Goal: Task Accomplishment & Management: Manage account settings

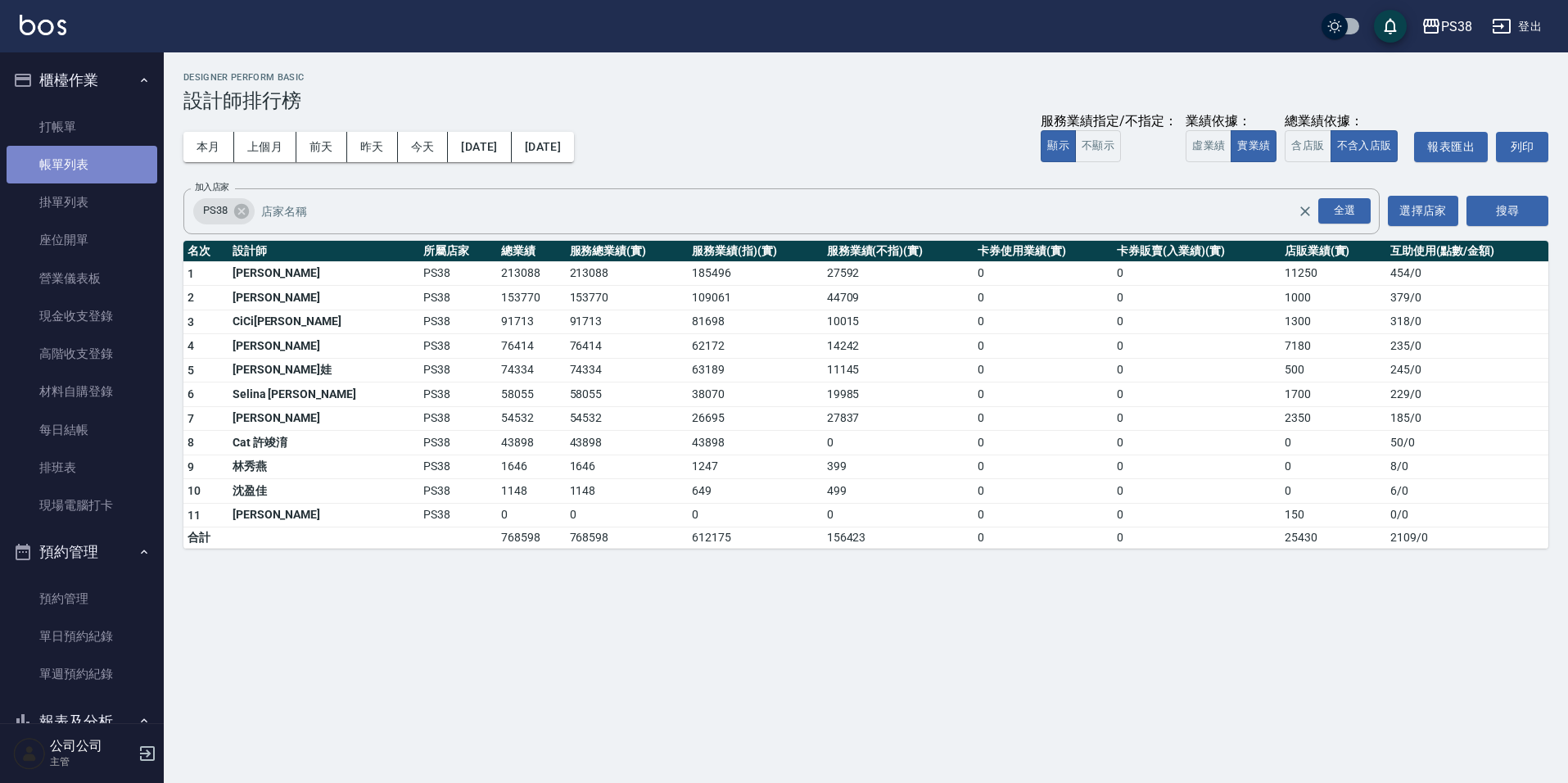
click at [94, 169] on link "帳單列表" at bounding box center [82, 164] width 150 height 38
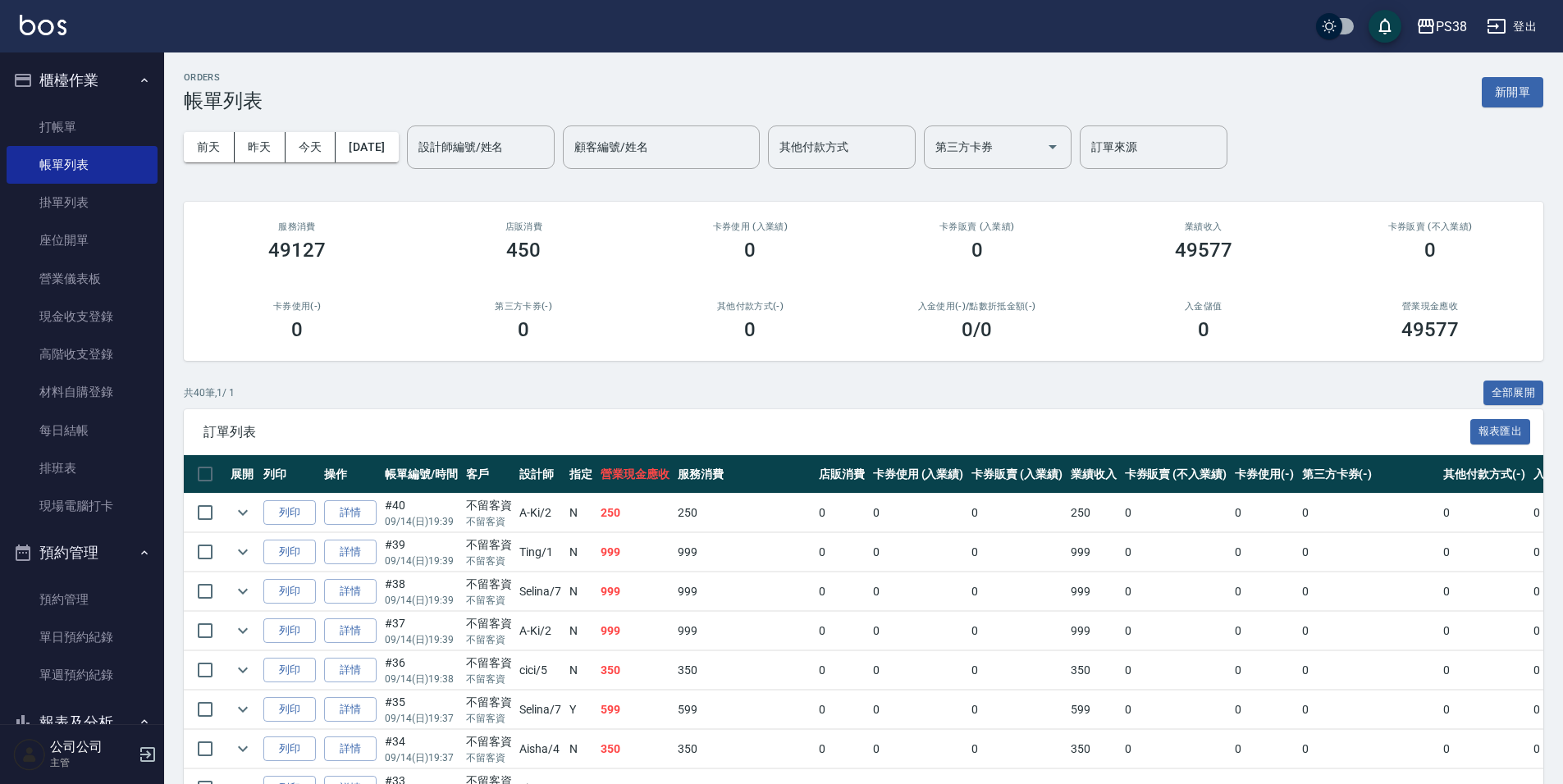
click at [524, 395] on div "共 40 筆, 1 / 1 全部展開" at bounding box center [863, 393] width 1360 height 26
click at [63, 131] on link "打帳單" at bounding box center [82, 128] width 151 height 38
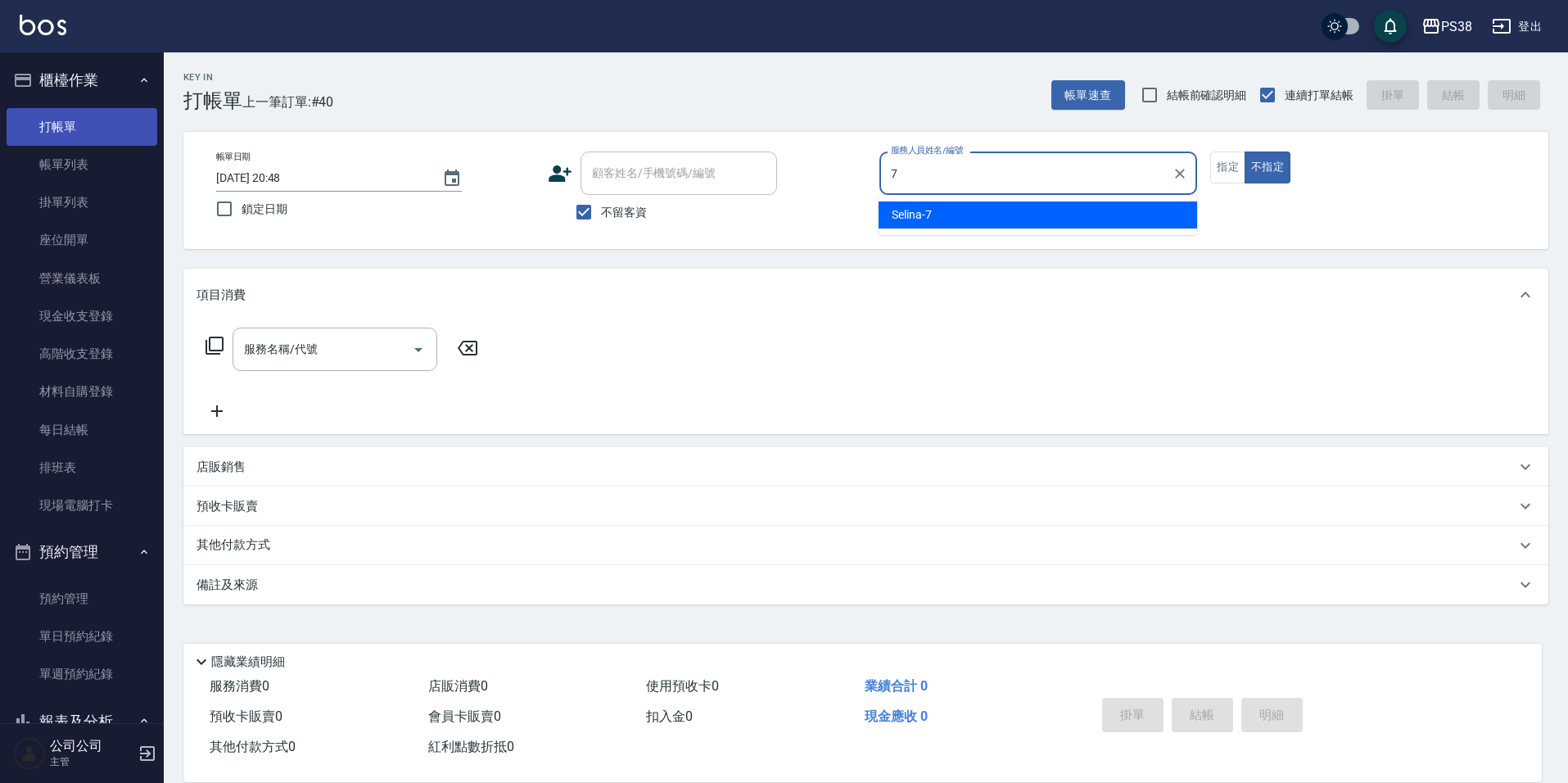
type input "Selina-7"
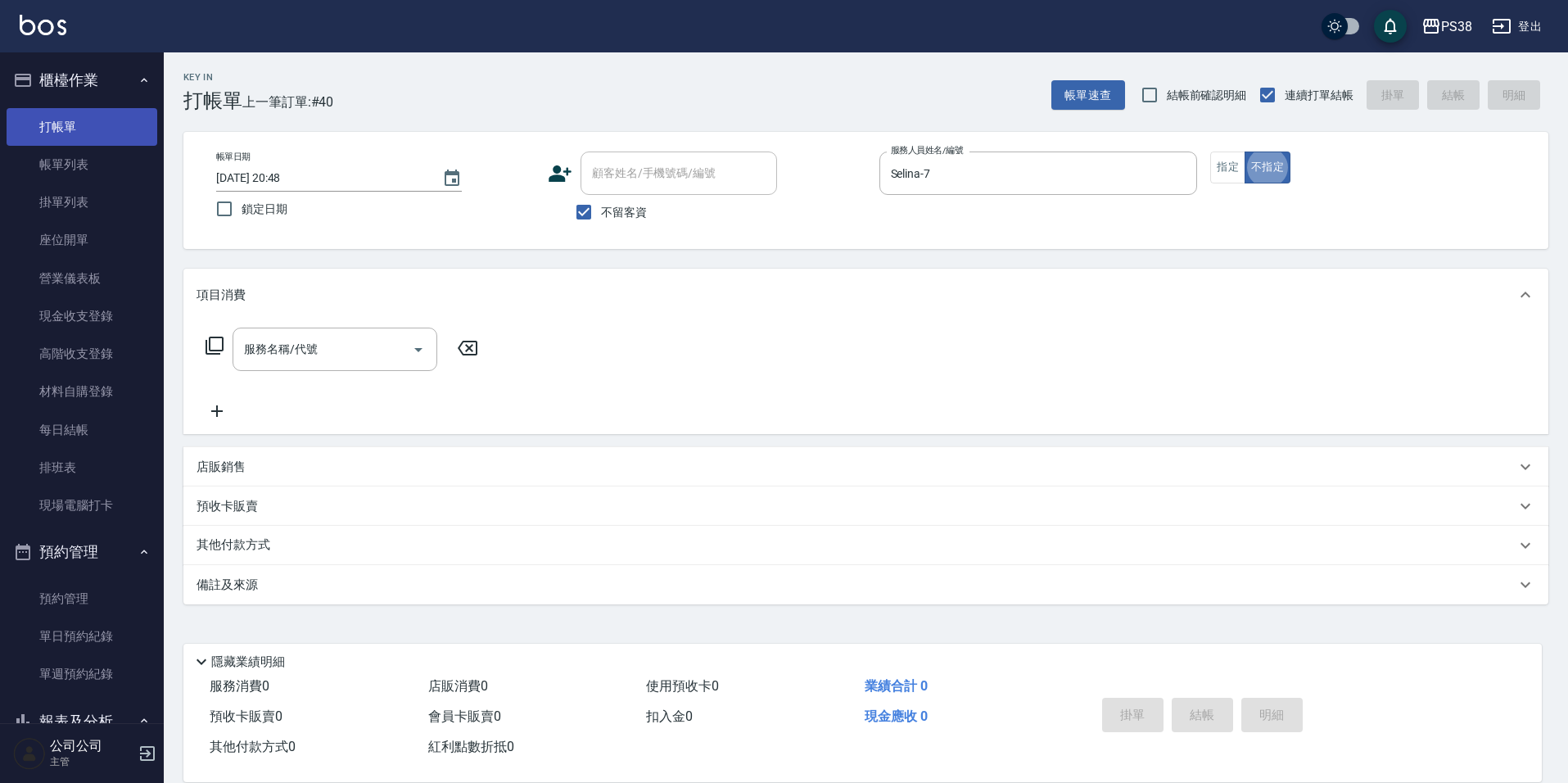
type button "false"
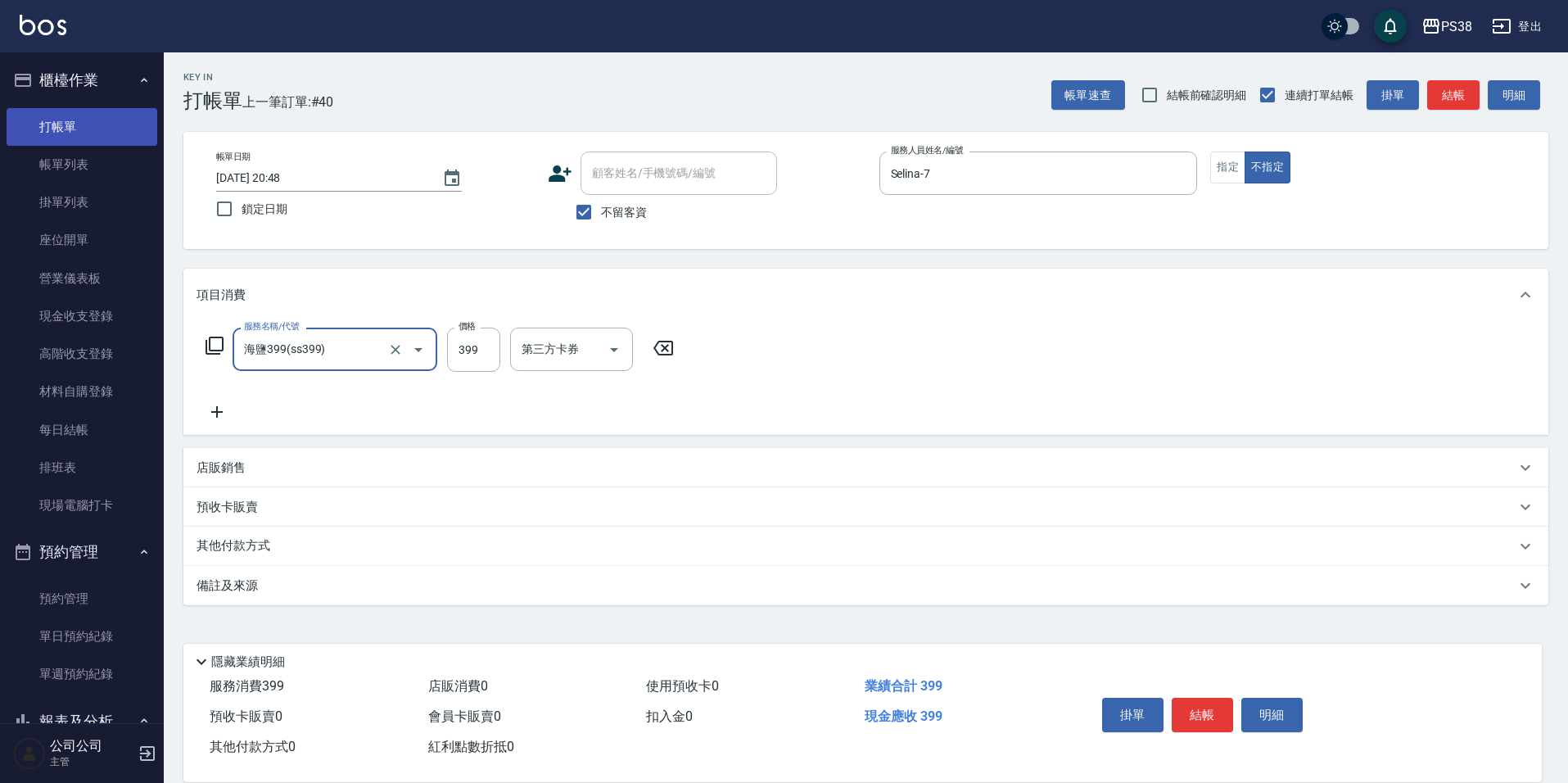
type input "海鹽399(ss399)"
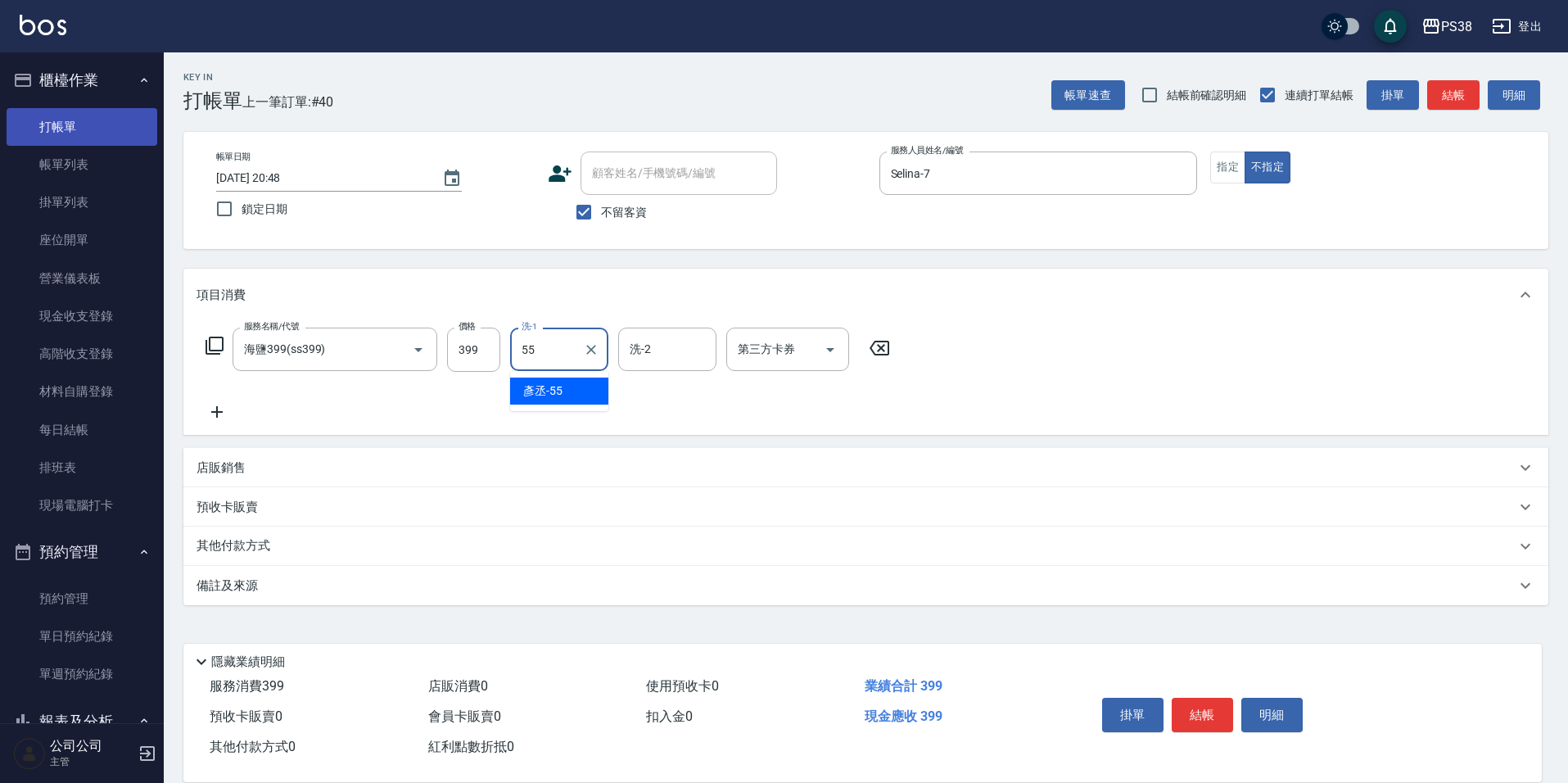
type input "[PERSON_NAME]-55"
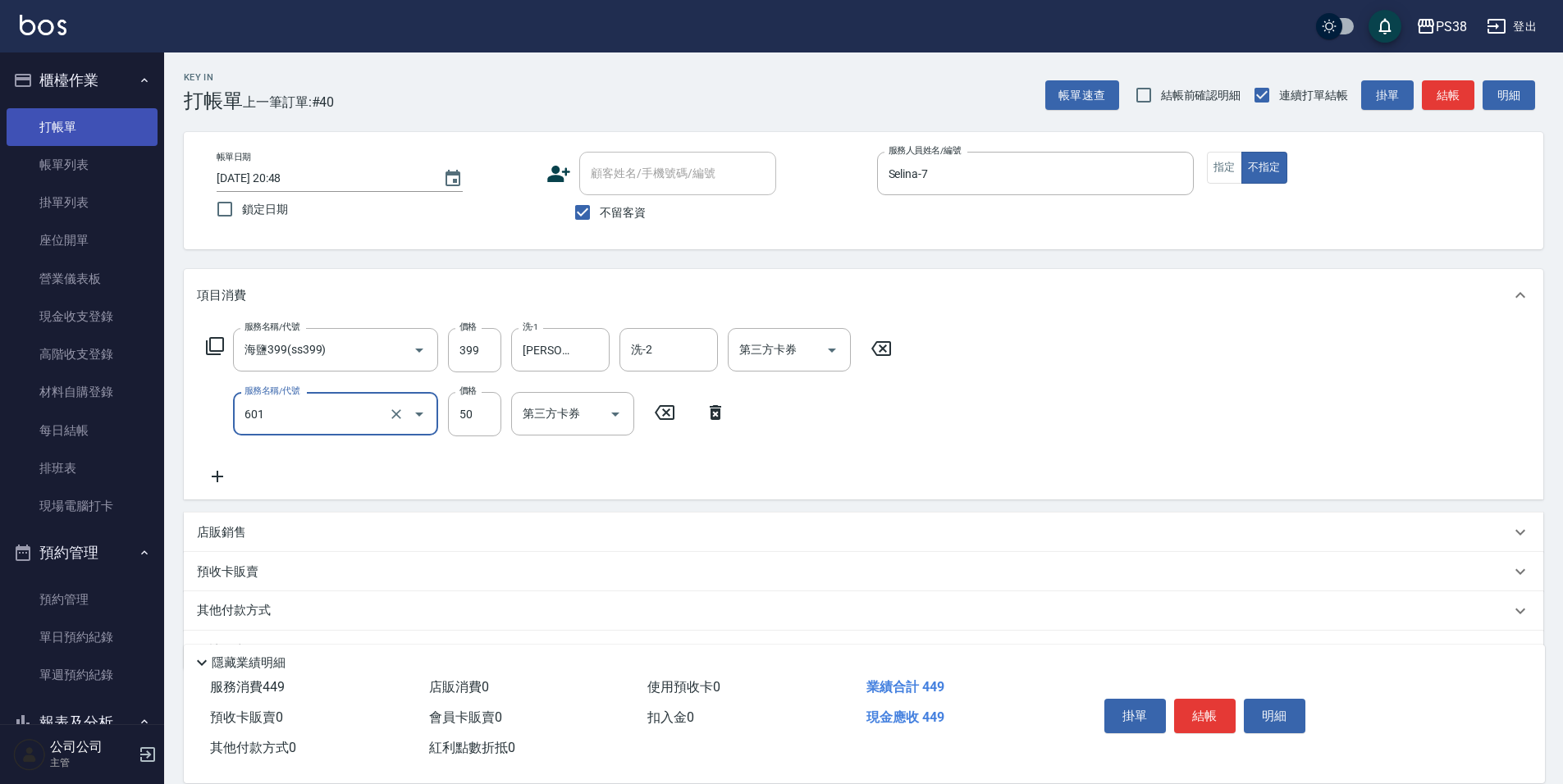
type input "精油50(601)"
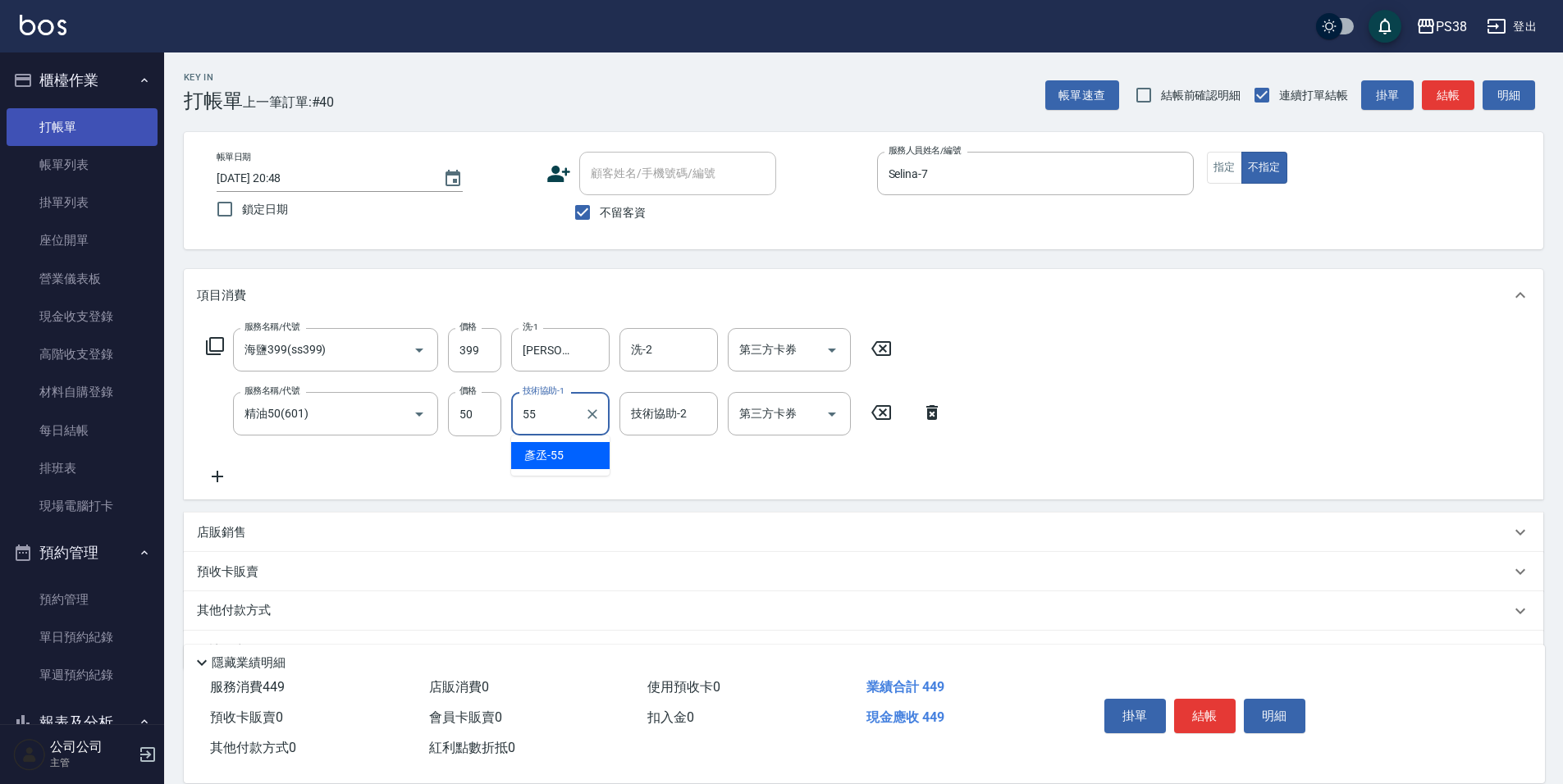
type input "[PERSON_NAME]-55"
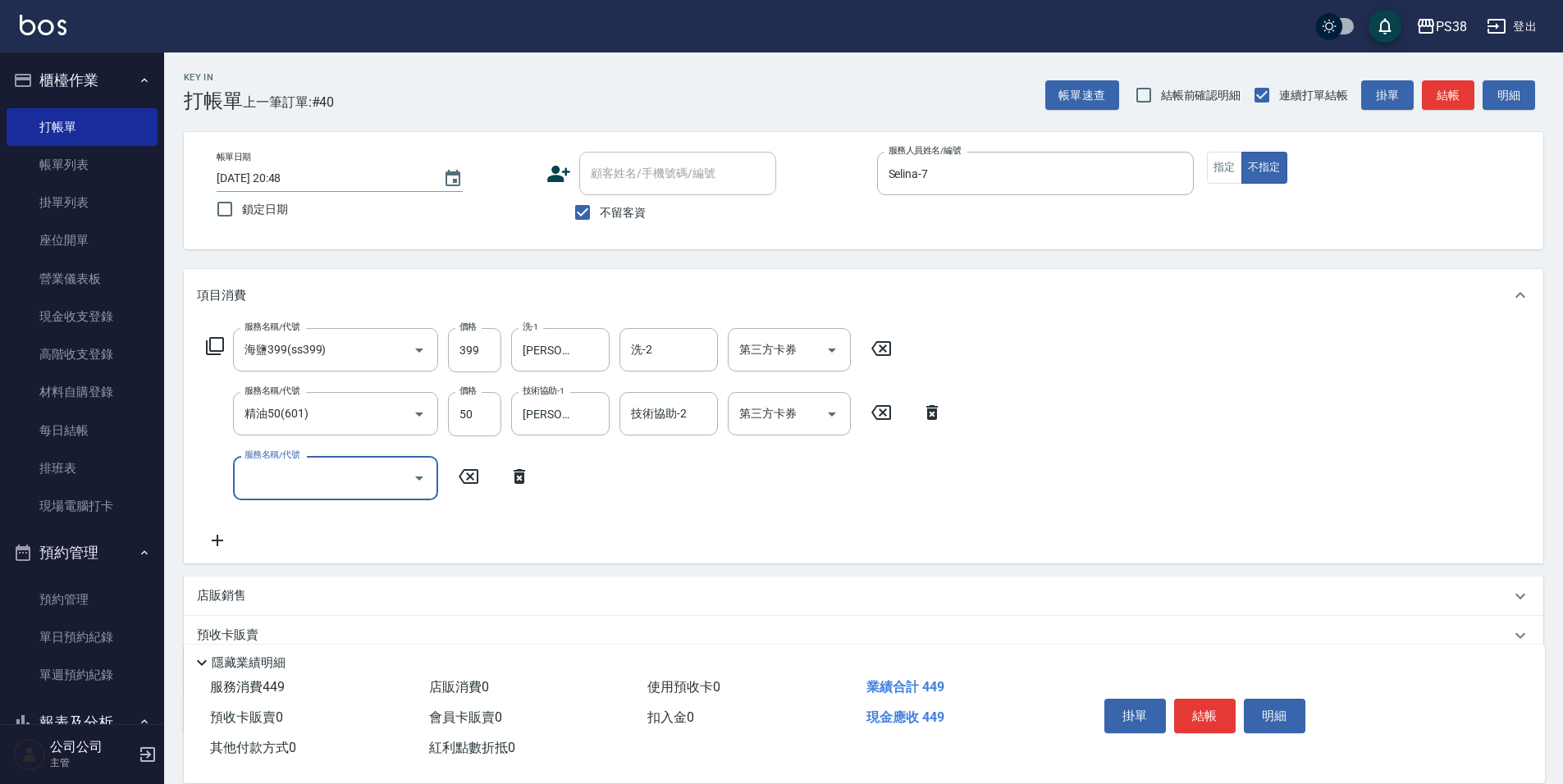
click at [526, 474] on icon at bounding box center [518, 476] width 41 height 20
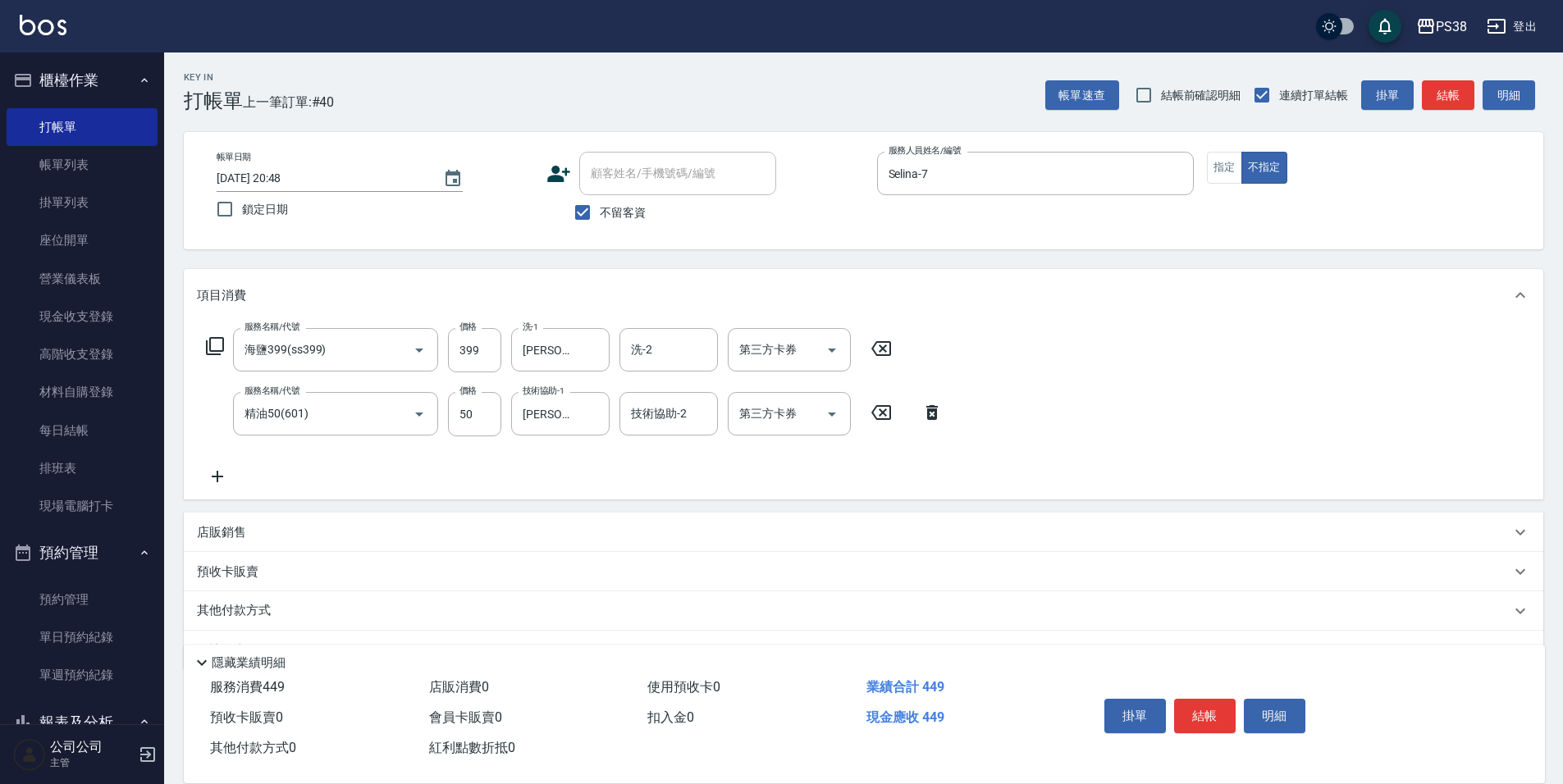
click at [929, 415] on icon at bounding box center [932, 412] width 12 height 15
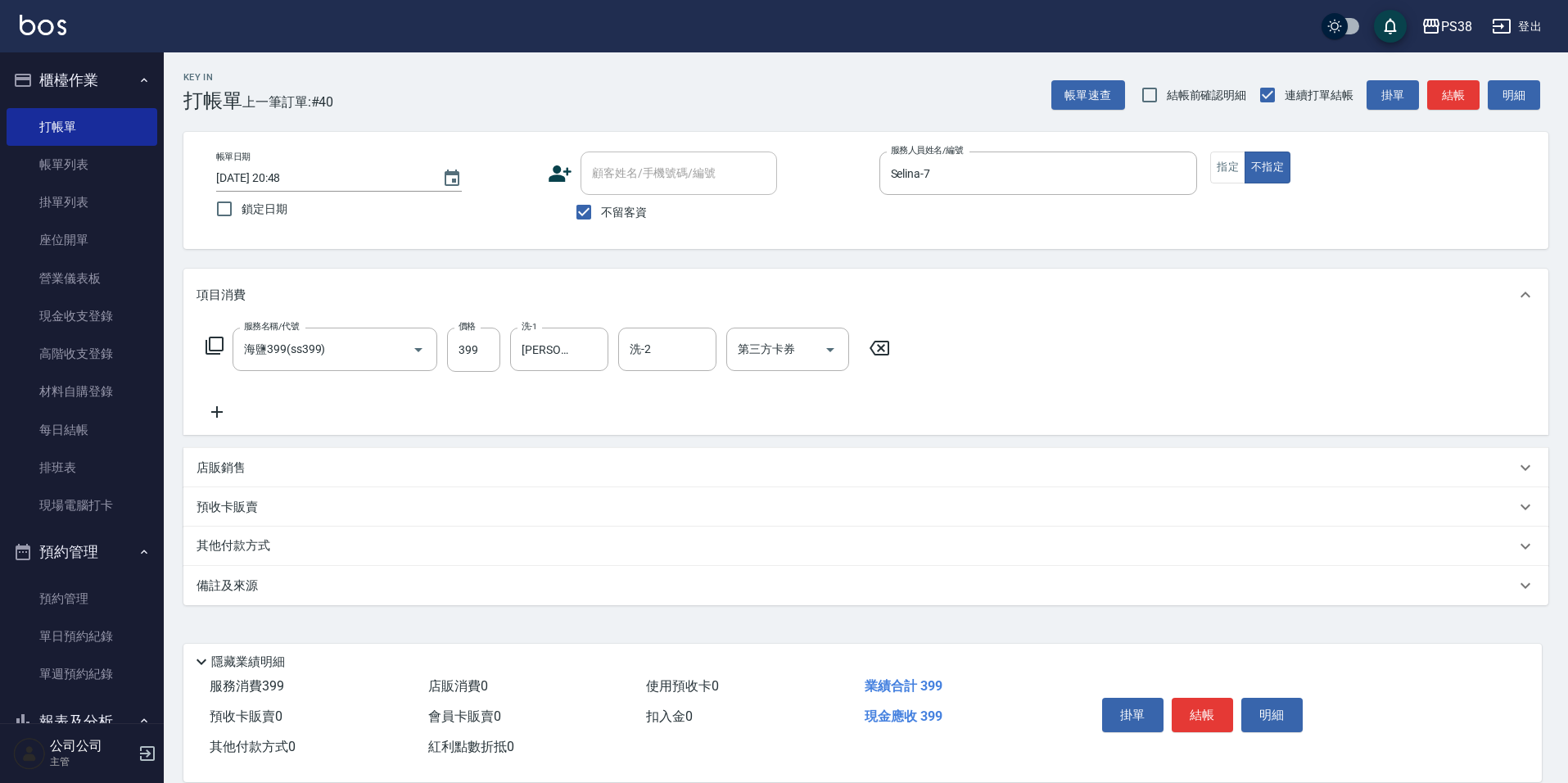
click at [220, 416] on icon at bounding box center [217, 412] width 41 height 20
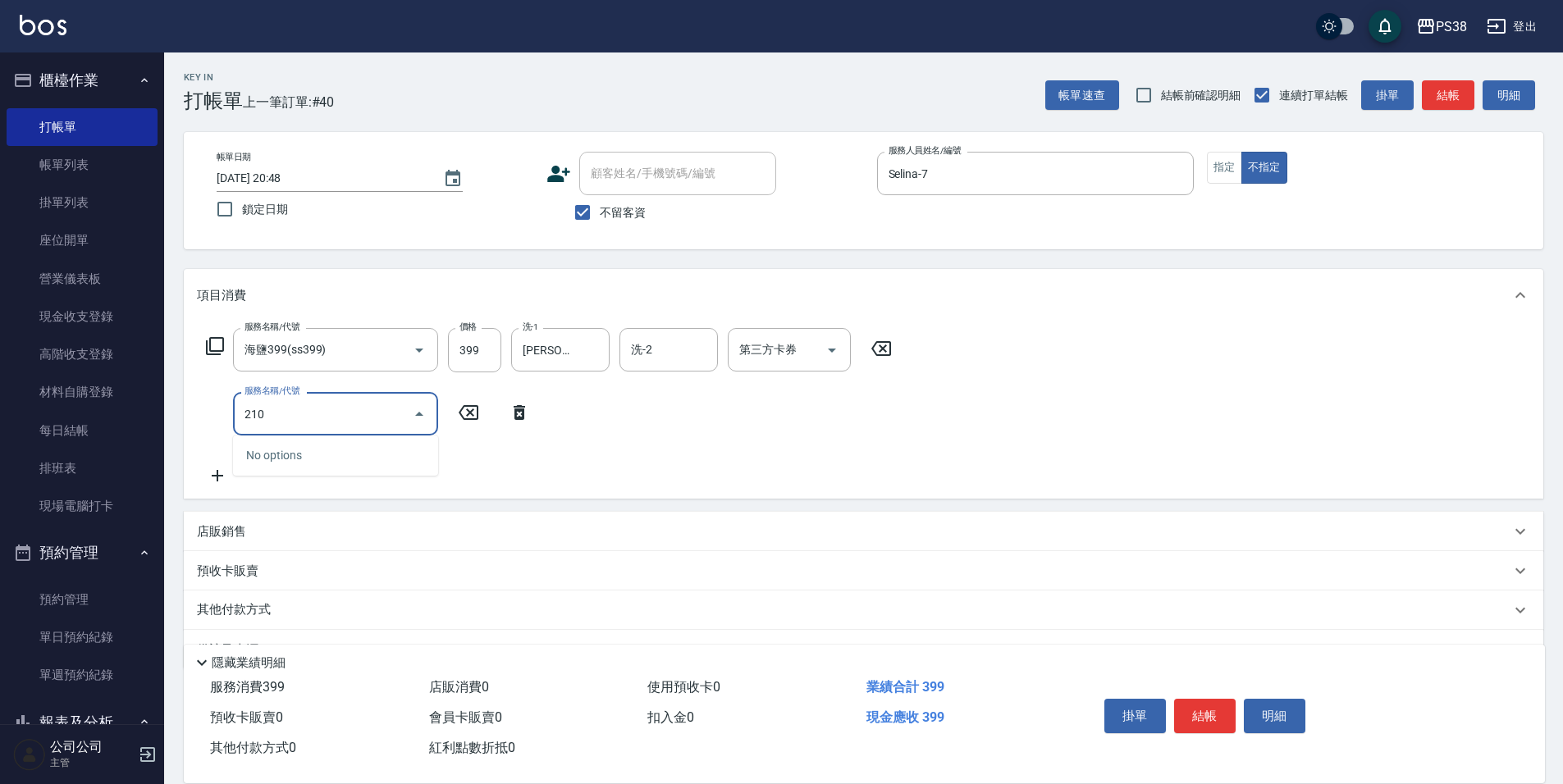
type input "2100"
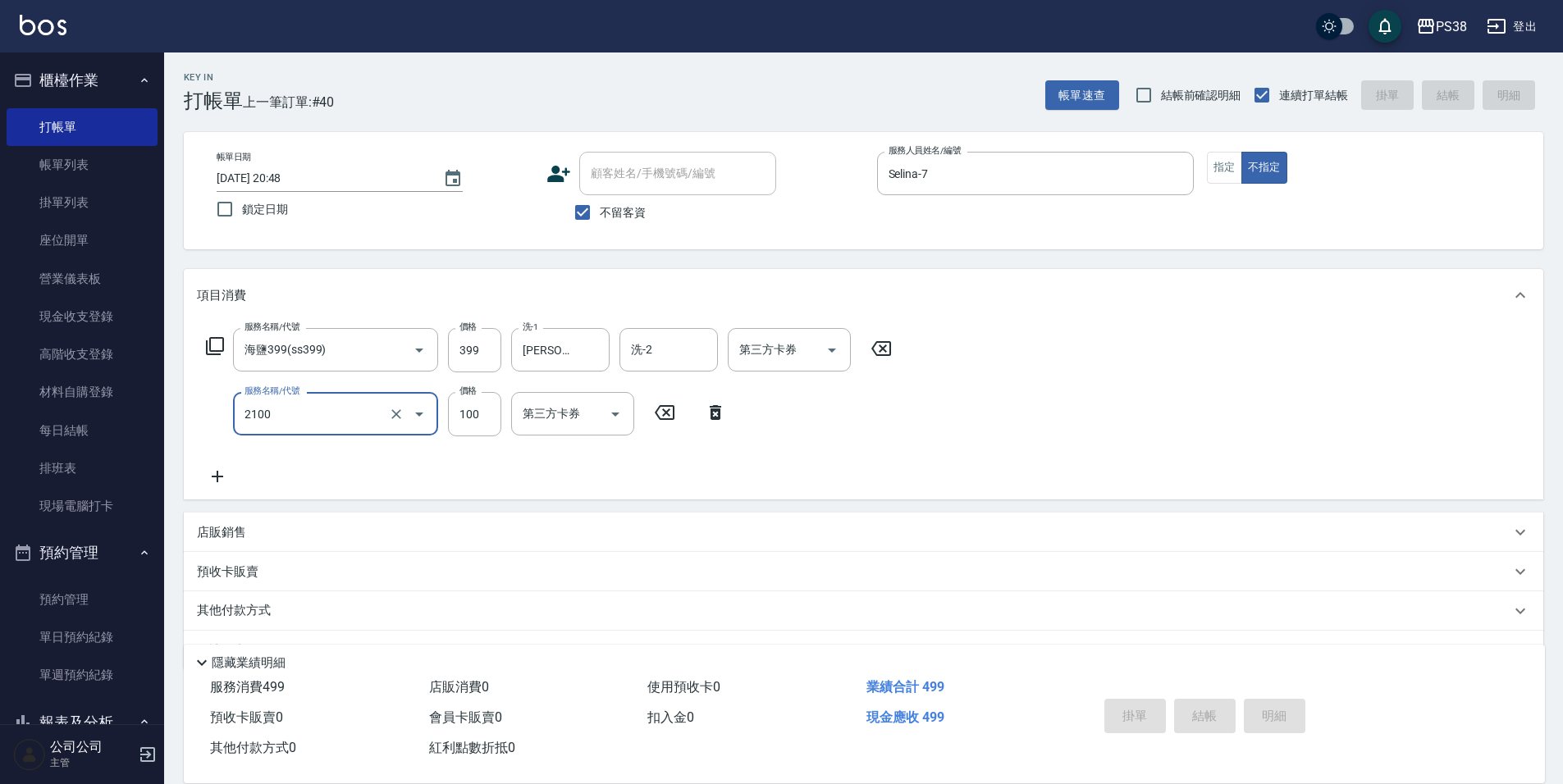
type input "2025/09/14 20:49"
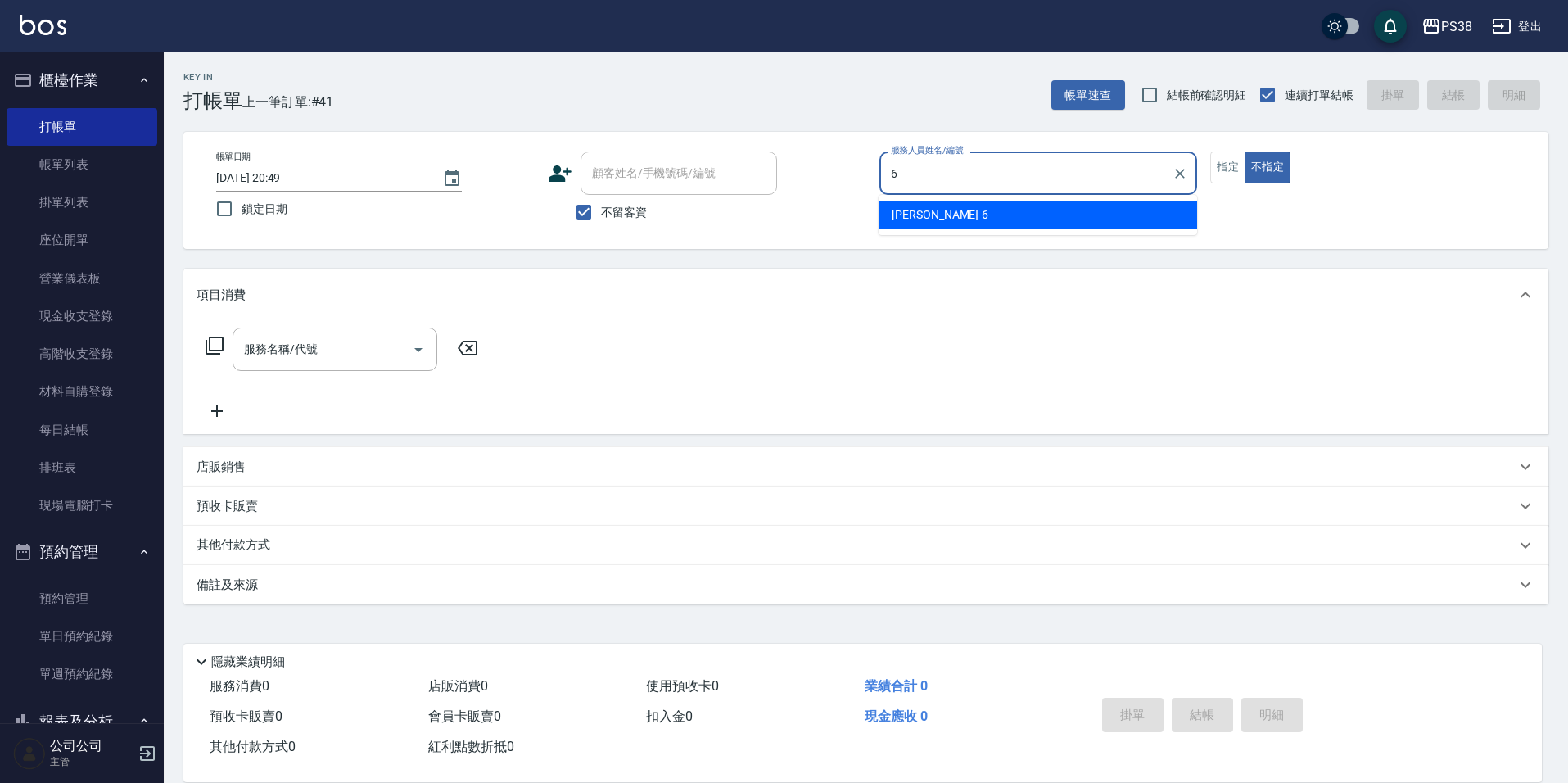
type input "Yuki-6"
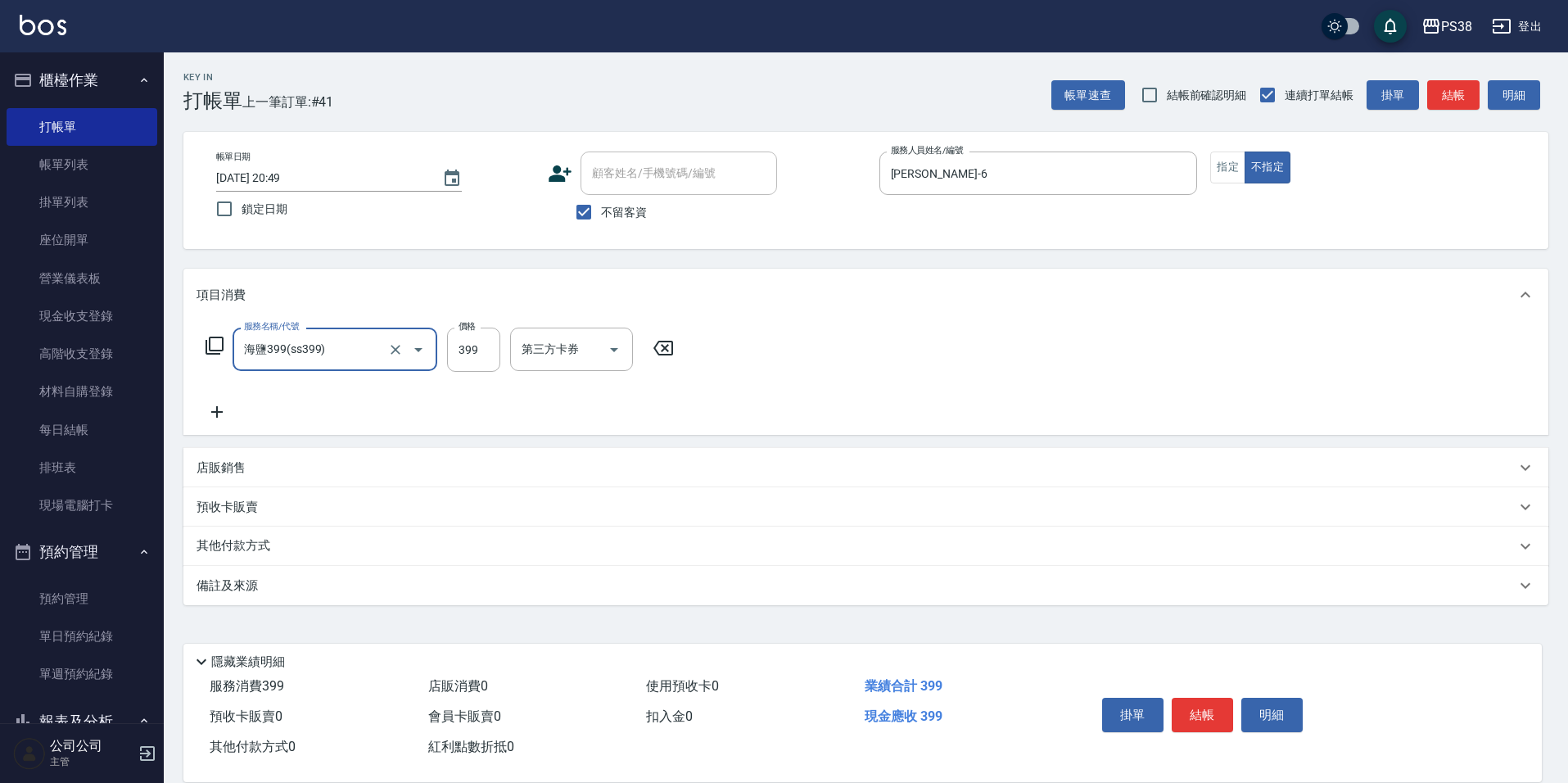
type input "海鹽399(ss399)"
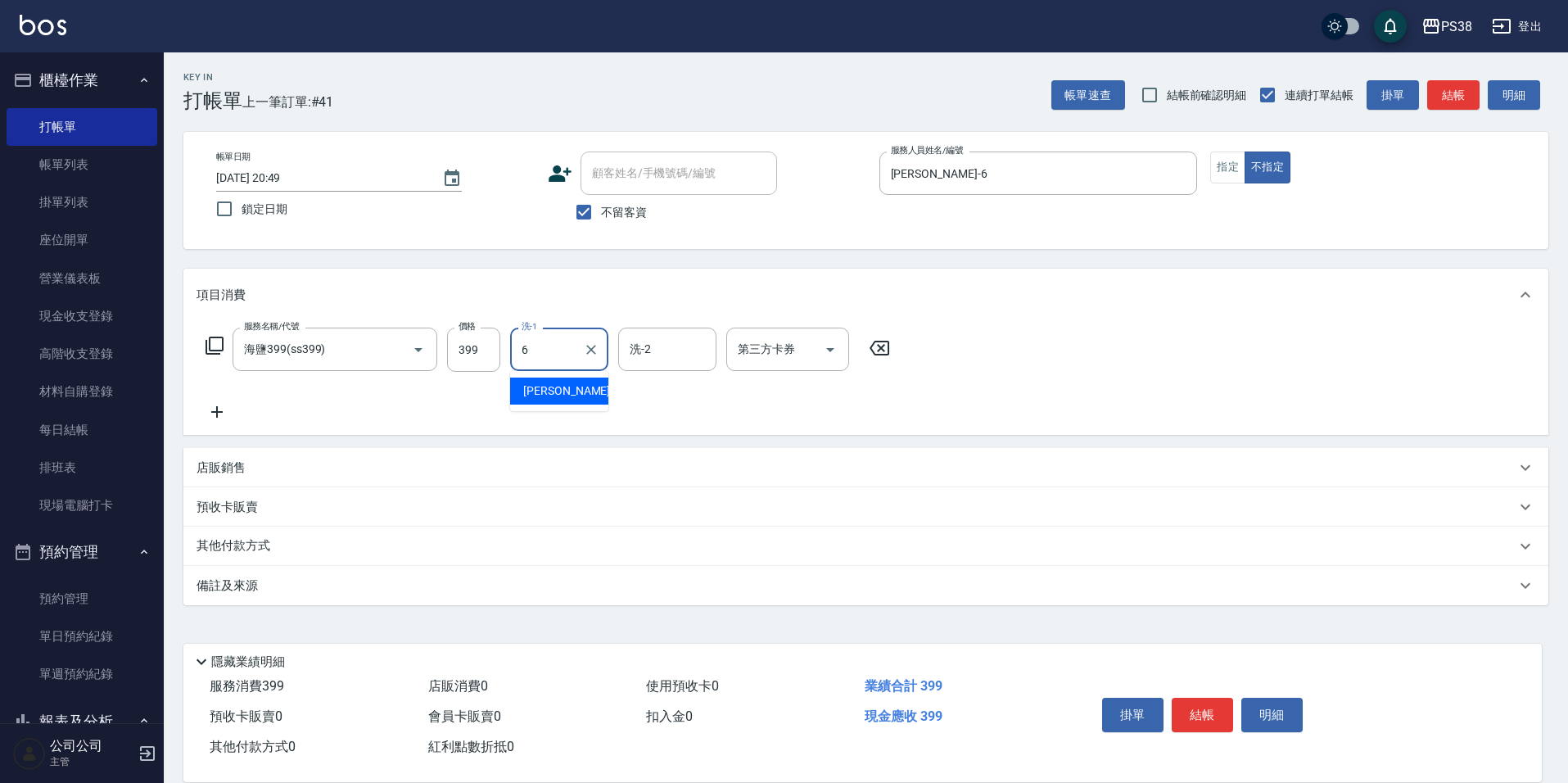
type input "Yuki-6"
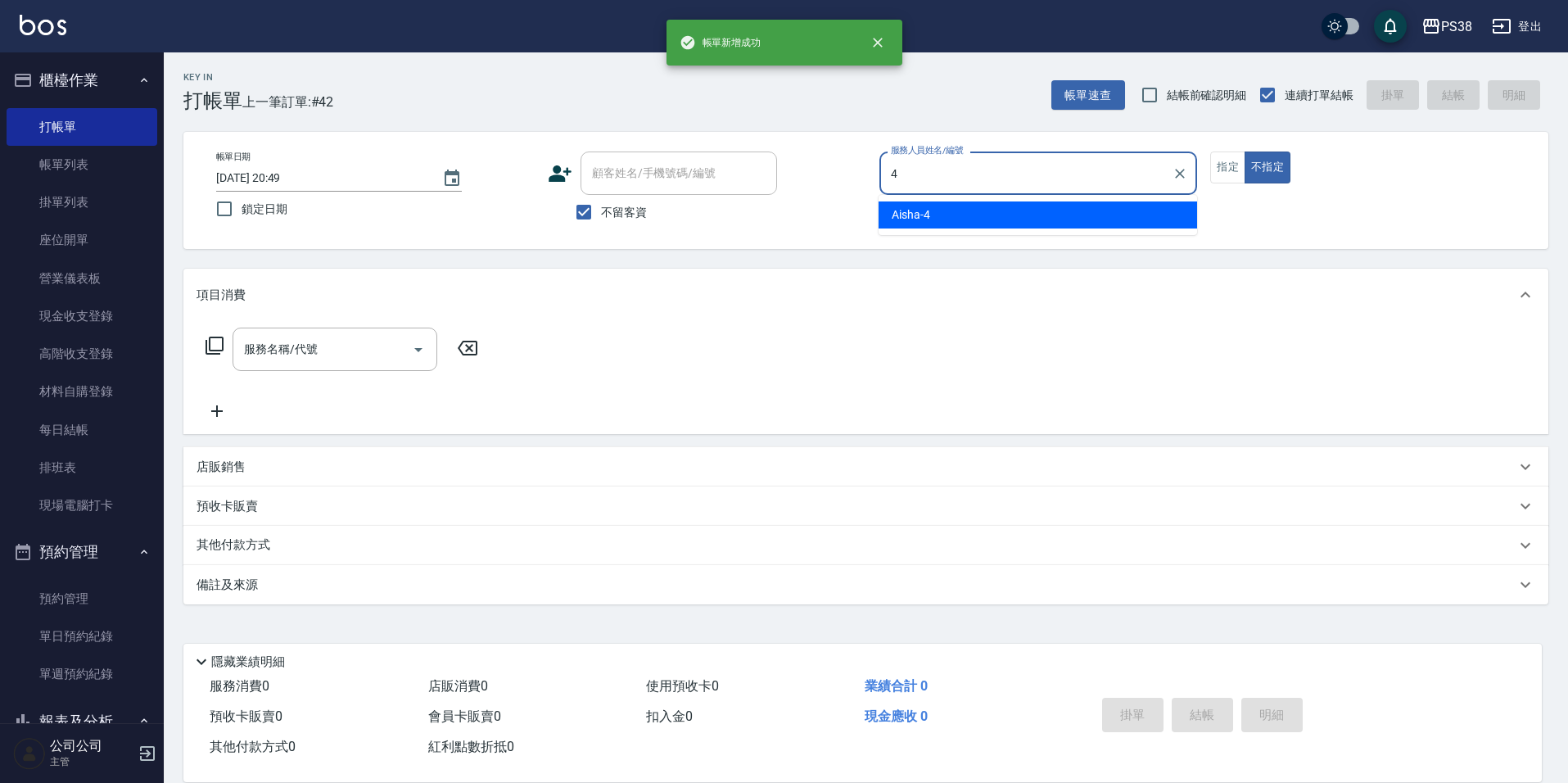
type input "Aisha-4"
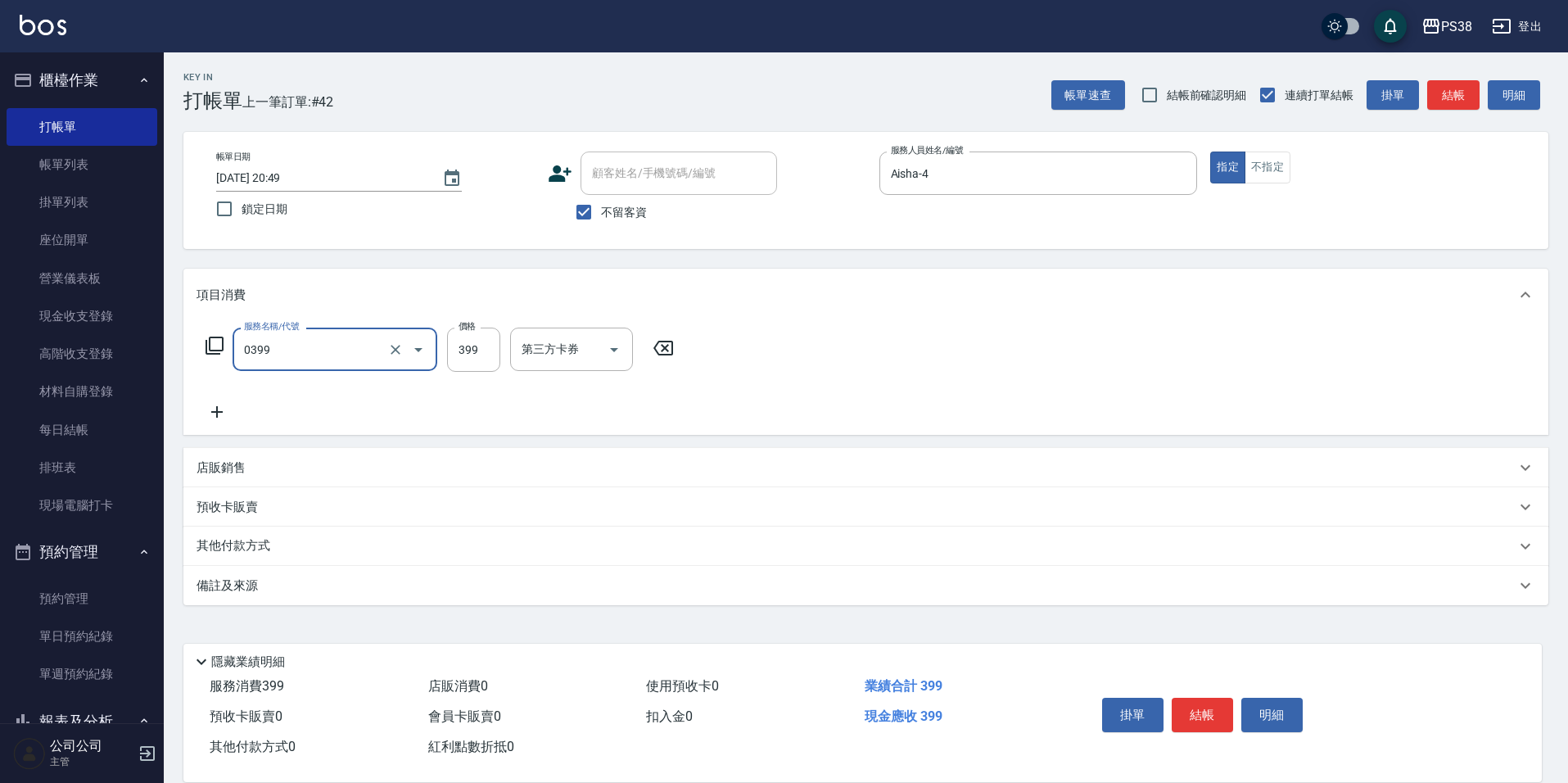
type input "spa399(0399)"
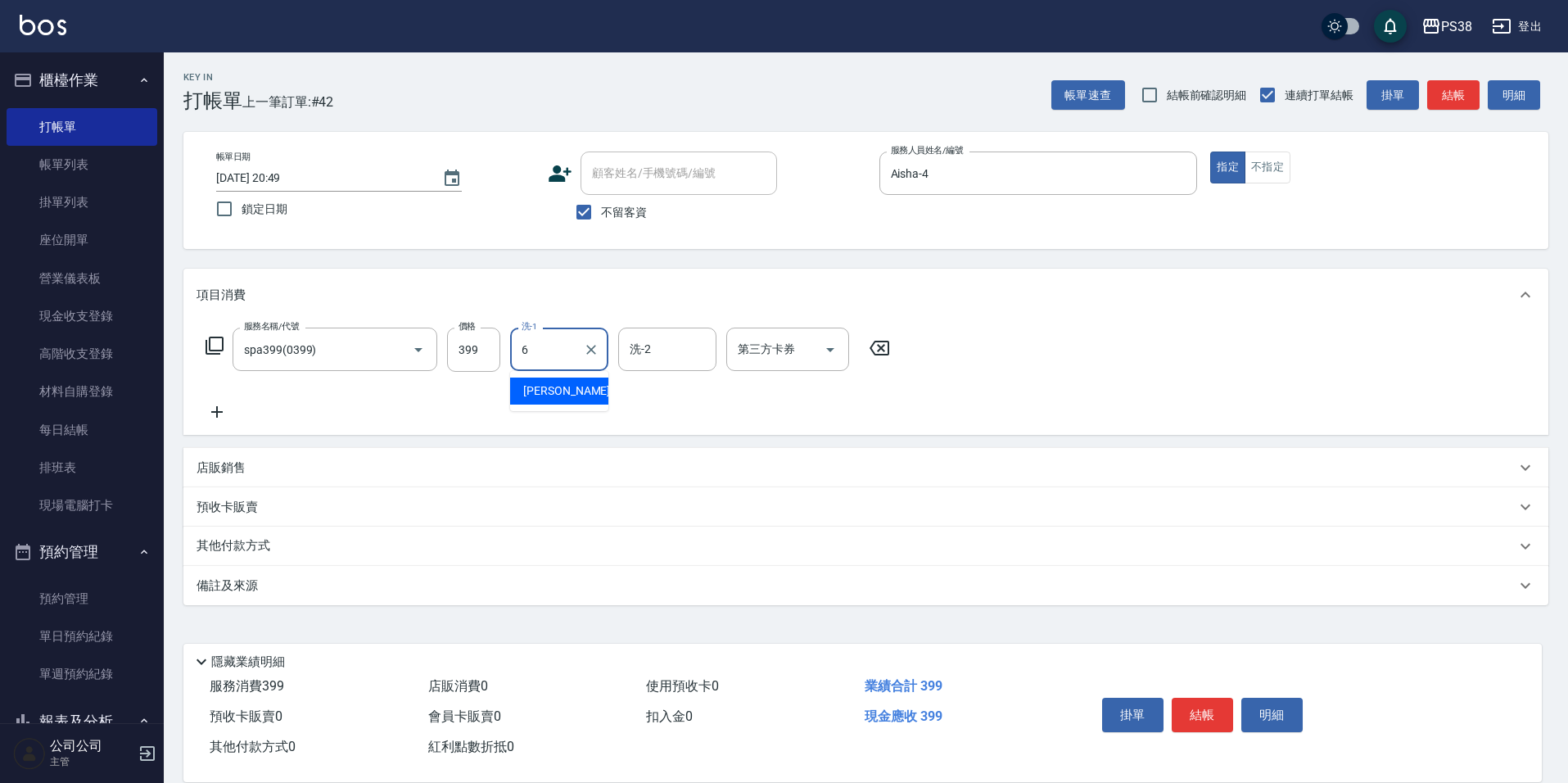
type input "Yuki-6"
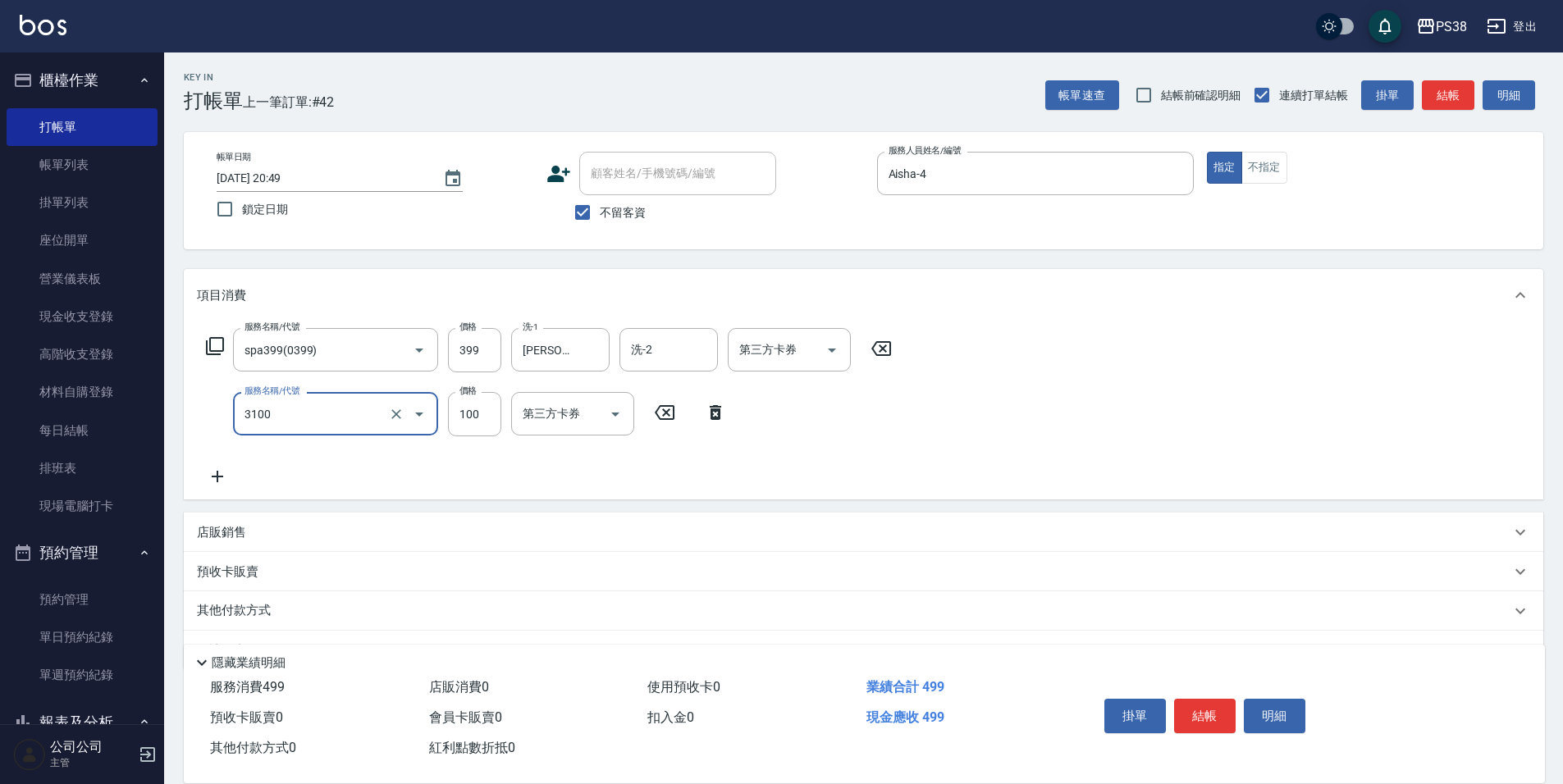
type input "頭皮水.順護(3100)"
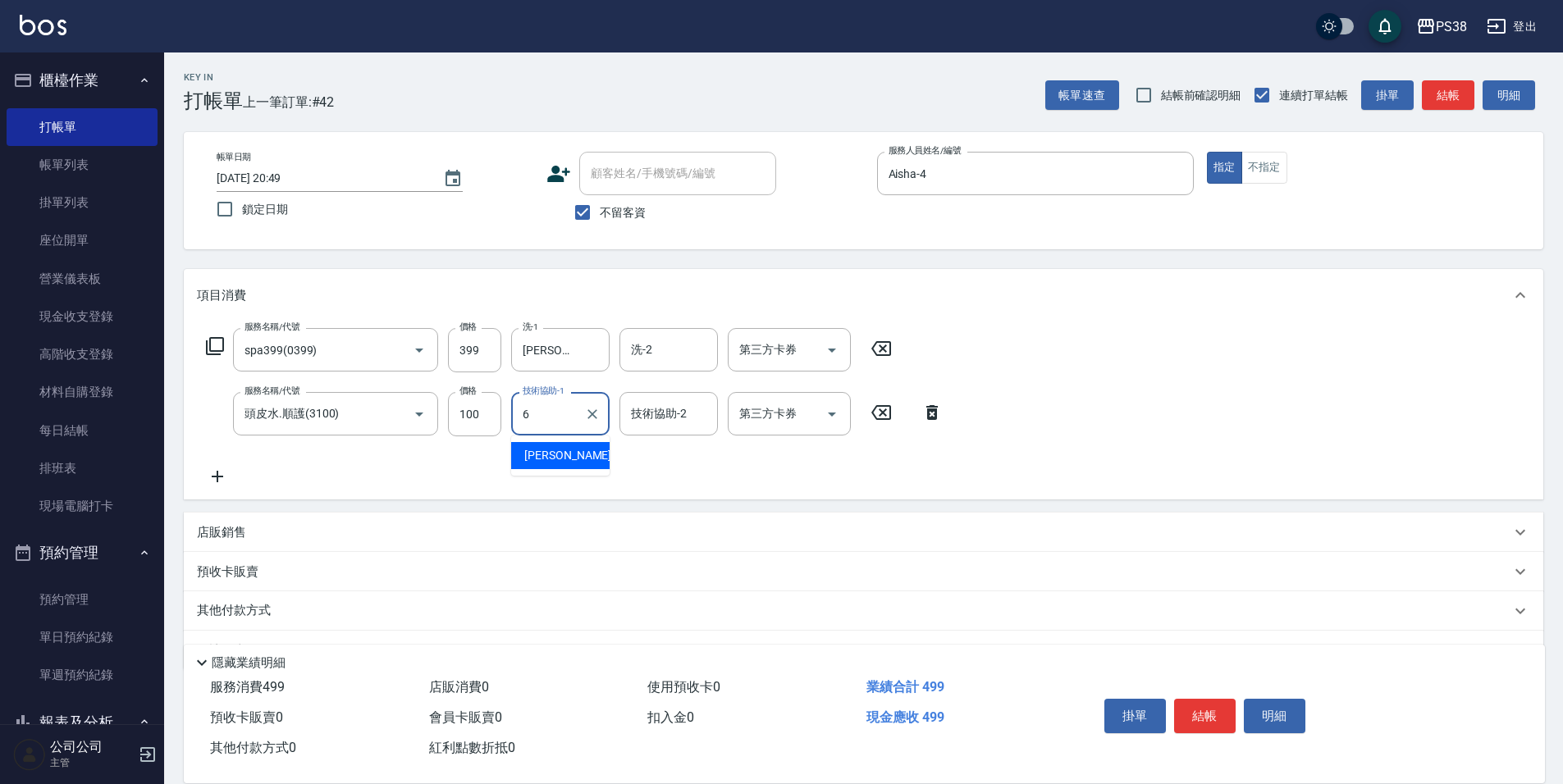
type input "Yuki-6"
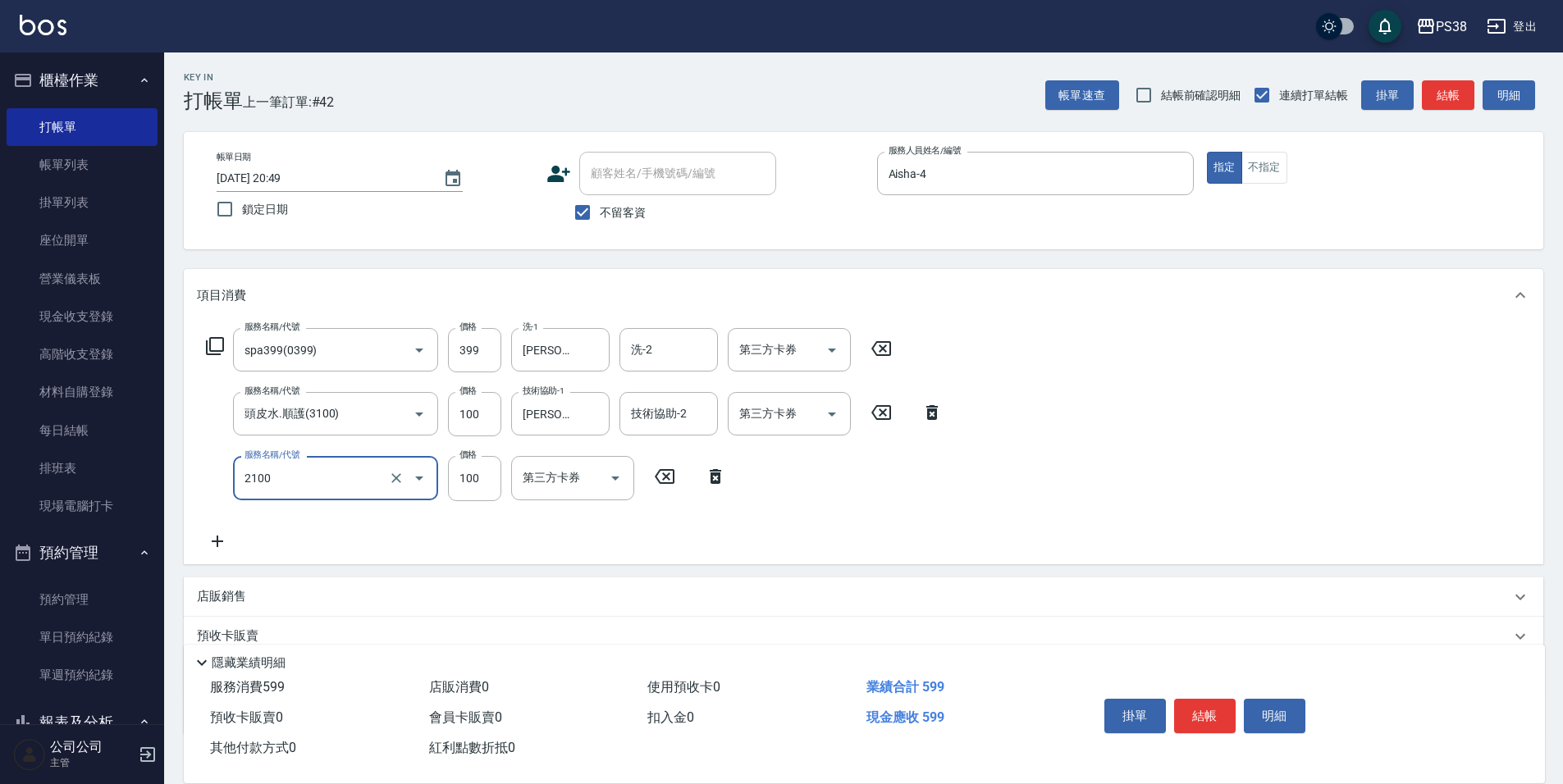
type input "剪髮與造型(任意金額)(2100)"
type input "50"
drag, startPoint x: 816, startPoint y: 515, endPoint x: 790, endPoint y: 522, distance: 26.9
click at [815, 515] on div "服務名稱/代號 spa399(0399) 服務名稱/代號 價格 399 價格 洗-1 Yuki-6 洗-1 洗-2 洗-2 第三方卡券 第三方卡券 服務名稱/…" at bounding box center [575, 438] width 756 height 222
click at [224, 534] on icon at bounding box center [217, 541] width 41 height 20
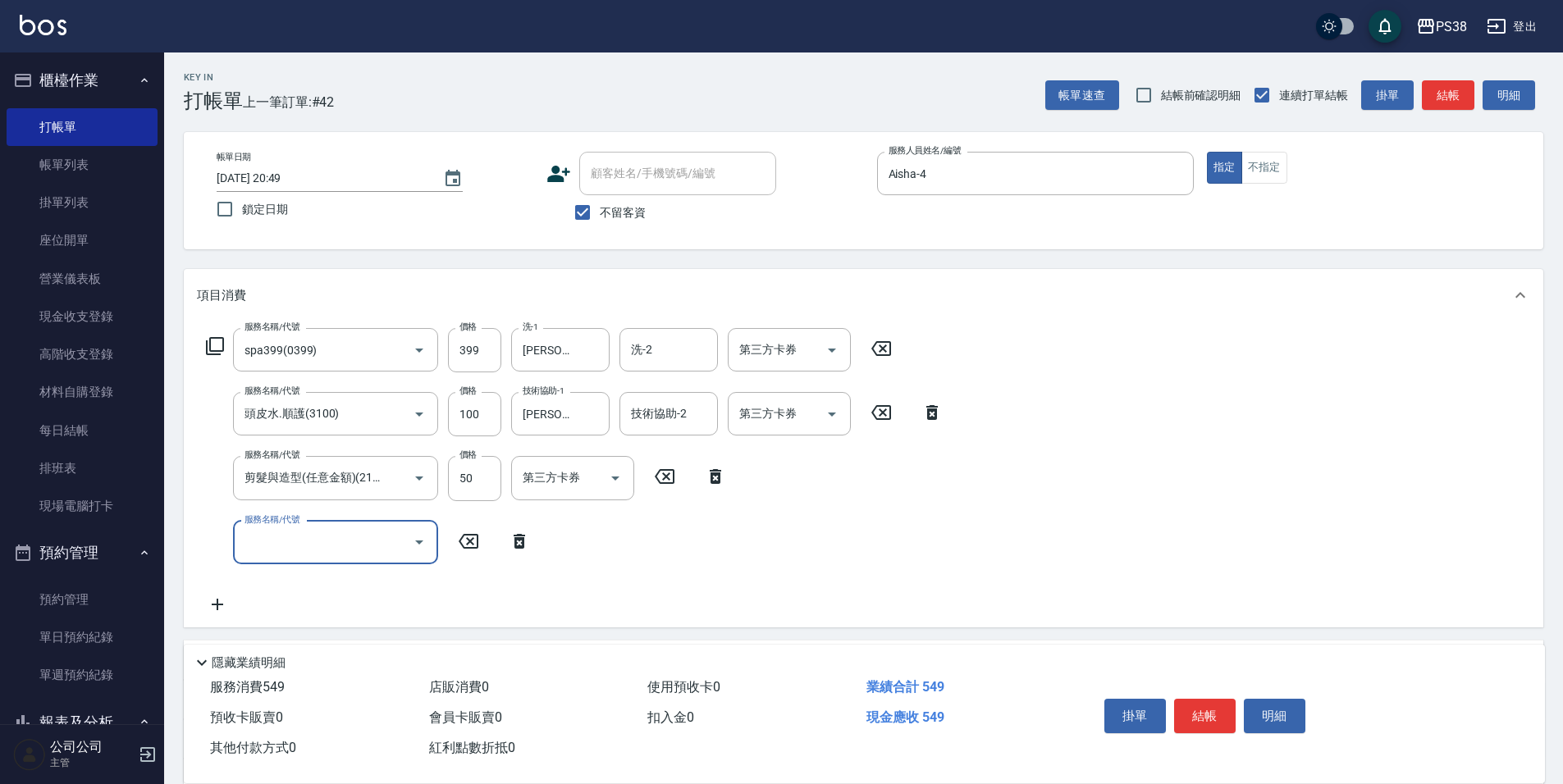
click at [320, 539] on input "服務名稱/代號" at bounding box center [323, 542] width 165 height 29
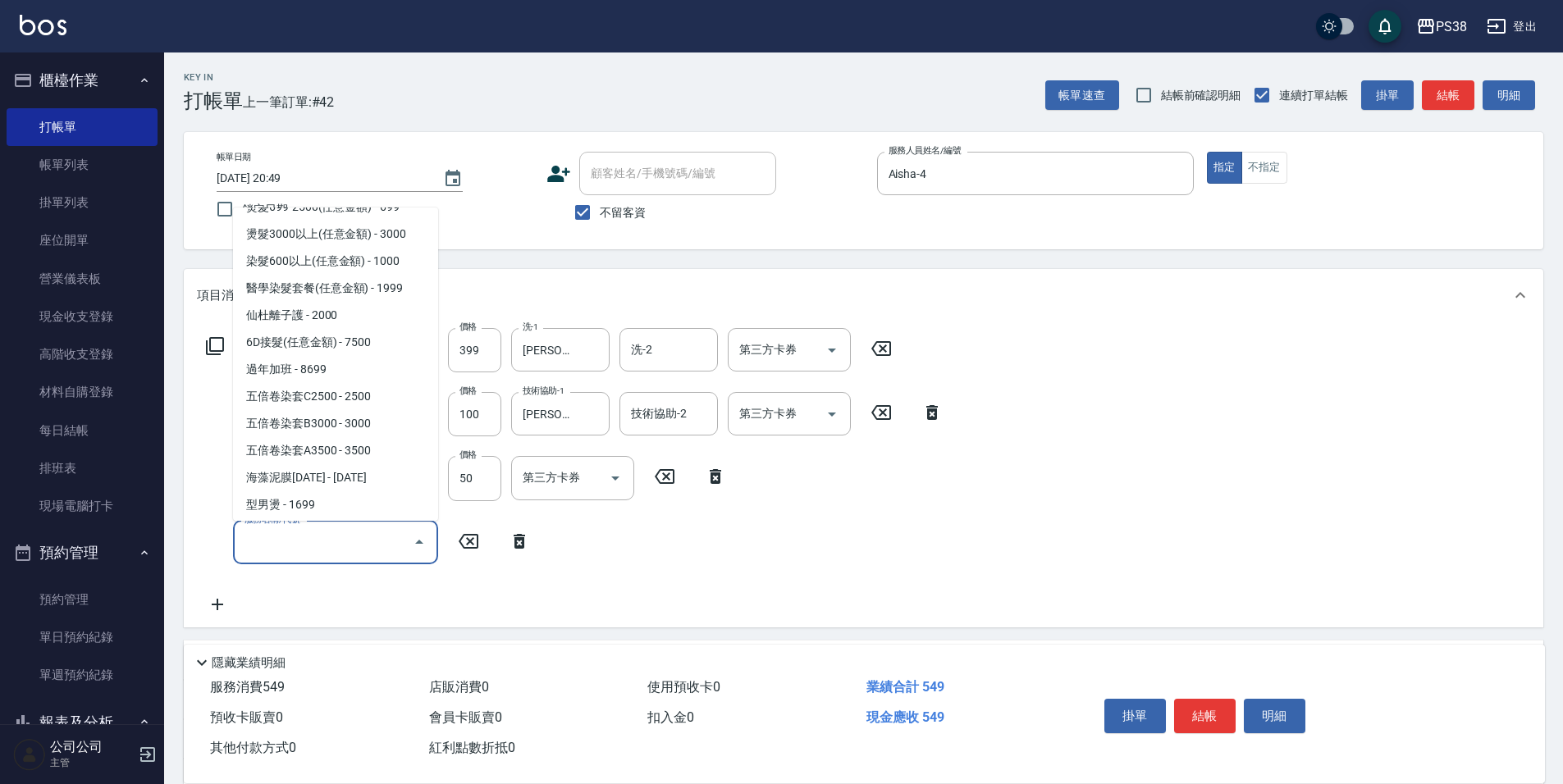
scroll to position [2132, 0]
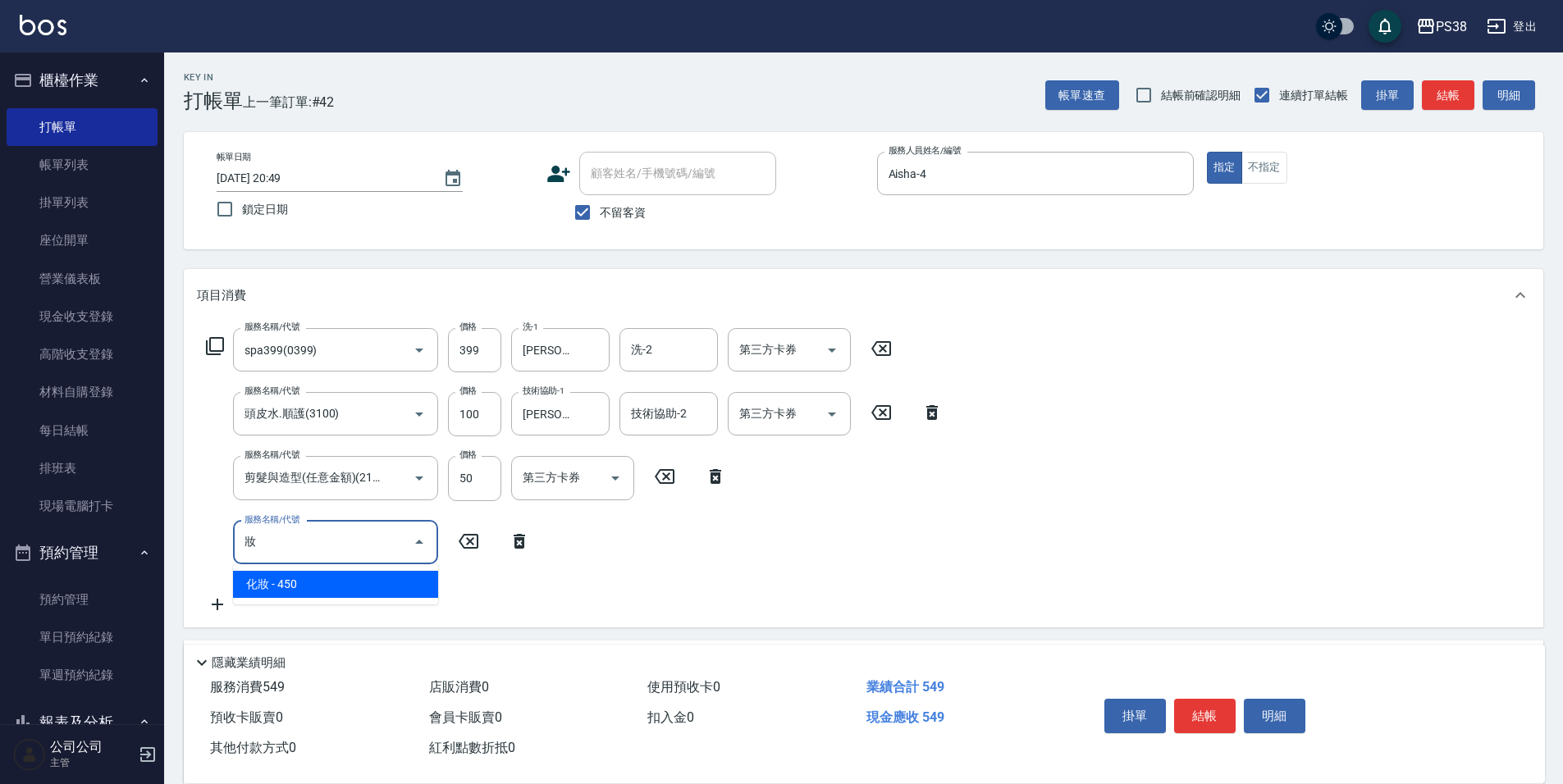
click at [367, 582] on span "化妝 - 450" at bounding box center [336, 584] width 205 height 27
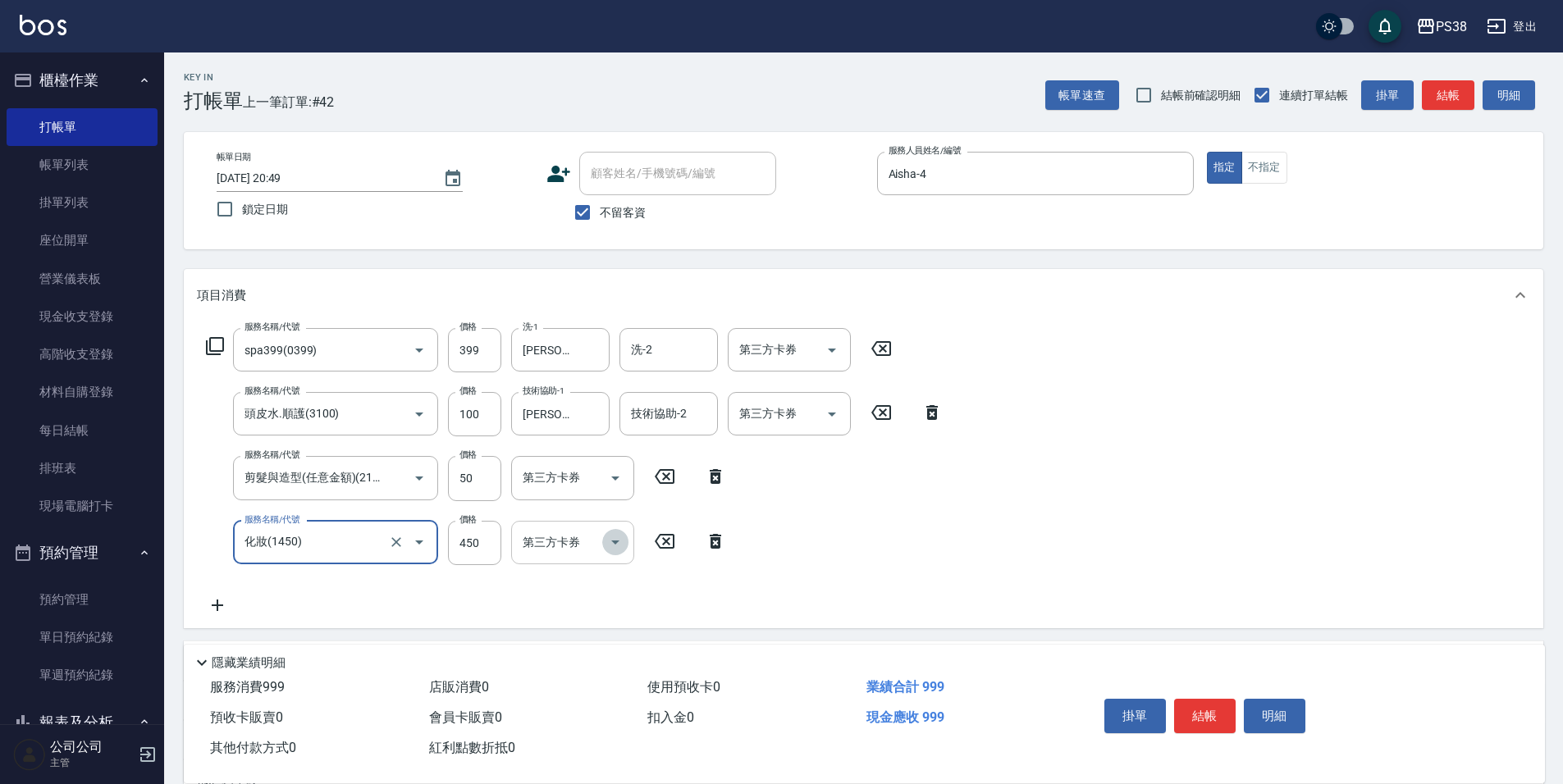
click at [618, 542] on icon "Open" at bounding box center [615, 542] width 8 height 4
type input "化妝(1450)"
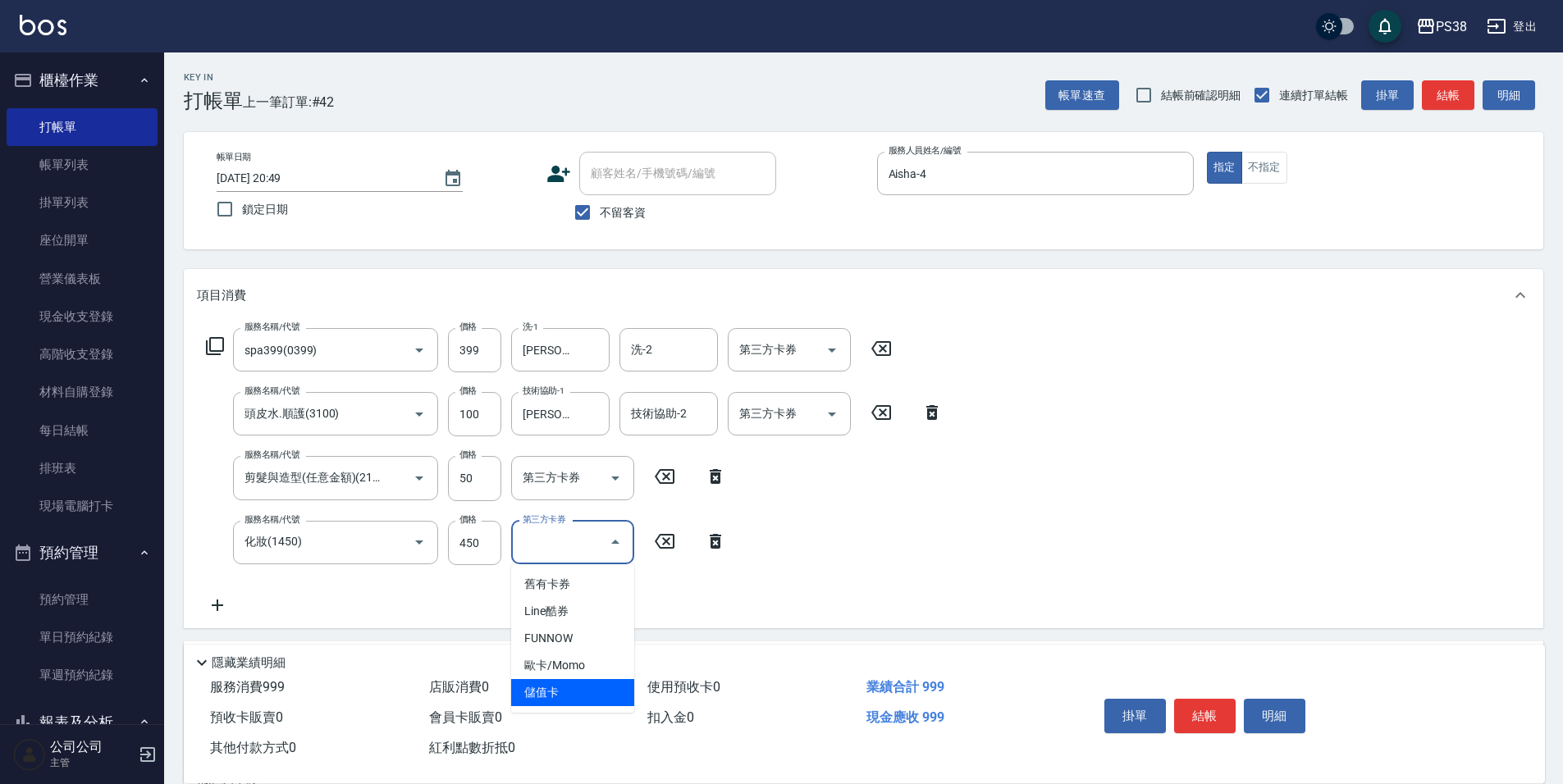
click at [611, 689] on span "儲值卡" at bounding box center [572, 691] width 123 height 27
type input "儲值卡"
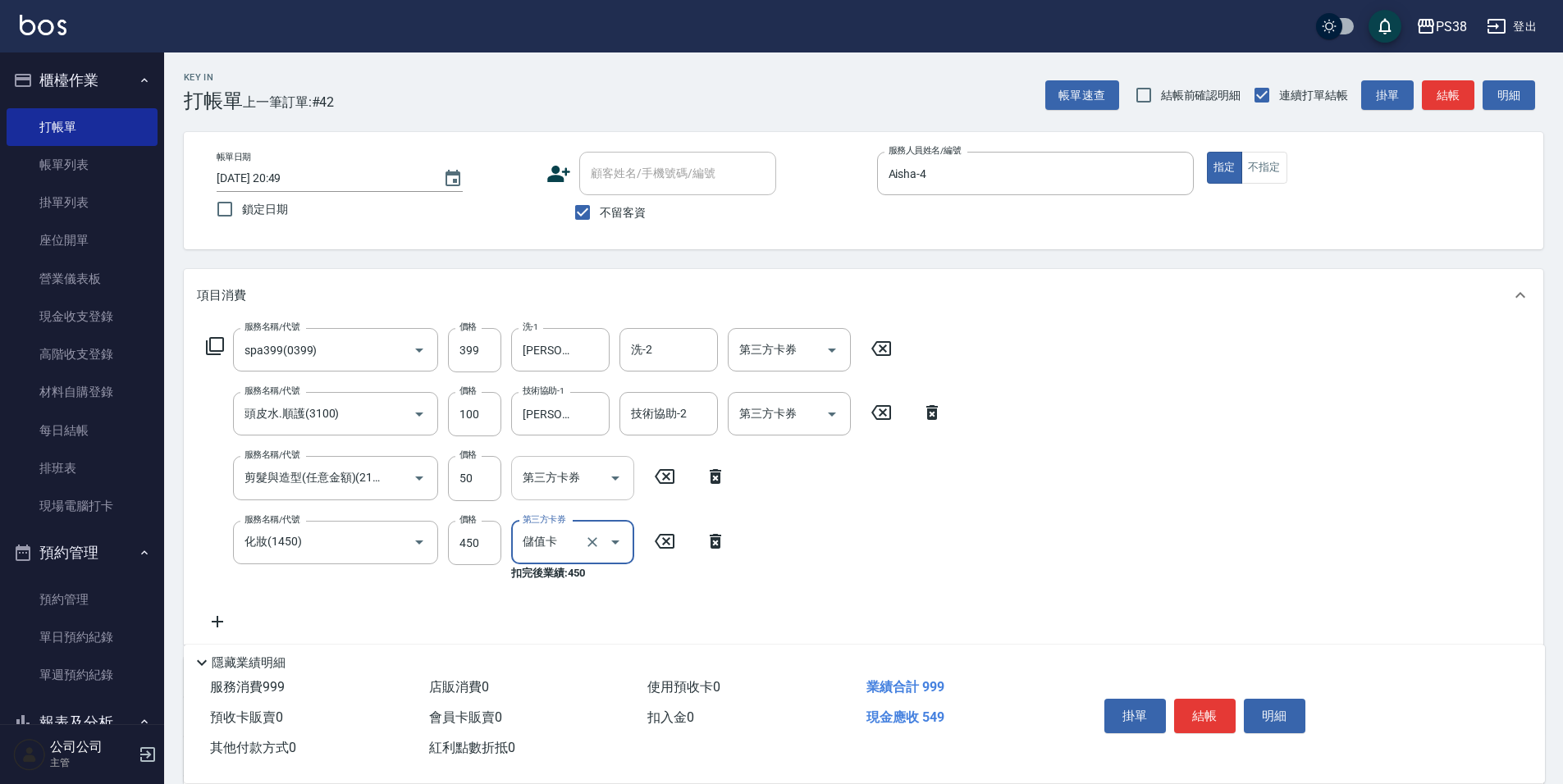
click at [613, 477] on icon "Open" at bounding box center [615, 478] width 20 height 20
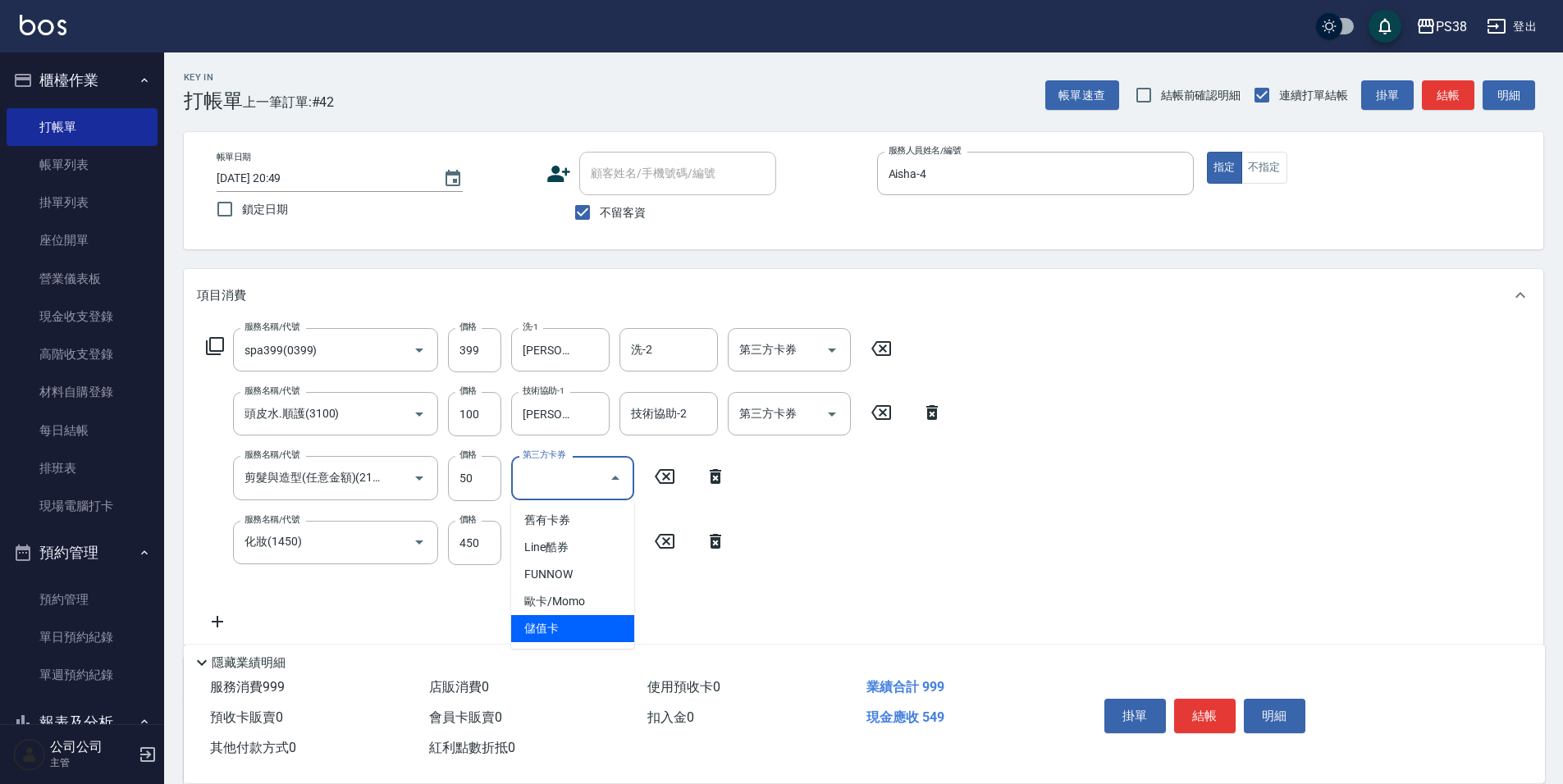
click at [599, 625] on span "儲值卡" at bounding box center [572, 628] width 123 height 27
type input "儲值卡"
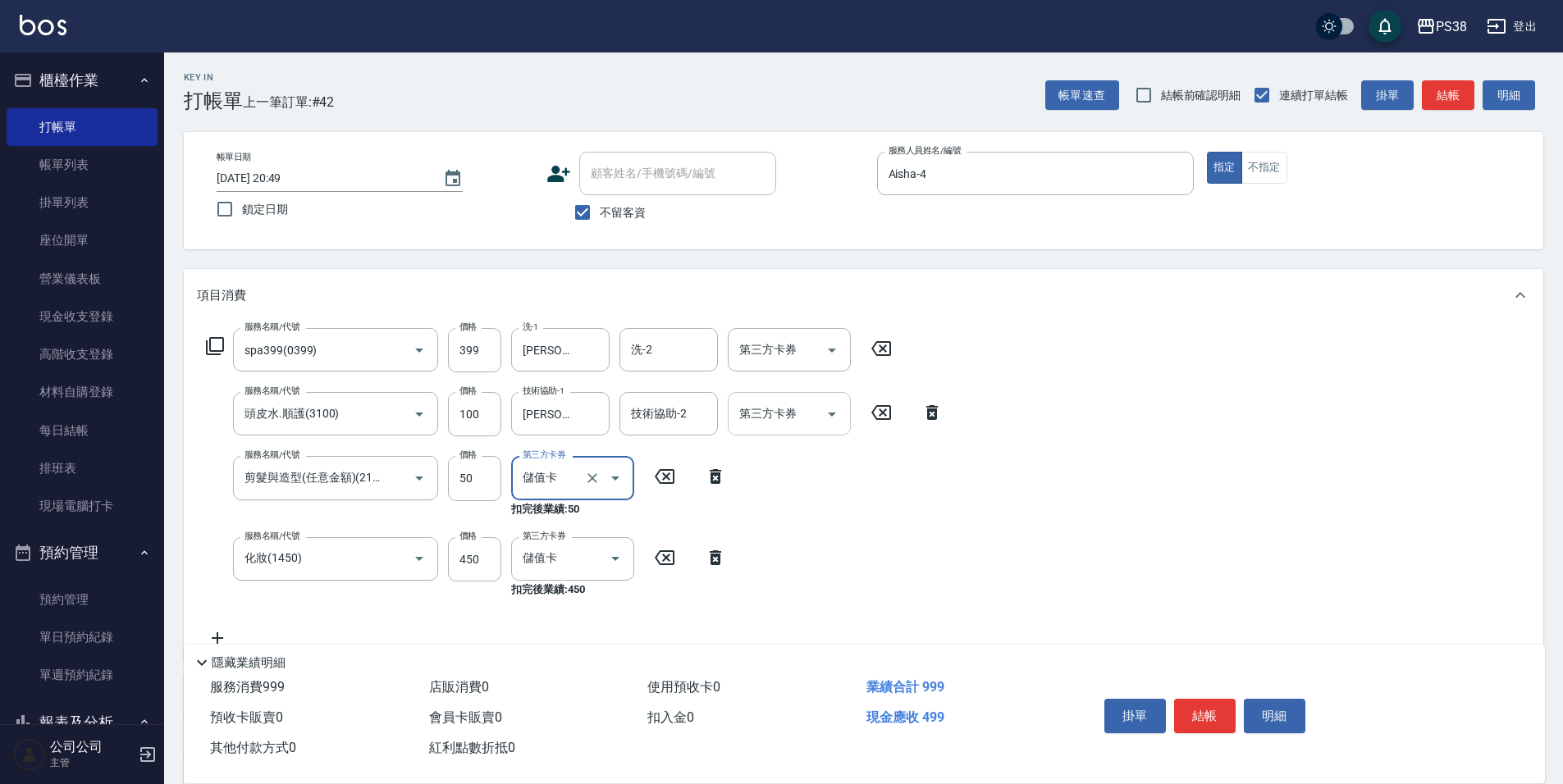
click at [835, 406] on icon "Open" at bounding box center [832, 414] width 20 height 20
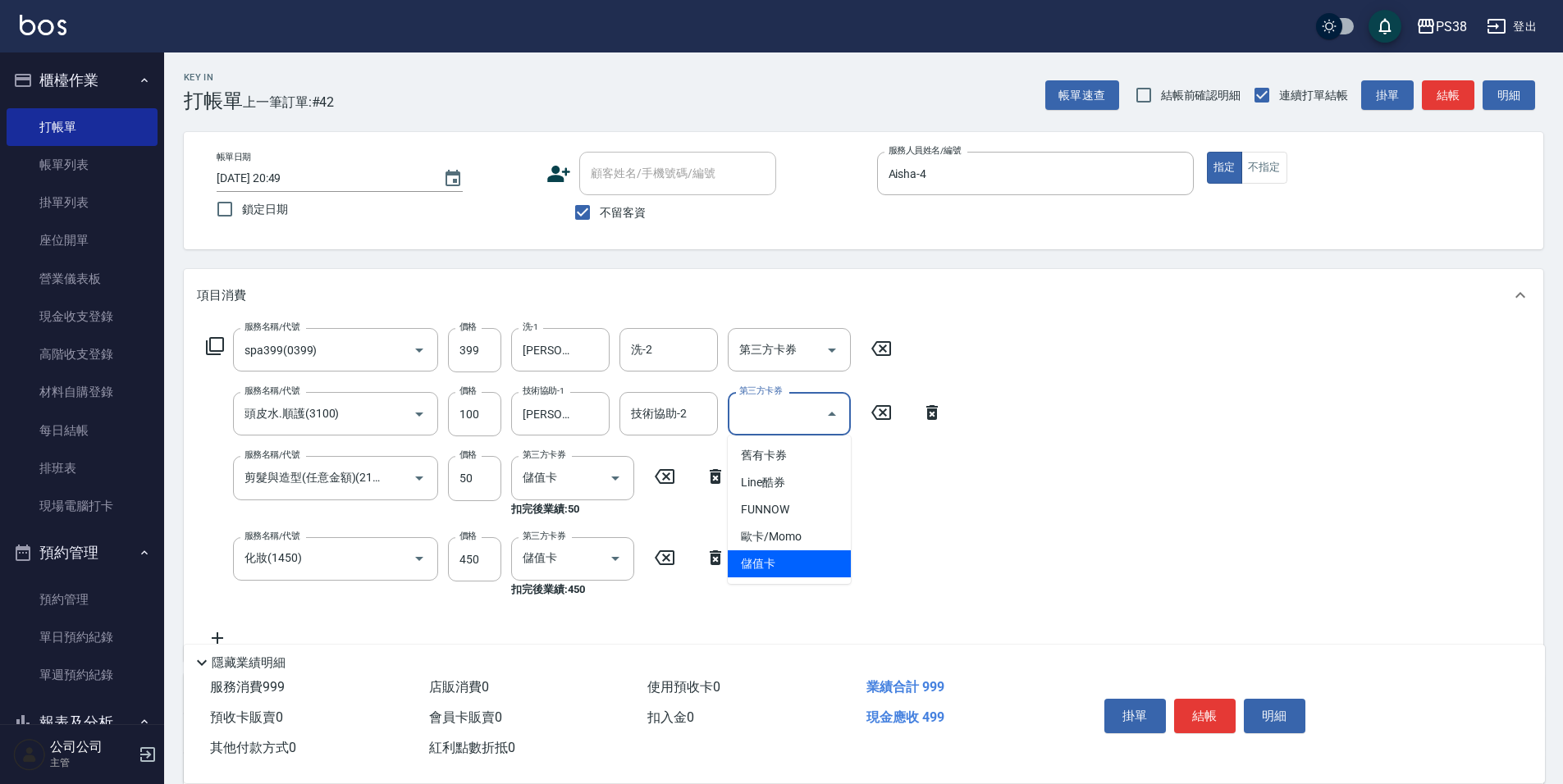
click at [800, 564] on span "儲值卡" at bounding box center [788, 563] width 123 height 27
type input "儲值卡"
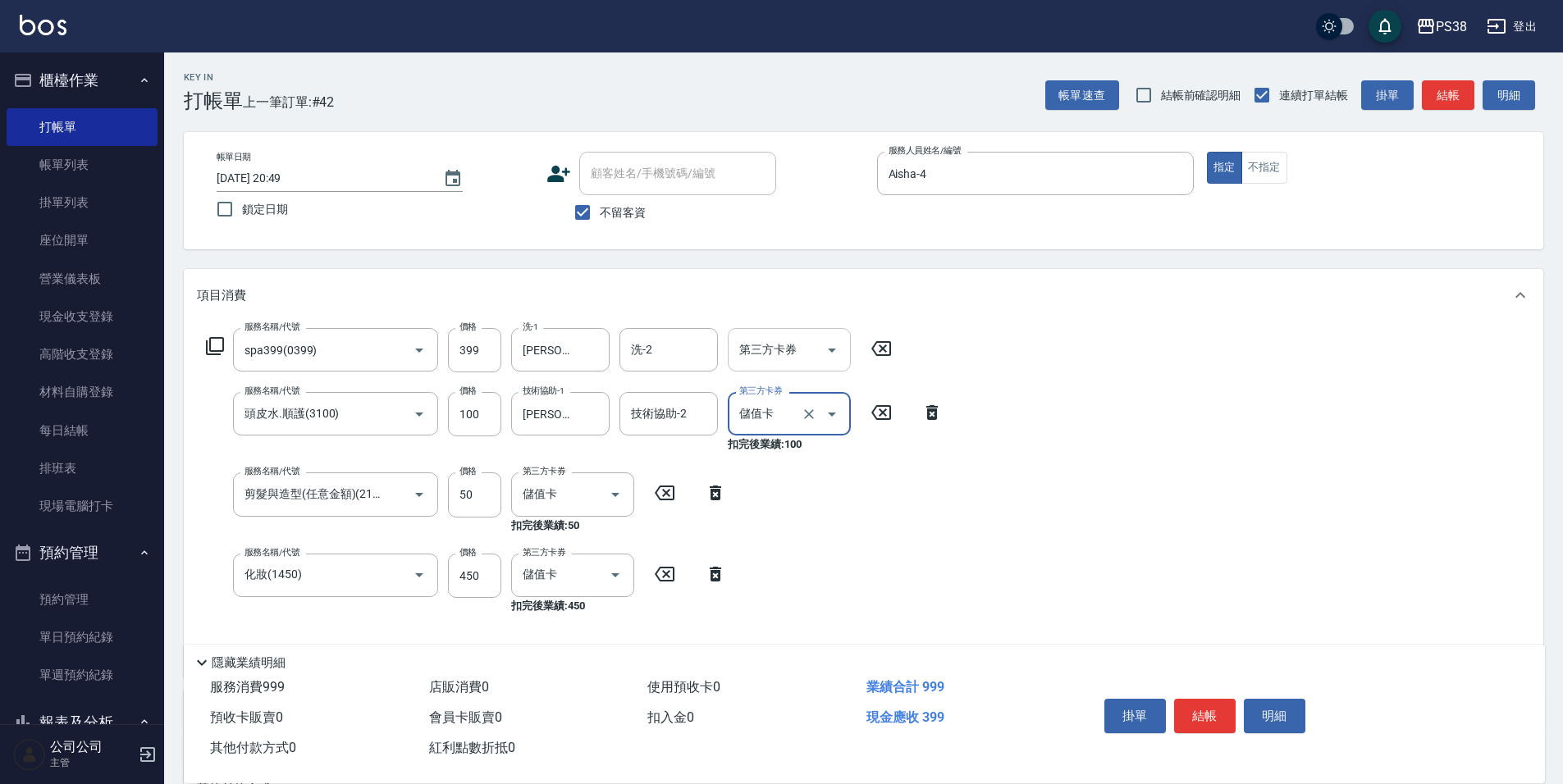
click at [827, 353] on icon "Open" at bounding box center [832, 351] width 20 height 20
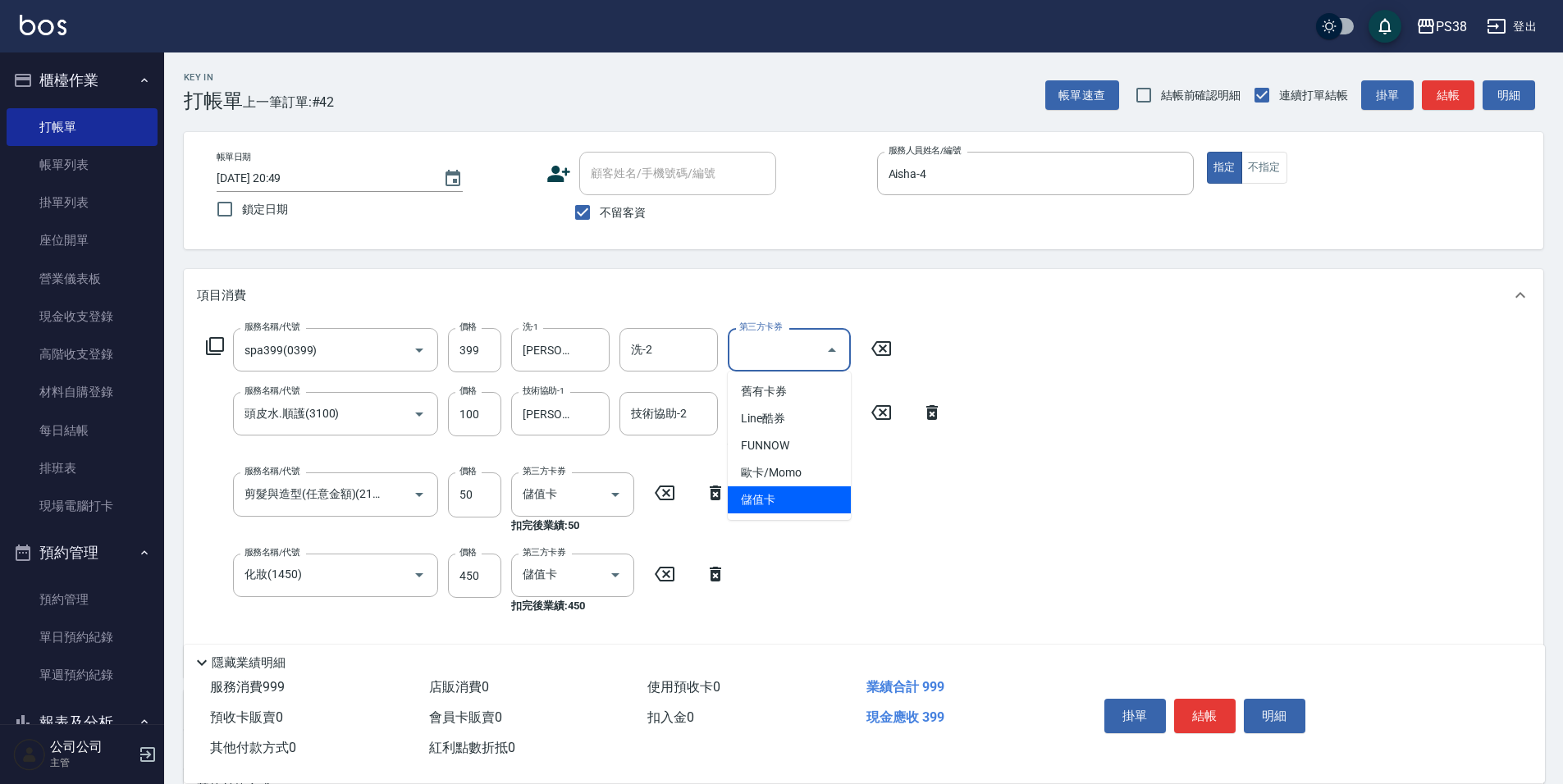
click at [808, 506] on span "儲值卡" at bounding box center [788, 499] width 123 height 27
type input "儲值卡"
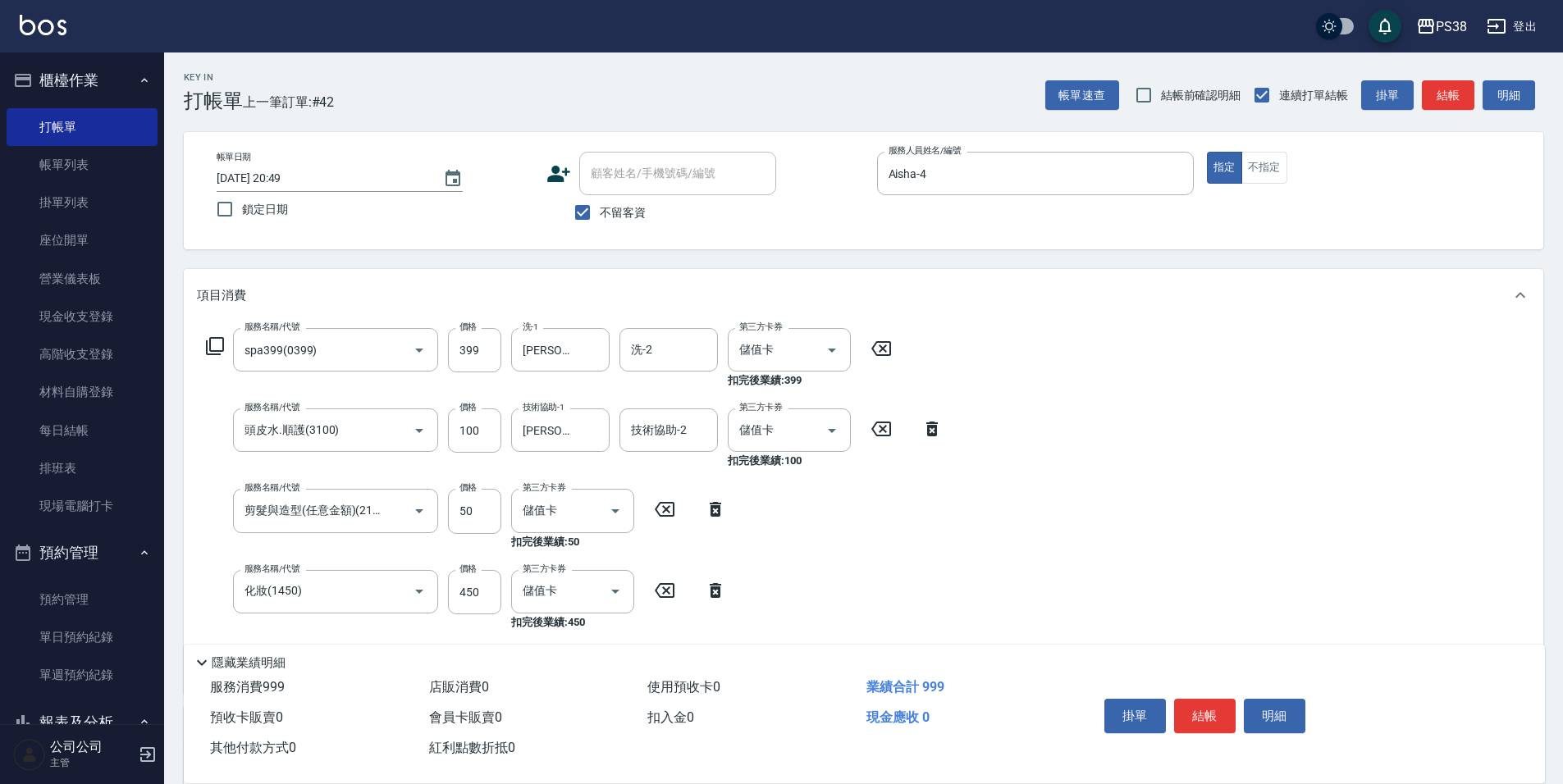
click at [1040, 484] on div "服務名稱/代號 spa399(0399) 服務名稱/代號 價格 399 價格 洗-1 Yuki-6 洗-1 洗-2 洗-2 第三方卡券 儲值卡 第三方卡券 扣…" at bounding box center [863, 508] width 1360 height 373
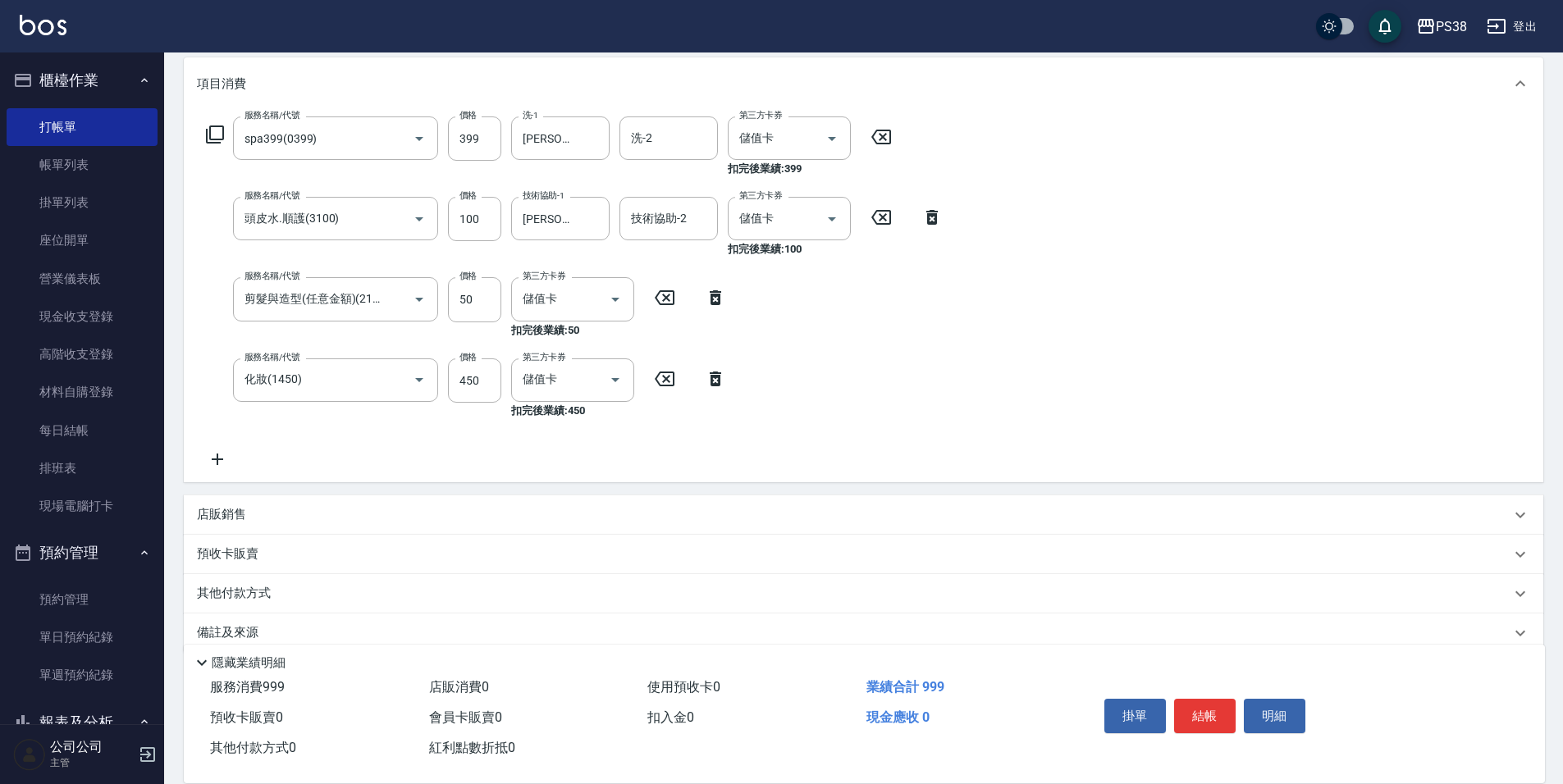
scroll to position [238, 0]
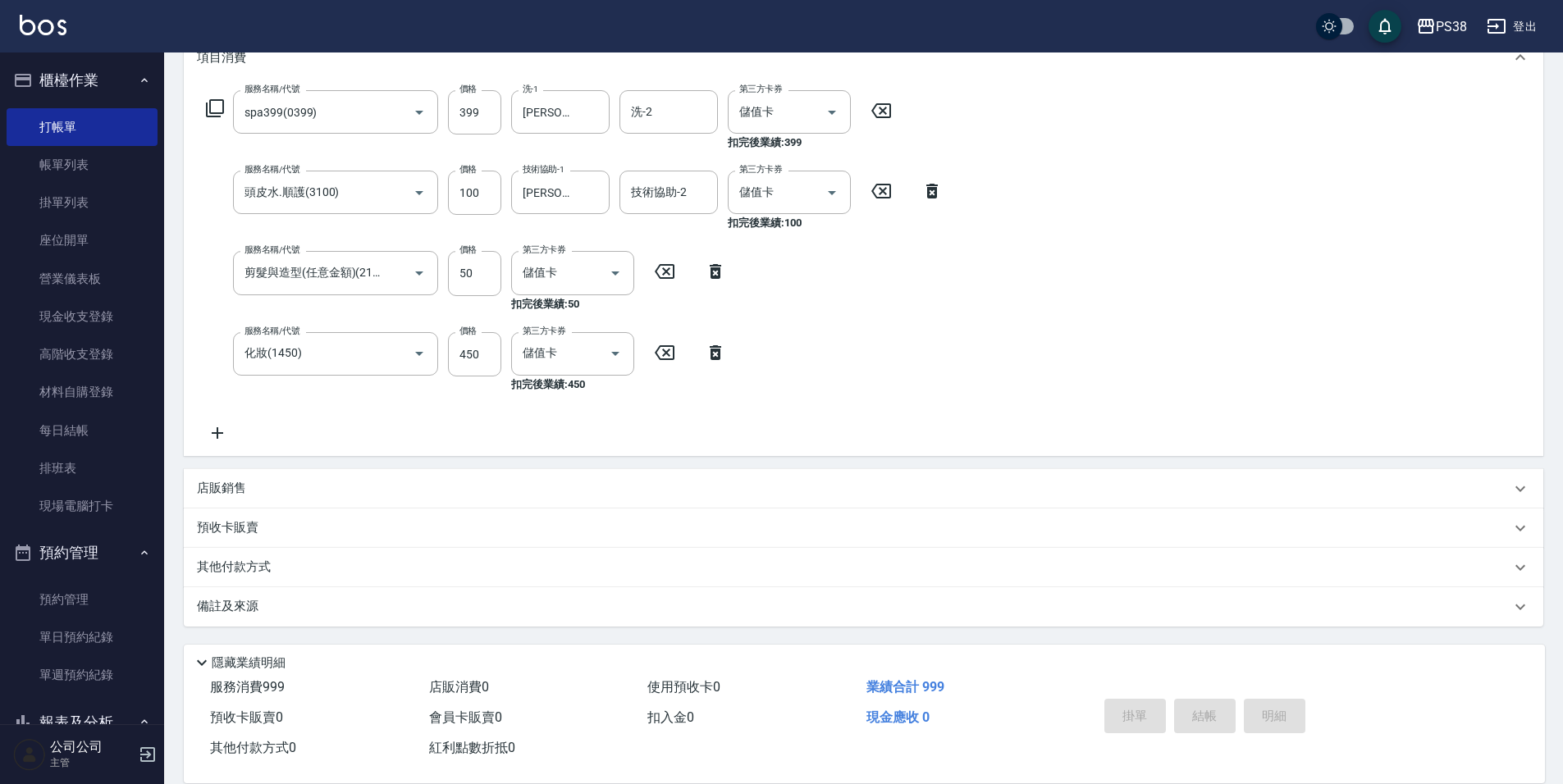
type input "2025/09/14 20:51"
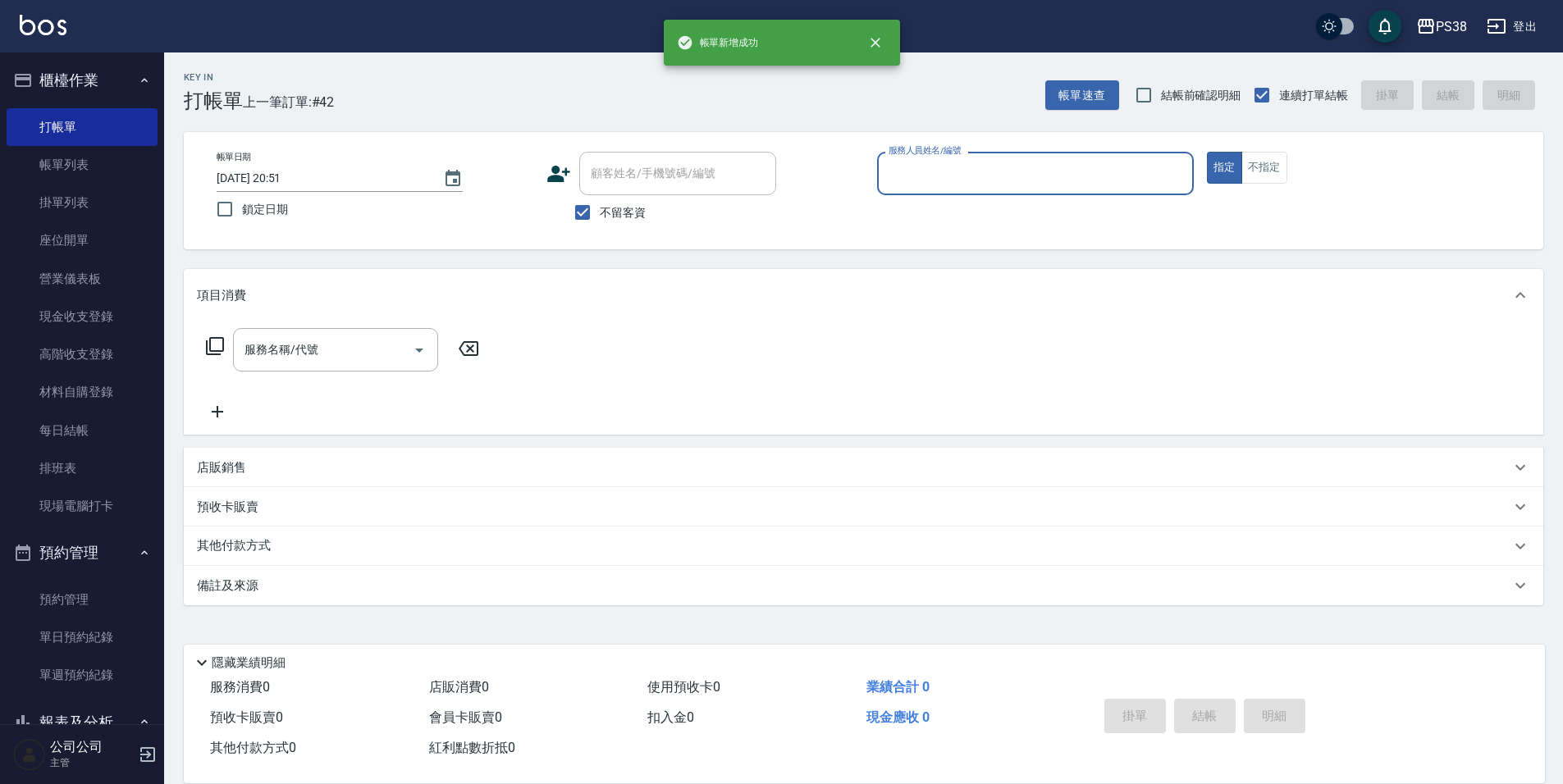
scroll to position [0, 0]
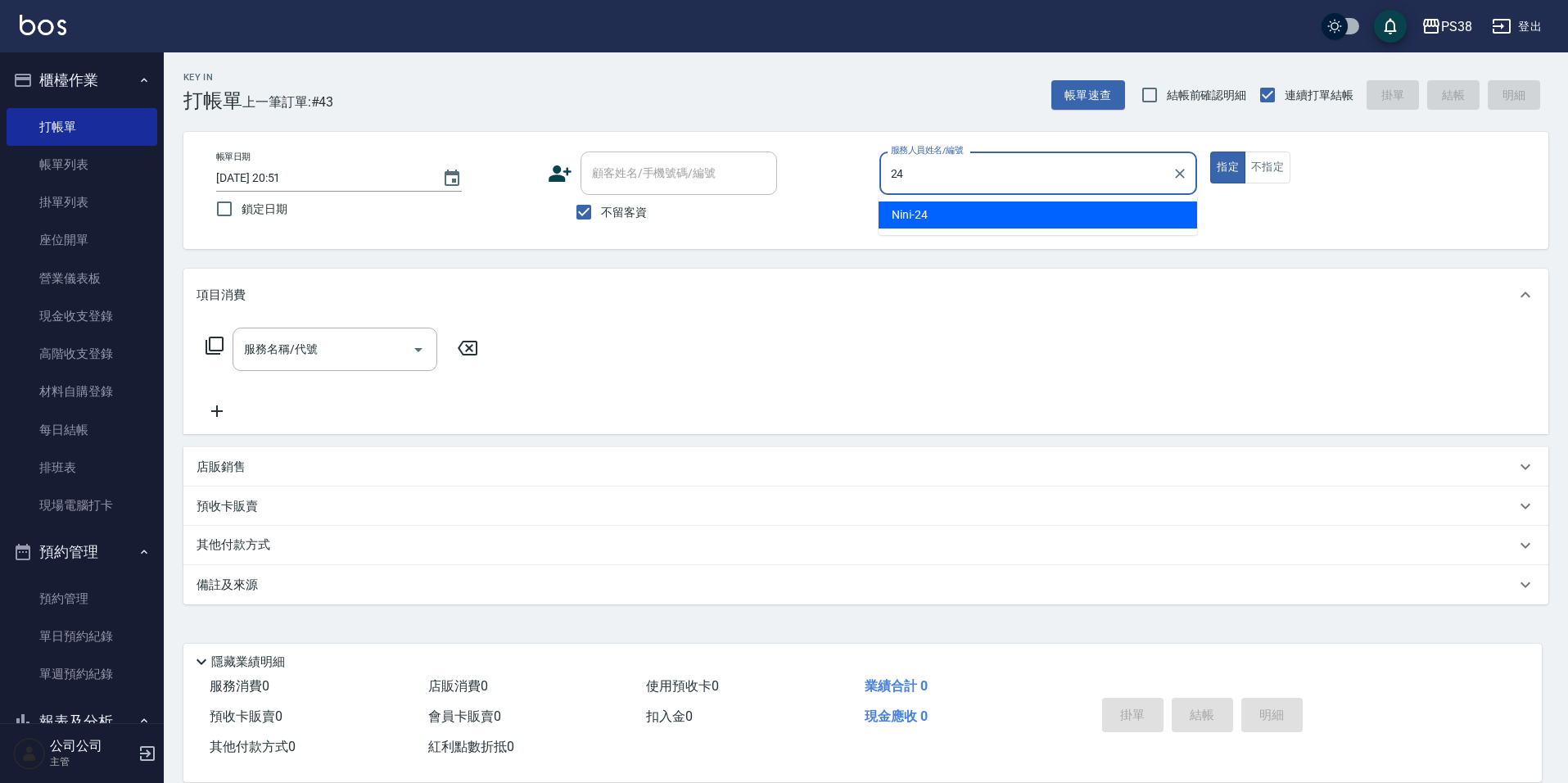
type input "Nini-24"
type button "true"
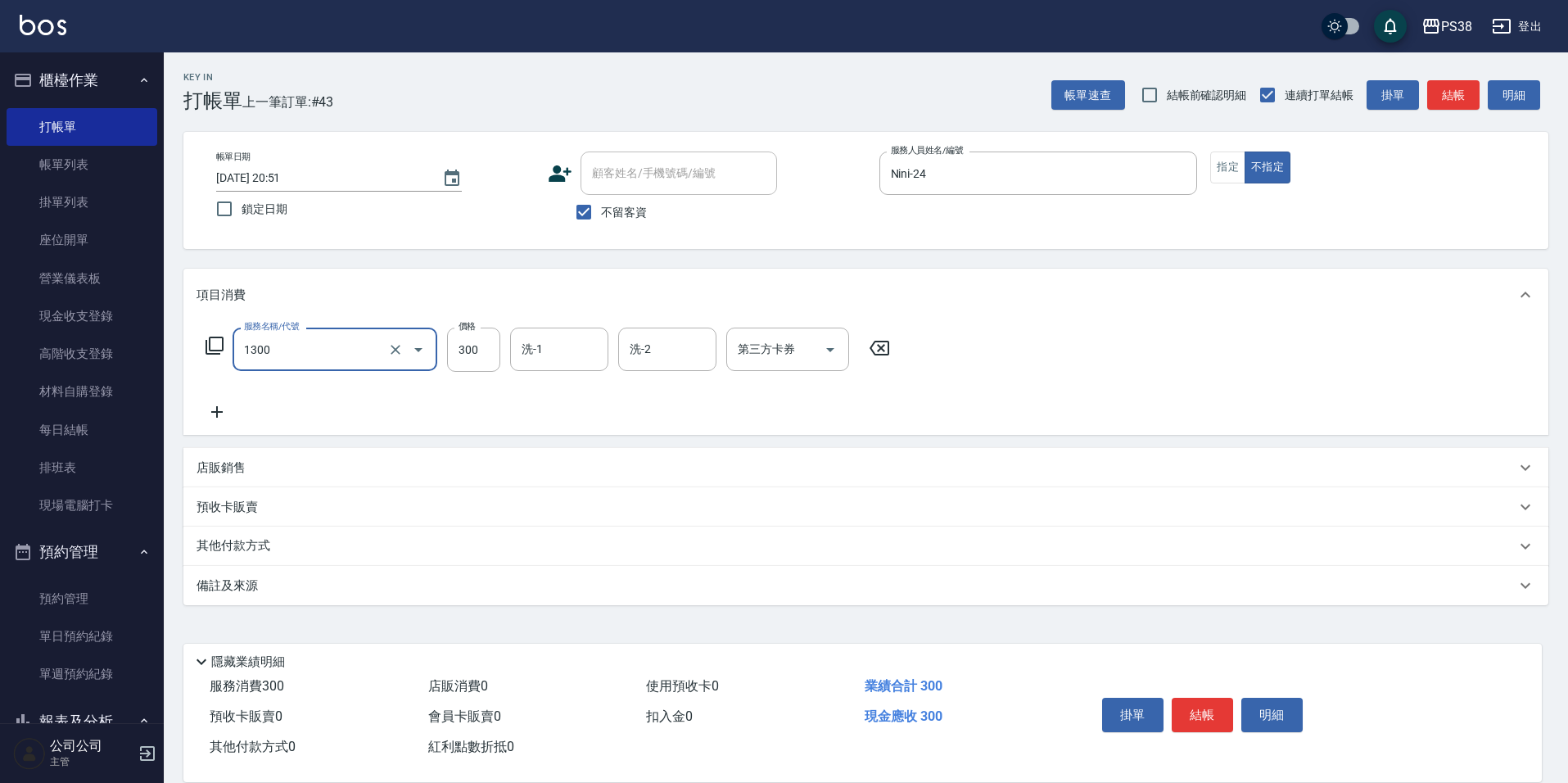
type input "精油洗潤300(1300)"
click at [400, 347] on icon "Clear" at bounding box center [395, 349] width 16 height 16
type input "海鹽399(ss399)"
type input "Nini-24"
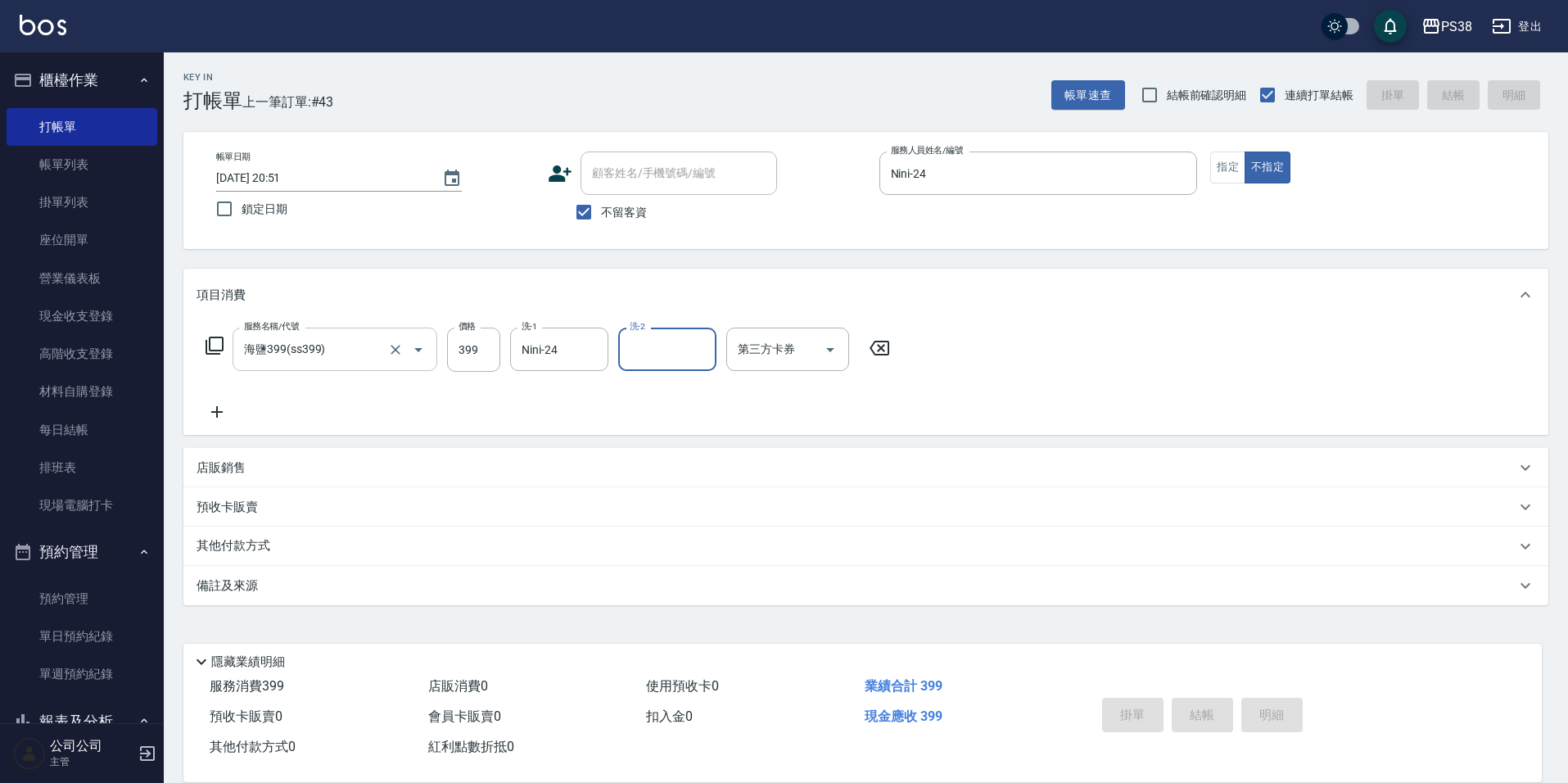
type input "2025/09/14 20:52"
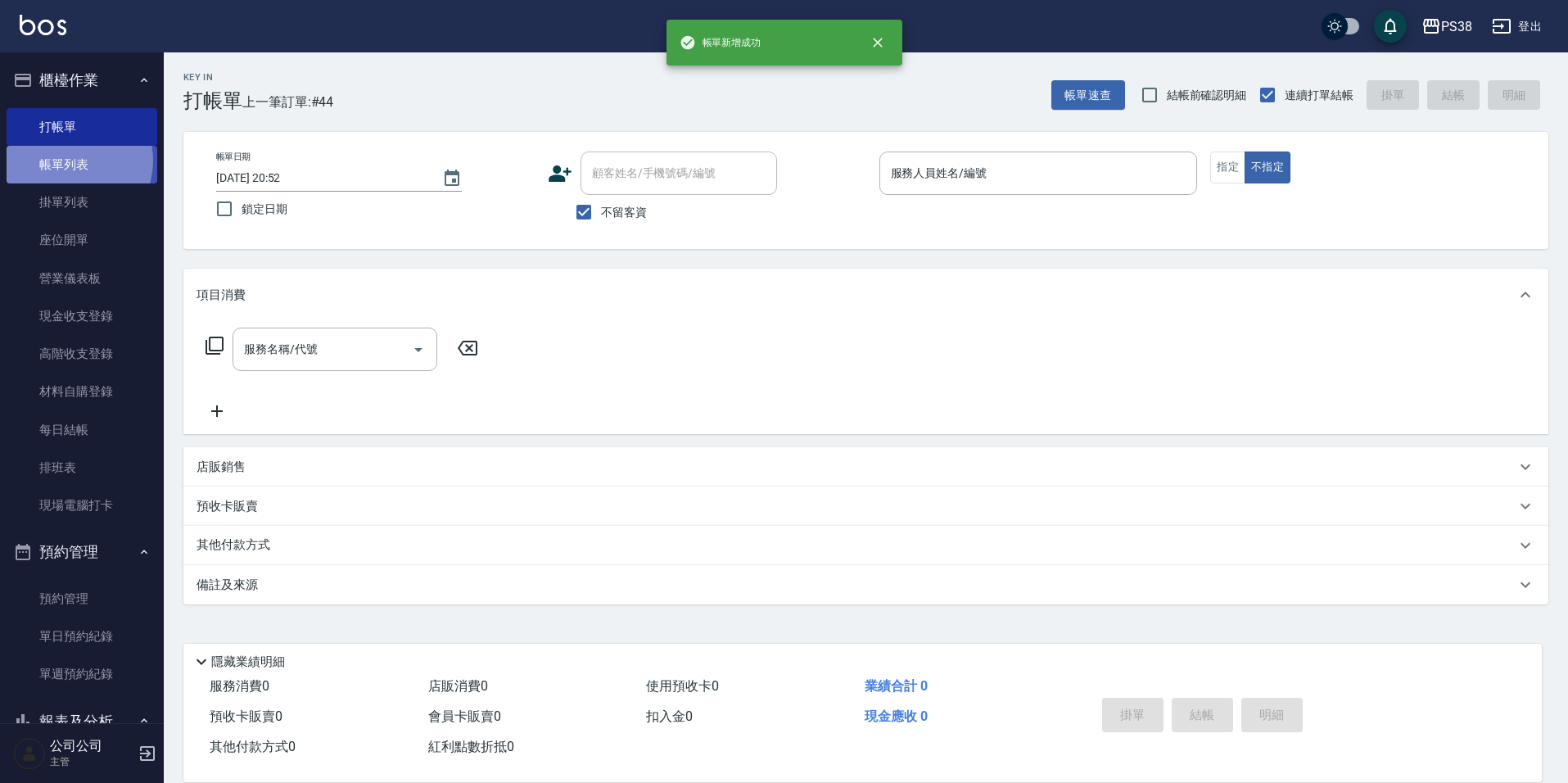
click at [69, 160] on link "帳單列表" at bounding box center [82, 164] width 150 height 38
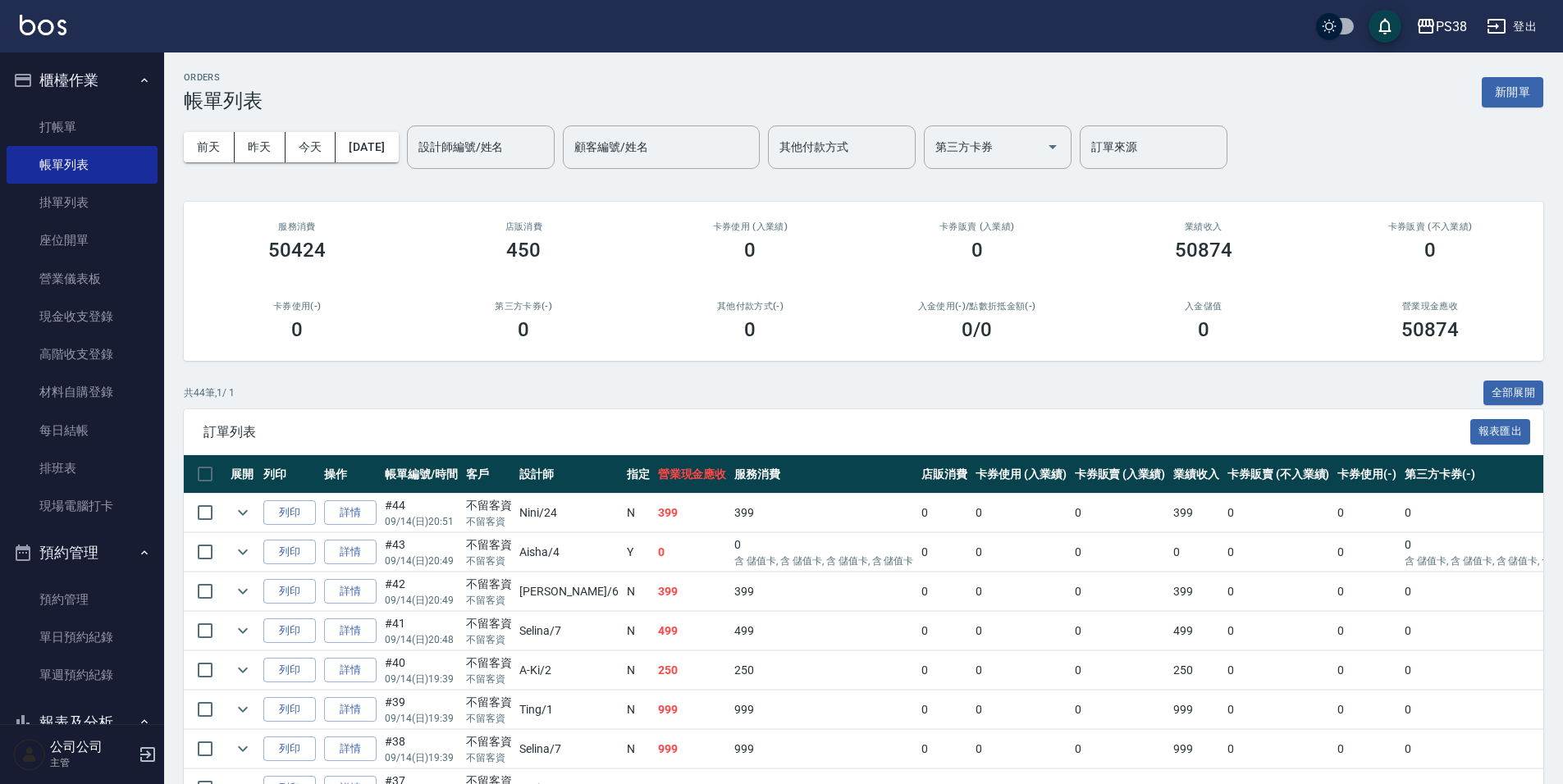
click at [654, 505] on td "399" at bounding box center [692, 512] width 77 height 39
click at [105, 126] on link "打帳單" at bounding box center [82, 128] width 151 height 38
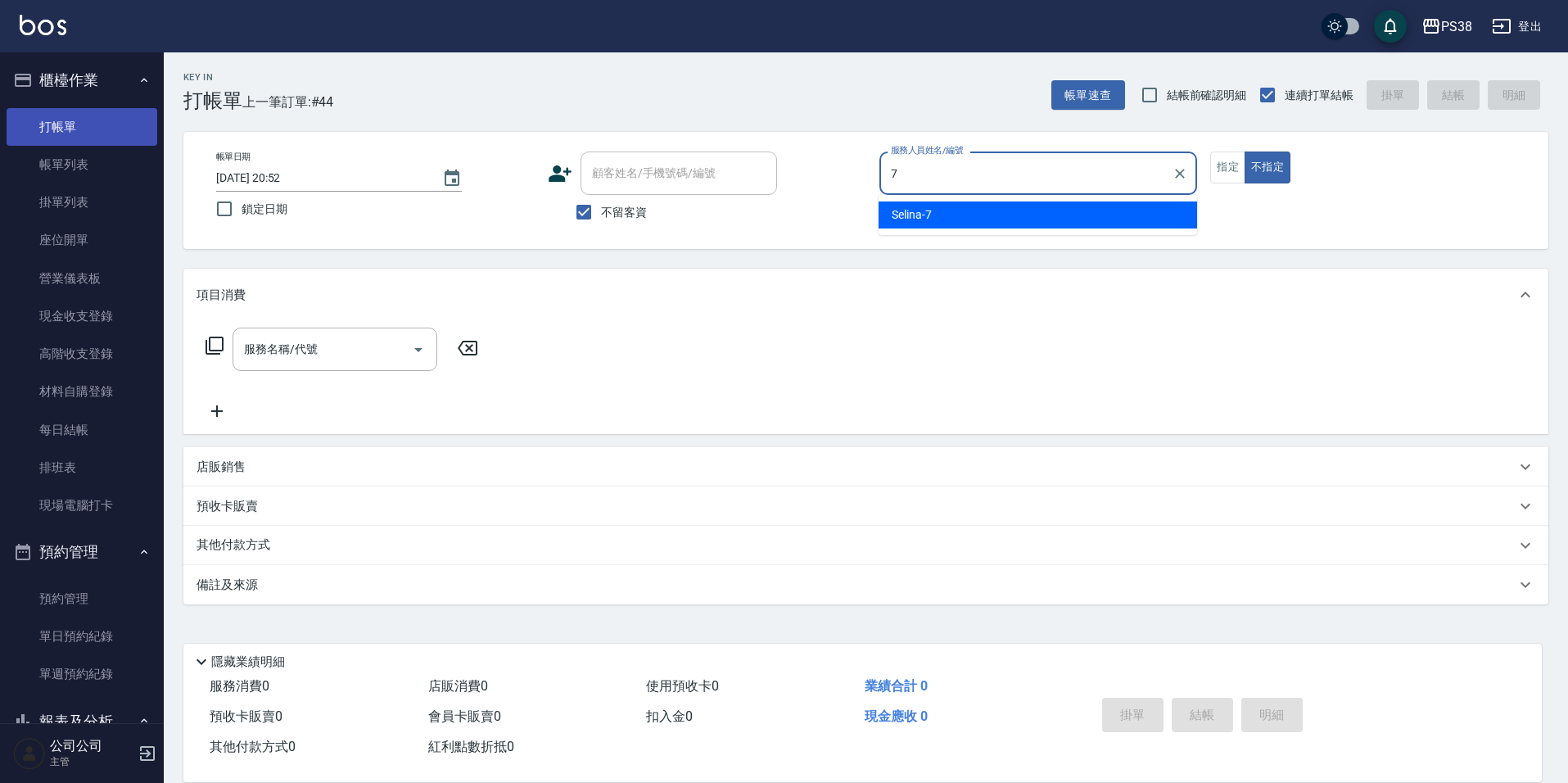
type input "Selina-7"
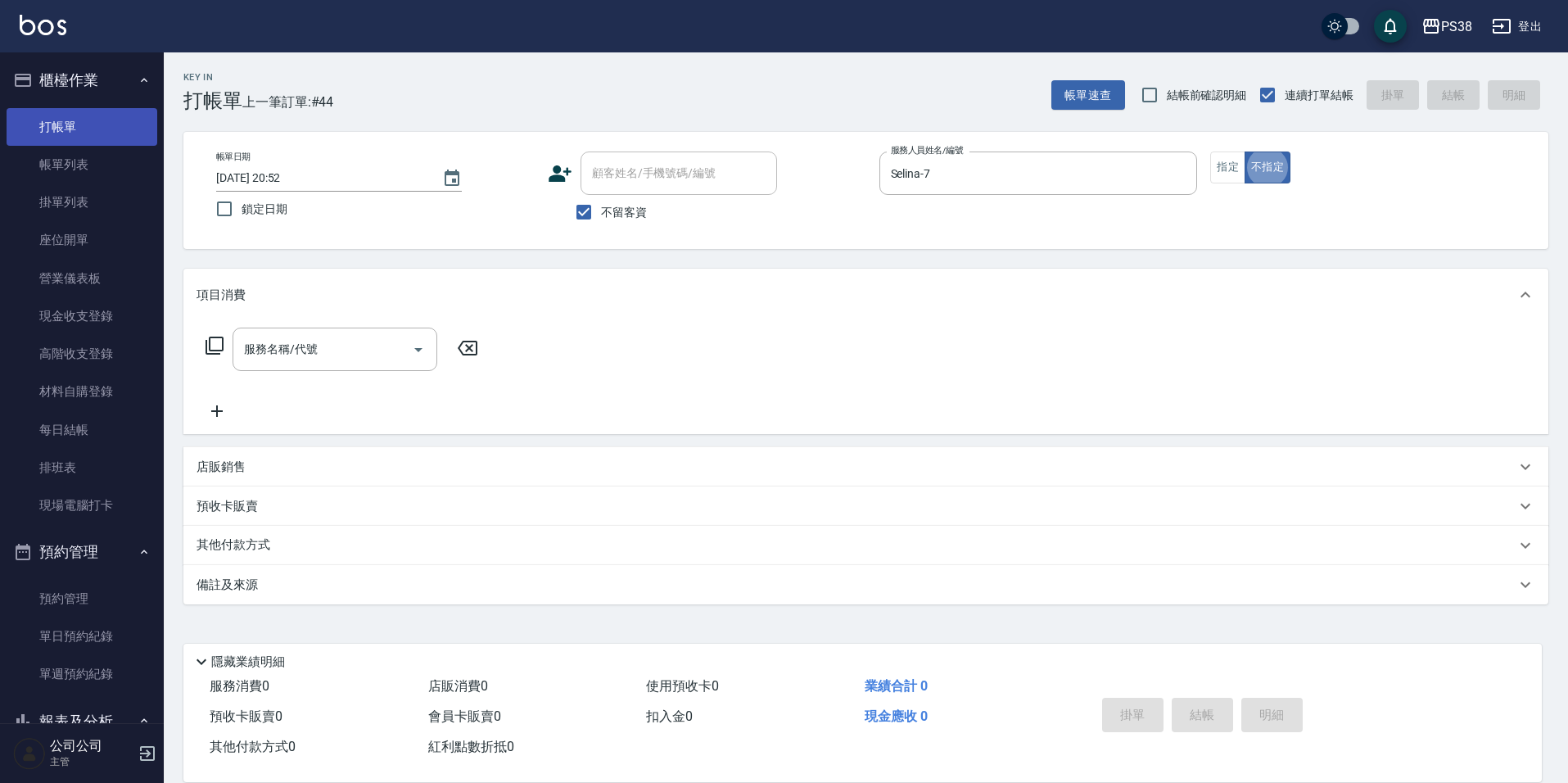
type button "false"
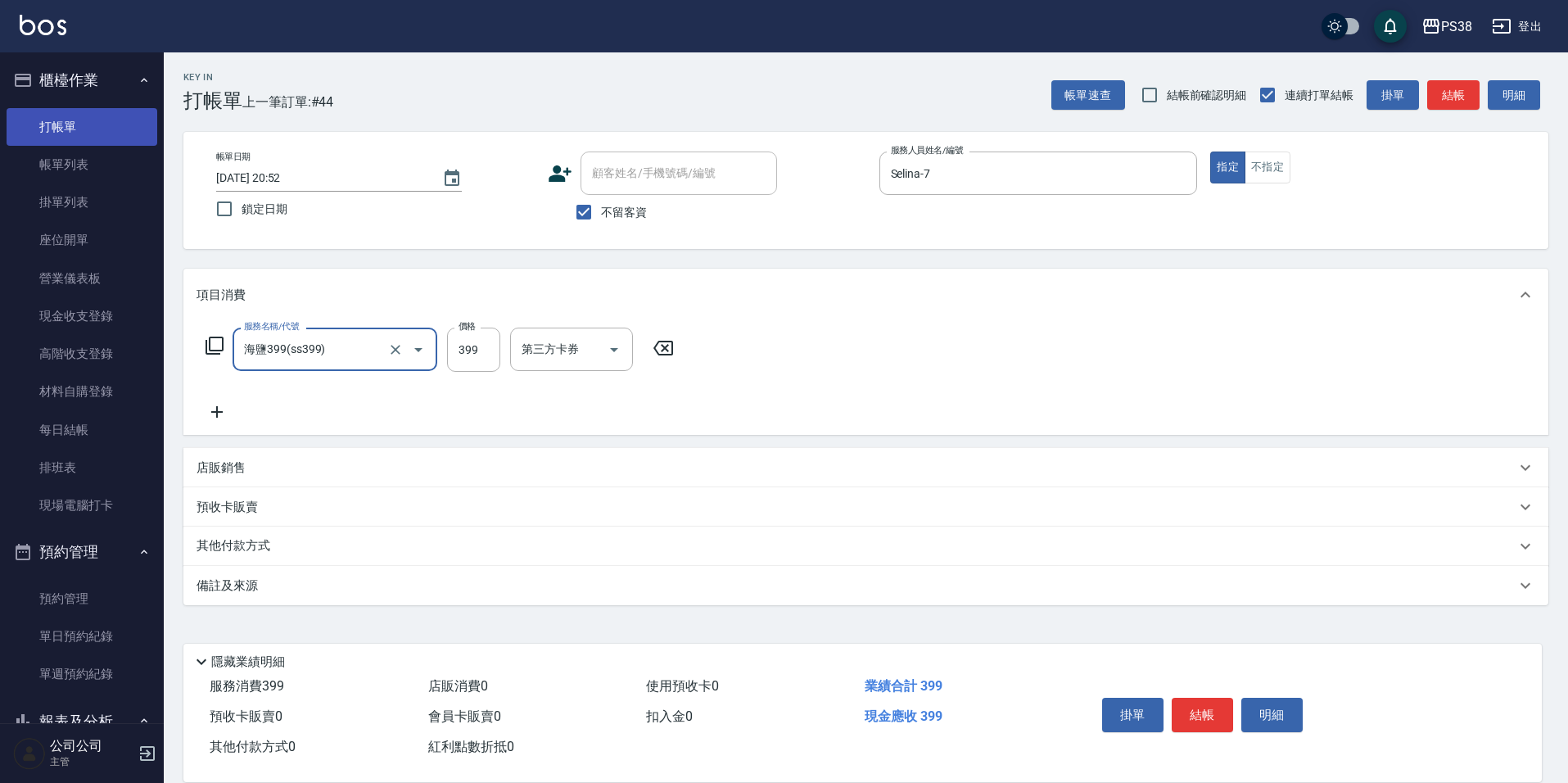
type input "海鹽399(ss399)"
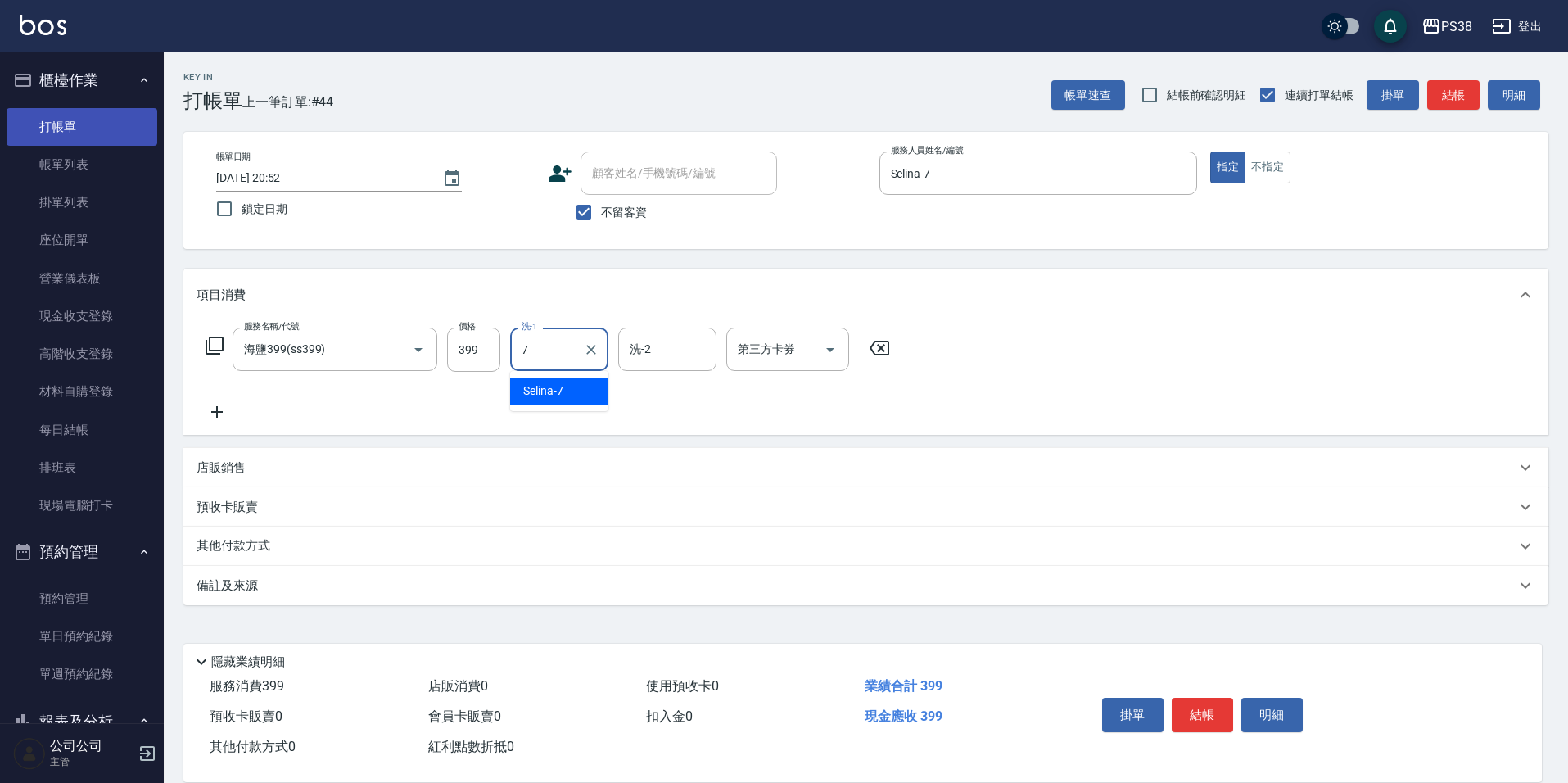
type input "Selina-7"
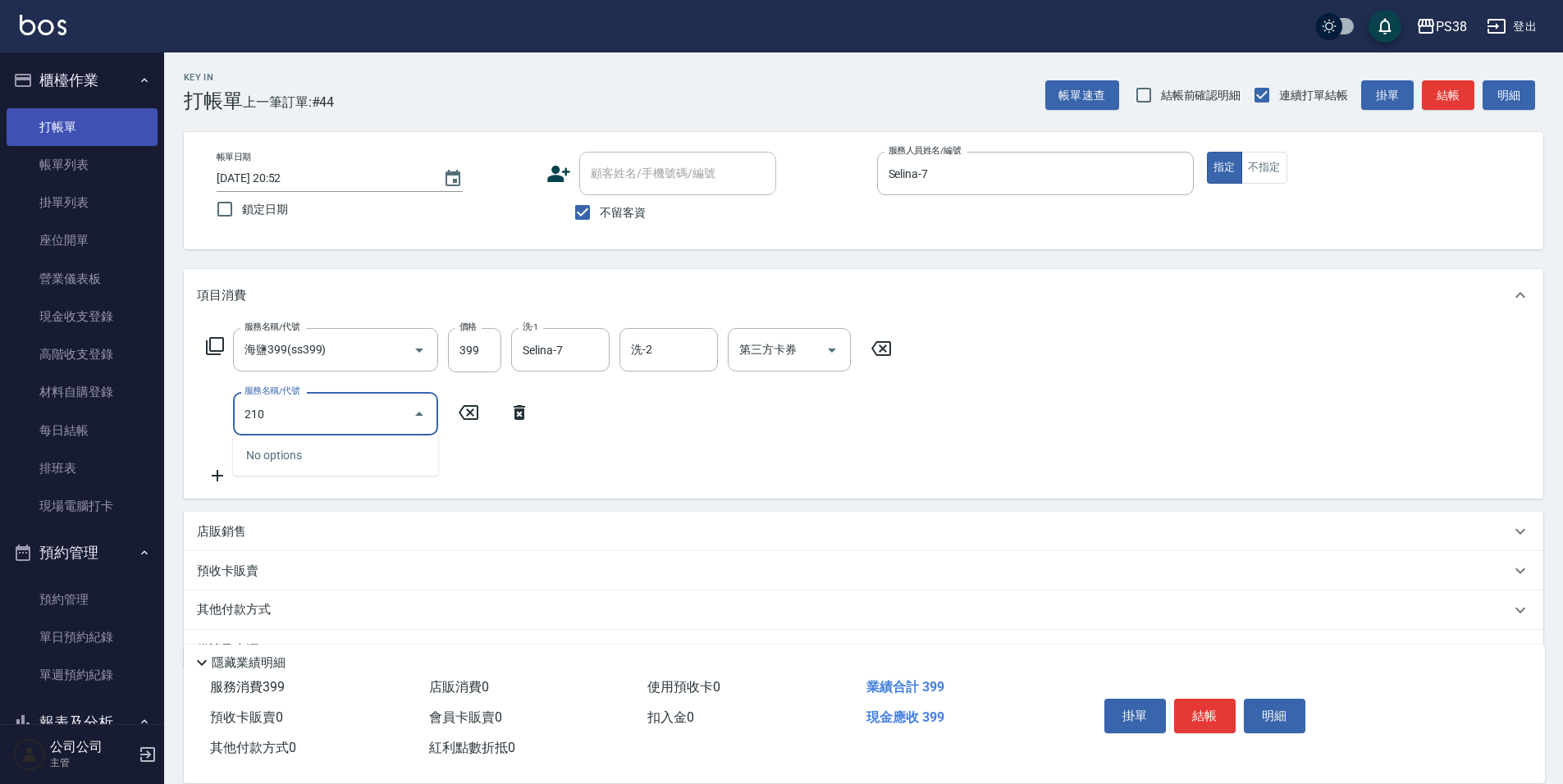
type input "2100"
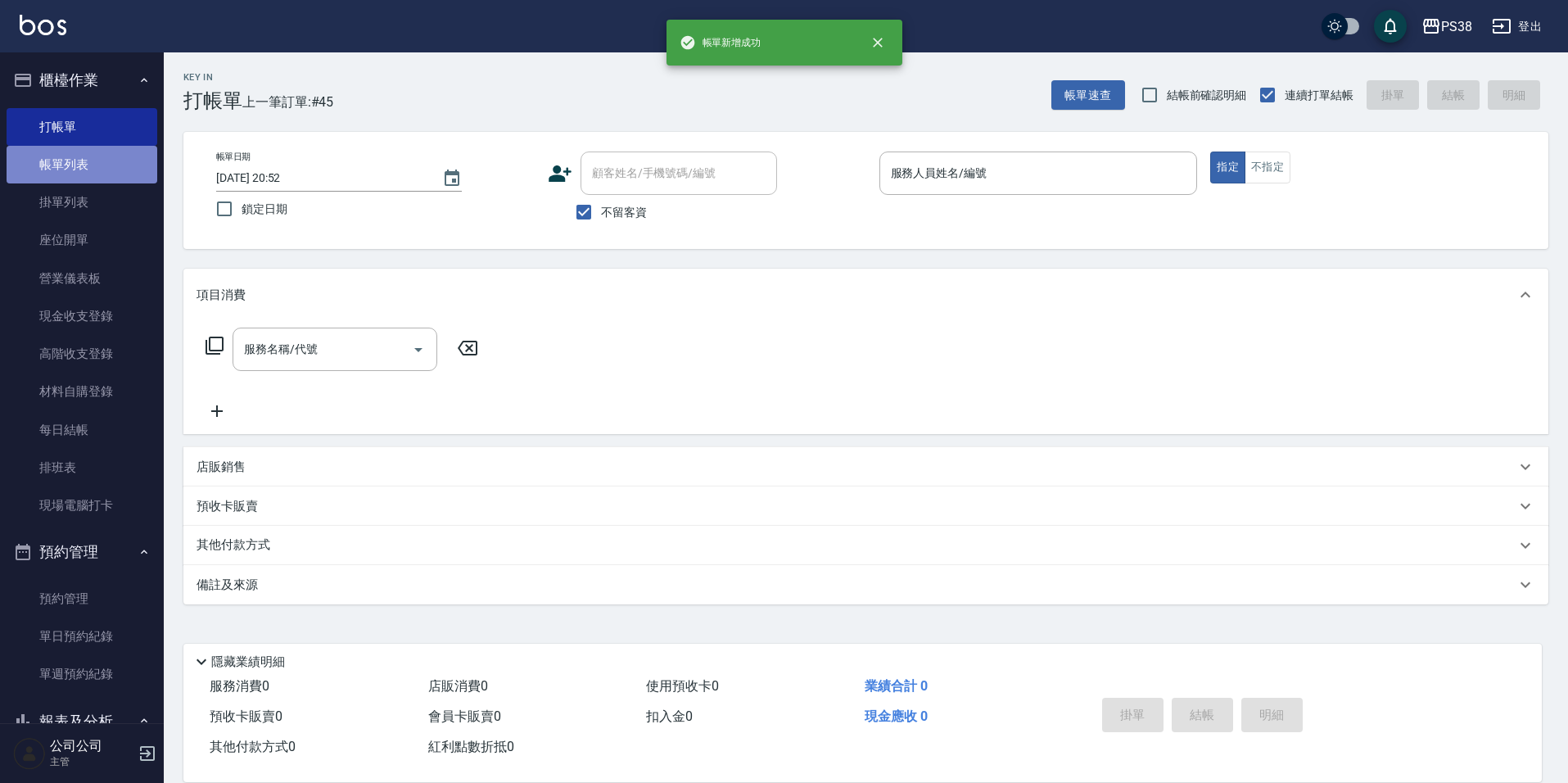
click at [111, 153] on link "帳單列表" at bounding box center [82, 164] width 150 height 38
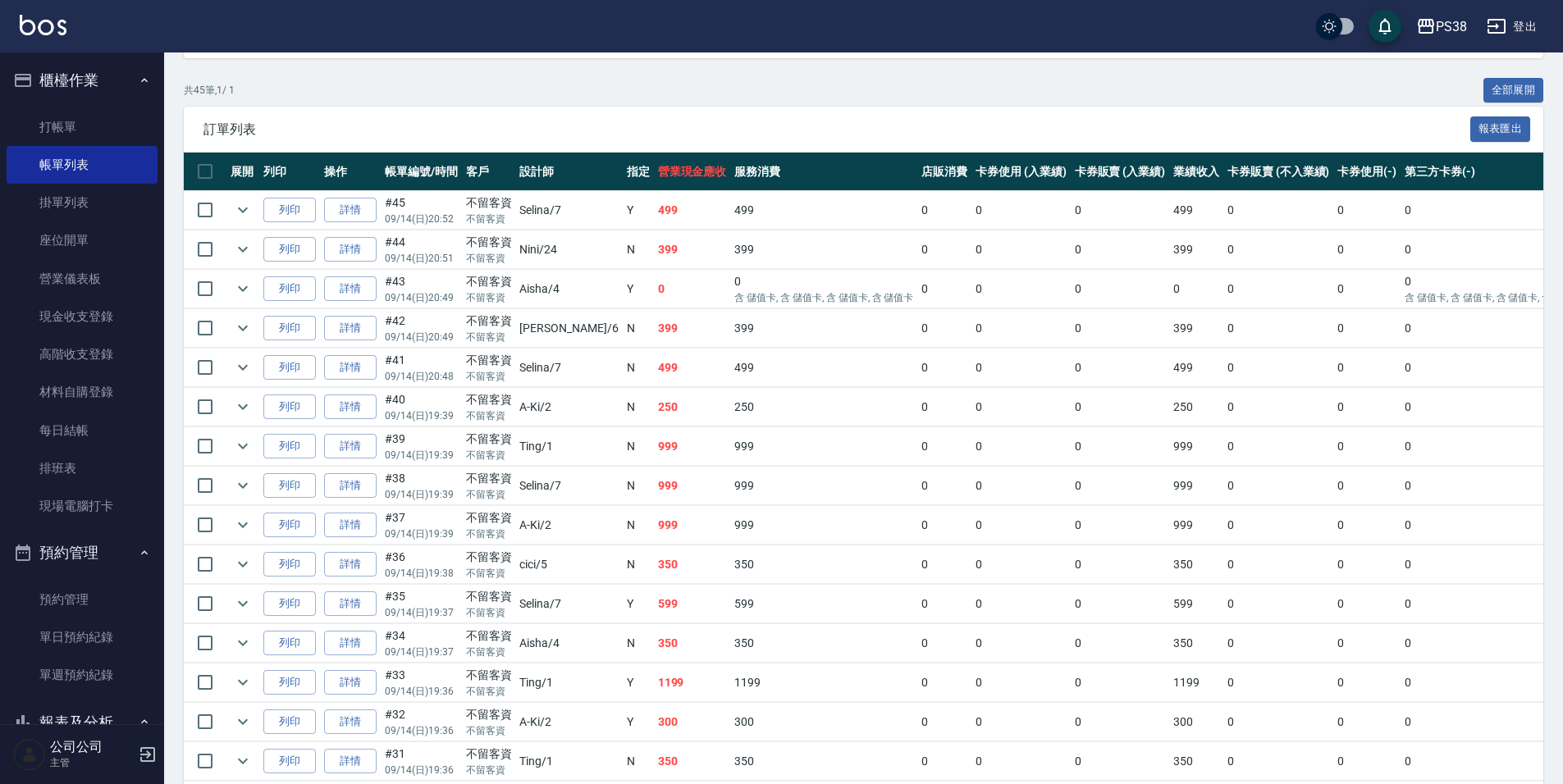
scroll to position [328, 0]
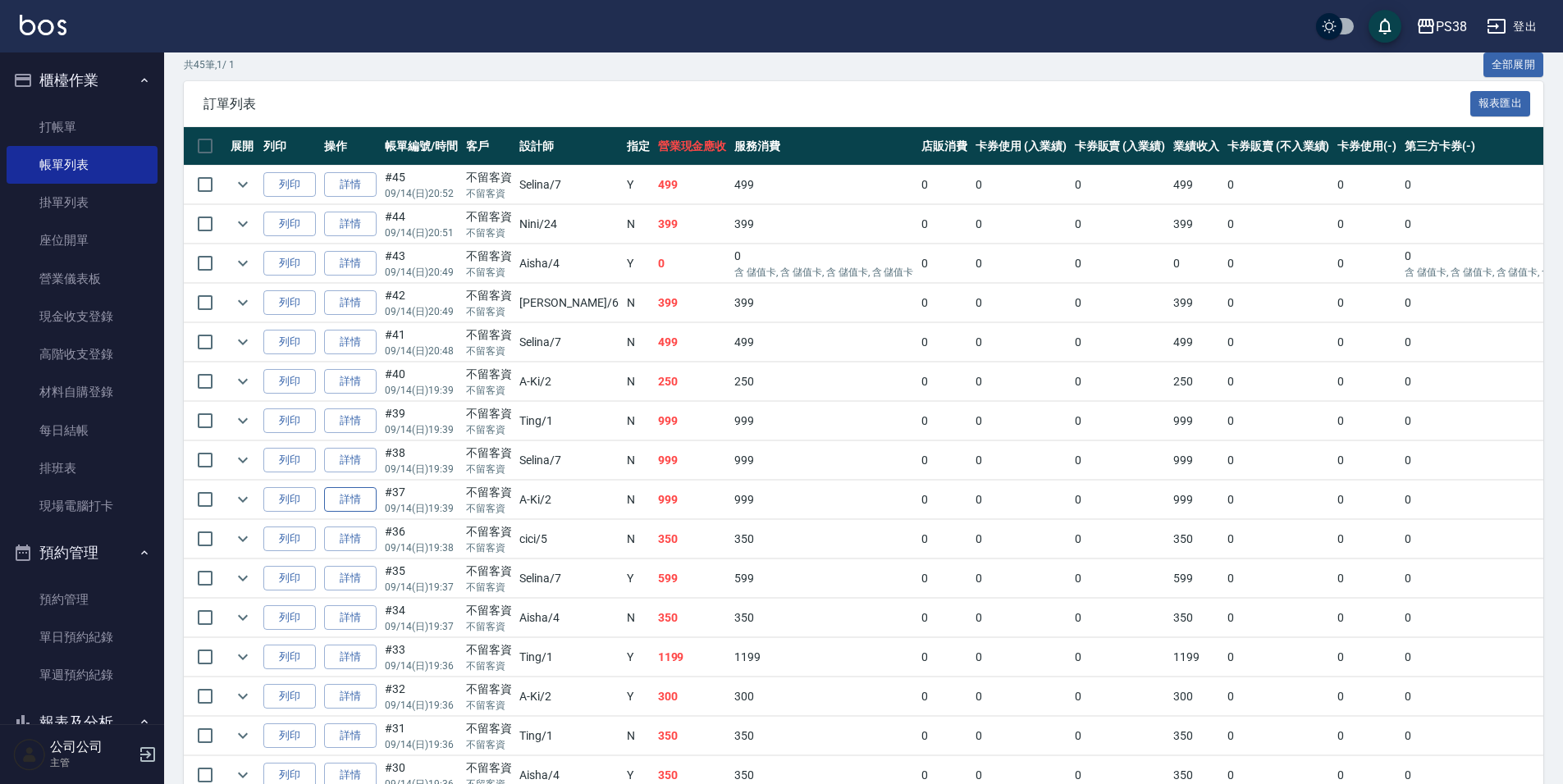
click at [350, 499] on link "詳情" at bounding box center [350, 500] width 53 height 26
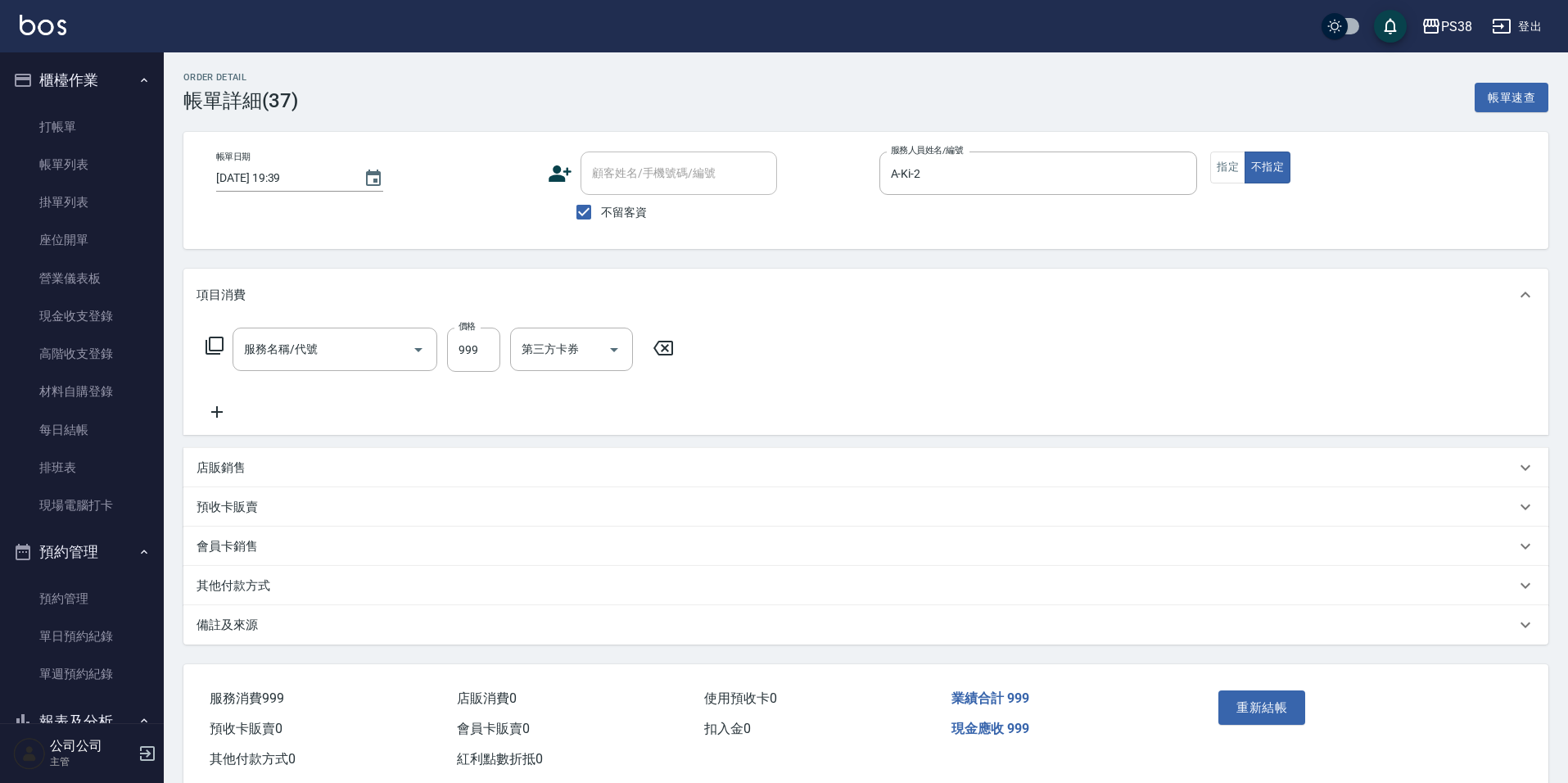
type input "2025/09/14 19:39"
checkbox input "true"
type input "A-Ki-2"
type input "spa999(0999)"
click at [490, 354] on input "999" at bounding box center [473, 349] width 53 height 44
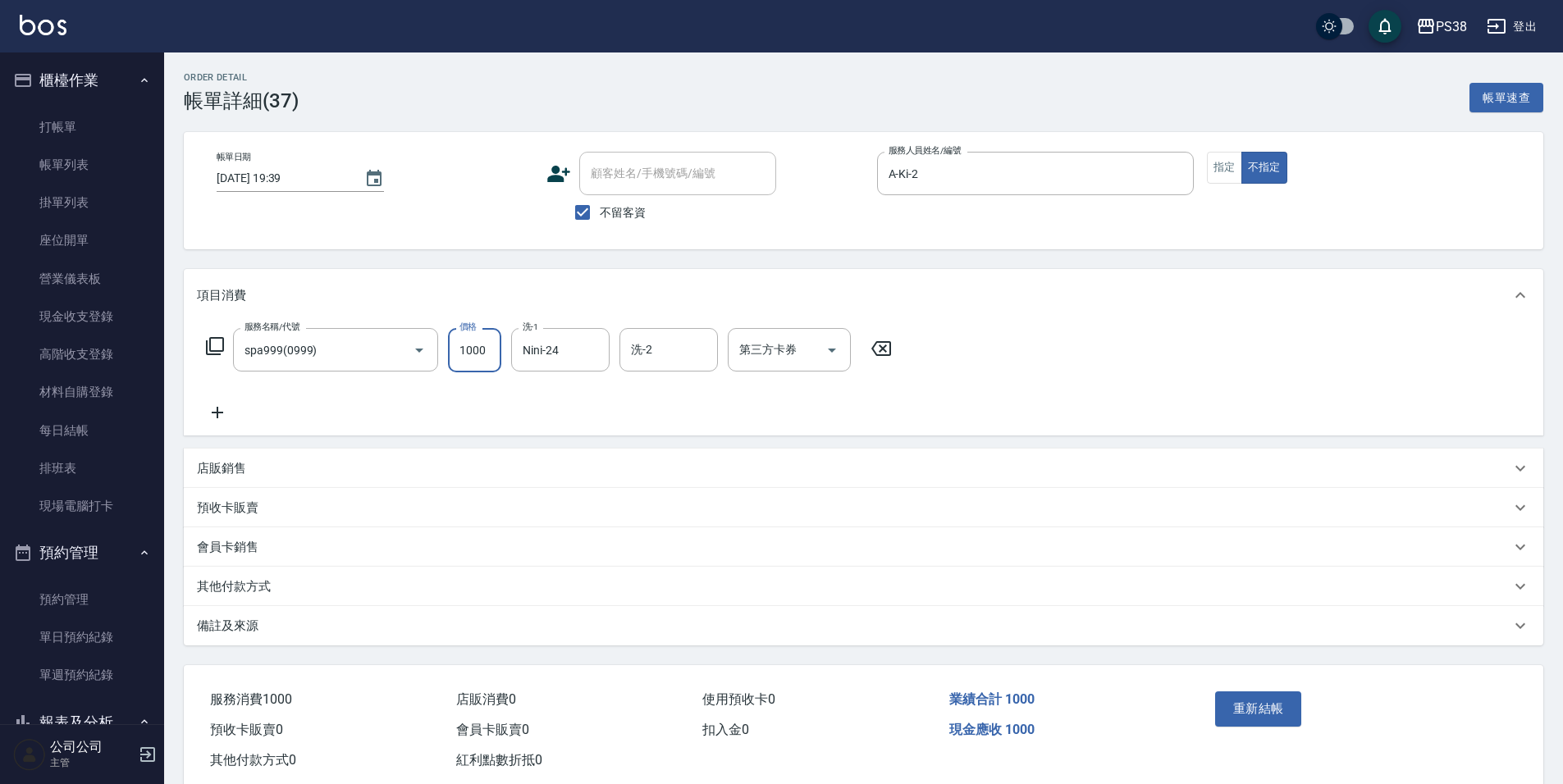
type input "1000"
click at [614, 424] on div "服務名稱/代號 spa999(0999) 服務名稱/代號 價格 1000 價格 洗-1 Nini-24 洗-1 洗-2 洗-2 第三方卡券 第三方卡券" at bounding box center [863, 379] width 1360 height 114
click at [1229, 700] on button "重新結帳" at bounding box center [1258, 708] width 87 height 35
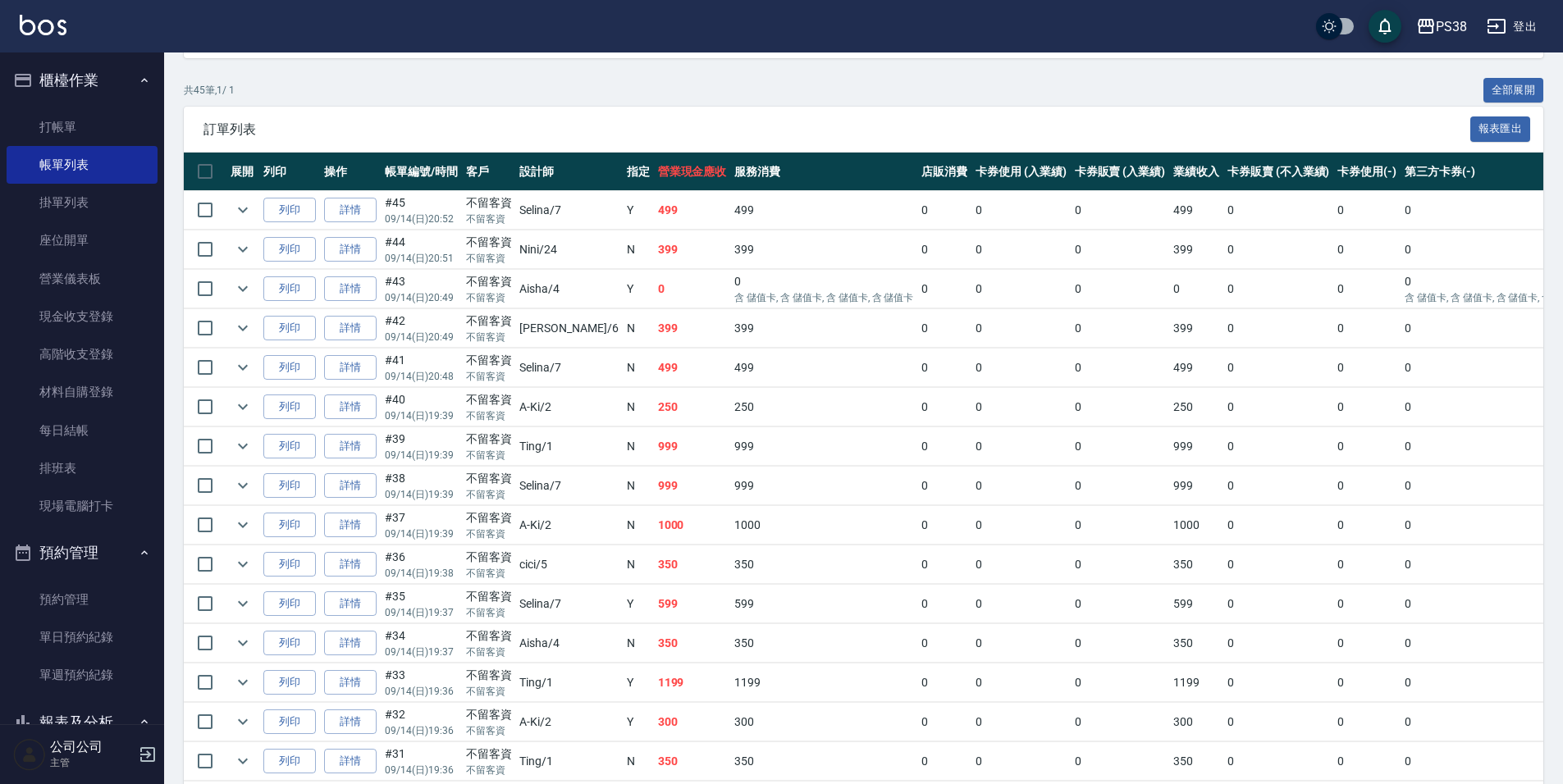
scroll to position [328, 0]
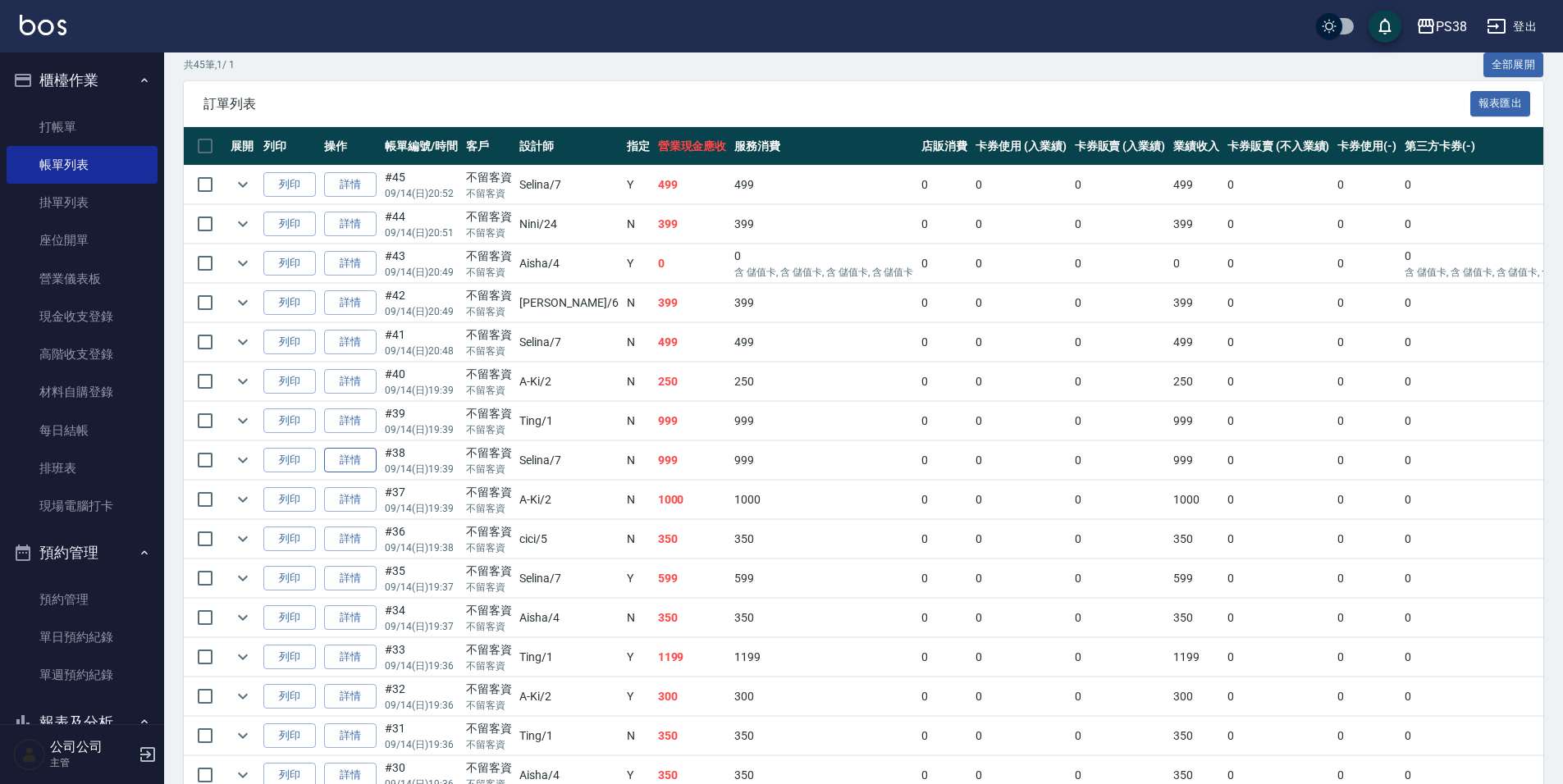
click at [350, 460] on link "詳情" at bounding box center [350, 460] width 53 height 26
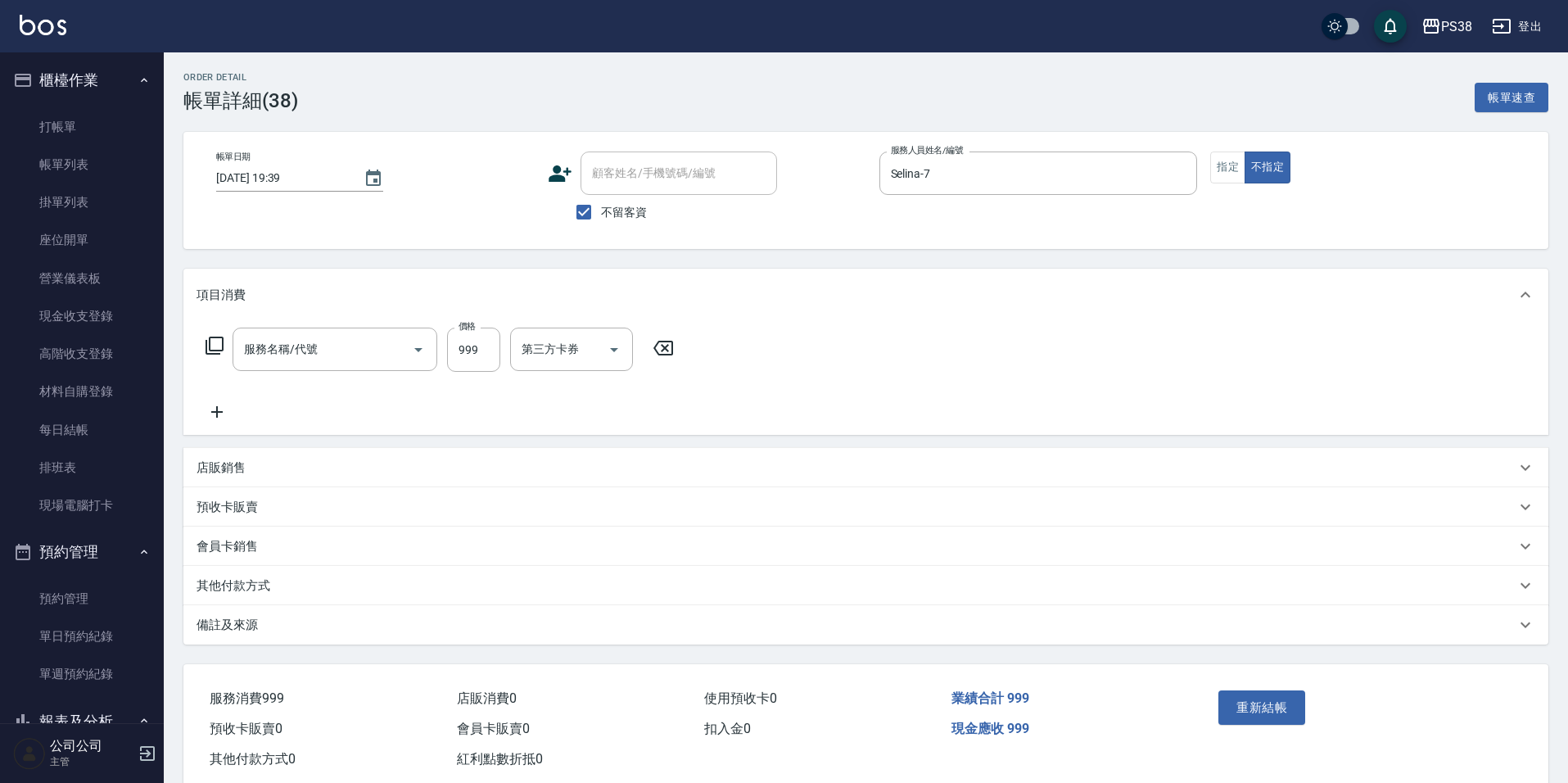
type input "2025/09/14 19:39"
checkbox input "true"
type input "Selina-7"
type input "spa999(0999)"
click at [471, 352] on input "999" at bounding box center [473, 349] width 53 height 44
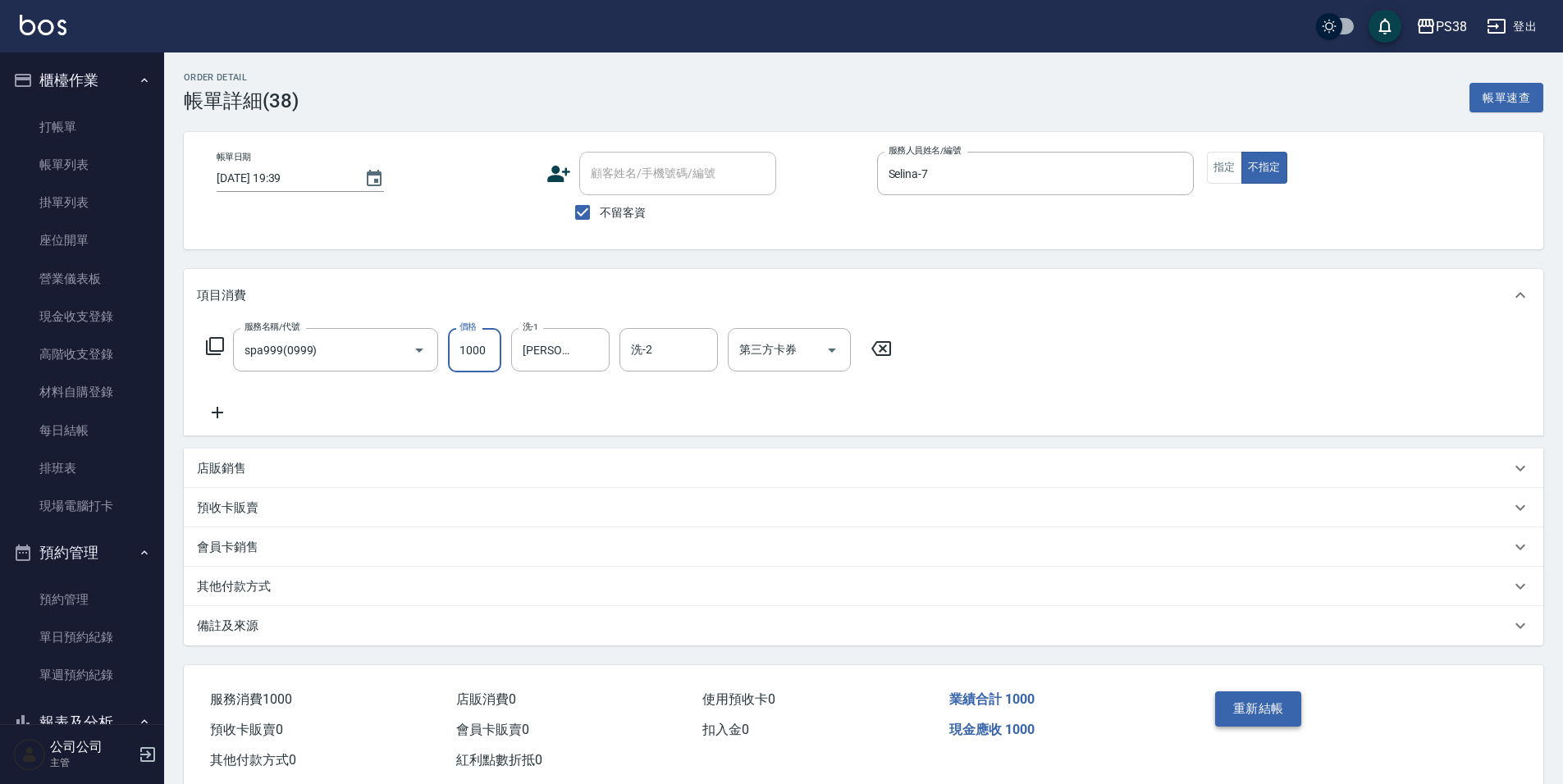
type input "1000"
click at [1239, 699] on button "重新結帳" at bounding box center [1258, 708] width 87 height 35
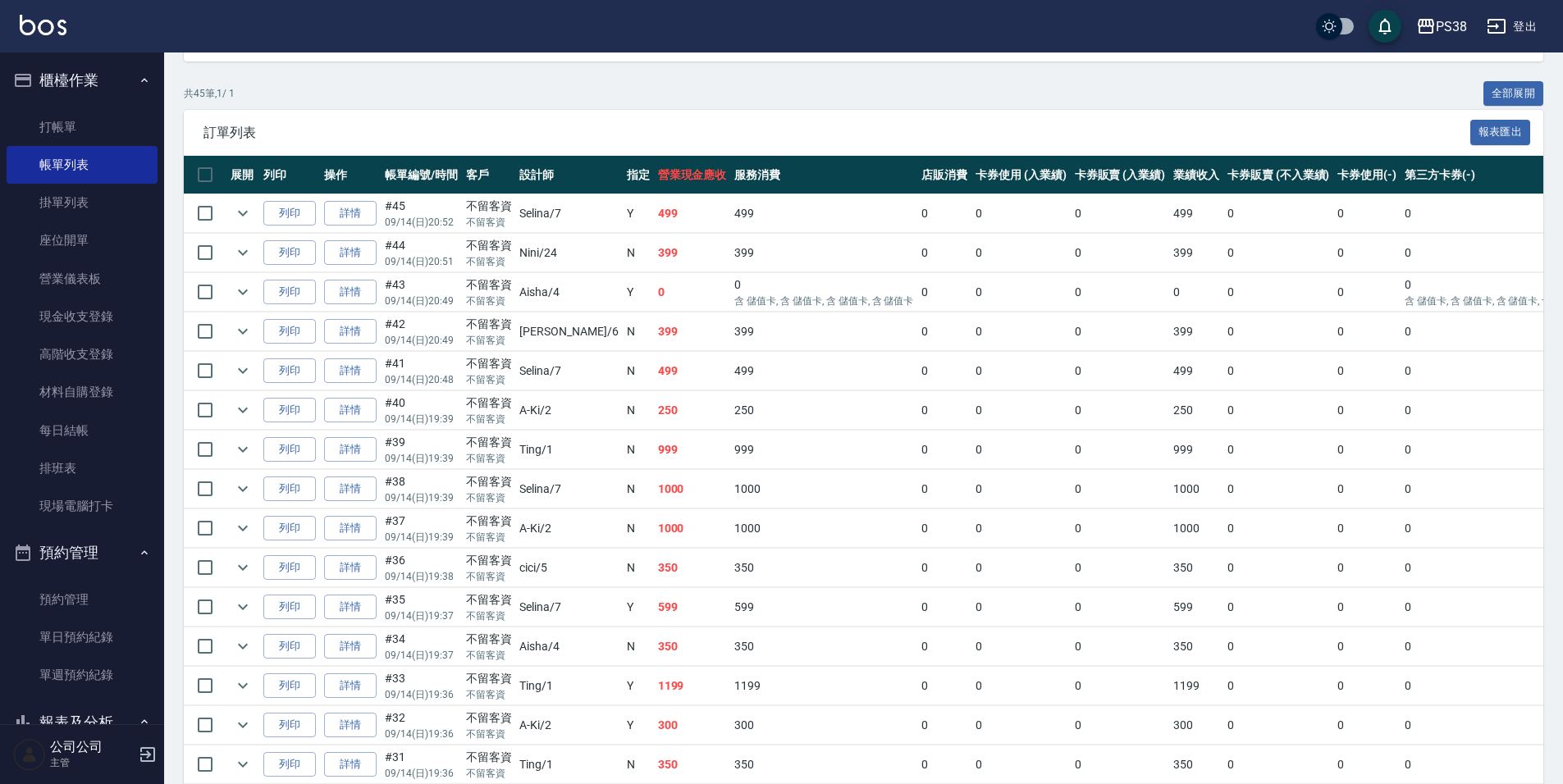
scroll to position [328, 0]
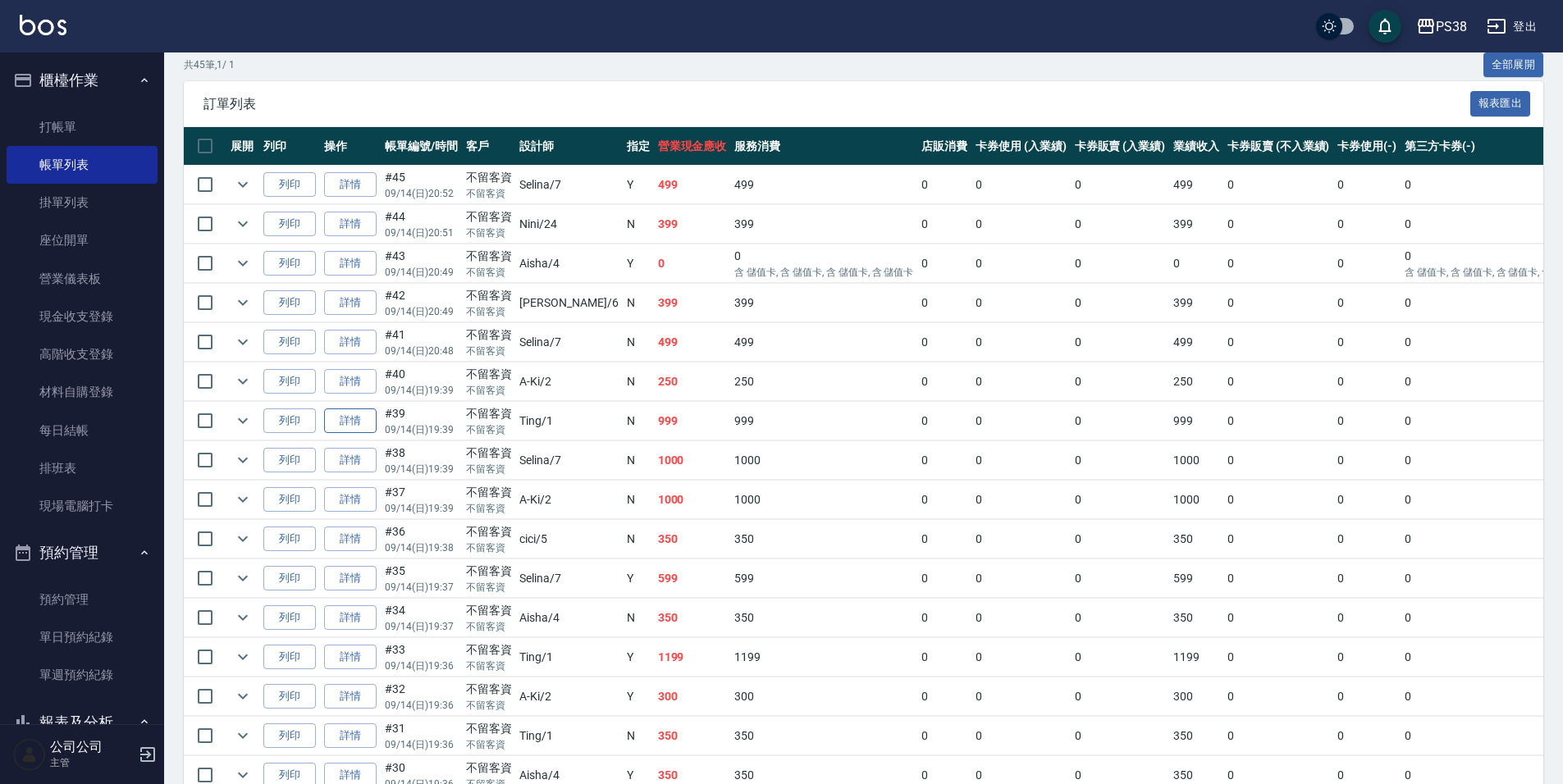
click at [341, 423] on link "詳情" at bounding box center [350, 421] width 53 height 26
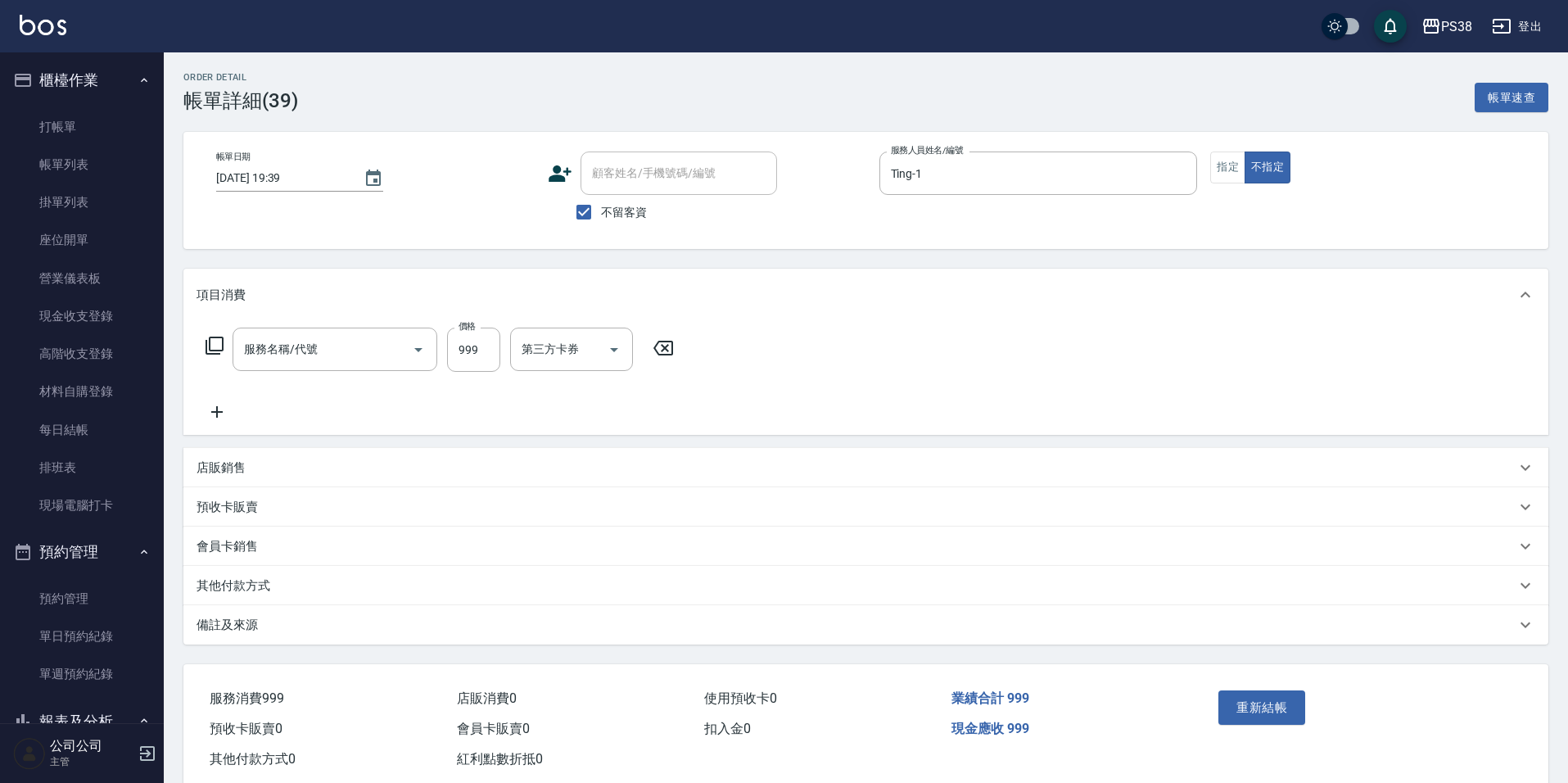
type input "2025/09/14 19:39"
checkbox input "true"
type input "Ting-1"
type input "spa999(0999)"
click at [462, 351] on input "999" at bounding box center [473, 349] width 53 height 44
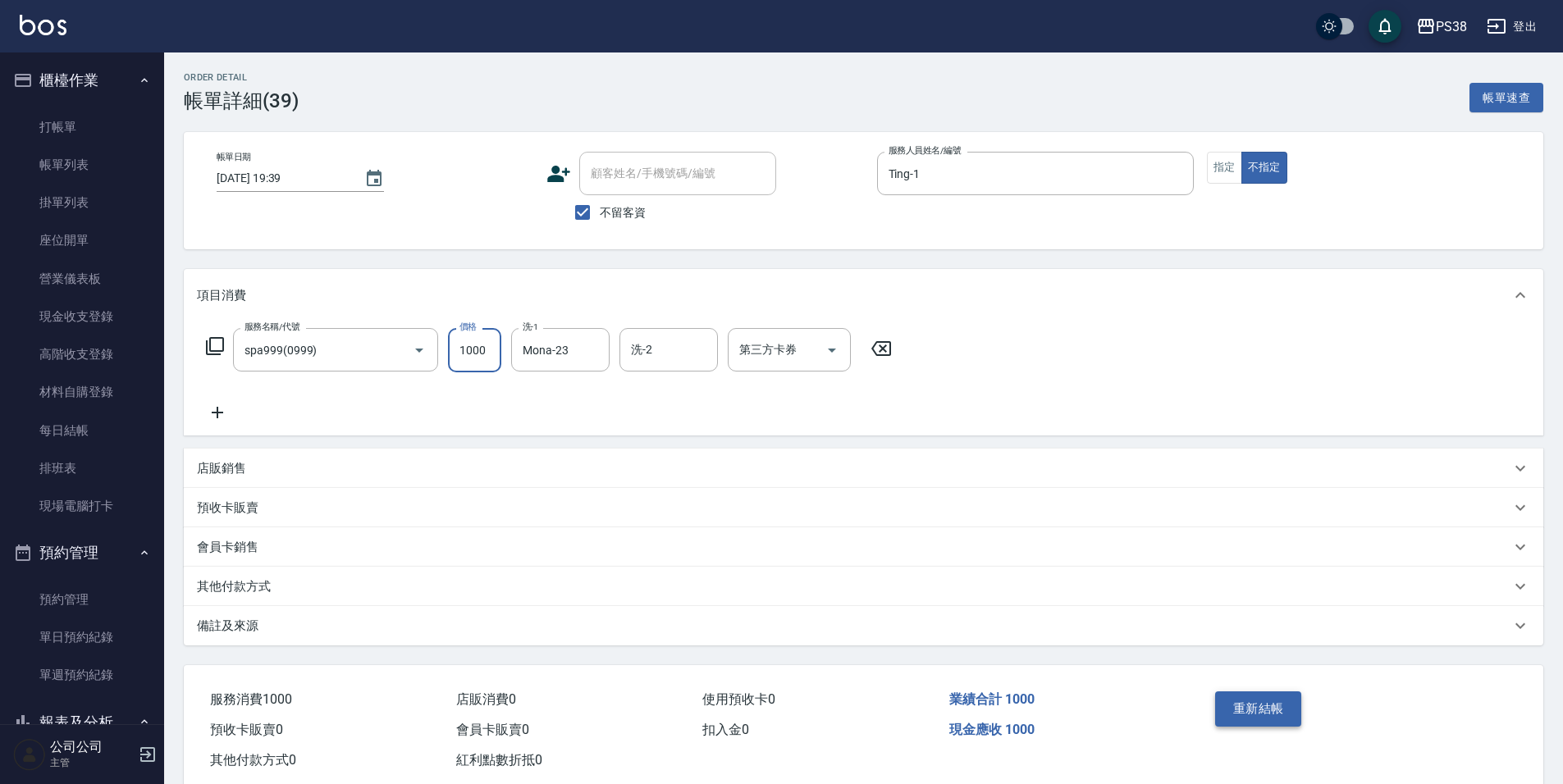
type input "1000"
click at [1258, 725] on button "重新結帳" at bounding box center [1258, 708] width 87 height 35
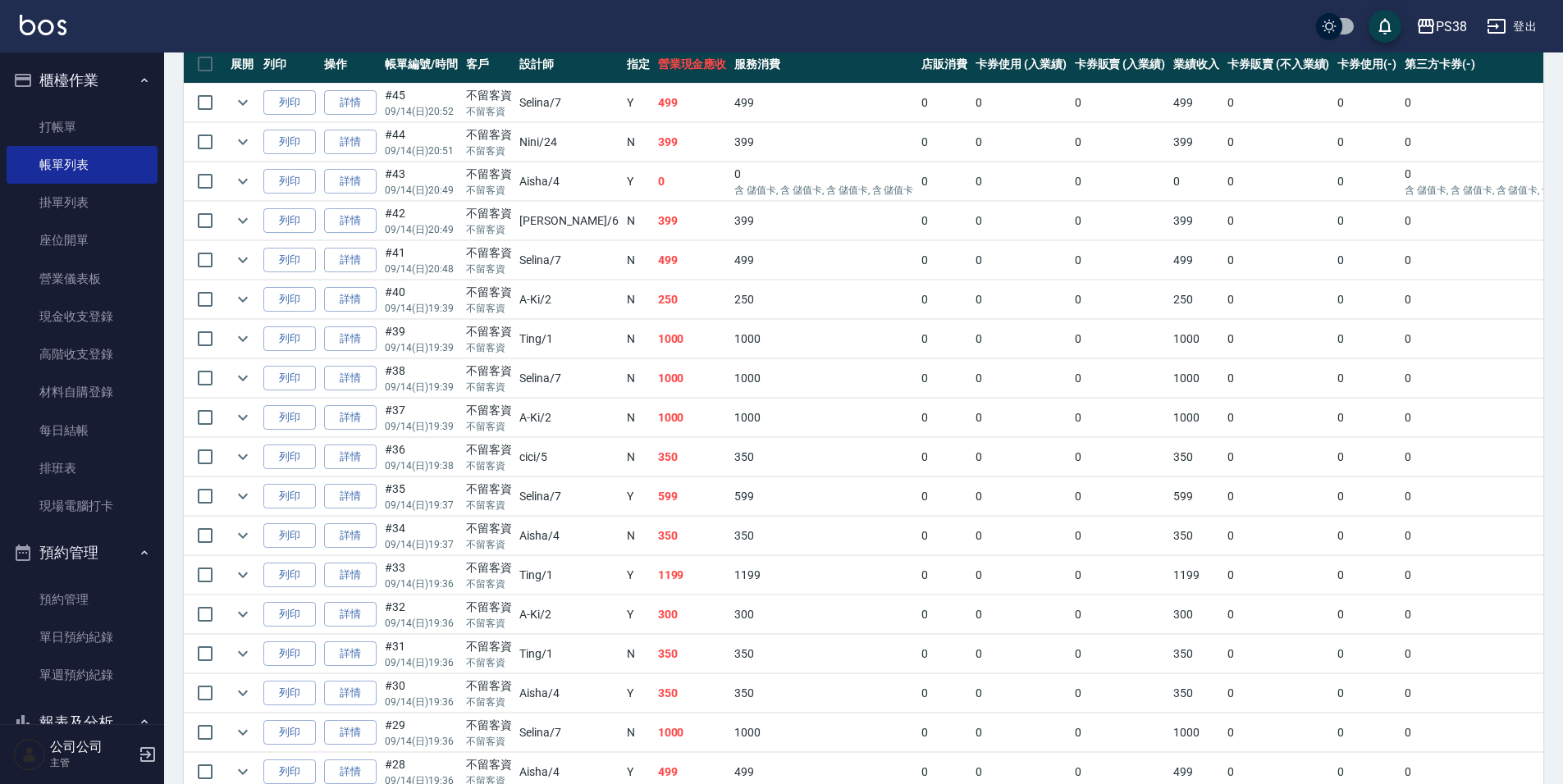
scroll to position [82, 0]
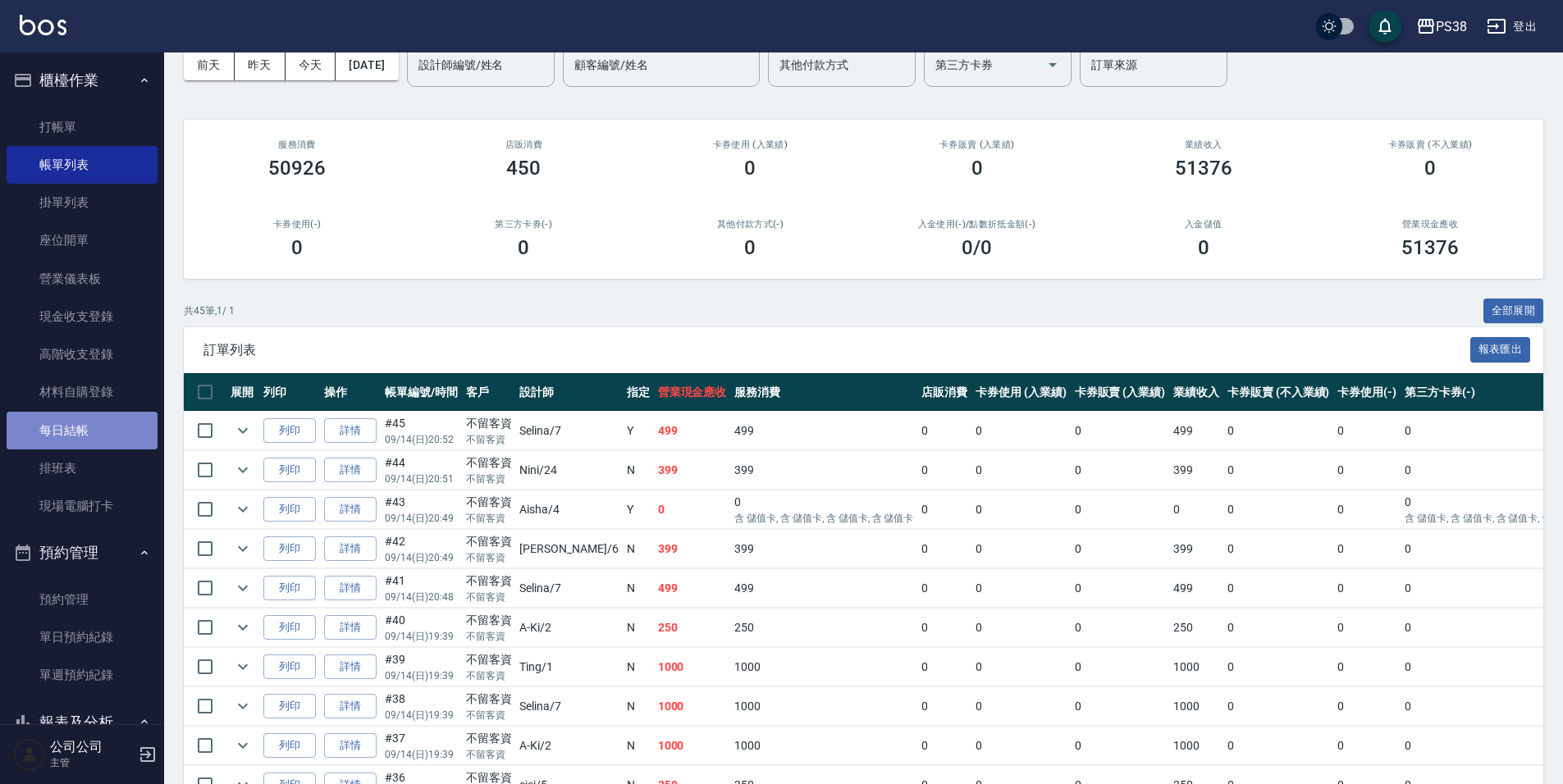
click at [102, 439] on link "每日結帳" at bounding box center [82, 430] width 151 height 38
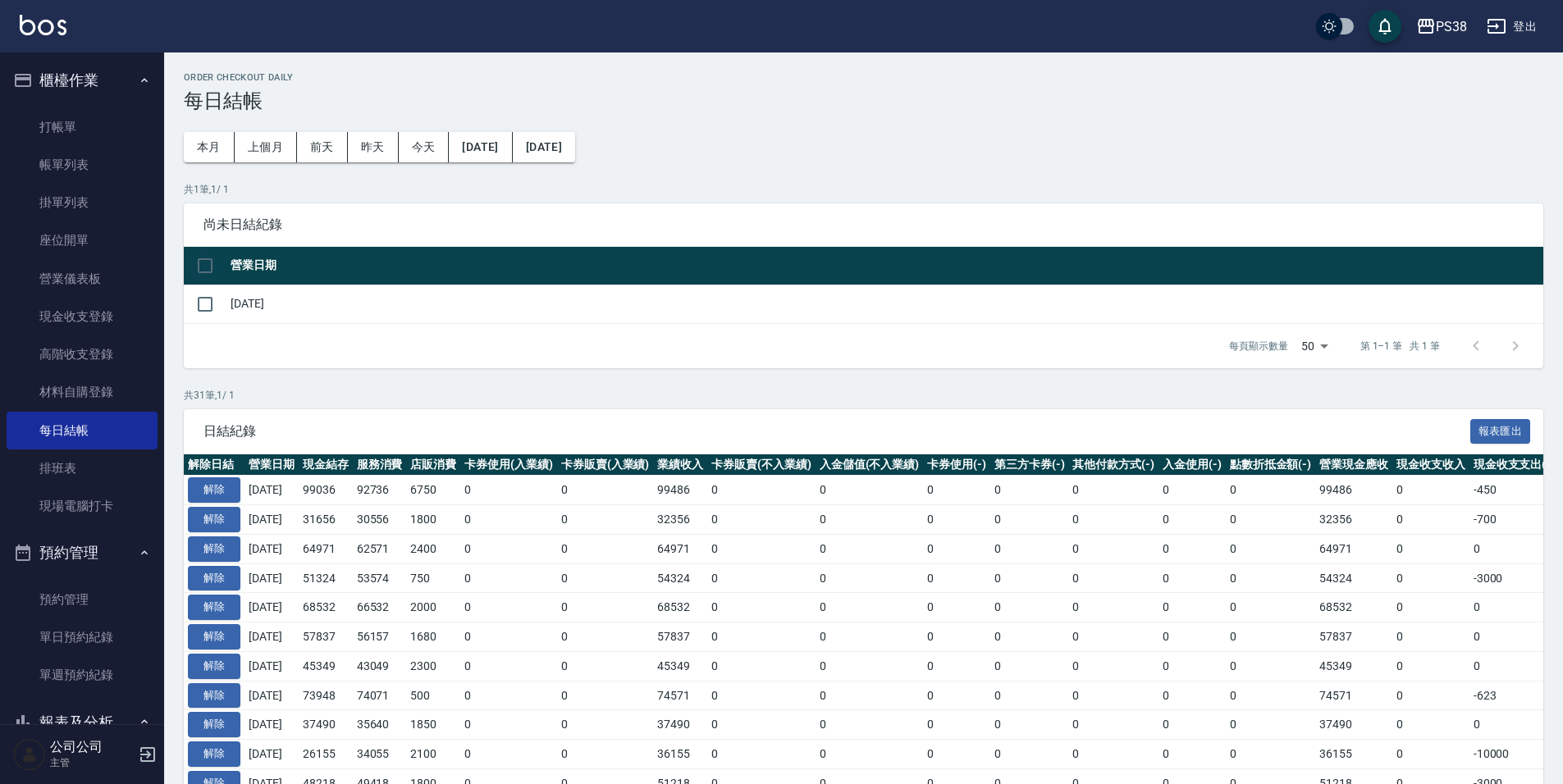
click at [210, 253] on input "checkbox" at bounding box center [204, 265] width 35 height 35
checkbox input "true"
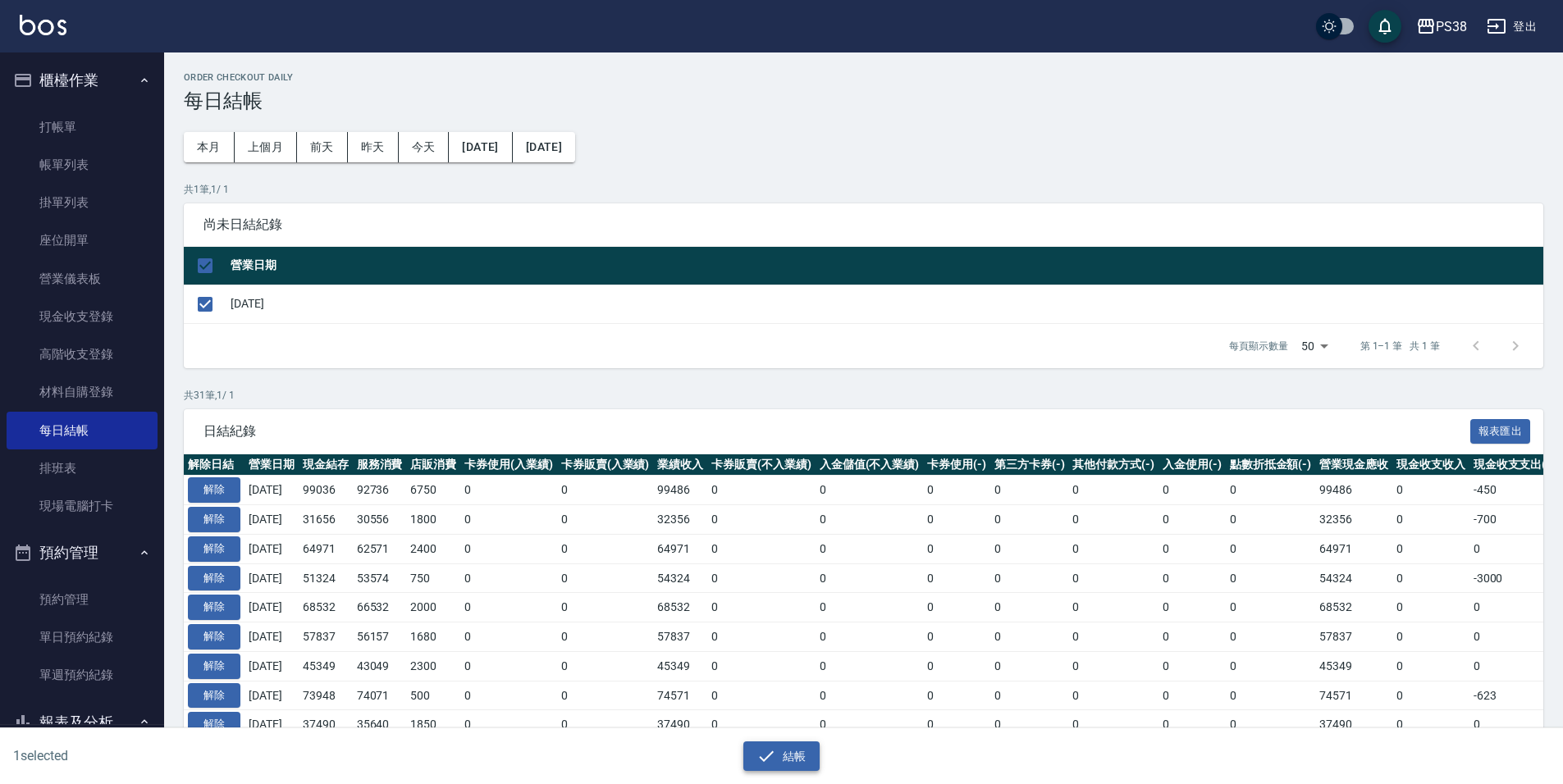
click at [804, 743] on button "結帳" at bounding box center [782, 756] width 77 height 30
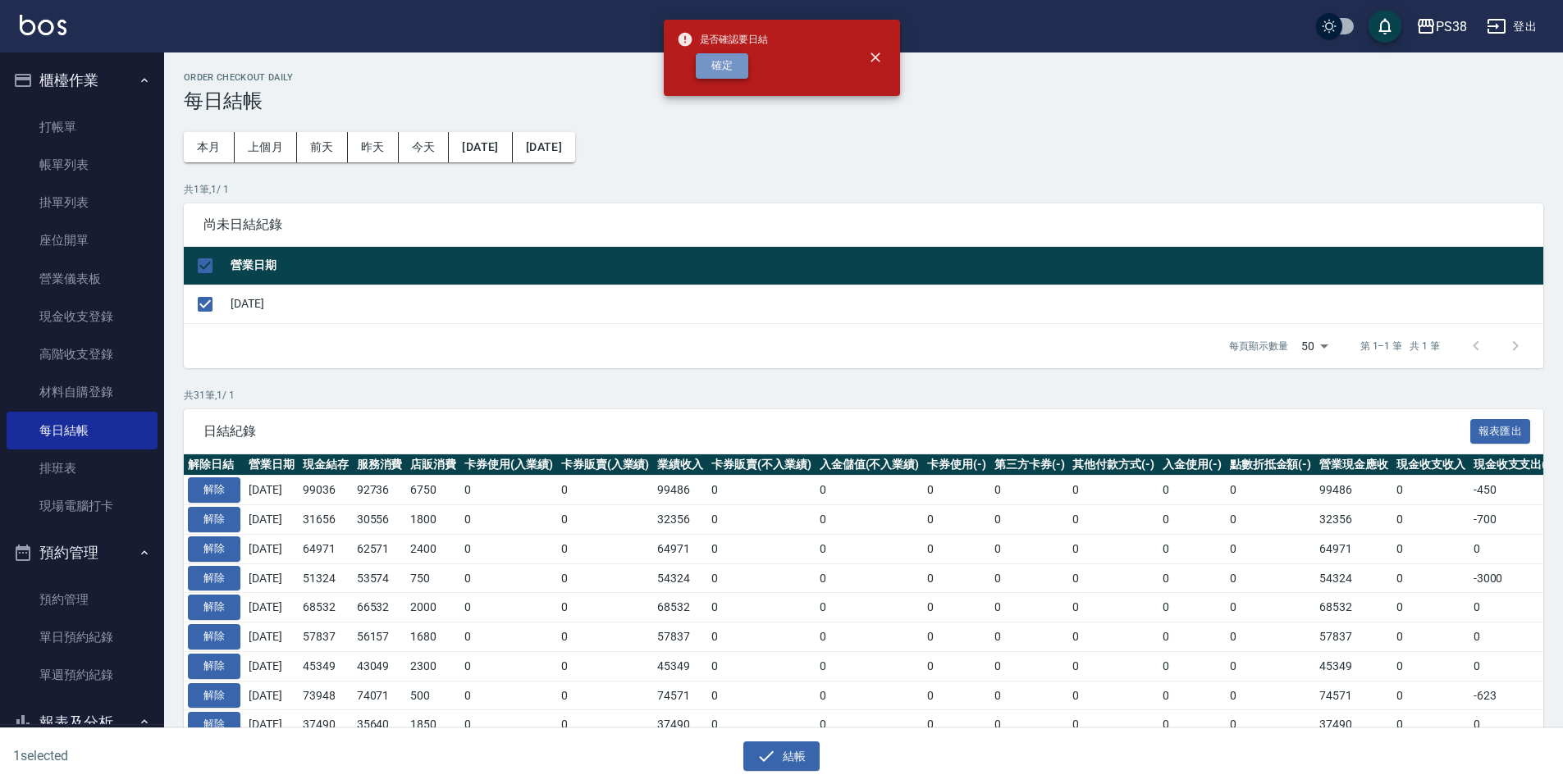
click at [726, 74] on button "確定" at bounding box center [722, 66] width 53 height 26
checkbox input "false"
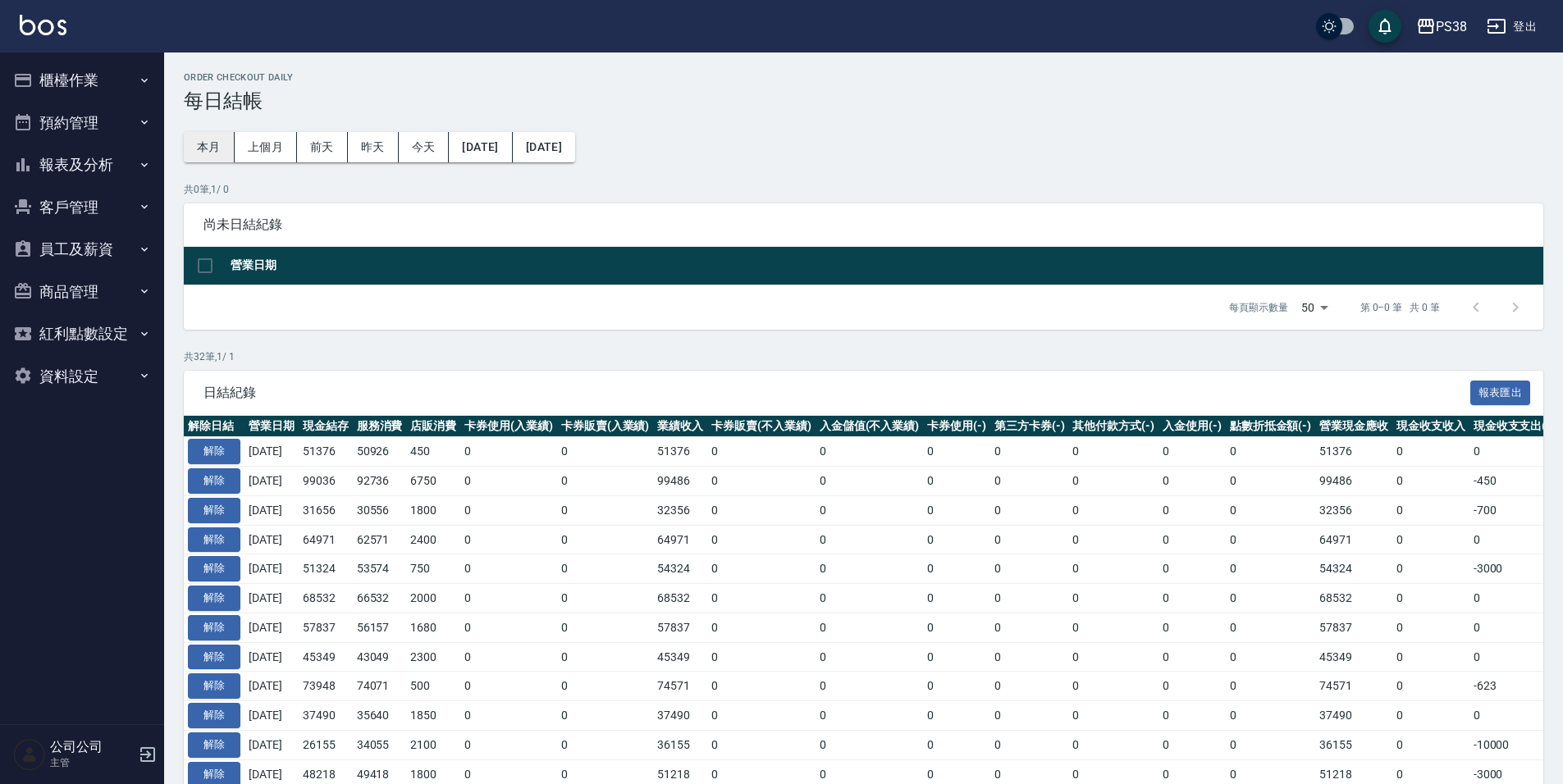
click at [212, 153] on button "本月" at bounding box center [208, 146] width 51 height 30
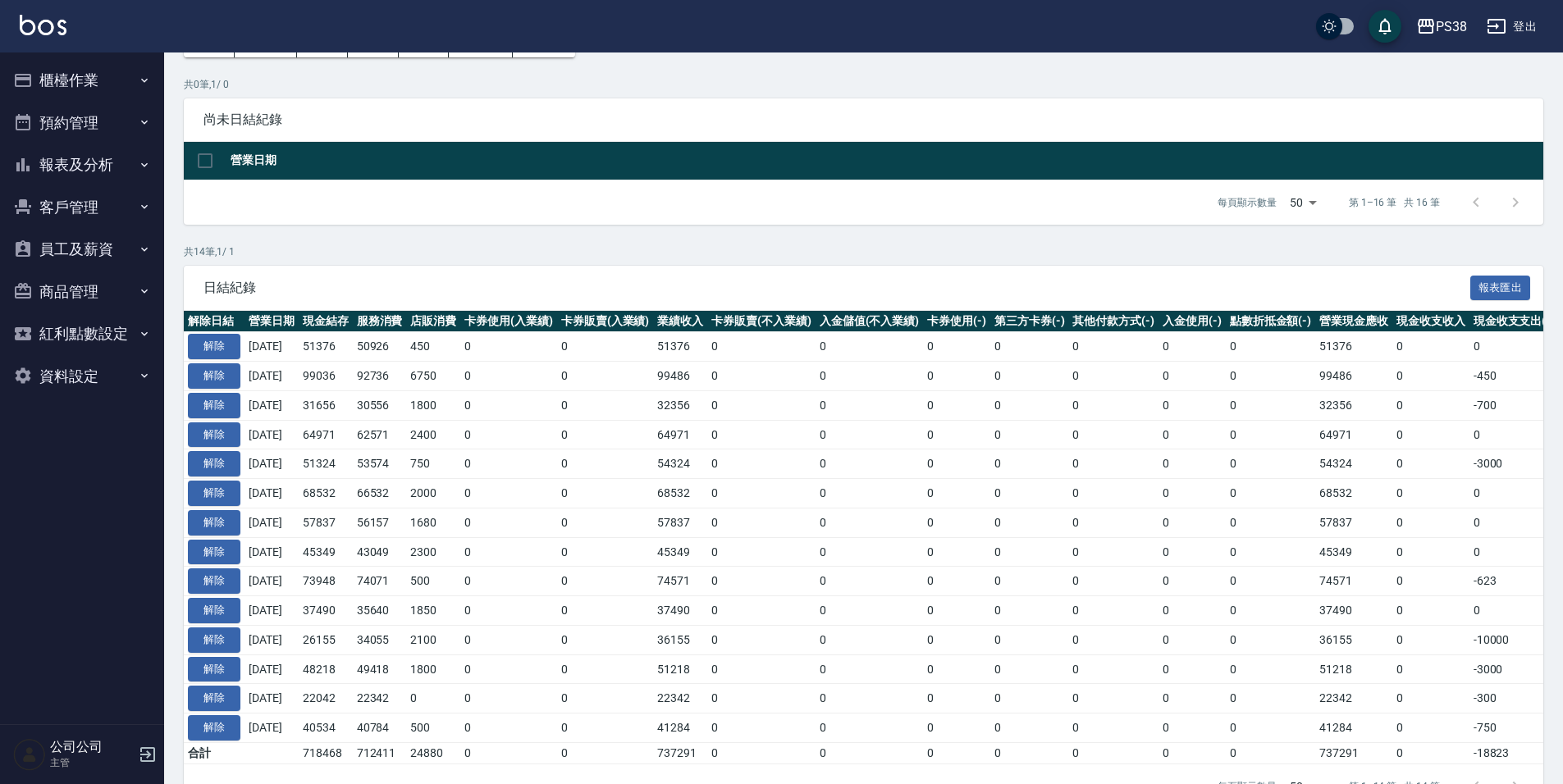
scroll to position [80, 0]
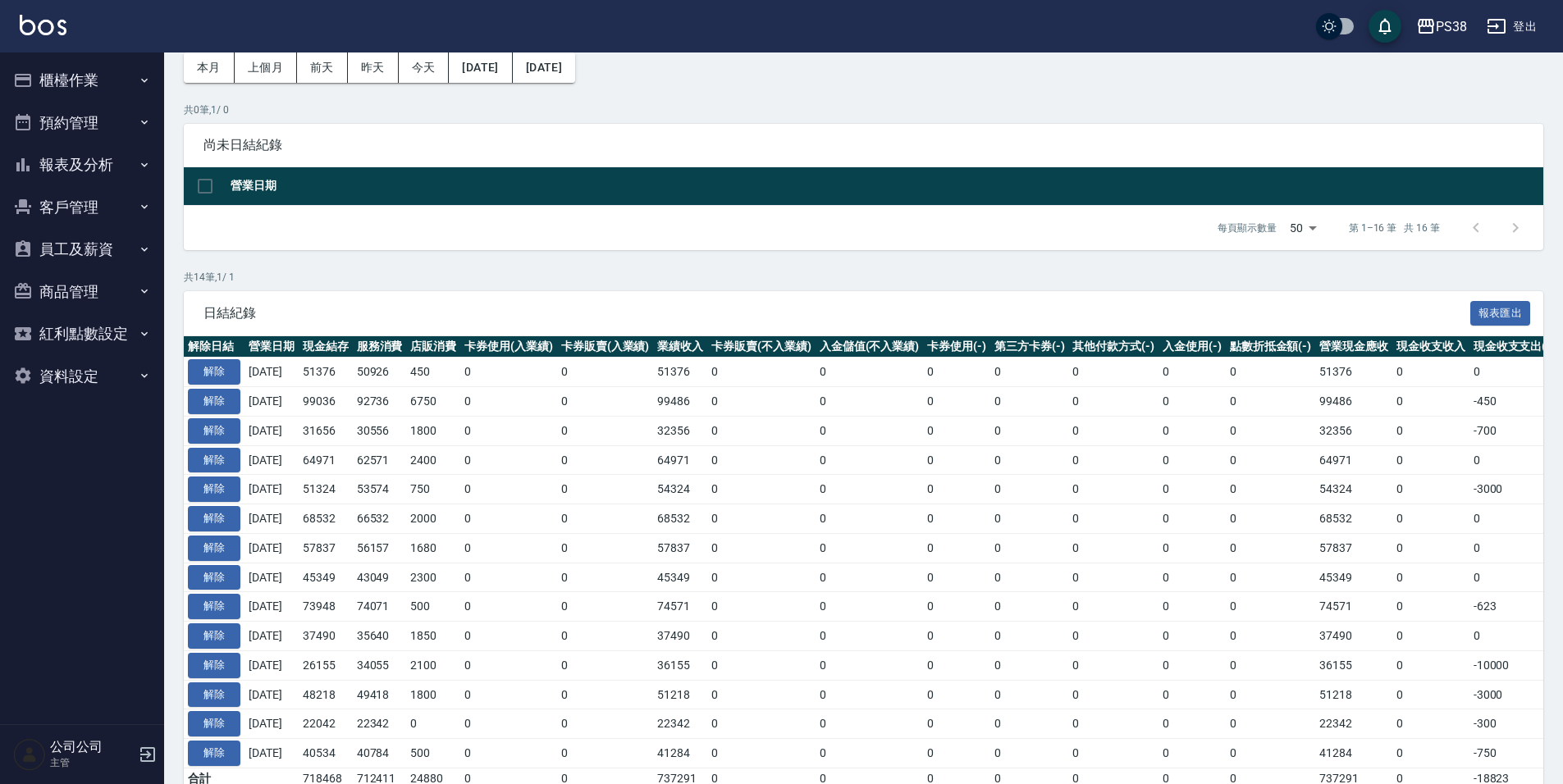
drag, startPoint x: 320, startPoint y: 375, endPoint x: 361, endPoint y: 373, distance: 41.0
click at [361, 373] on tr "解除 2025/09/14 51376 50926 450 0 0 51376 0 0 0 0 0 0 0 51376 0 0 0 2025/09/14" at bounding box center [969, 373] width 1572 height 30
click at [461, 484] on td "750" at bounding box center [433, 489] width 54 height 30
drag, startPoint x: 319, startPoint y: 368, endPoint x: 368, endPoint y: 386, distance: 52.2
click at [368, 386] on tr "解除 2025/09/14 51376 50926 450 0 0 51376 0 0 0 0 0 0 0 51376 0 0 0 2025/09/14" at bounding box center [969, 373] width 1572 height 30
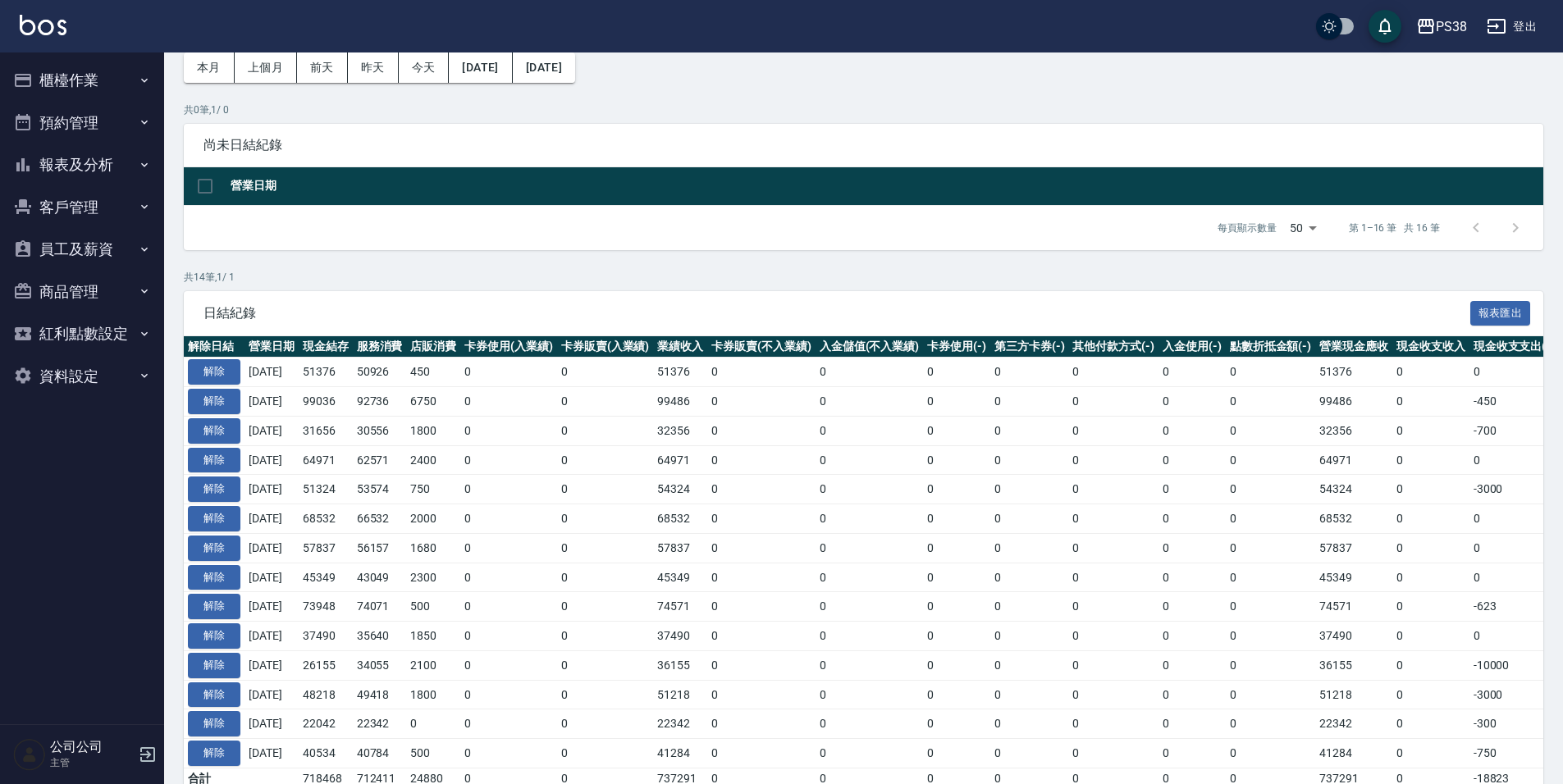
click at [448, 445] on td "2400" at bounding box center [433, 460] width 54 height 30
click at [97, 72] on button "櫃檯作業" at bounding box center [82, 80] width 151 height 43
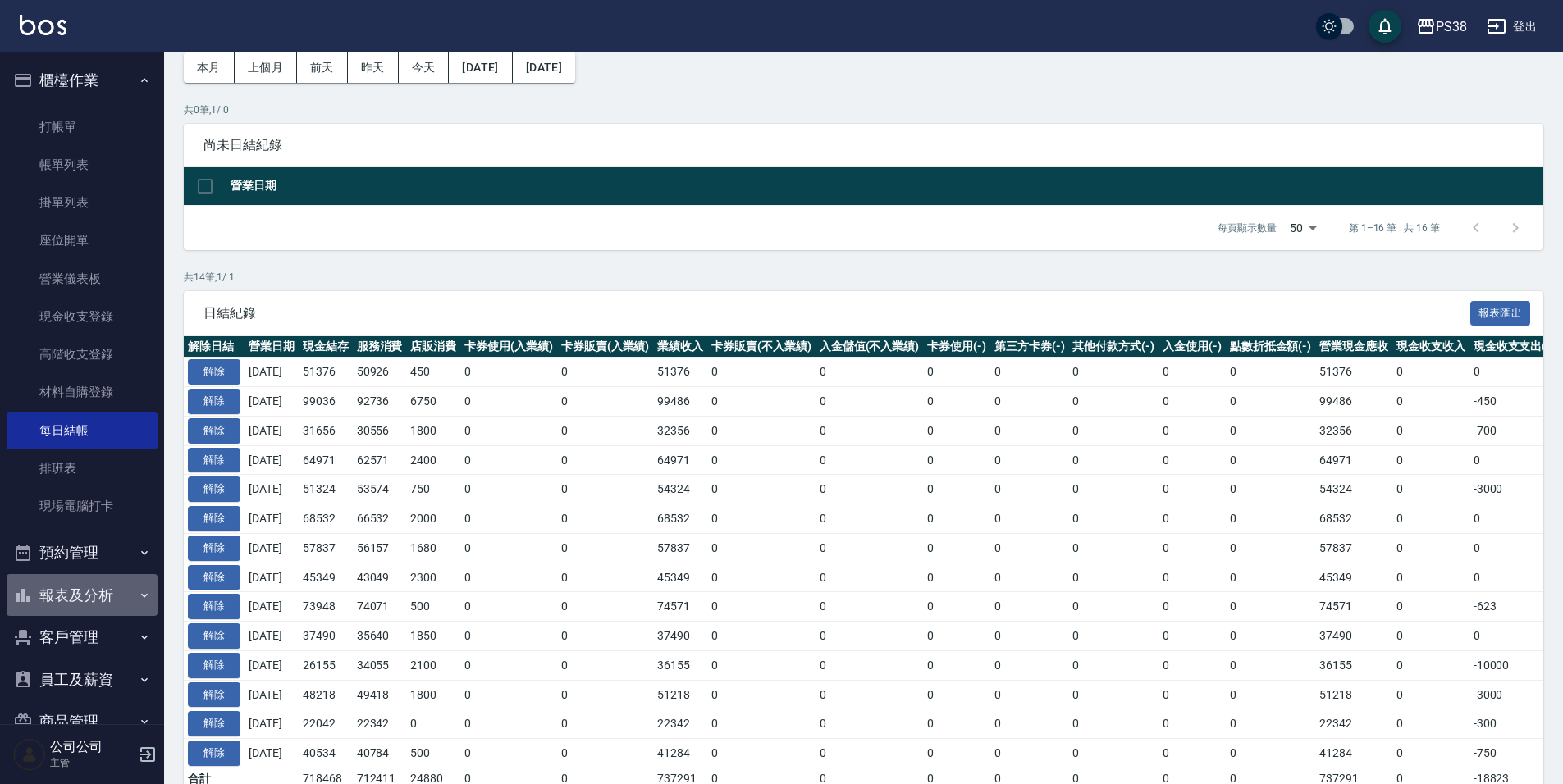
click at [110, 595] on button "報表及分析" at bounding box center [82, 595] width 151 height 43
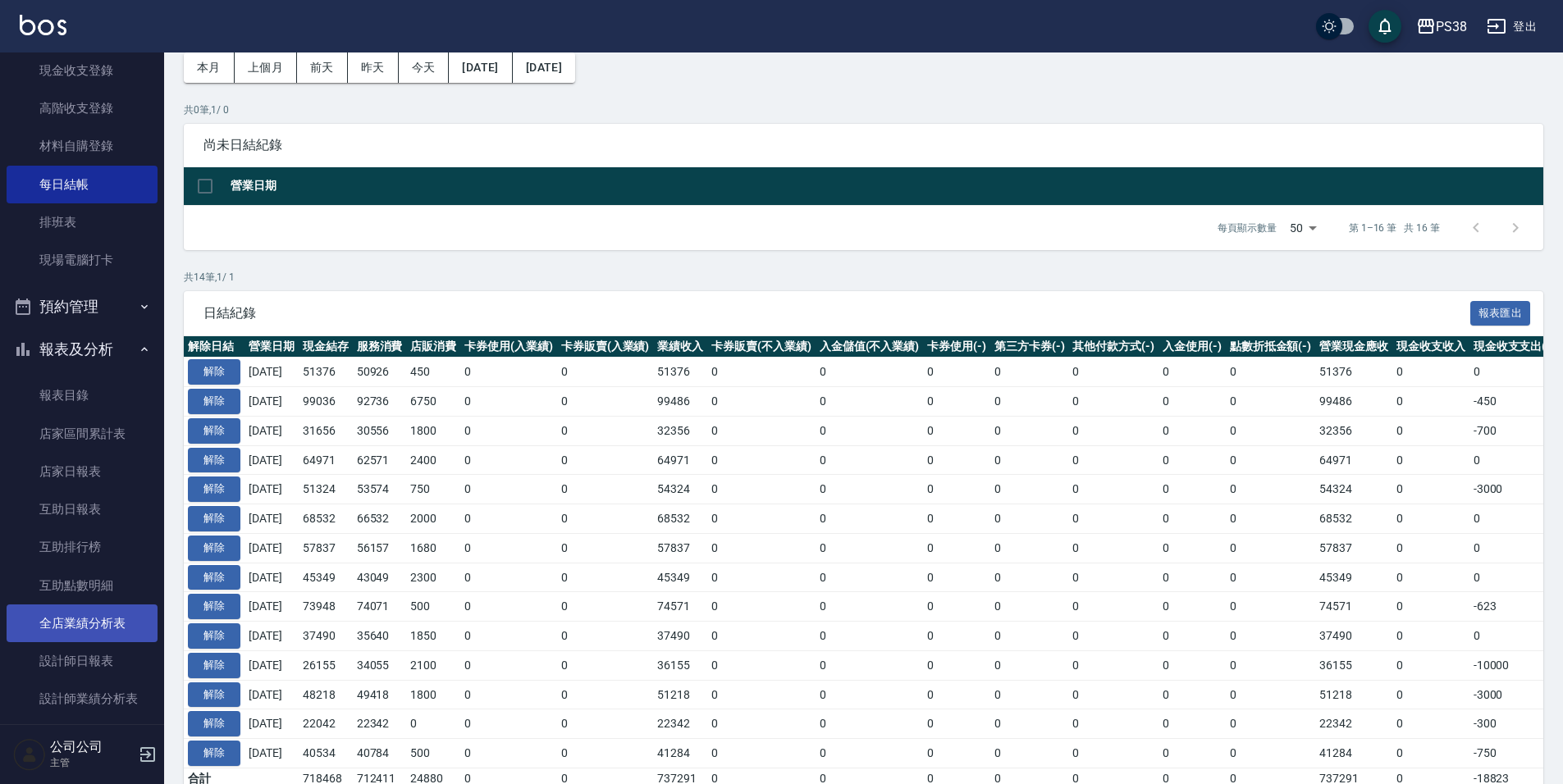
scroll to position [409, 0]
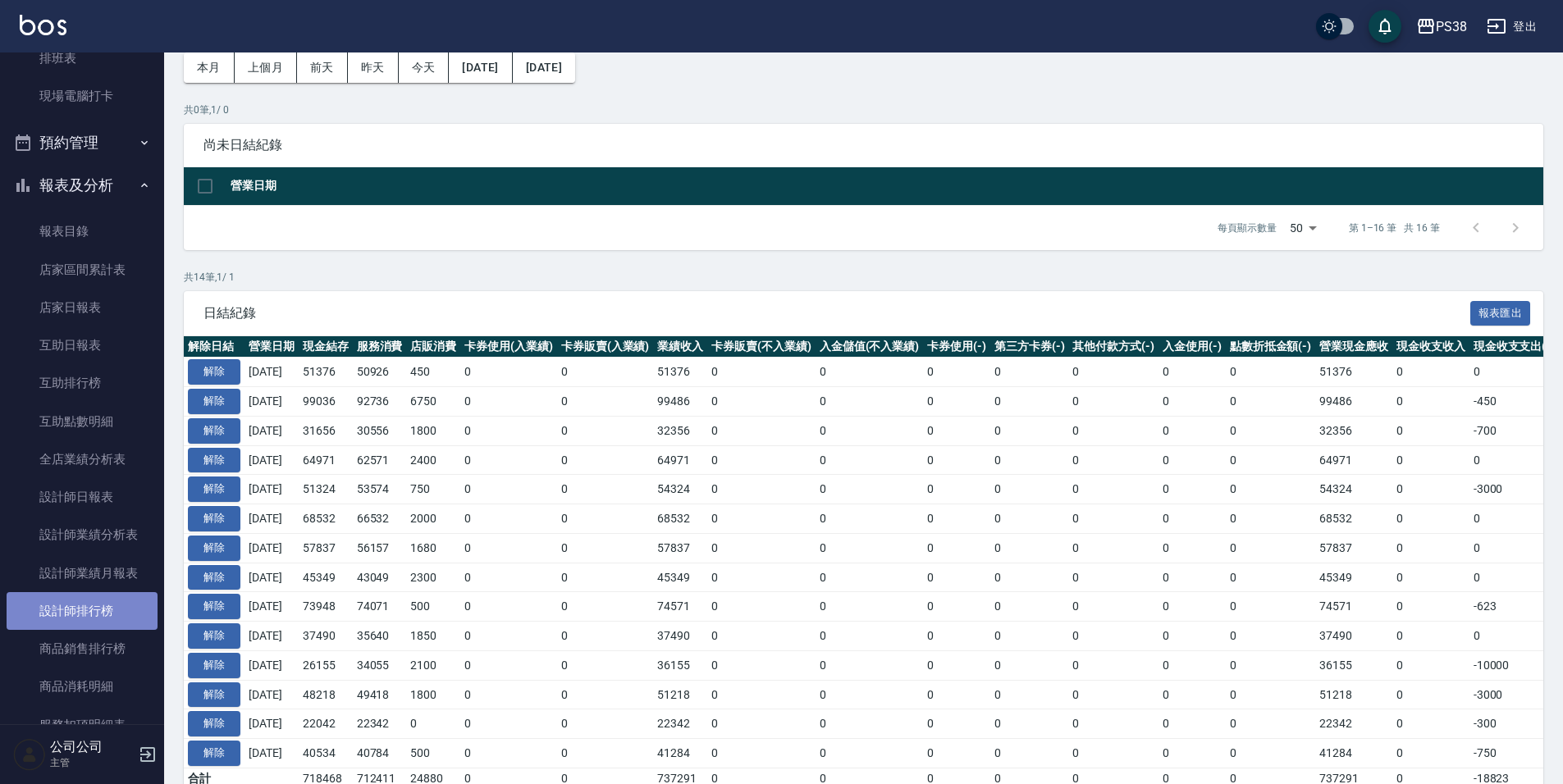
click at [117, 616] on link "設計師排行榜" at bounding box center [82, 611] width 151 height 38
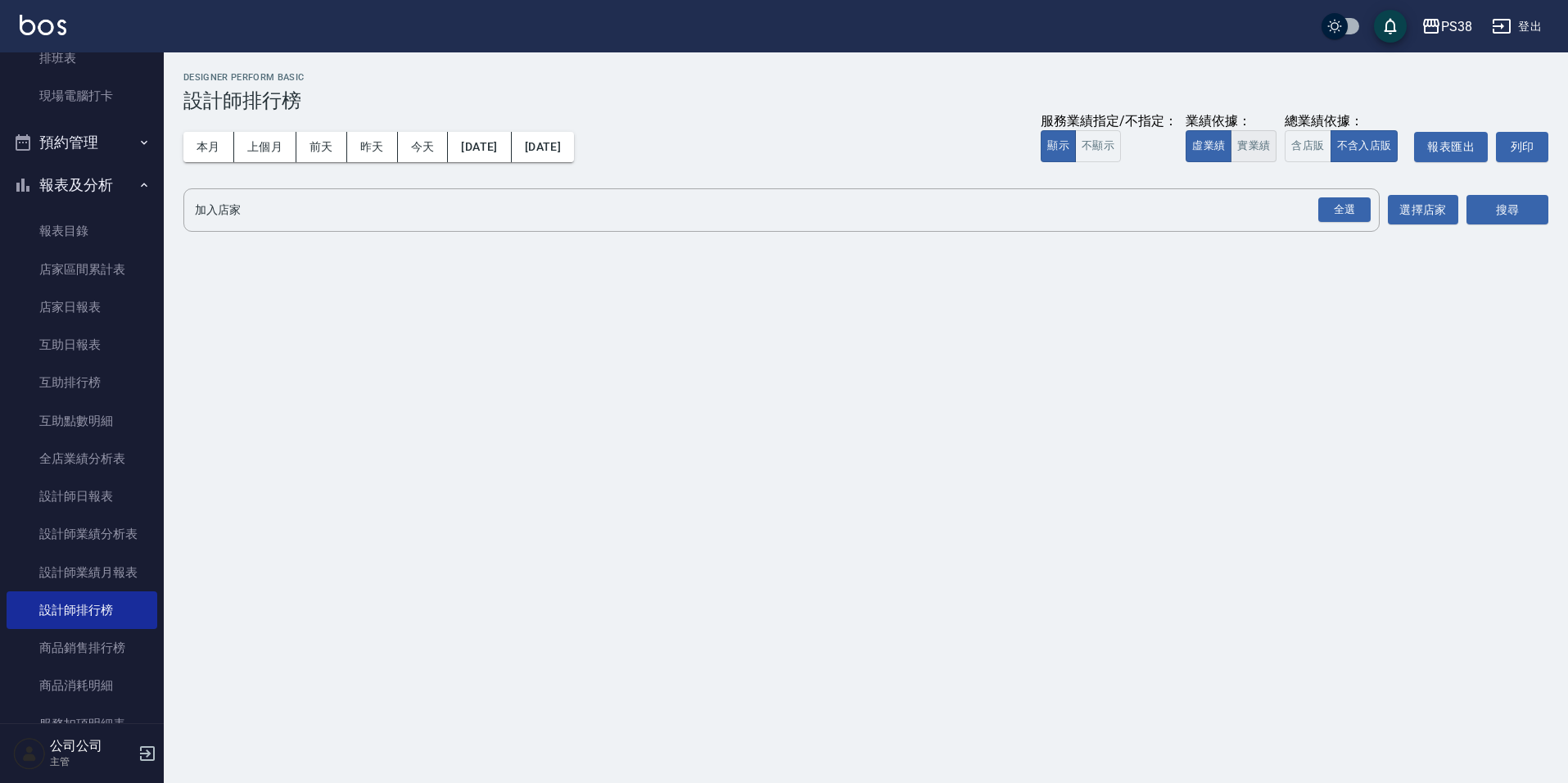
click at [1270, 152] on button "實業績" at bounding box center [1254, 146] width 46 height 32
drag, startPoint x: 1333, startPoint y: 215, endPoint x: 1376, endPoint y: 212, distance: 43.1
click at [1332, 214] on div "全選" at bounding box center [1344, 210] width 53 height 26
click at [1484, 212] on button "搜尋" at bounding box center [1507, 211] width 82 height 30
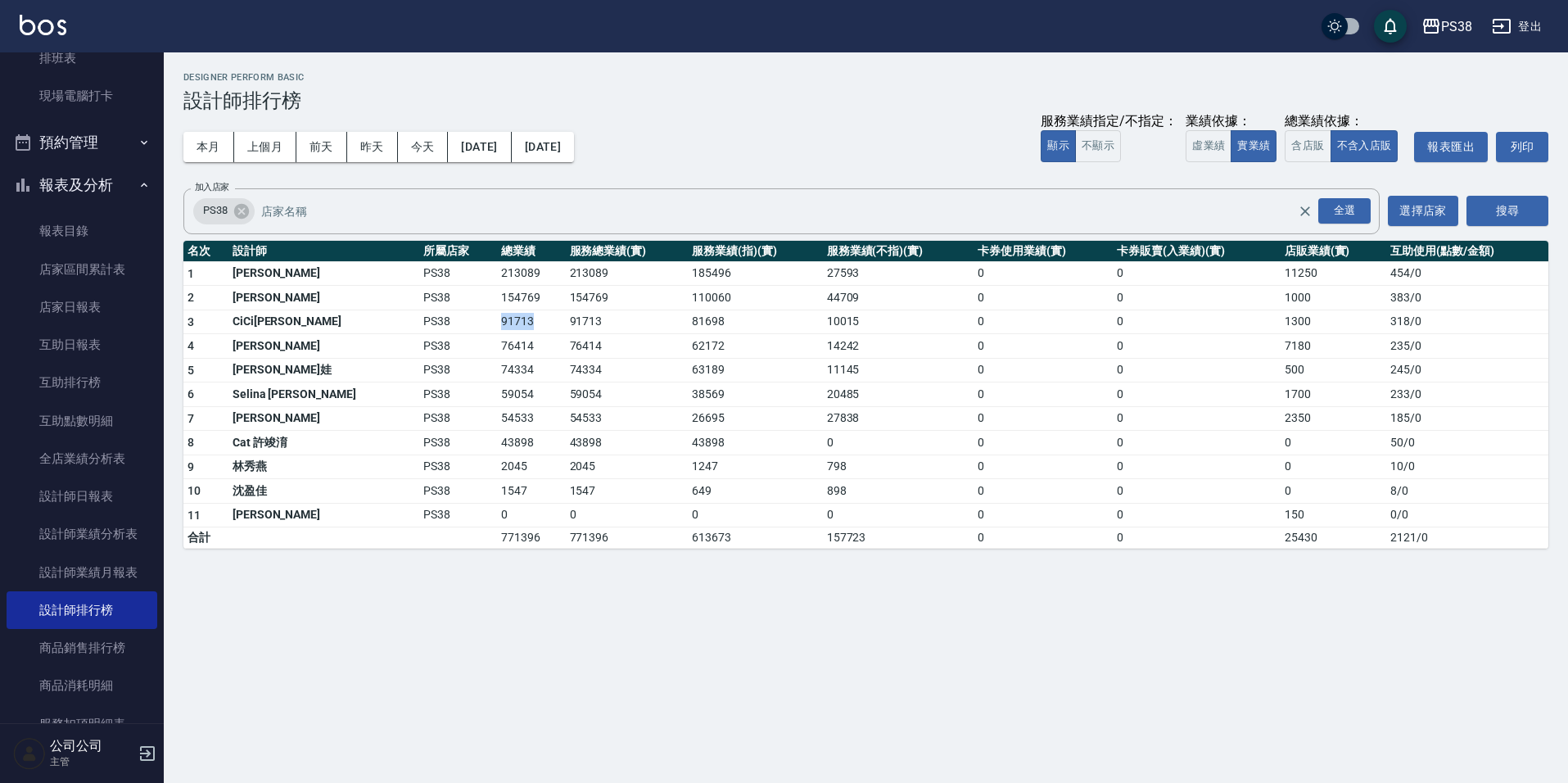
drag, startPoint x: 442, startPoint y: 320, endPoint x: 474, endPoint y: 328, distance: 33.0
click at [497, 328] on td "91713" at bounding box center [531, 321] width 68 height 25
click at [566, 349] on td "76414" at bounding box center [627, 346] width 122 height 25
drag, startPoint x: 504, startPoint y: 321, endPoint x: 542, endPoint y: 329, distance: 38.8
click at [566, 329] on td "91713" at bounding box center [627, 321] width 122 height 25
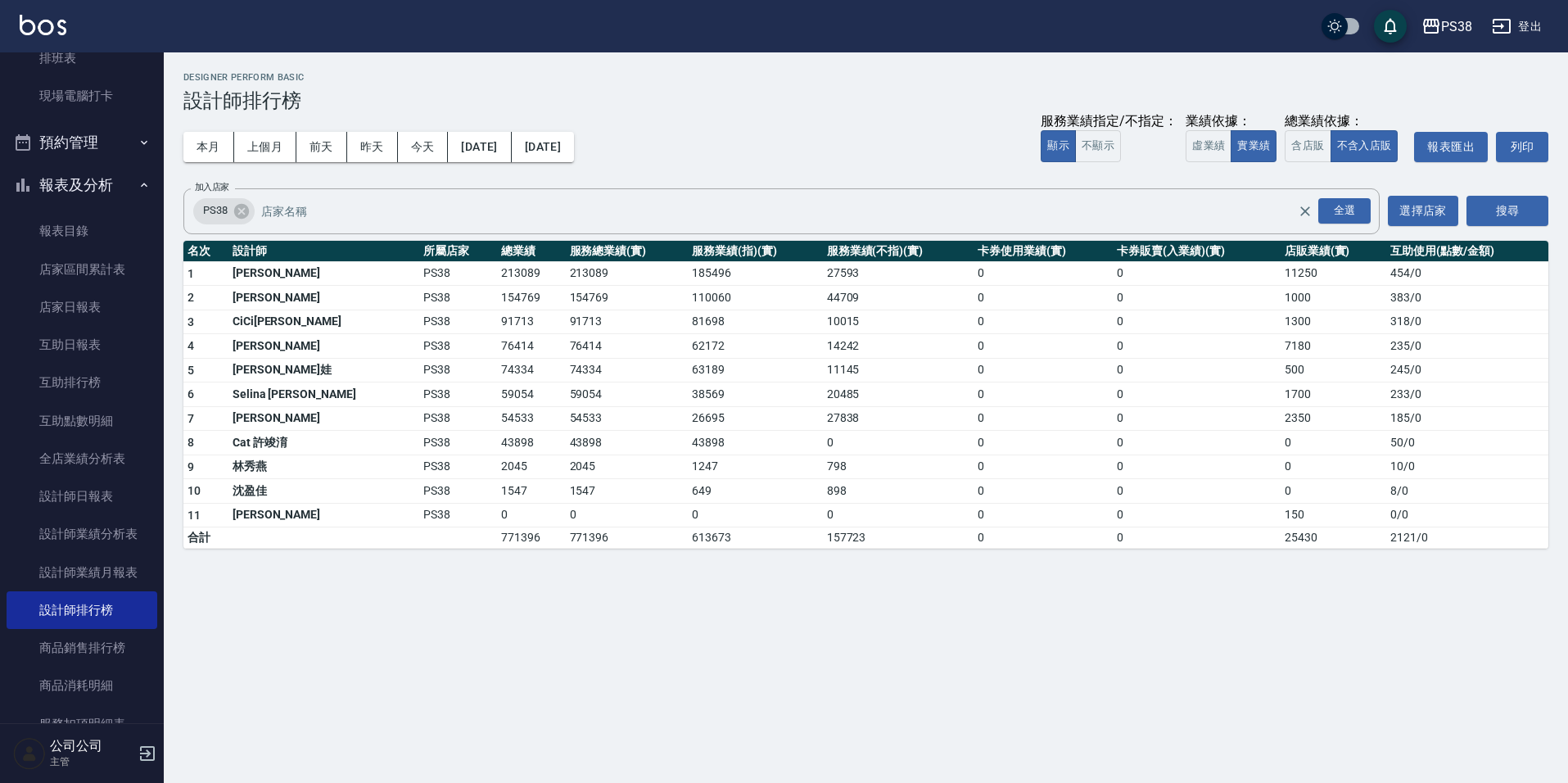
click at [576, 364] on td "74334" at bounding box center [627, 370] width 122 height 25
drag, startPoint x: 517, startPoint y: 345, endPoint x: 560, endPoint y: 350, distance: 43.3
click at [566, 350] on td "76414" at bounding box center [627, 346] width 122 height 25
click at [622, 389] on td "59054" at bounding box center [627, 394] width 122 height 25
click at [421, 143] on button "今天" at bounding box center [423, 146] width 51 height 30
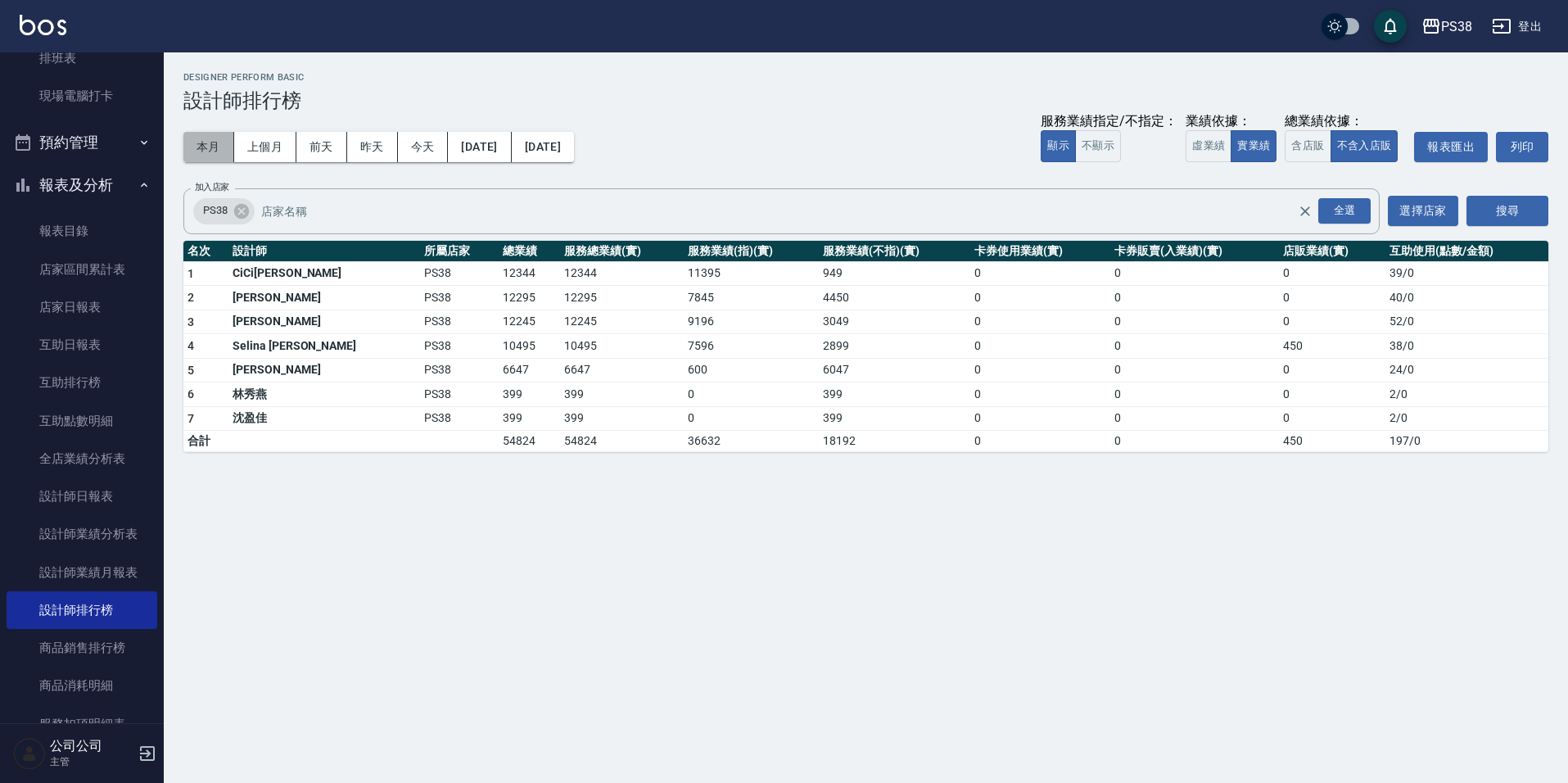
click at [200, 139] on button "本月" at bounding box center [208, 146] width 51 height 30
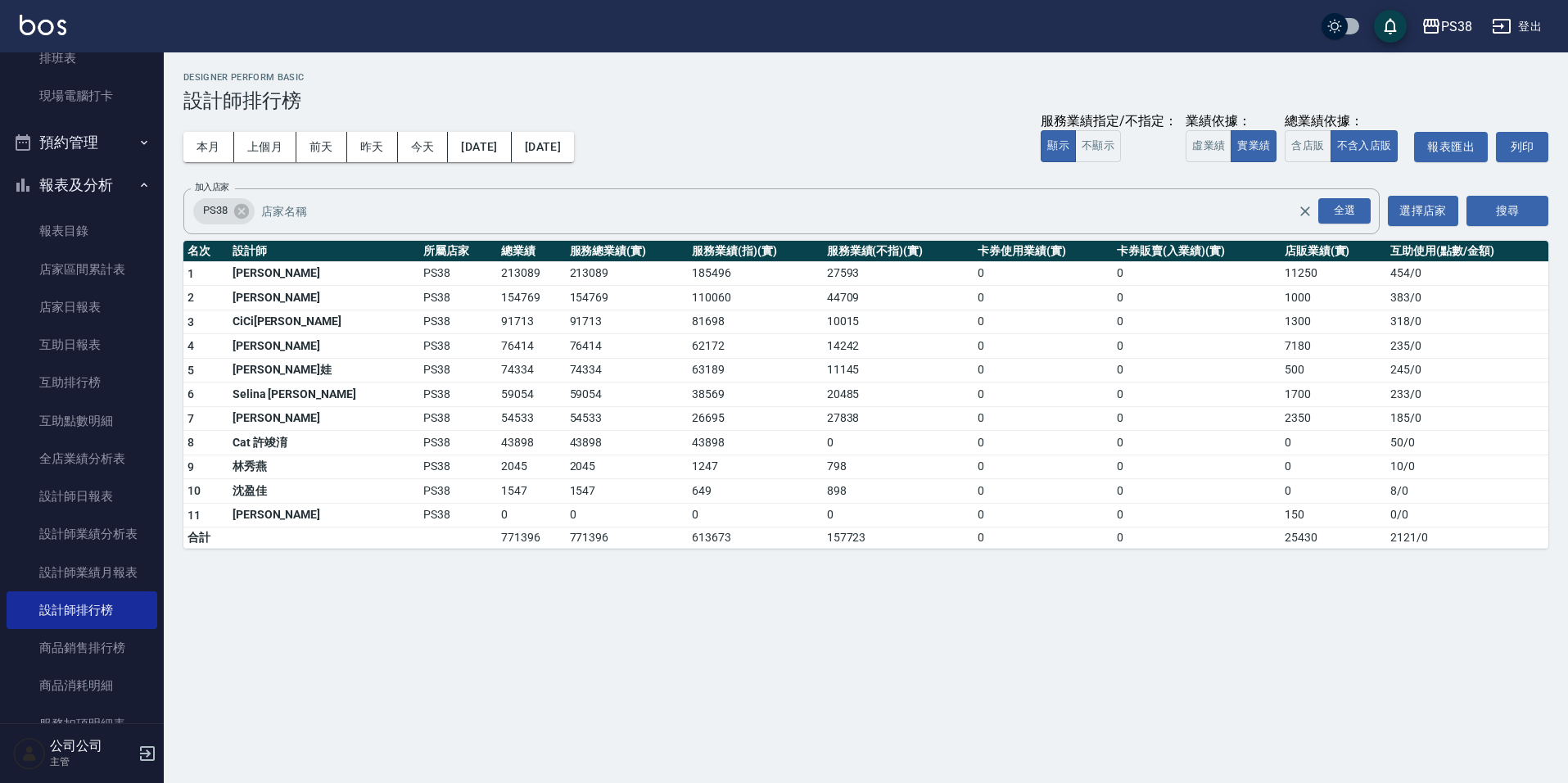
click at [857, 126] on div "本月 上個月 前天 昨天 今天 2025/09/01 2025/09/30 服務業績指定/不指定： 顯示 不顯示 業績依據： 虛業績 實業績 總業績依據： 含…" at bounding box center [866, 147] width 1365 height 70
click at [440, 150] on button "今天" at bounding box center [423, 146] width 51 height 30
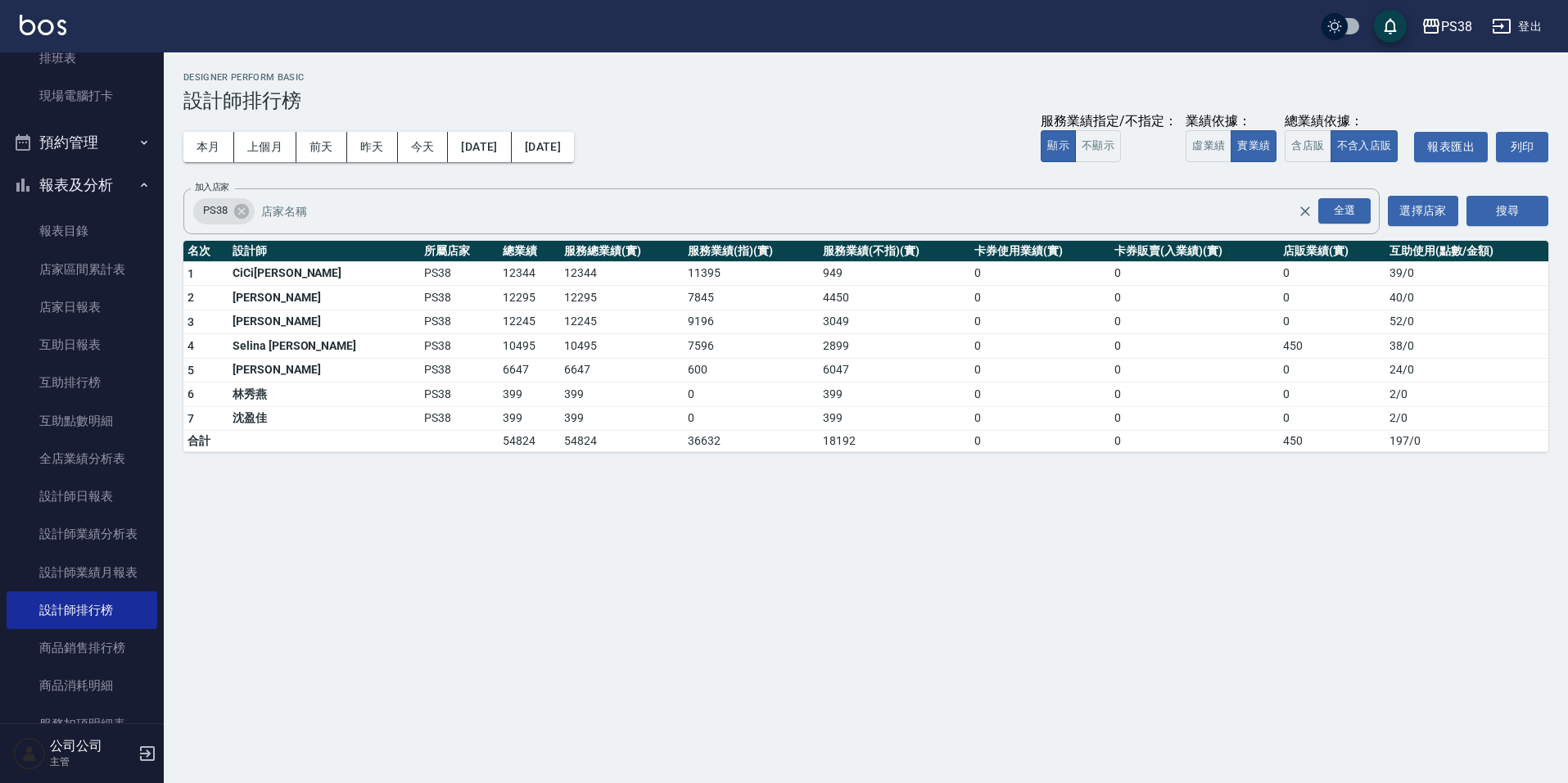
click at [771, 148] on div "本月 上個月 前天 昨天 今天 2025/09/14 2025/09/14 服務業績指定/不指定： 顯示 不顯示 業績依據： 虛業績 實業績 總業績依據： 含…" at bounding box center [866, 147] width 1365 height 70
click at [798, 155] on div "本月 上個月 前天 昨天 今天 2025/09/14 2025/09/14 服務業績指定/不指定： 顯示 不顯示 業績依據： 虛業績 實業績 總業績依據： 含…" at bounding box center [866, 147] width 1365 height 70
click at [215, 145] on button "本月" at bounding box center [208, 146] width 51 height 30
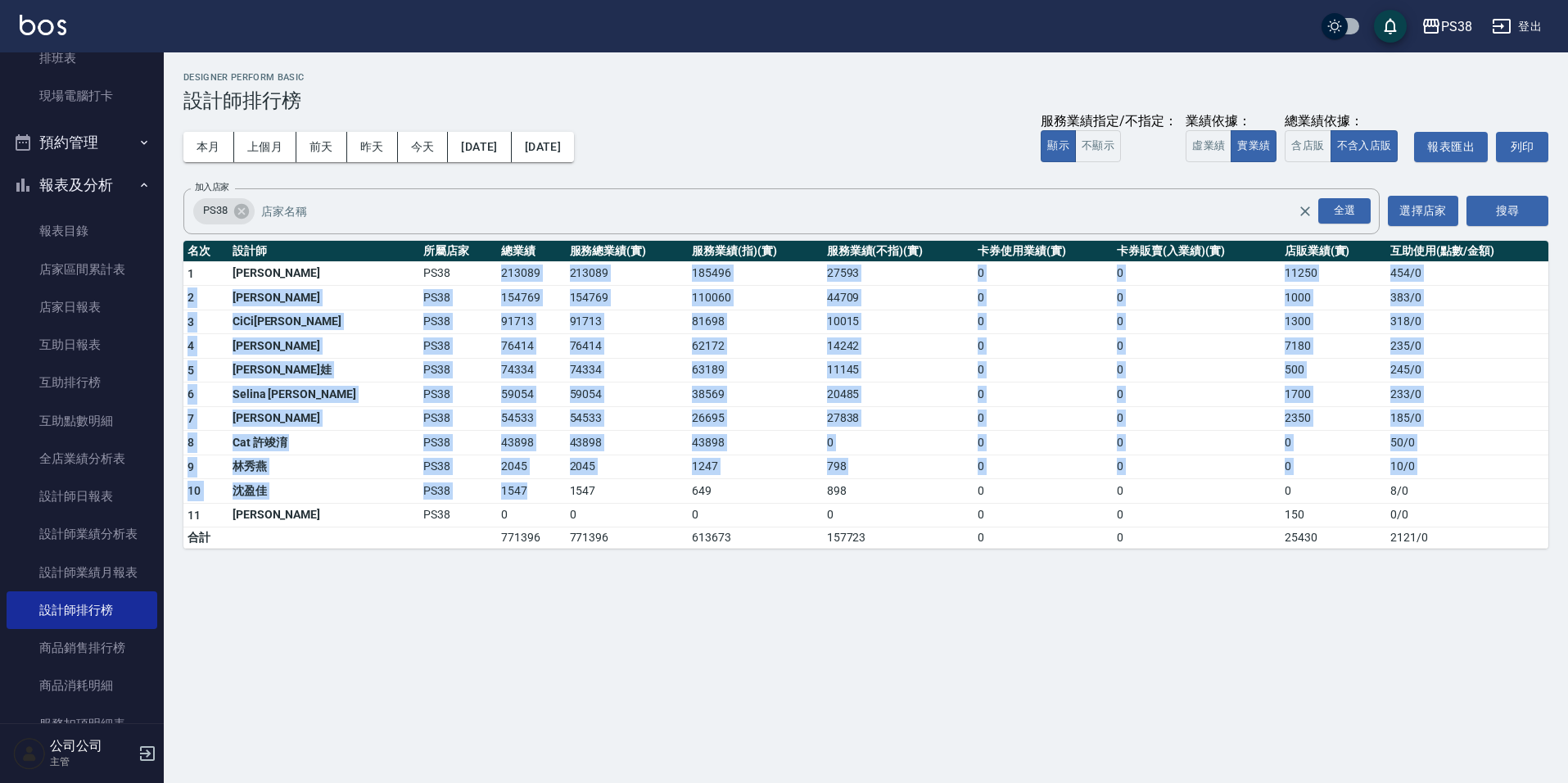
drag, startPoint x: 434, startPoint y: 274, endPoint x: 481, endPoint y: 484, distance: 215.2
click at [481, 484] on tbody "1 Ting 婷婷 PS38 213089 213089 185496 27593 0 0 11250 454 / 0 2 Aisha 黃馨萩 PS38 15…" at bounding box center [866, 405] width 1365 height 288
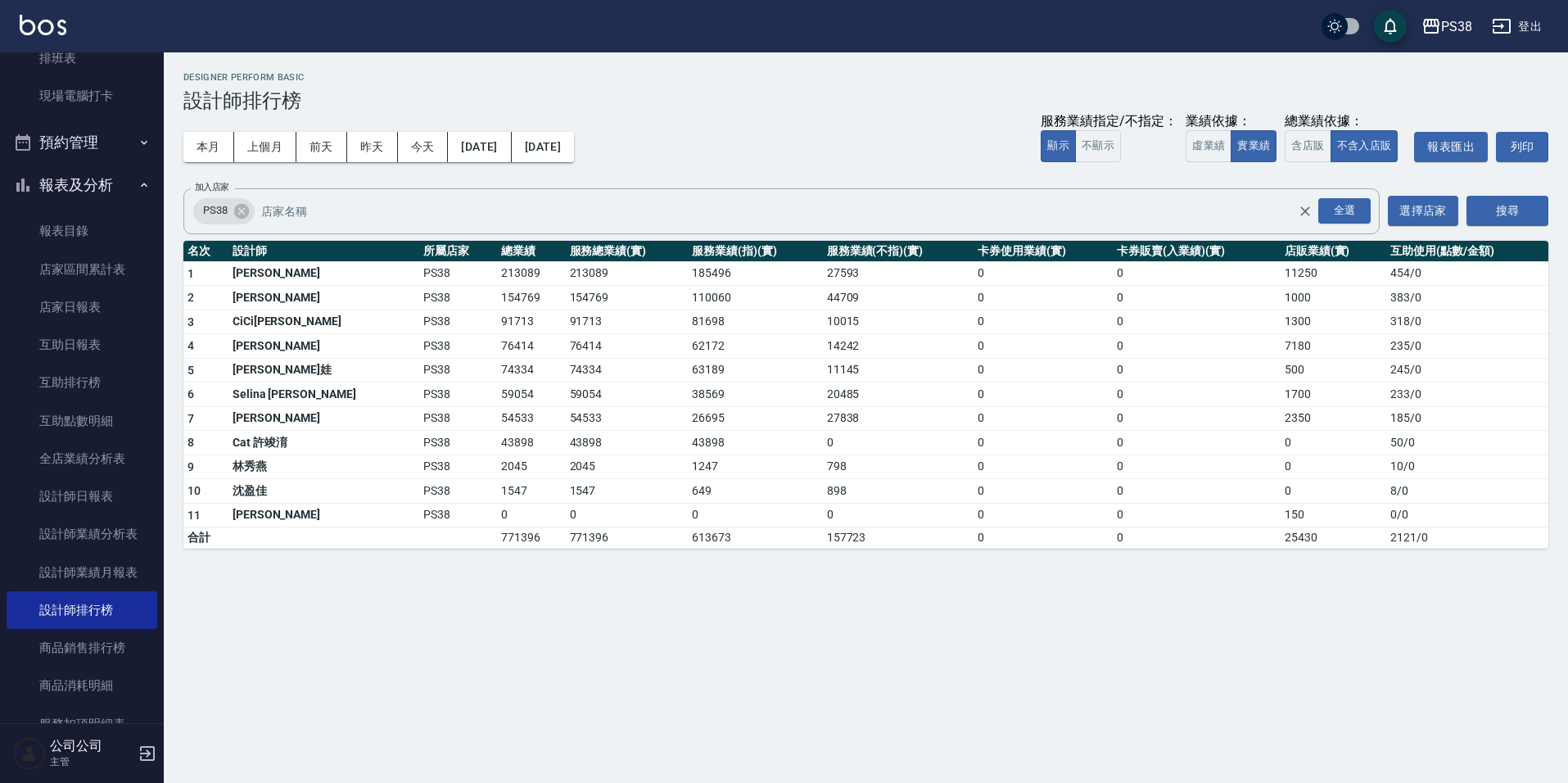
click at [682, 770] on div "PS38 2025-09-01 - 2025-09-30 設計師排行榜 列印時間： 2025-09-14-20:55 Designer Perform Bas…" at bounding box center [784, 391] width 1568 height 783
drag, startPoint x: 433, startPoint y: 316, endPoint x: 470, endPoint y: 324, distance: 37.9
click at [497, 324] on td "91713" at bounding box center [531, 321] width 68 height 25
drag, startPoint x: 479, startPoint y: 344, endPoint x: 469, endPoint y: 353, distance: 13.5
click at [497, 348] on td "76414" at bounding box center [531, 346] width 68 height 25
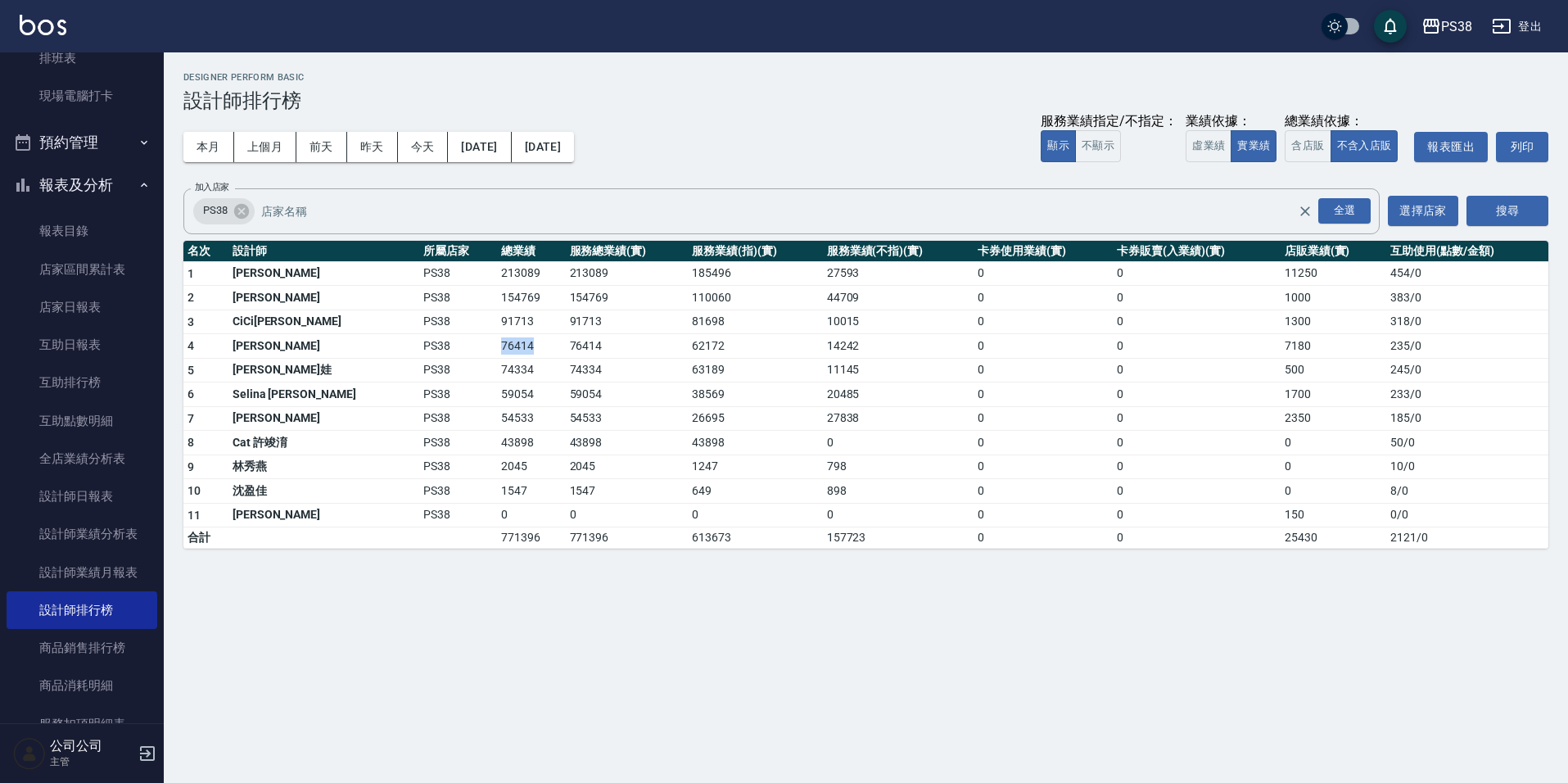
drag, startPoint x: 454, startPoint y: 344, endPoint x: 470, endPoint y: 344, distance: 16.0
click at [497, 344] on td "76414" at bounding box center [531, 346] width 68 height 25
click at [566, 436] on td "43898" at bounding box center [627, 443] width 122 height 25
drag, startPoint x: 436, startPoint y: 339, endPoint x: 477, endPoint y: 342, distance: 41.1
click at [497, 342] on td "76414" at bounding box center [531, 346] width 68 height 25
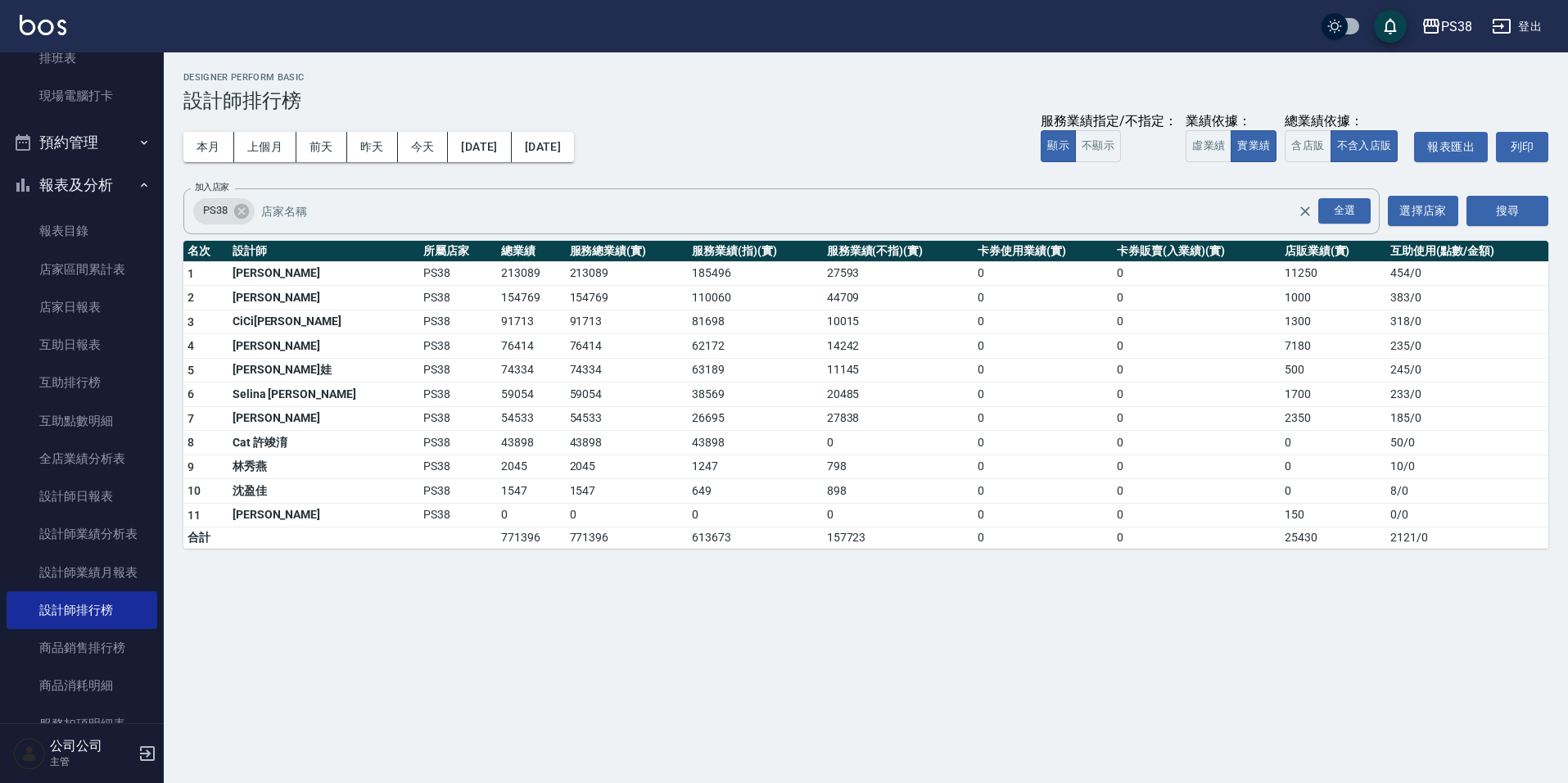
click at [515, 624] on div "PS38 2025-09-01 - 2025-09-30 設計師排行榜 列印時間： 2025-09-14-20:55 Designer Perform Bas…" at bounding box center [784, 391] width 1568 height 783
drag, startPoint x: 439, startPoint y: 528, endPoint x: 477, endPoint y: 529, distance: 38.0
click at [497, 529] on td "771396" at bounding box center [531, 537] width 68 height 21
click at [512, 626] on div "PS38 2025-09-01 - 2025-09-30 設計師排行榜 列印時間： 2025-09-14-20:55 Designer Perform Bas…" at bounding box center [784, 391] width 1568 height 783
drag, startPoint x: 424, startPoint y: 534, endPoint x: 490, endPoint y: 538, distance: 66.1
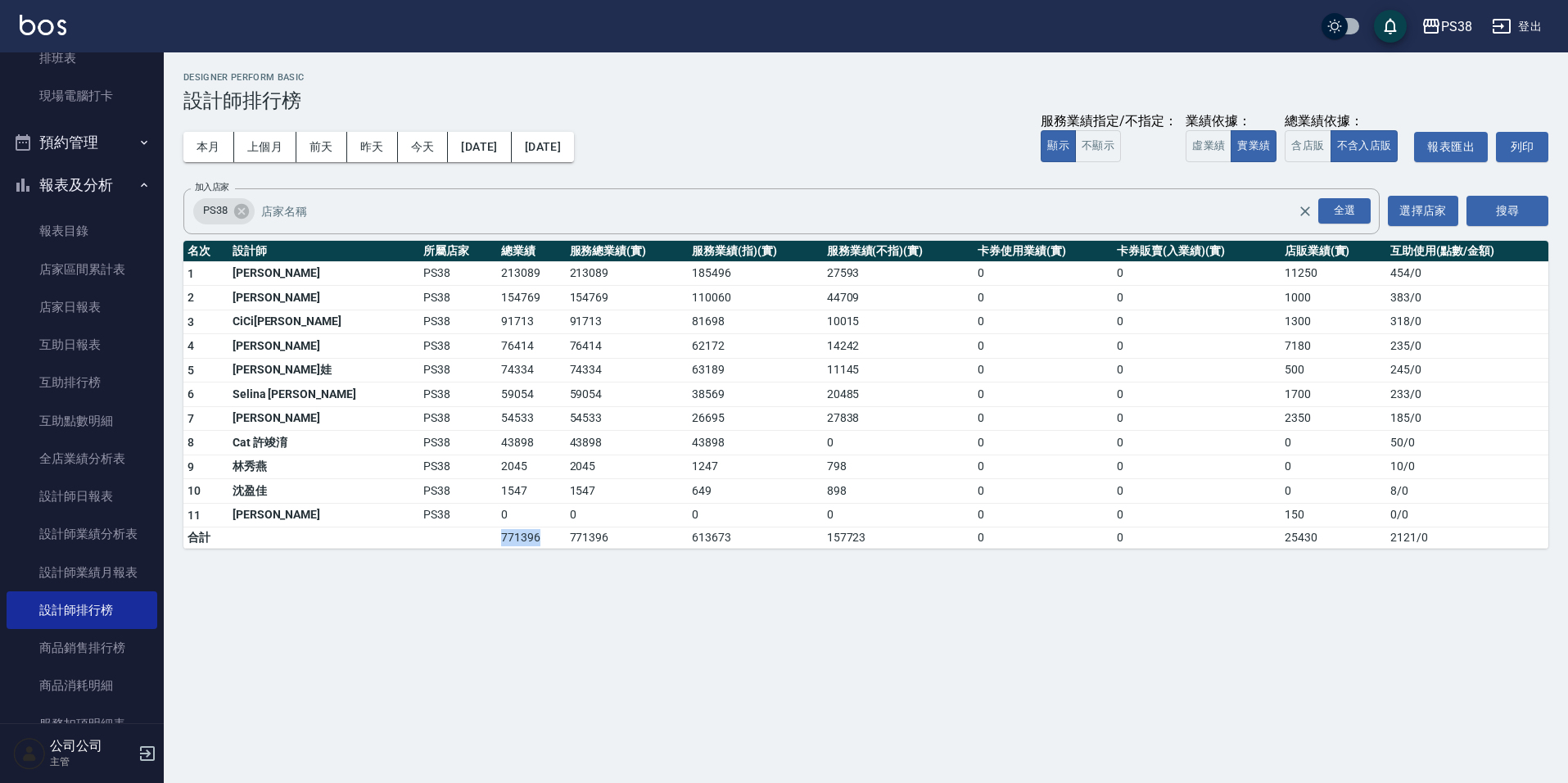
click at [490, 538] on tr "合計 771396 771396 613673 157723 0 0 25430 2121 / 0" at bounding box center [866, 537] width 1365 height 21
click at [654, 628] on div "PS38 2025-09-01 - 2025-09-30 設計師排行榜 列印時間： 2025-09-14-20:55 Designer Perform Bas…" at bounding box center [784, 391] width 1568 height 783
drag, startPoint x: 434, startPoint y: 434, endPoint x: 469, endPoint y: 448, distance: 37.7
click at [497, 448] on td "43898" at bounding box center [531, 443] width 68 height 25
click at [566, 480] on td "1547" at bounding box center [627, 490] width 122 height 25
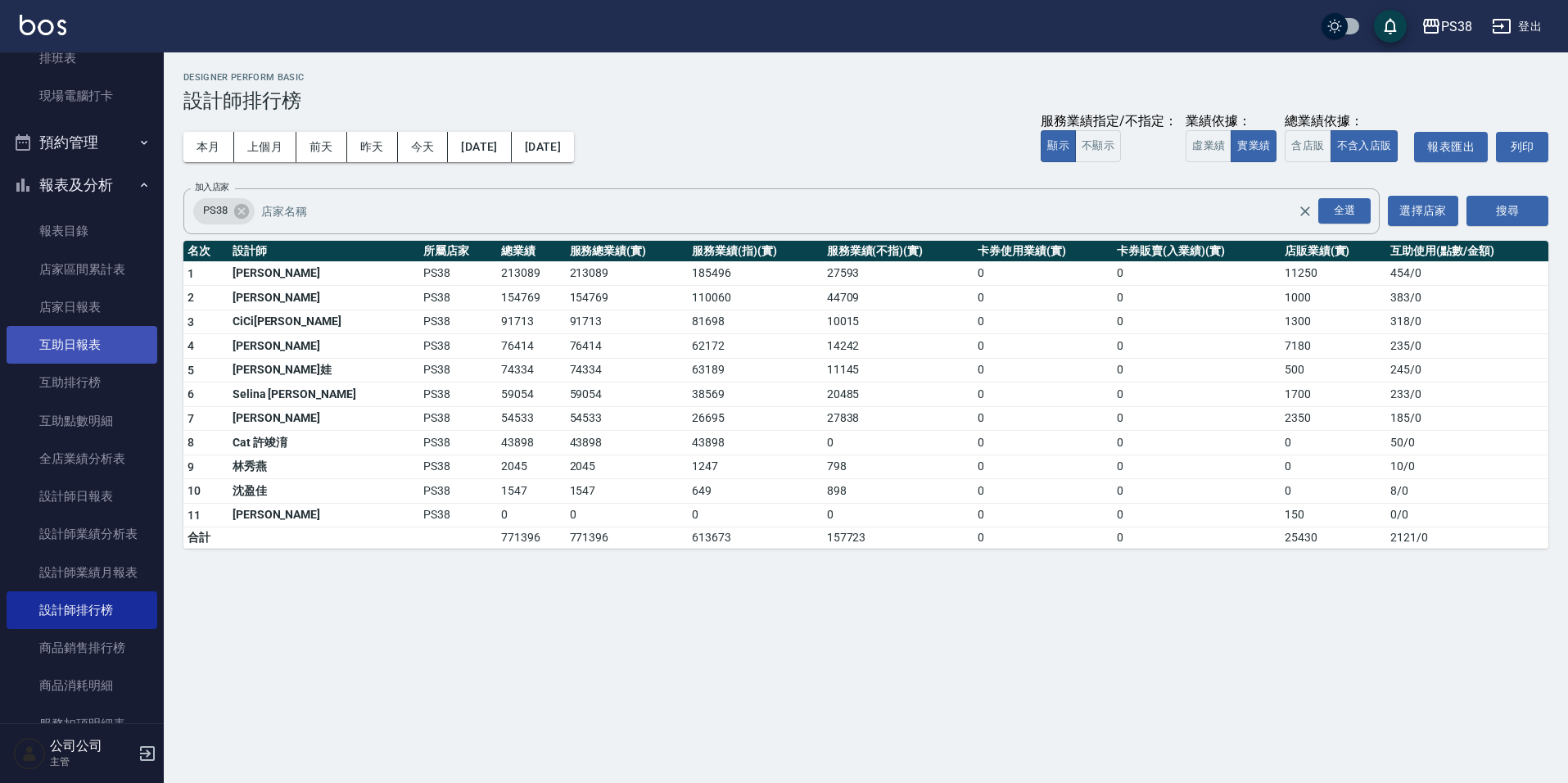
click at [96, 350] on link "互助日報表" at bounding box center [82, 345] width 150 height 38
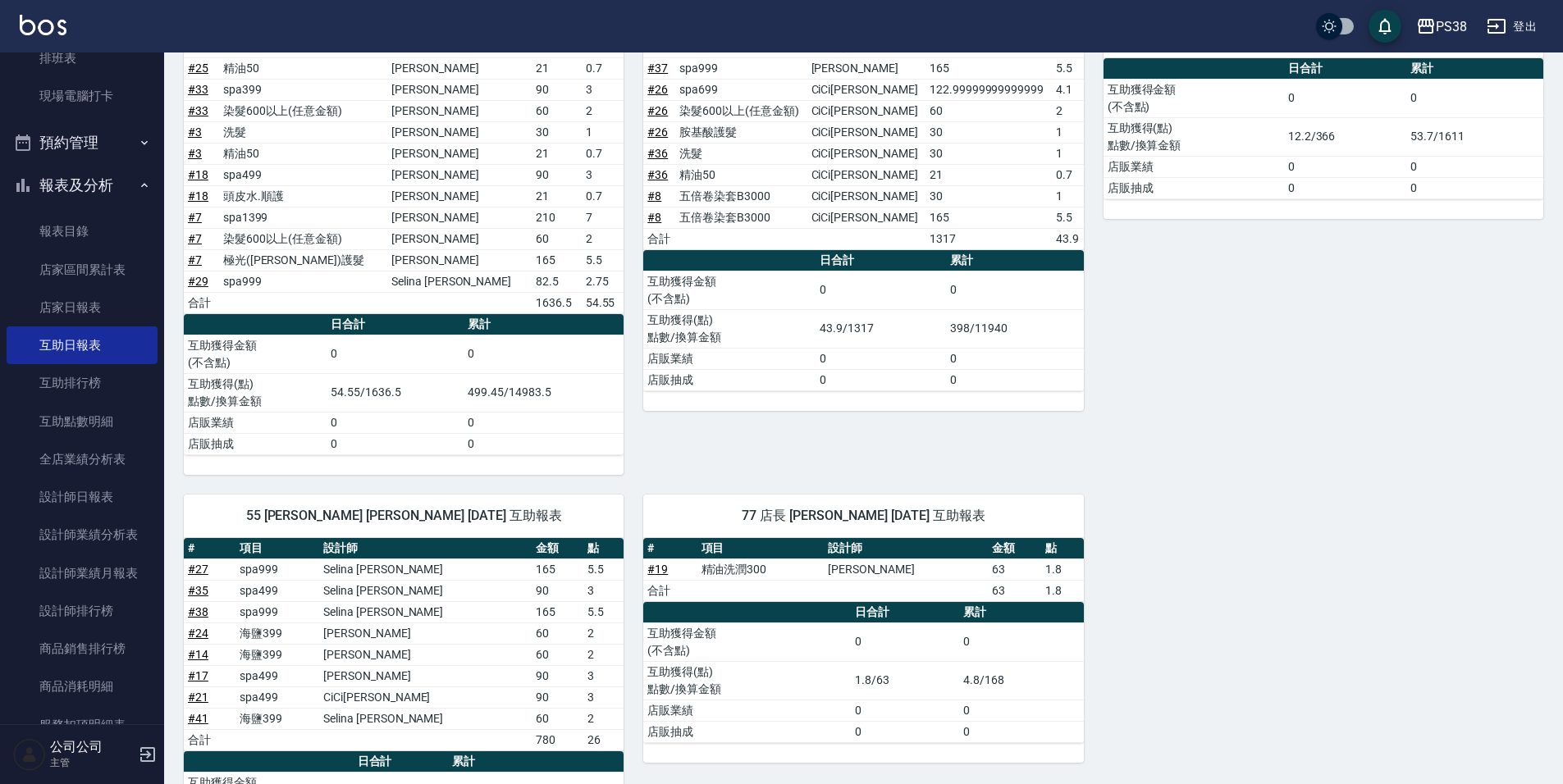
scroll to position [988, 0]
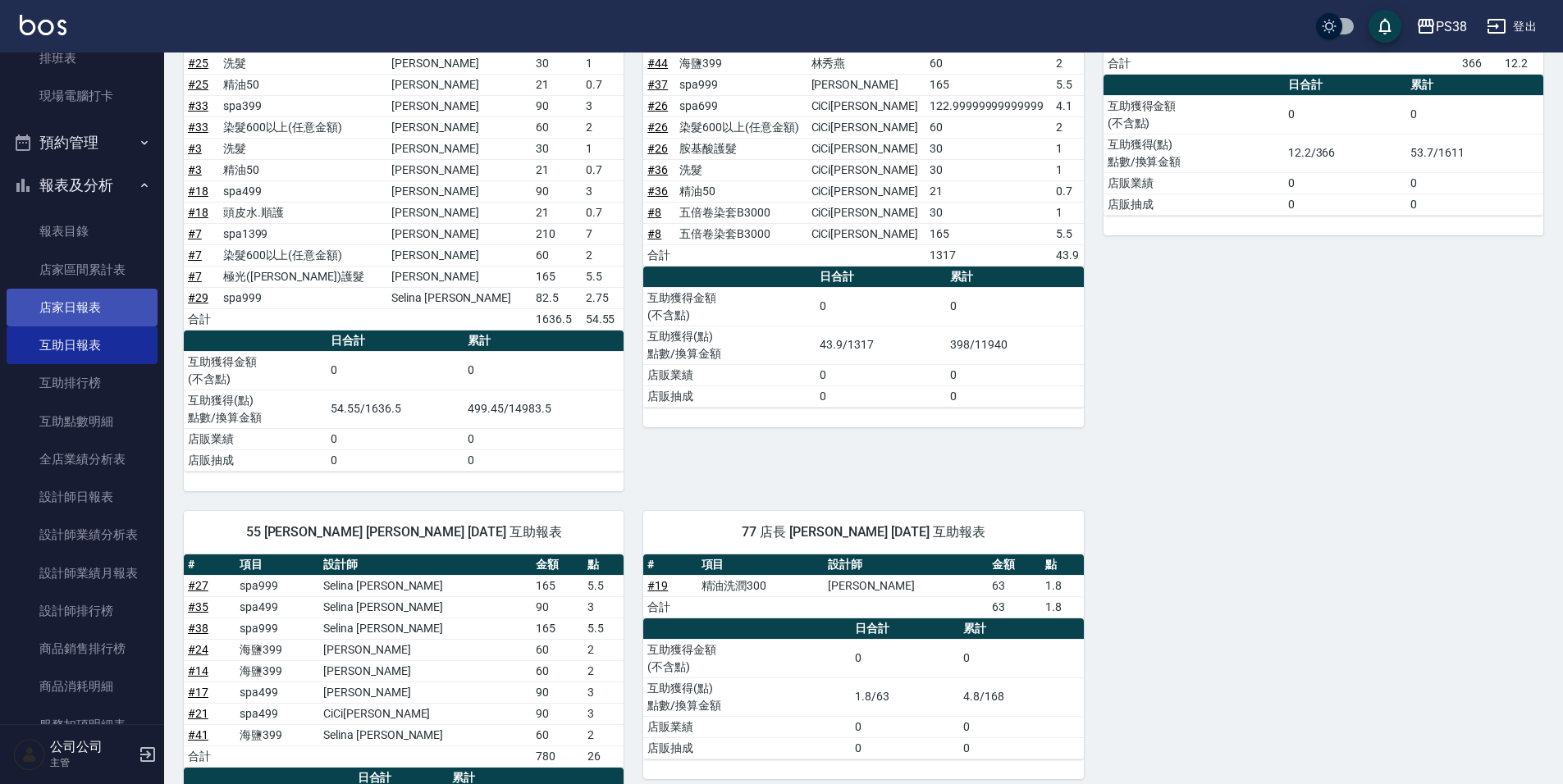
click at [106, 320] on link "店家日報表" at bounding box center [82, 308] width 151 height 38
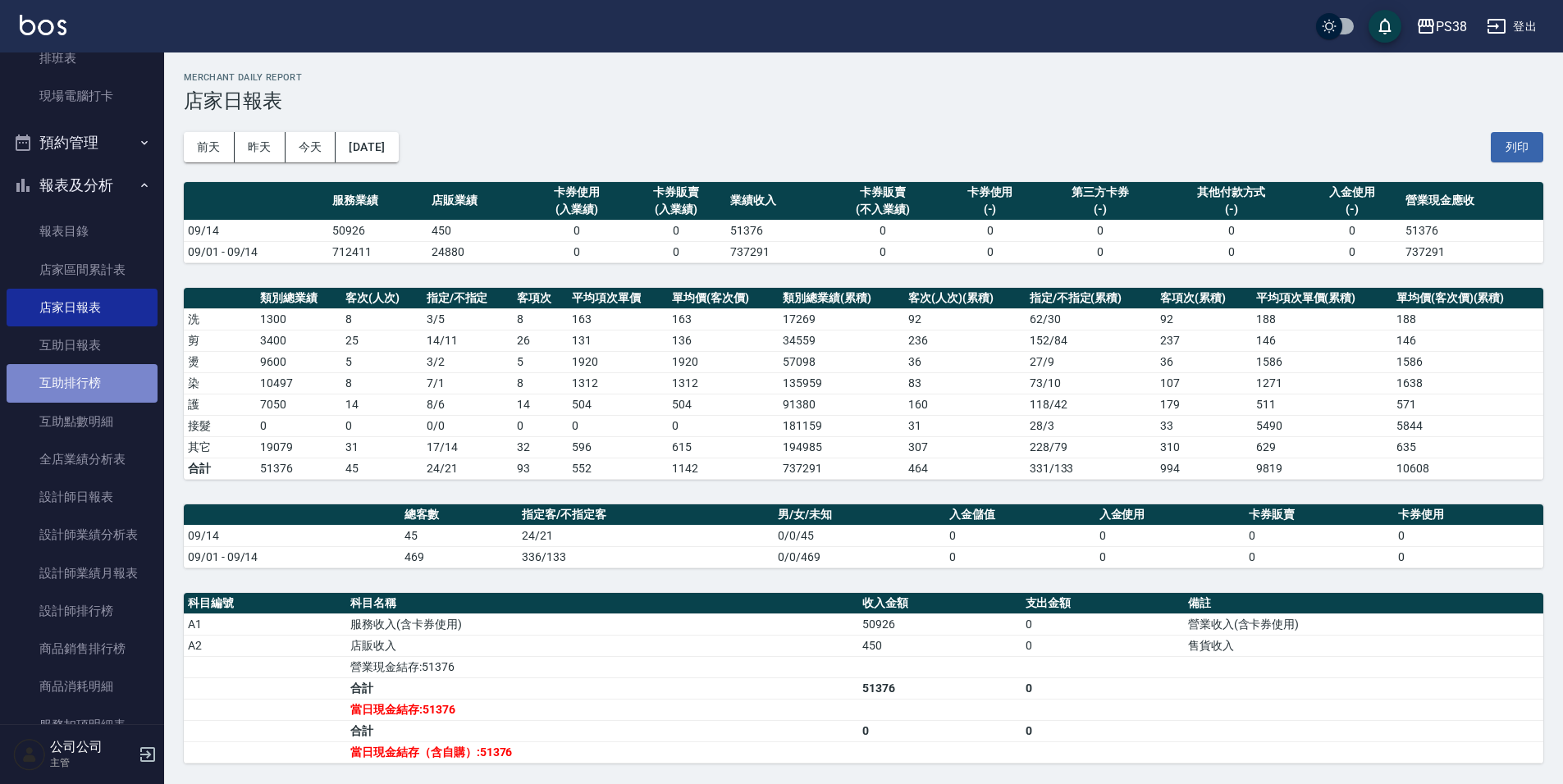
click at [108, 368] on link "互助排行榜" at bounding box center [82, 383] width 151 height 38
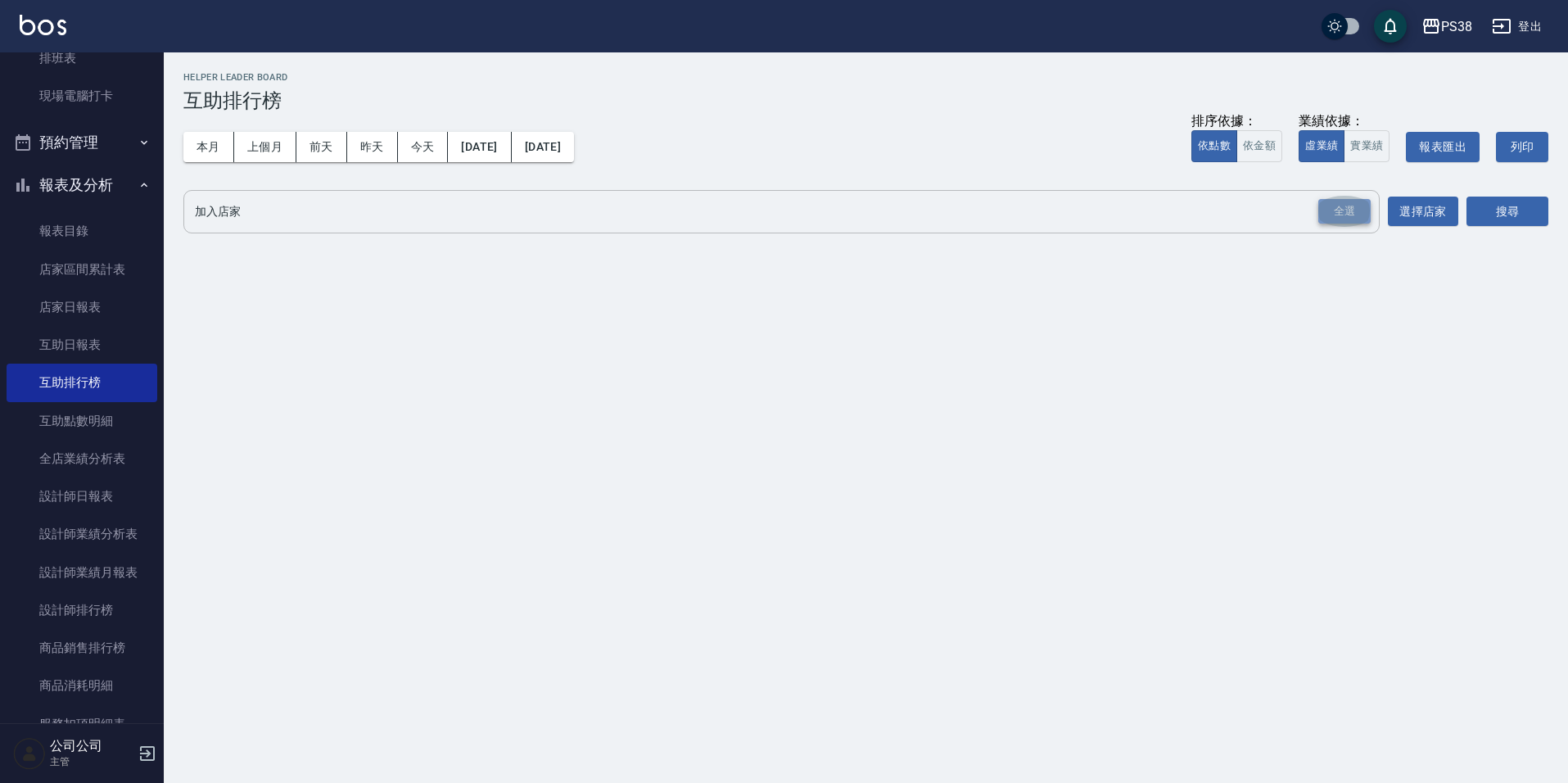
click at [1358, 213] on div "全選" at bounding box center [1344, 212] width 53 height 26
click at [1524, 213] on button "搜尋" at bounding box center [1507, 212] width 82 height 30
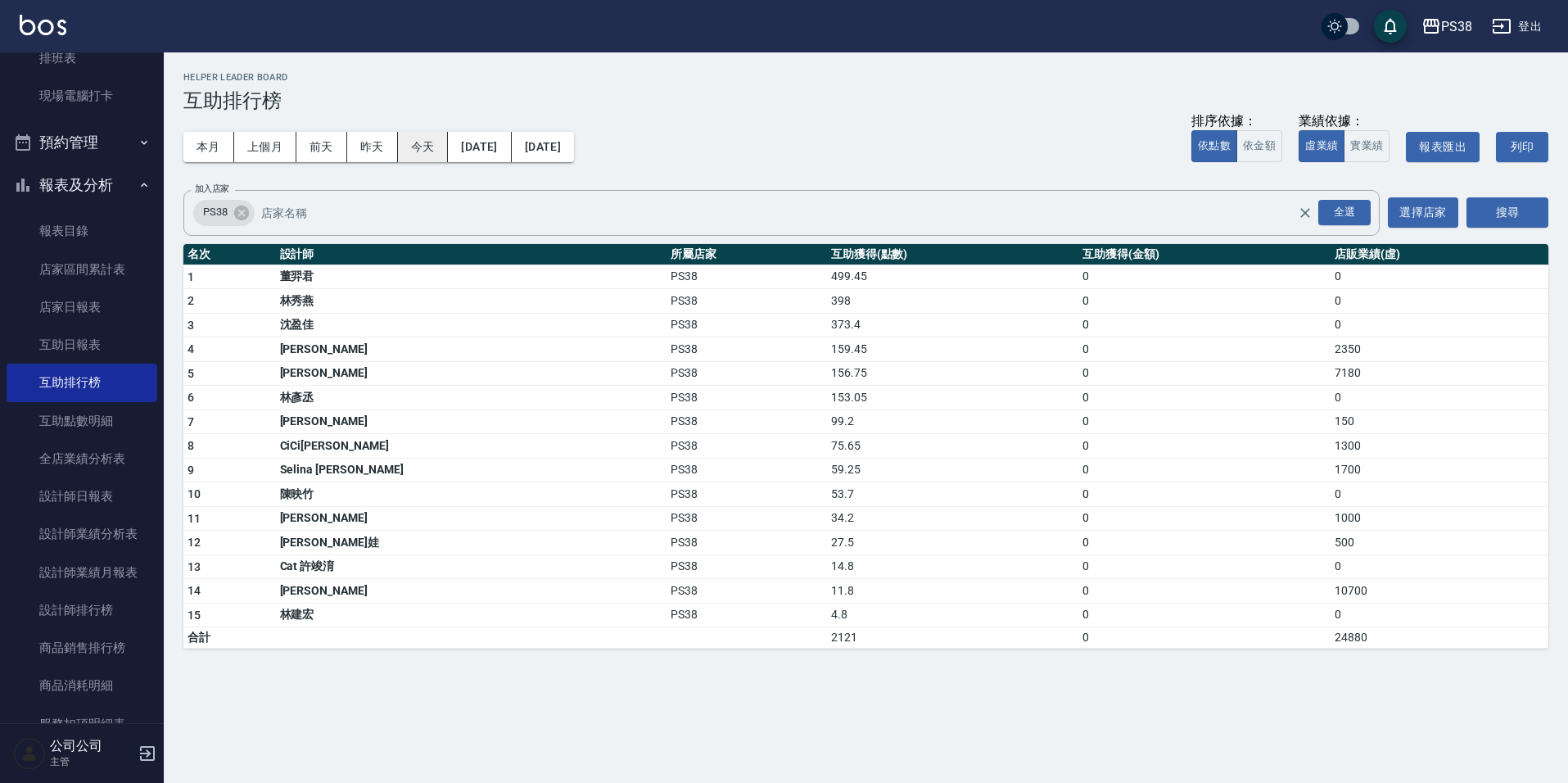
click at [419, 142] on button "今天" at bounding box center [423, 146] width 51 height 30
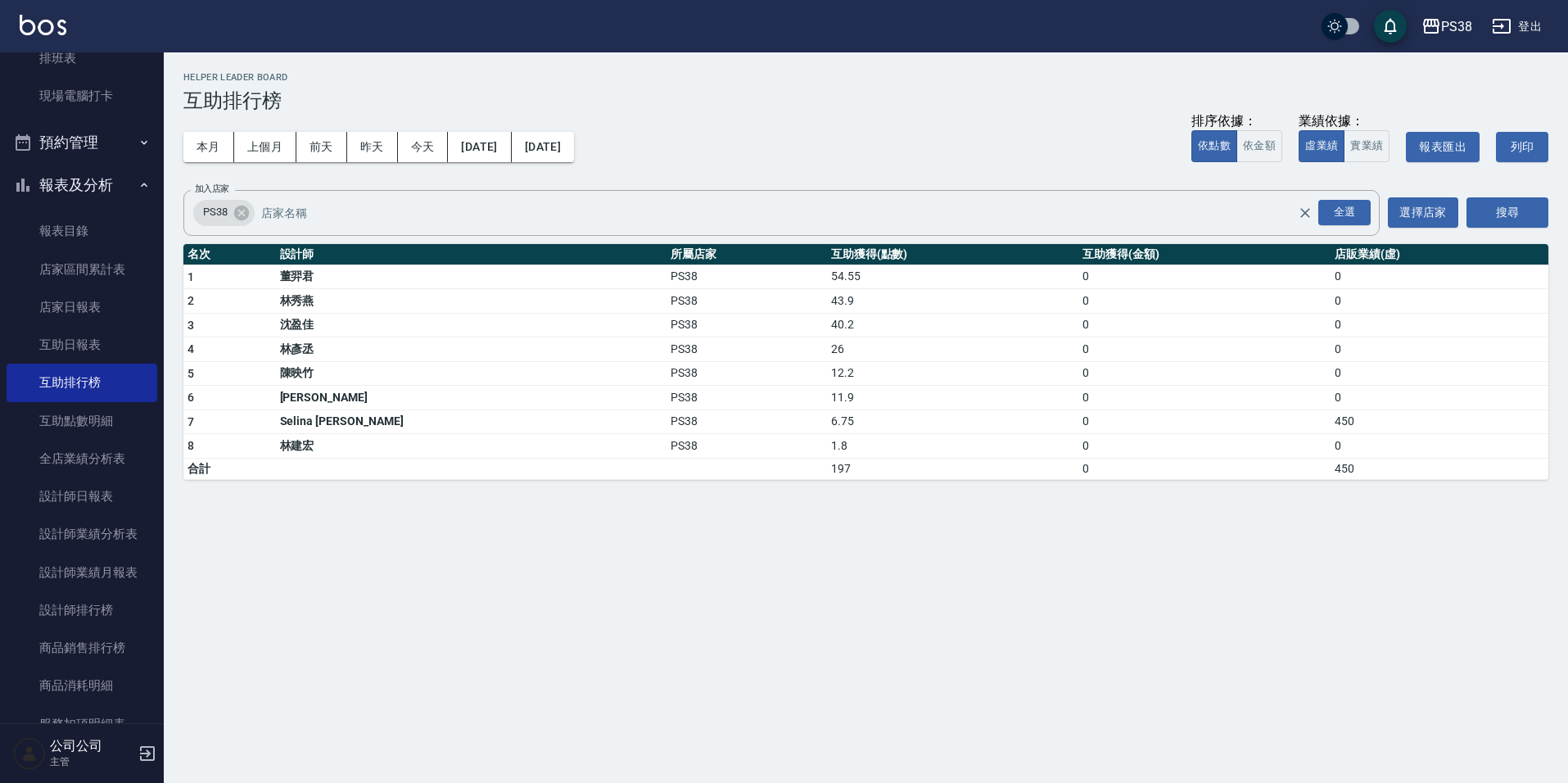
click at [919, 113] on div "本月 上個月 前天 昨天 今天 2025/09/14 2025/09/14 排序依據： 依點數 依金額 業績依據： 虛業績 實業績 報表匯出 列印" at bounding box center [866, 147] width 1365 height 70
click at [1105, 613] on div "PS38 2025-09-14 - 2025-09-14 互助排行榜 列印時間： 2025-09-14-21:22 Helper Leader Board 互…" at bounding box center [784, 391] width 1568 height 783
click at [1061, 636] on div "PS38 2025-09-14 - 2025-09-14 互助排行榜 列印時間： 2025-09-14-21:22 Helper Leader Board 互…" at bounding box center [784, 391] width 1568 height 783
click at [751, 127] on div "本月 上個月 前天 昨天 今天 2025/09/14 2025/09/14 排序依據： 依點數 依金額 業績依據： 虛業績 實業績 報表匯出 列印" at bounding box center [866, 147] width 1365 height 70
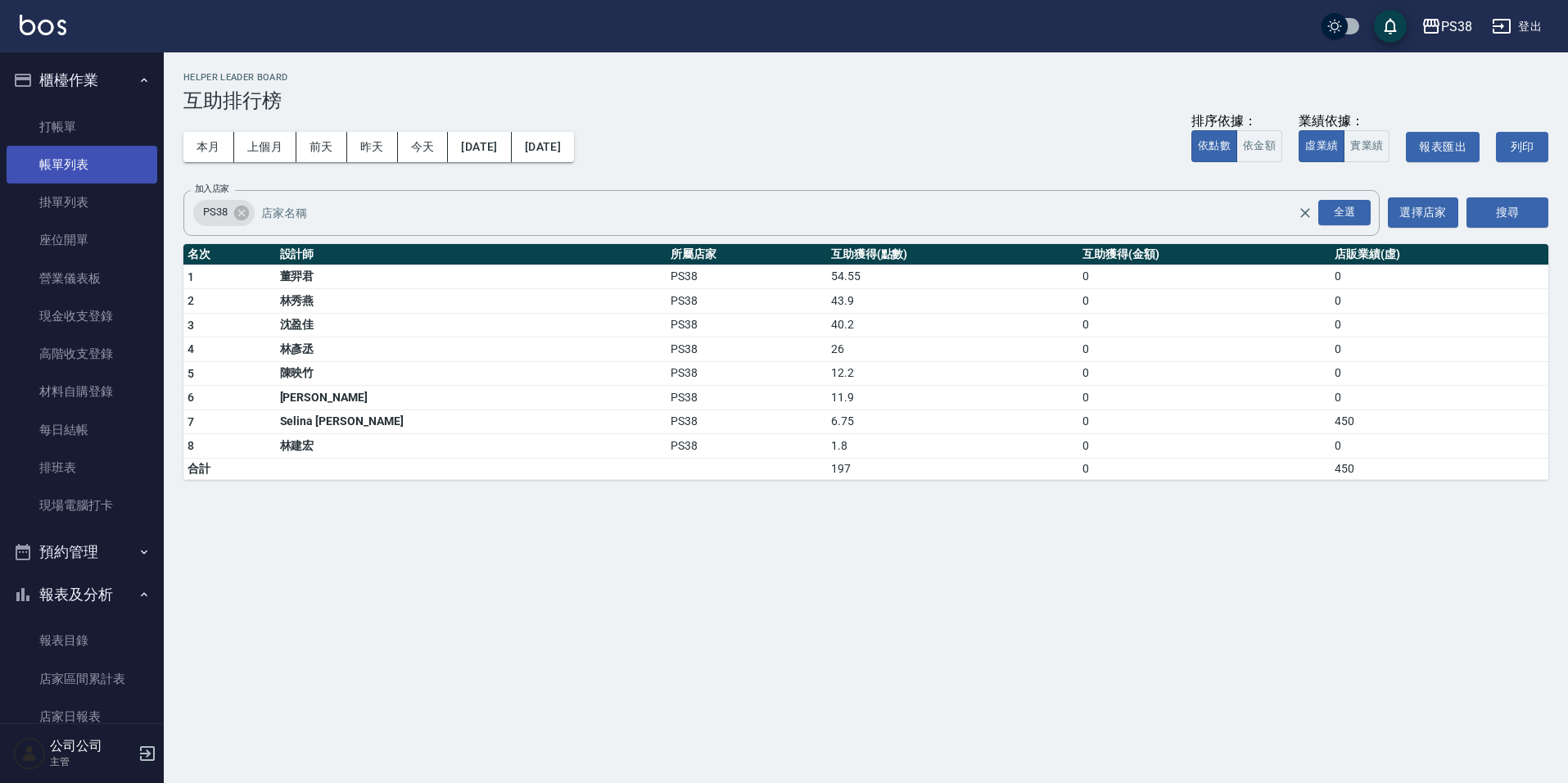
click at [72, 170] on link "帳單列表" at bounding box center [82, 164] width 150 height 38
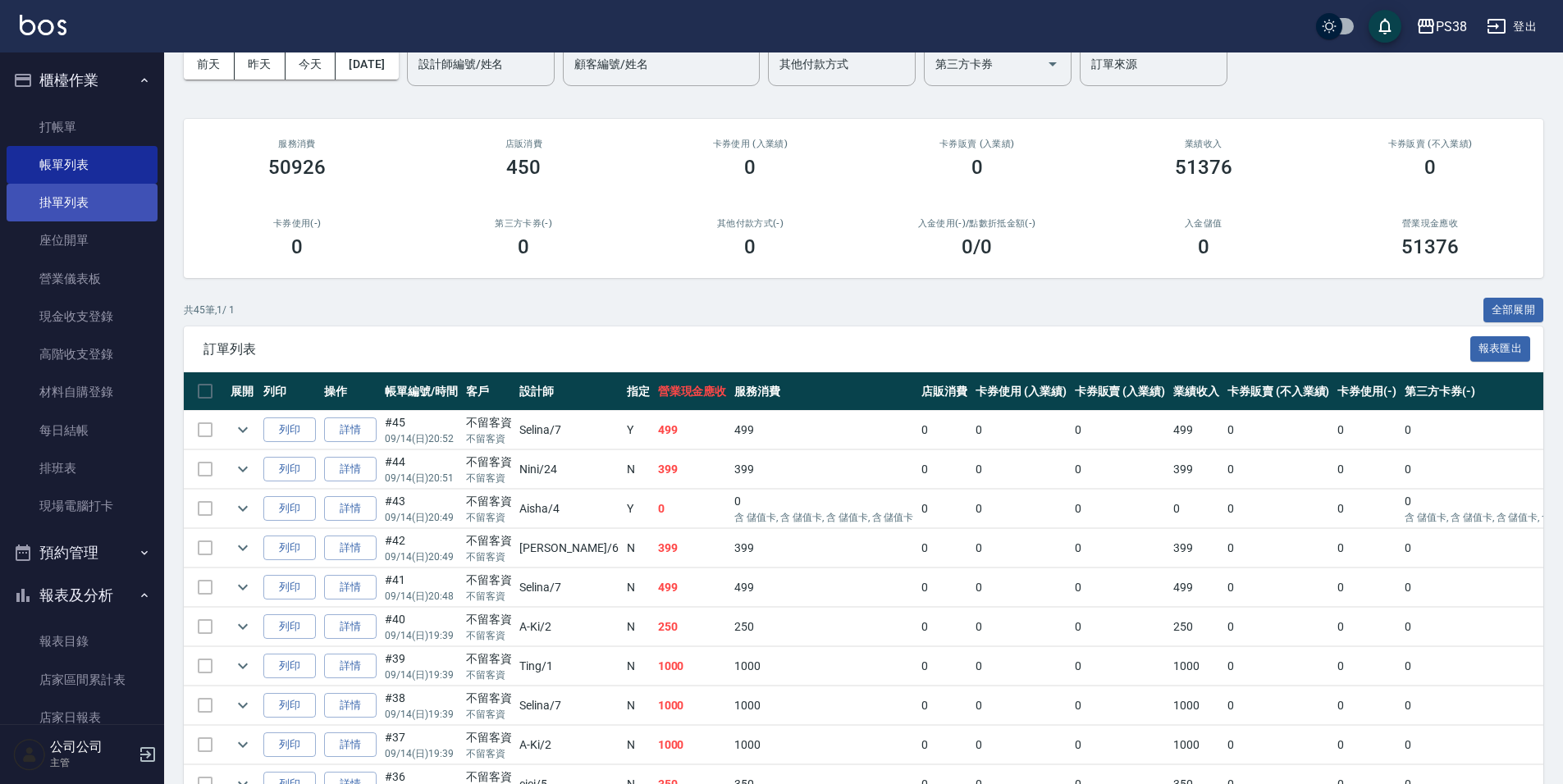
scroll to position [81, 0]
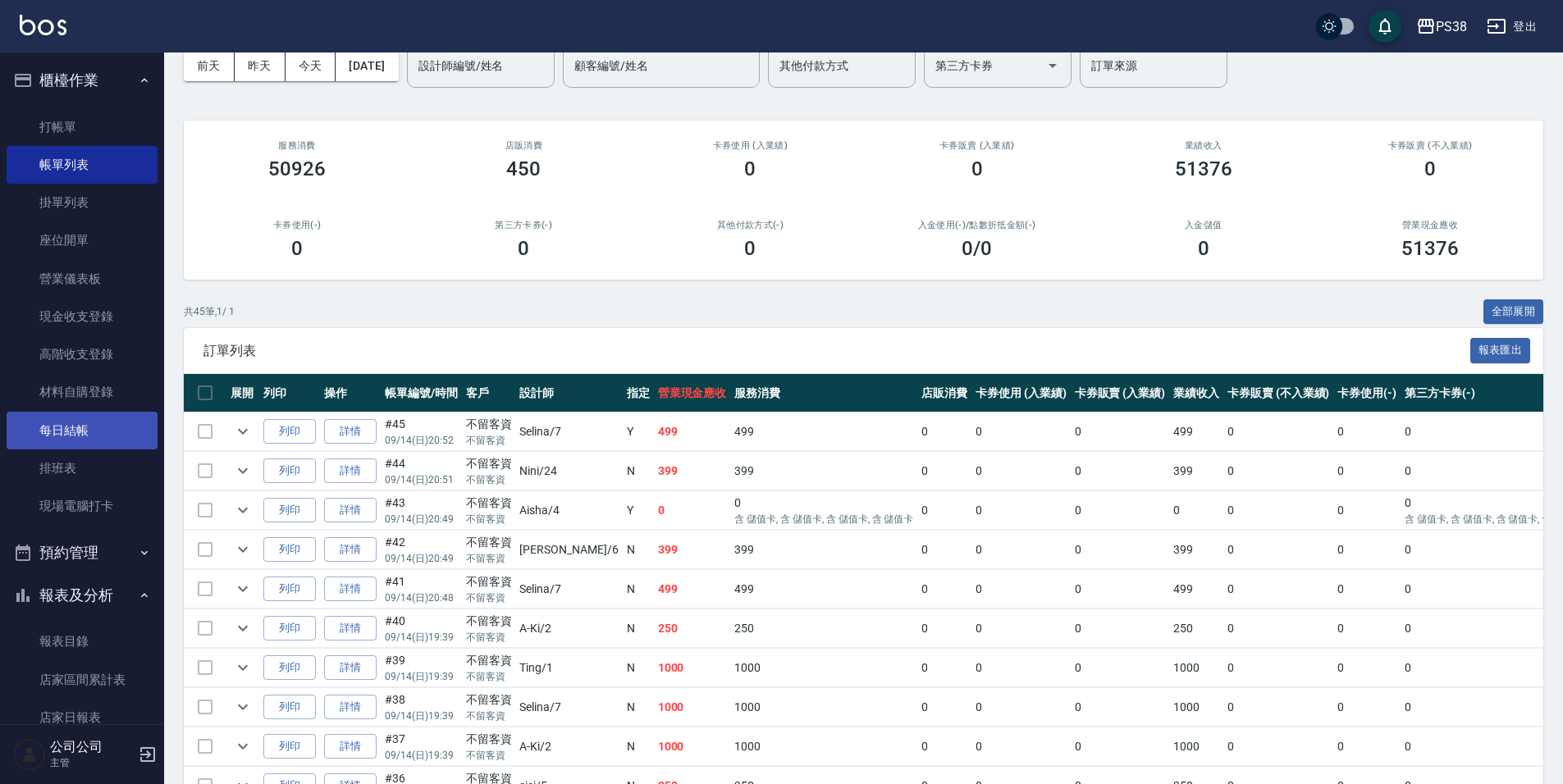
click at [114, 434] on link "每日結帳" at bounding box center [82, 430] width 151 height 38
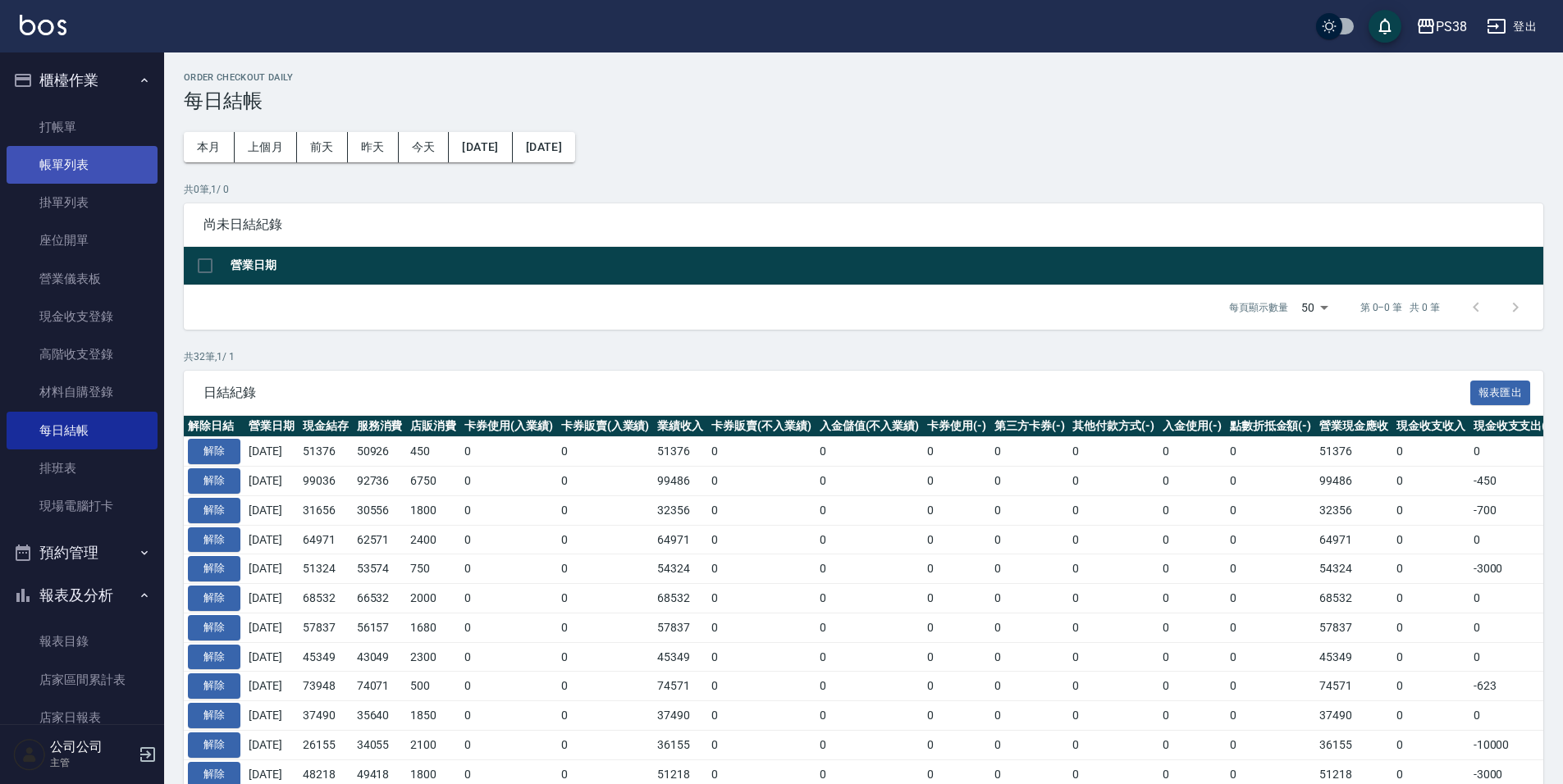
click at [68, 173] on link "帳單列表" at bounding box center [82, 164] width 151 height 38
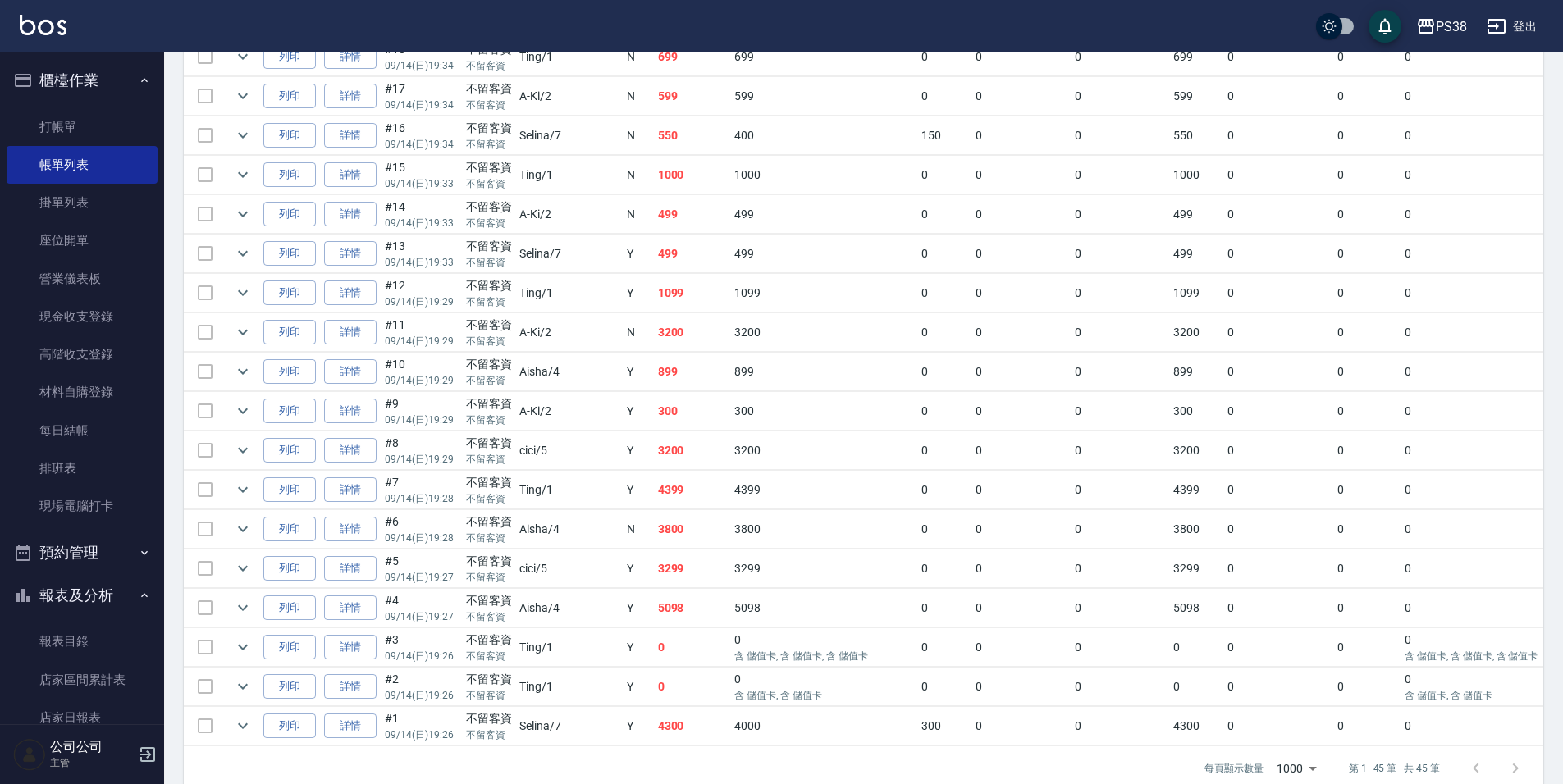
scroll to position [1557, 0]
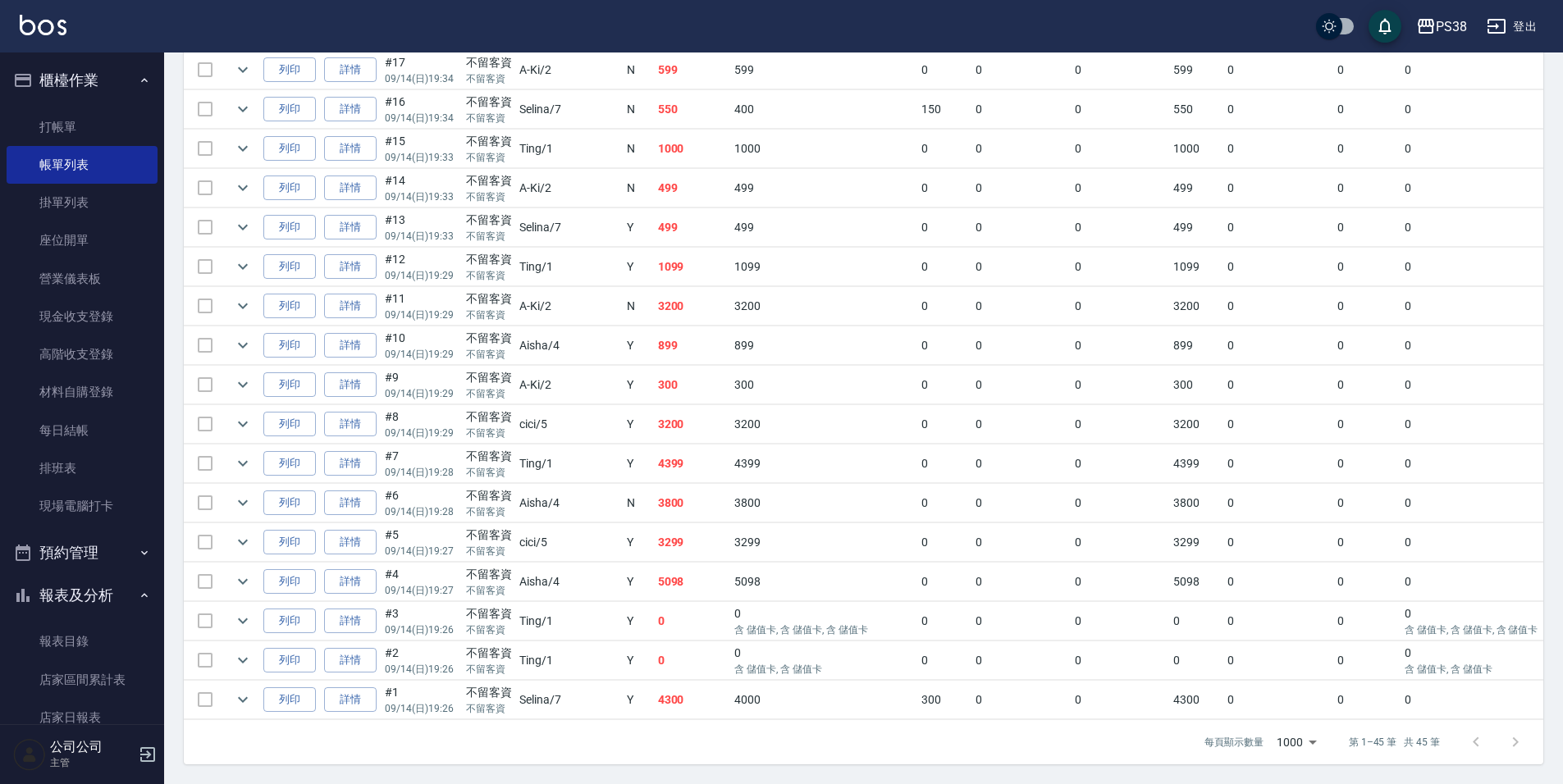
click at [654, 693] on td "4300" at bounding box center [692, 699] width 77 height 39
click at [654, 662] on td "0" at bounding box center [692, 660] width 77 height 39
click at [628, 641] on td at bounding box center [550, 641] width 734 height 1
click at [654, 574] on td "5098" at bounding box center [692, 582] width 77 height 39
click at [654, 528] on td "3299" at bounding box center [692, 542] width 77 height 39
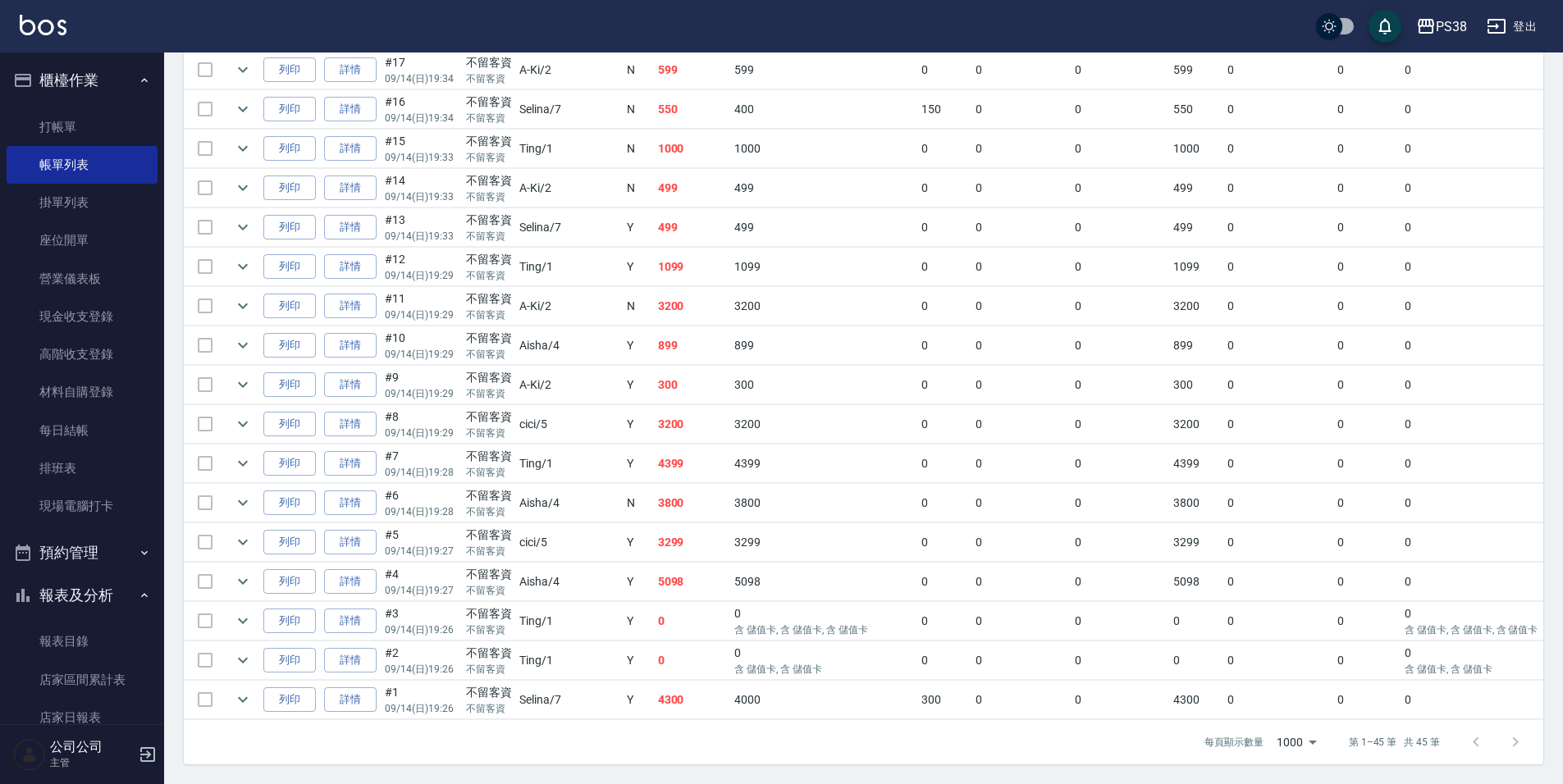
click at [654, 500] on td "3800" at bounding box center [692, 503] width 77 height 39
click at [654, 456] on td "4399" at bounding box center [692, 463] width 77 height 39
click at [654, 419] on td "3200" at bounding box center [692, 424] width 77 height 39
click at [654, 370] on td "300" at bounding box center [692, 385] width 77 height 39
click at [654, 330] on td "899" at bounding box center [692, 346] width 77 height 39
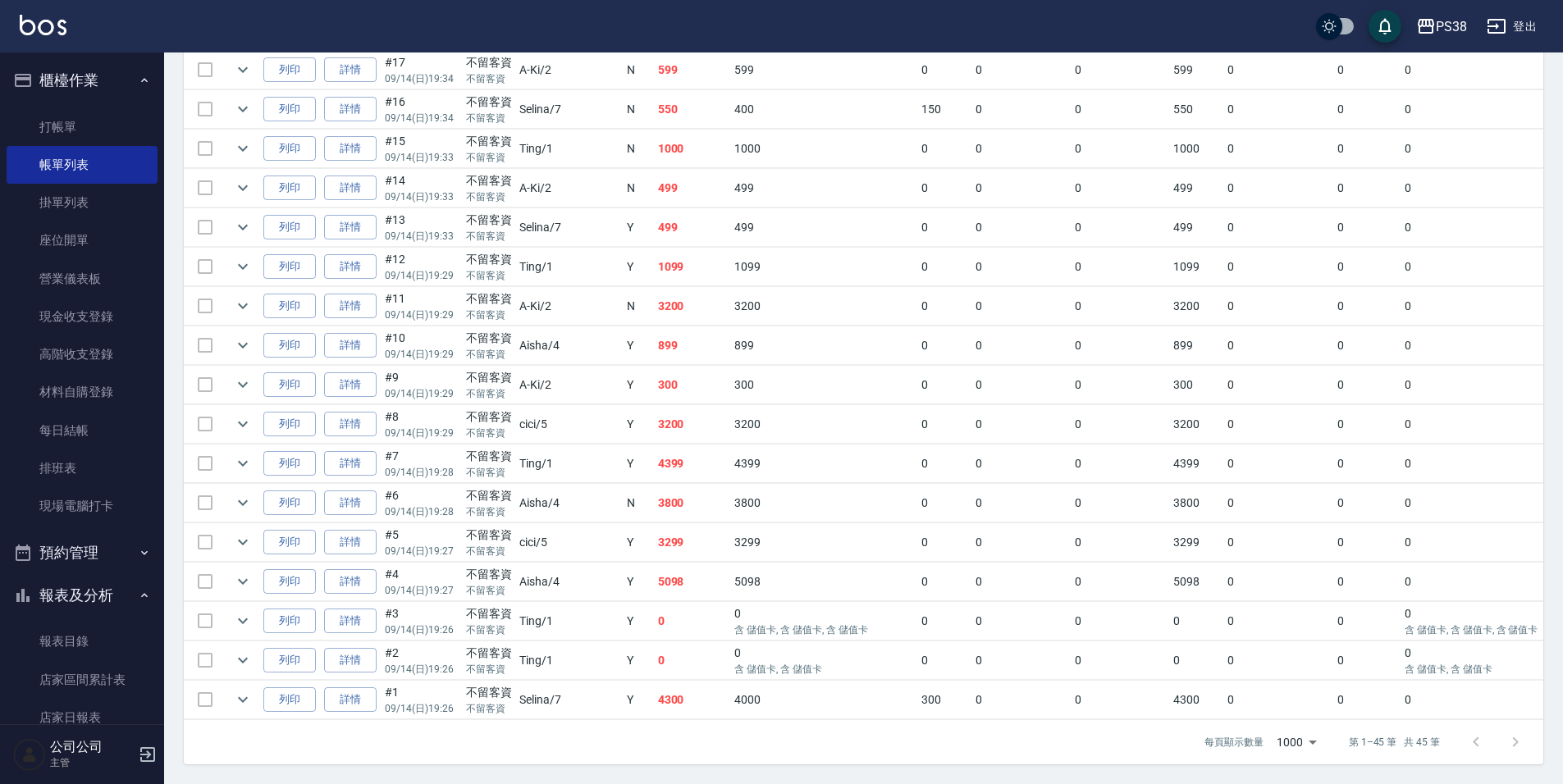
click at [654, 293] on td "3200" at bounding box center [692, 306] width 77 height 39
click at [654, 248] on td "1099" at bounding box center [692, 267] width 77 height 39
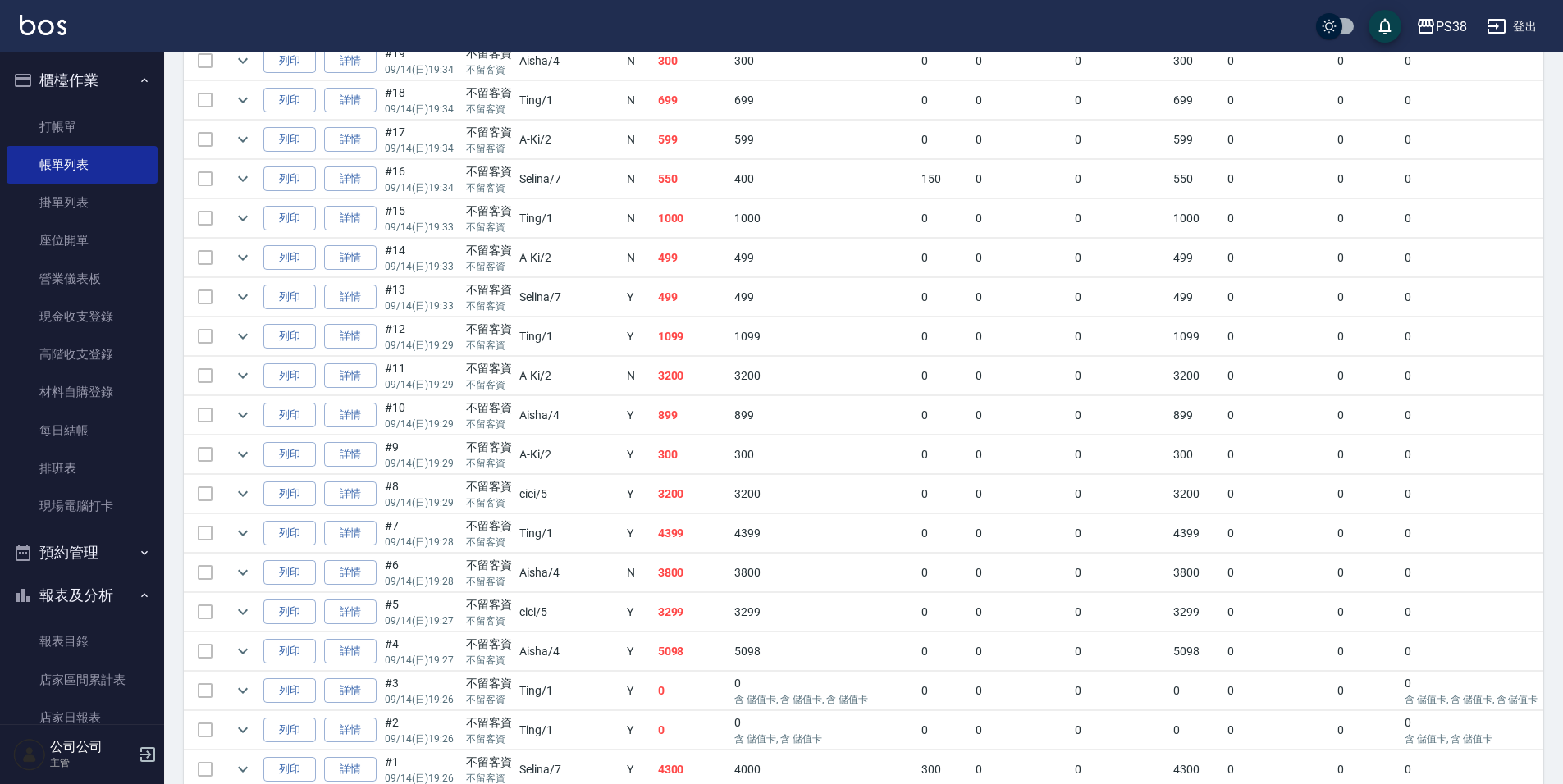
click at [654, 298] on td "499" at bounding box center [692, 297] width 77 height 39
click at [654, 266] on td "499" at bounding box center [692, 257] width 77 height 39
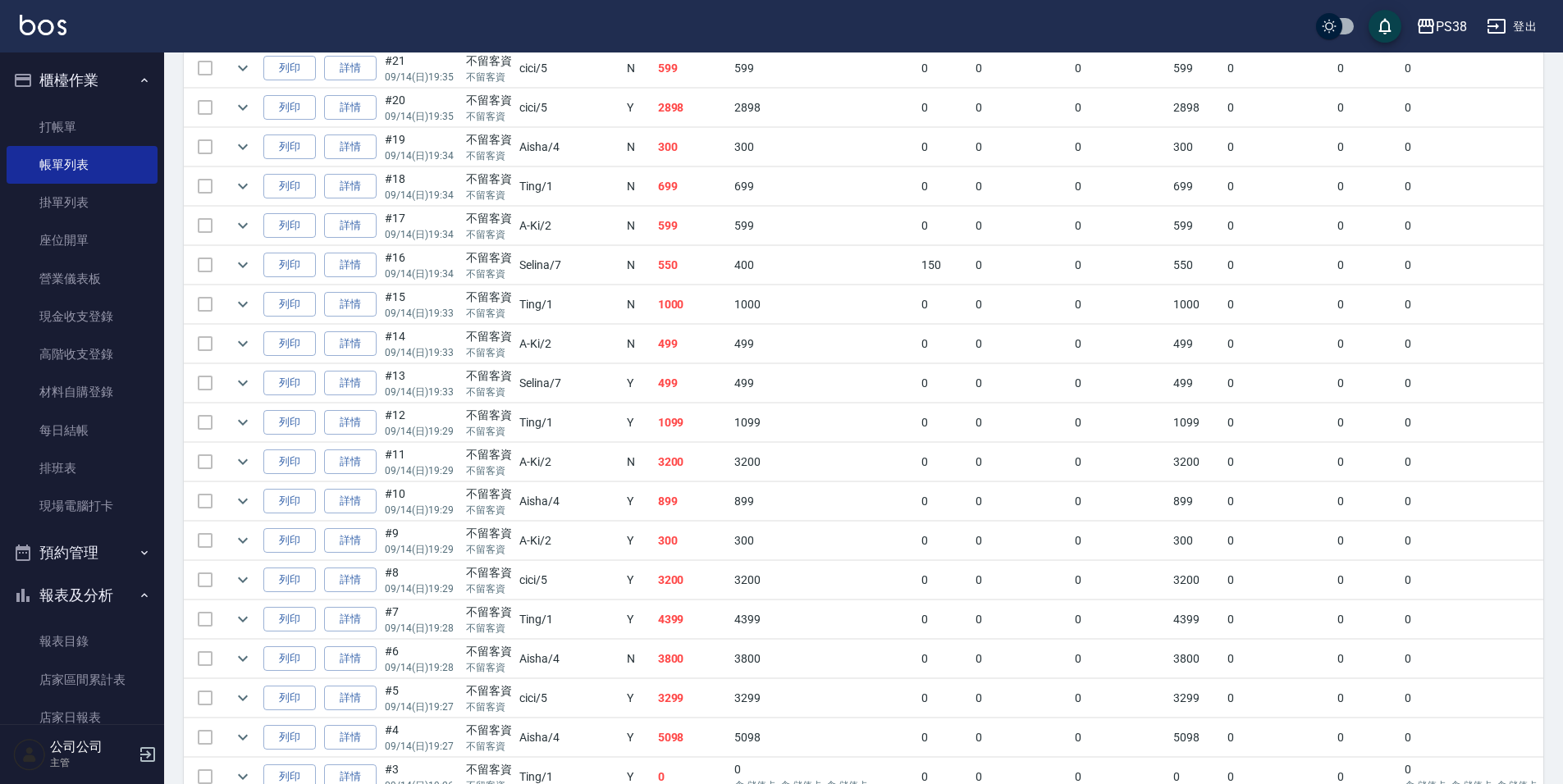
scroll to position [1311, 0]
click at [654, 392] on td "1000" at bounding box center [692, 383] width 77 height 39
click at [654, 359] on td "550" at bounding box center [692, 343] width 77 height 39
click at [654, 300] on td "599" at bounding box center [692, 304] width 77 height 39
click at [654, 260] on td "699" at bounding box center [692, 264] width 77 height 39
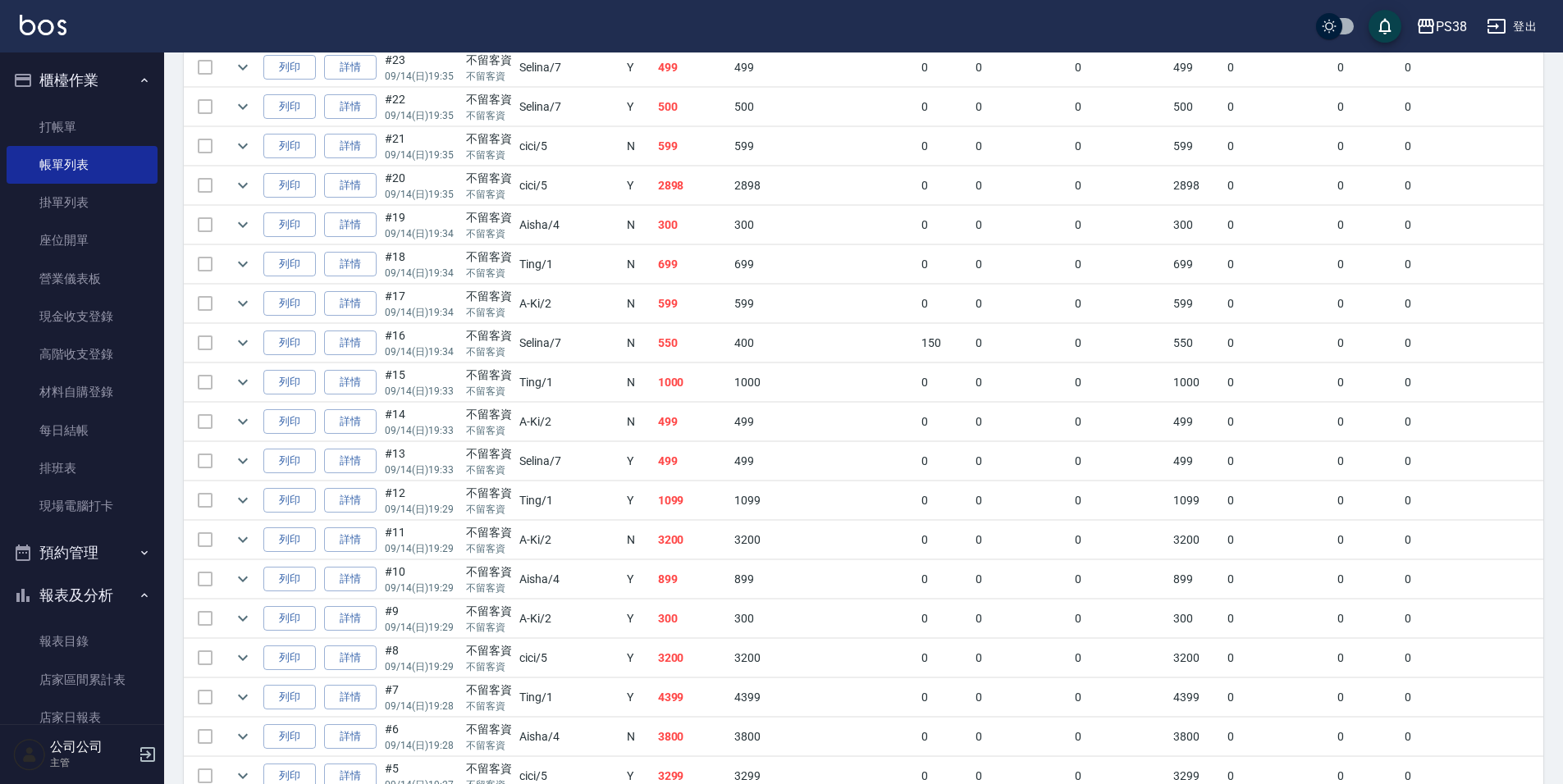
click at [654, 245] on td "699" at bounding box center [692, 264] width 77 height 39
click at [654, 221] on td "300" at bounding box center [692, 225] width 77 height 39
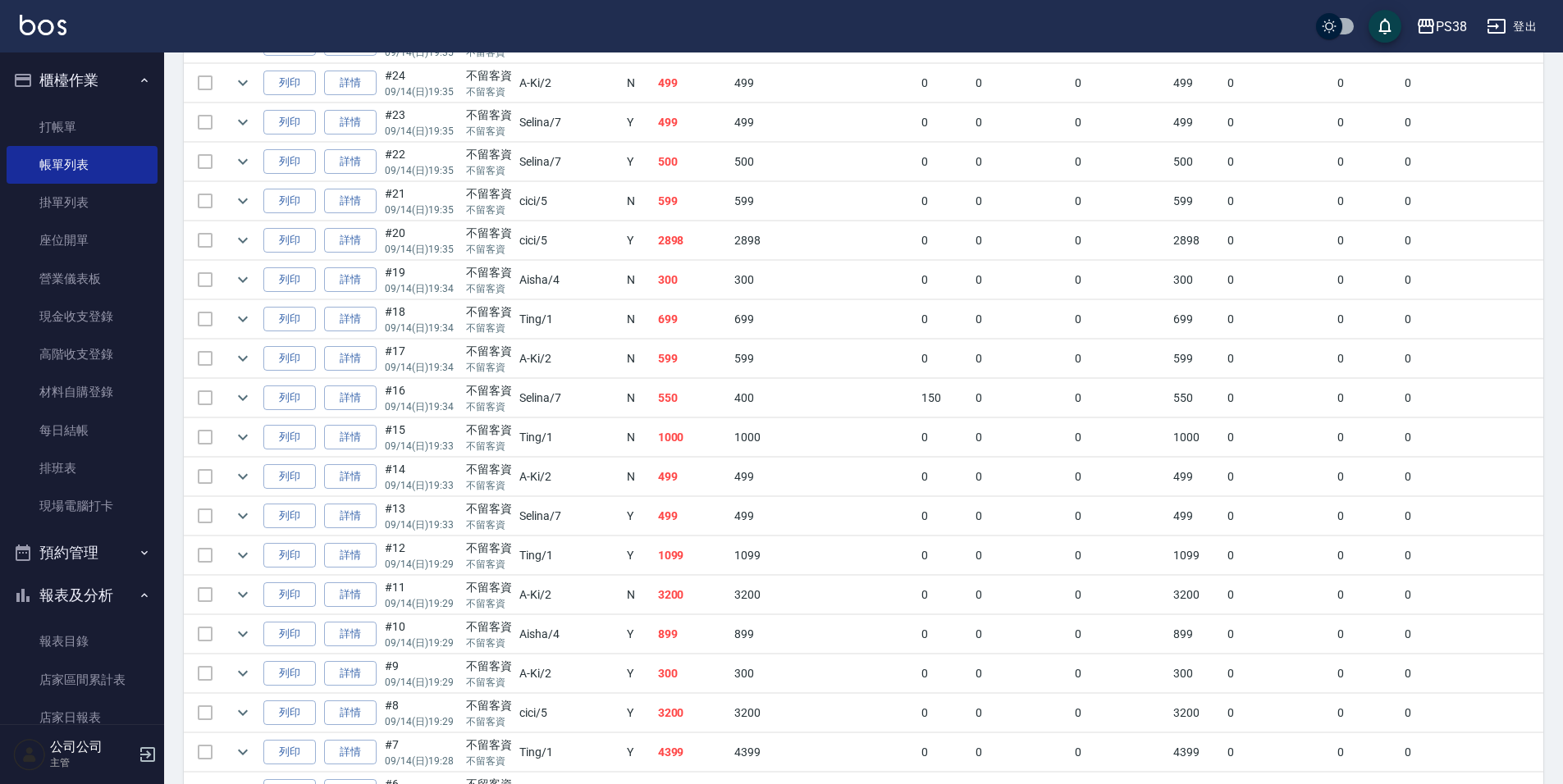
scroll to position [1147, 0]
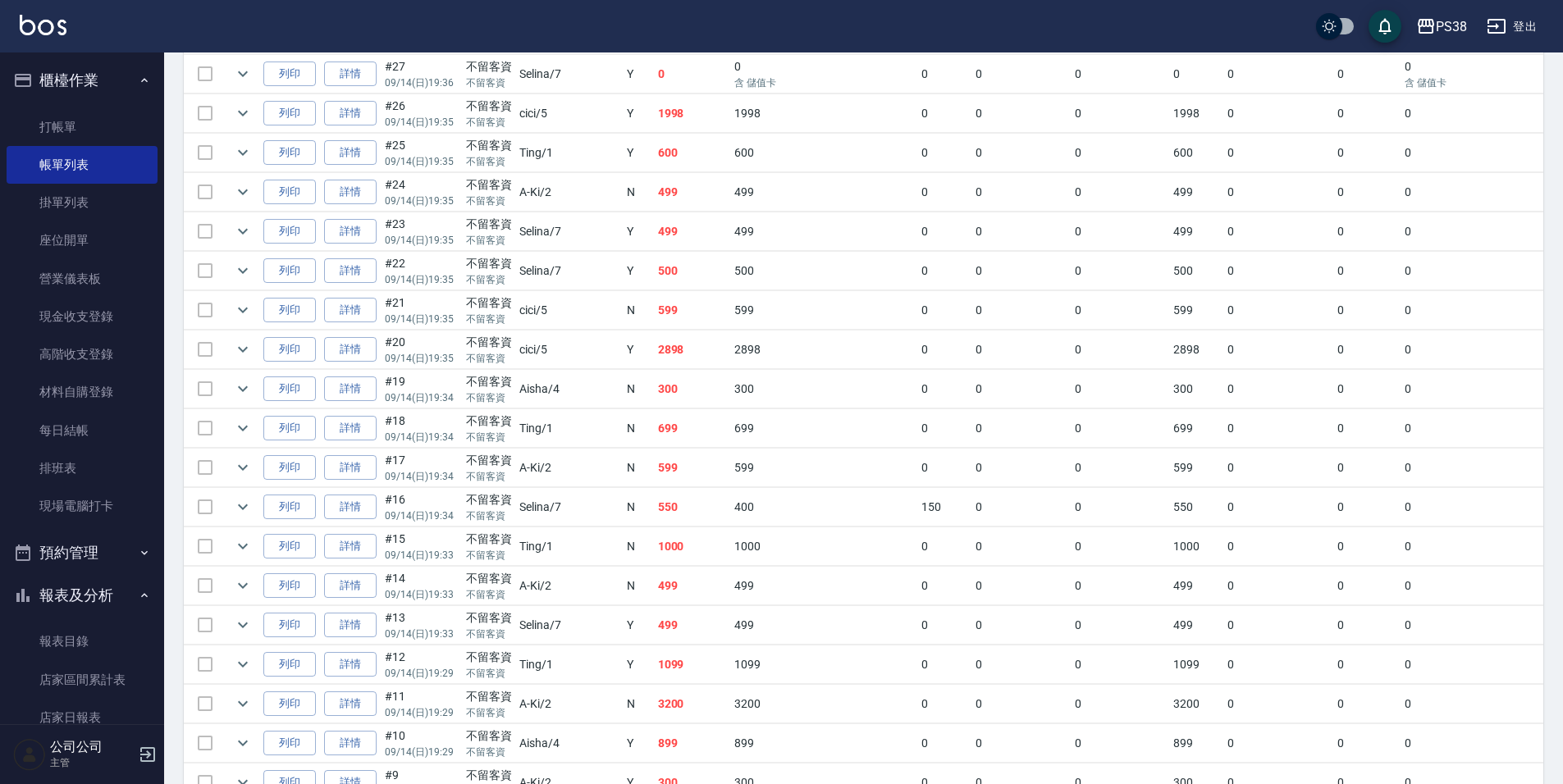
click at [654, 372] on td "300" at bounding box center [692, 389] width 77 height 39
click at [654, 358] on td "2898" at bounding box center [692, 350] width 77 height 39
click at [654, 331] on td "2898" at bounding box center [692, 350] width 77 height 39
click at [654, 276] on td "500" at bounding box center [692, 271] width 77 height 39
click at [654, 232] on td "499" at bounding box center [692, 231] width 77 height 39
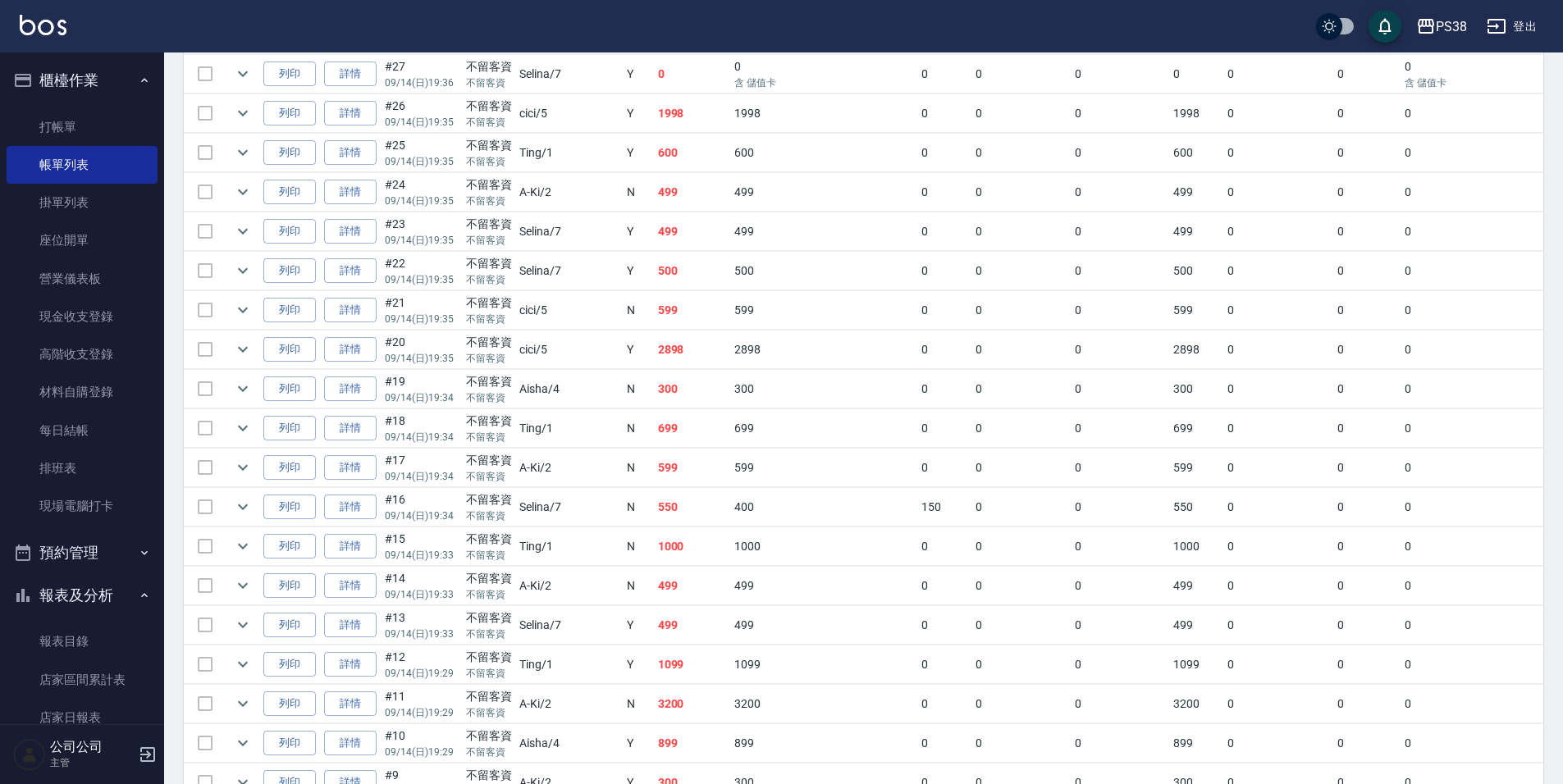
click at [654, 241] on td "499" at bounding box center [692, 231] width 77 height 39
click at [654, 192] on td "499" at bounding box center [692, 192] width 77 height 39
click at [654, 164] on td "600" at bounding box center [692, 152] width 77 height 39
click at [654, 76] on td "0" at bounding box center [692, 74] width 77 height 39
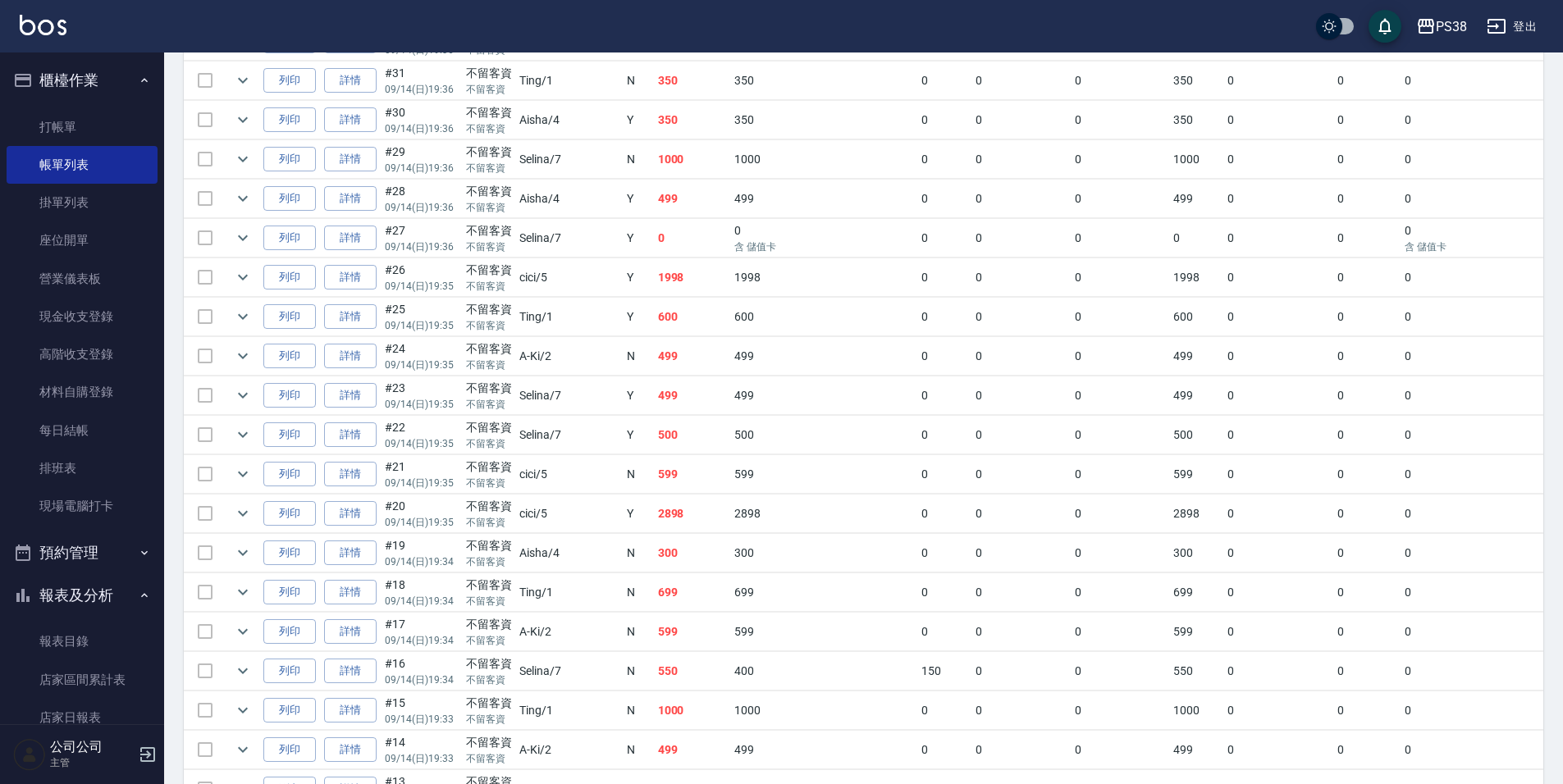
click at [654, 245] on td "0" at bounding box center [692, 238] width 77 height 39
click at [654, 221] on td "0" at bounding box center [692, 238] width 77 height 39
click at [654, 205] on td "499" at bounding box center [692, 198] width 77 height 39
click at [654, 168] on td "1000" at bounding box center [692, 159] width 77 height 39
click at [654, 123] on td "350" at bounding box center [692, 120] width 77 height 39
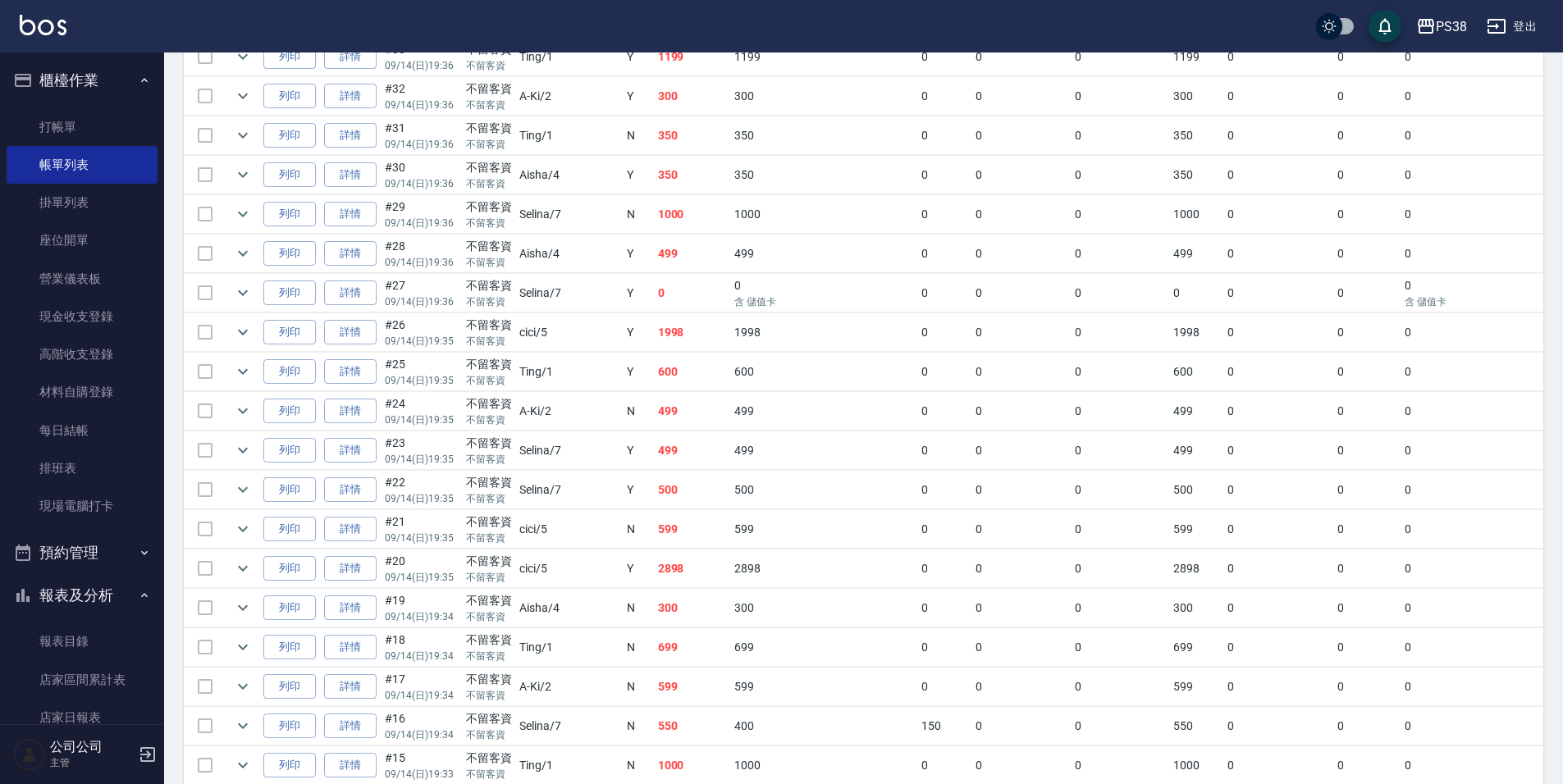
scroll to position [901, 0]
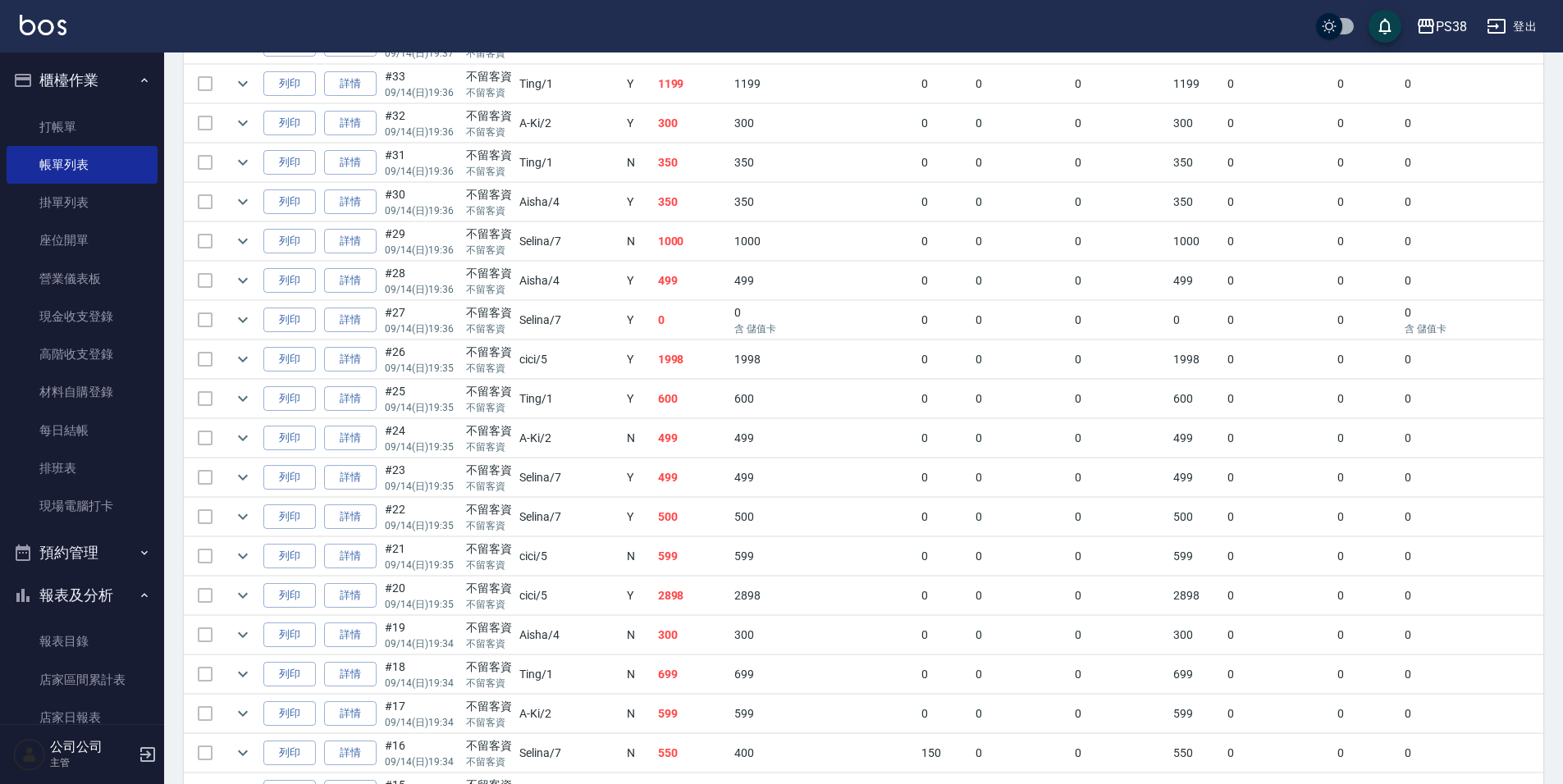
click at [654, 159] on td "350" at bounding box center [692, 162] width 77 height 39
click at [654, 201] on td "300" at bounding box center [692, 205] width 77 height 39
click at [654, 177] on td "1199" at bounding box center [692, 165] width 77 height 39
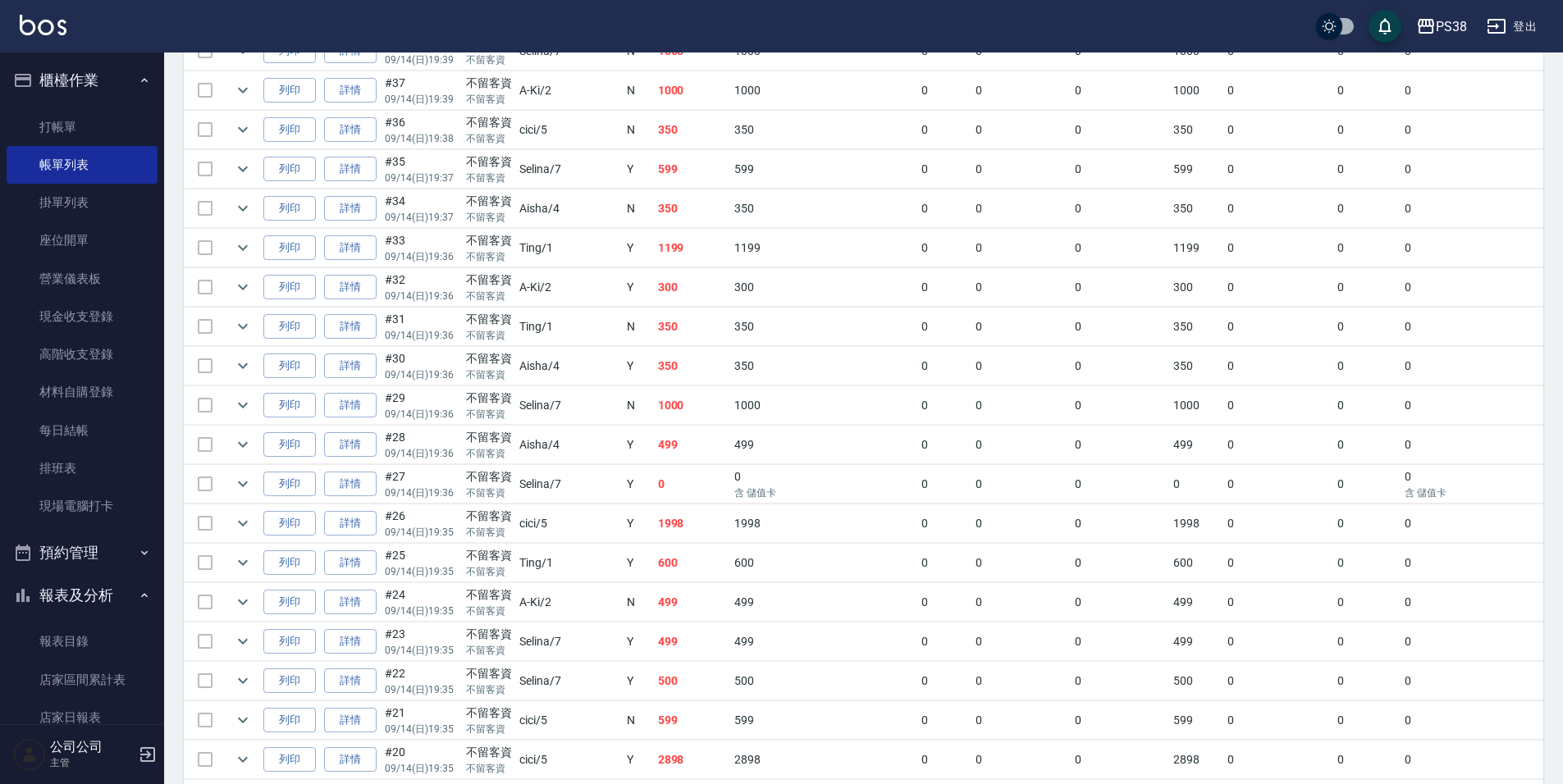
click at [654, 210] on td "350" at bounding box center [692, 208] width 77 height 39
click at [654, 169] on td "599" at bounding box center [692, 169] width 77 height 39
click at [76, 414] on link "每日結帳" at bounding box center [82, 430] width 151 height 38
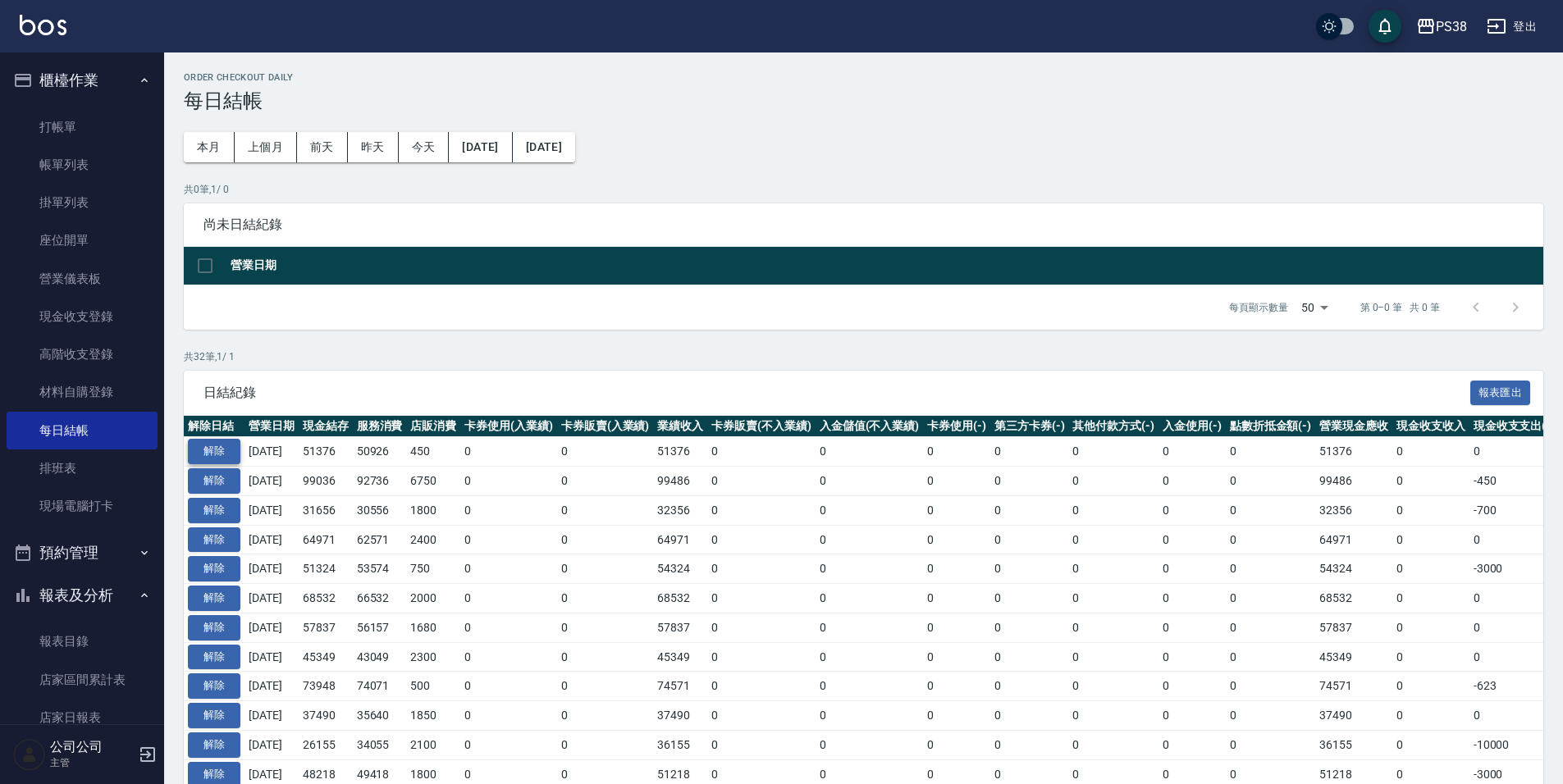
click at [213, 448] on button "解除" at bounding box center [213, 451] width 53 height 26
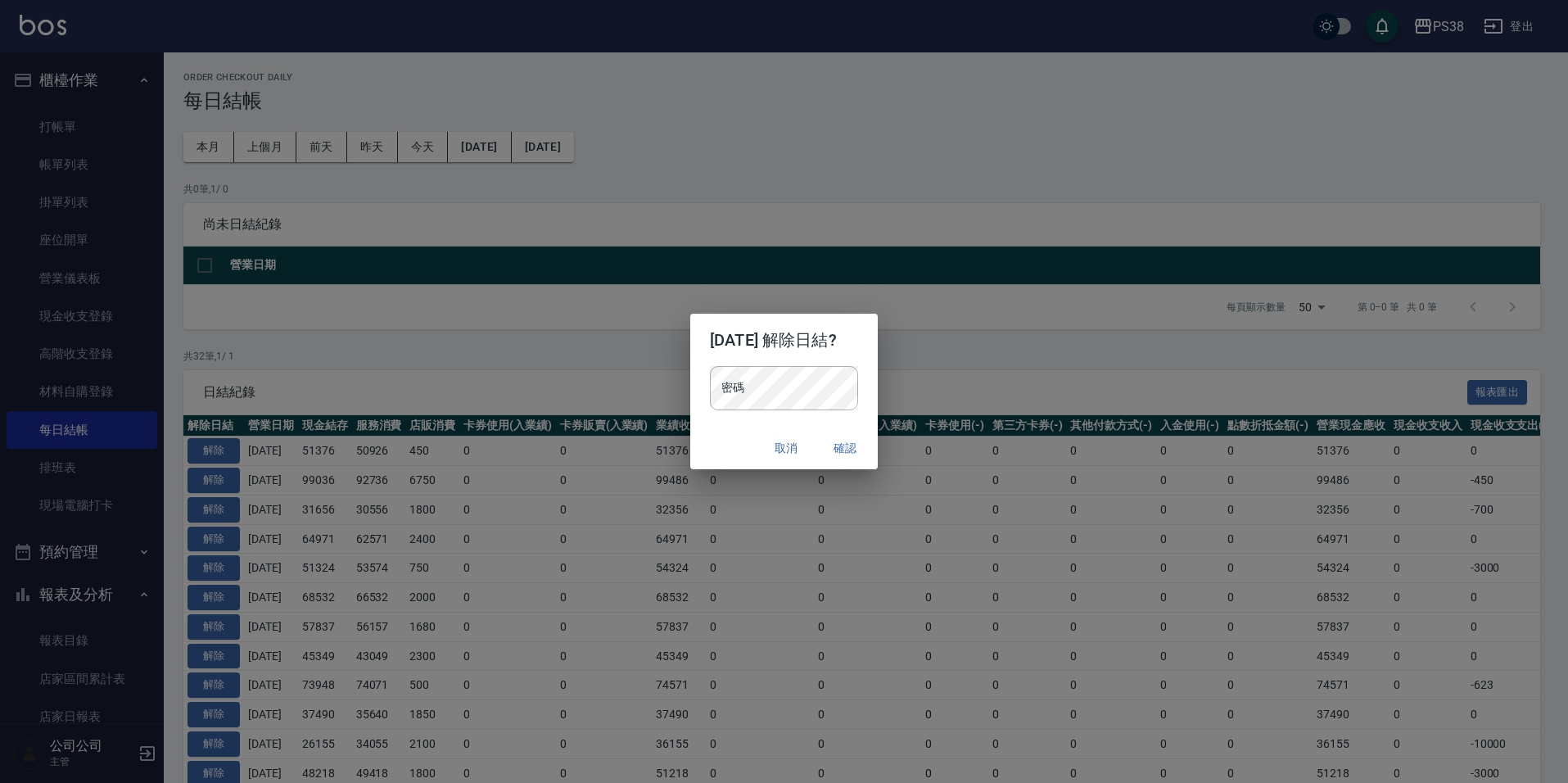
click at [775, 410] on div "密碼 密碼" at bounding box center [784, 396] width 187 height 61
click at [870, 448] on button "確認" at bounding box center [845, 448] width 53 height 30
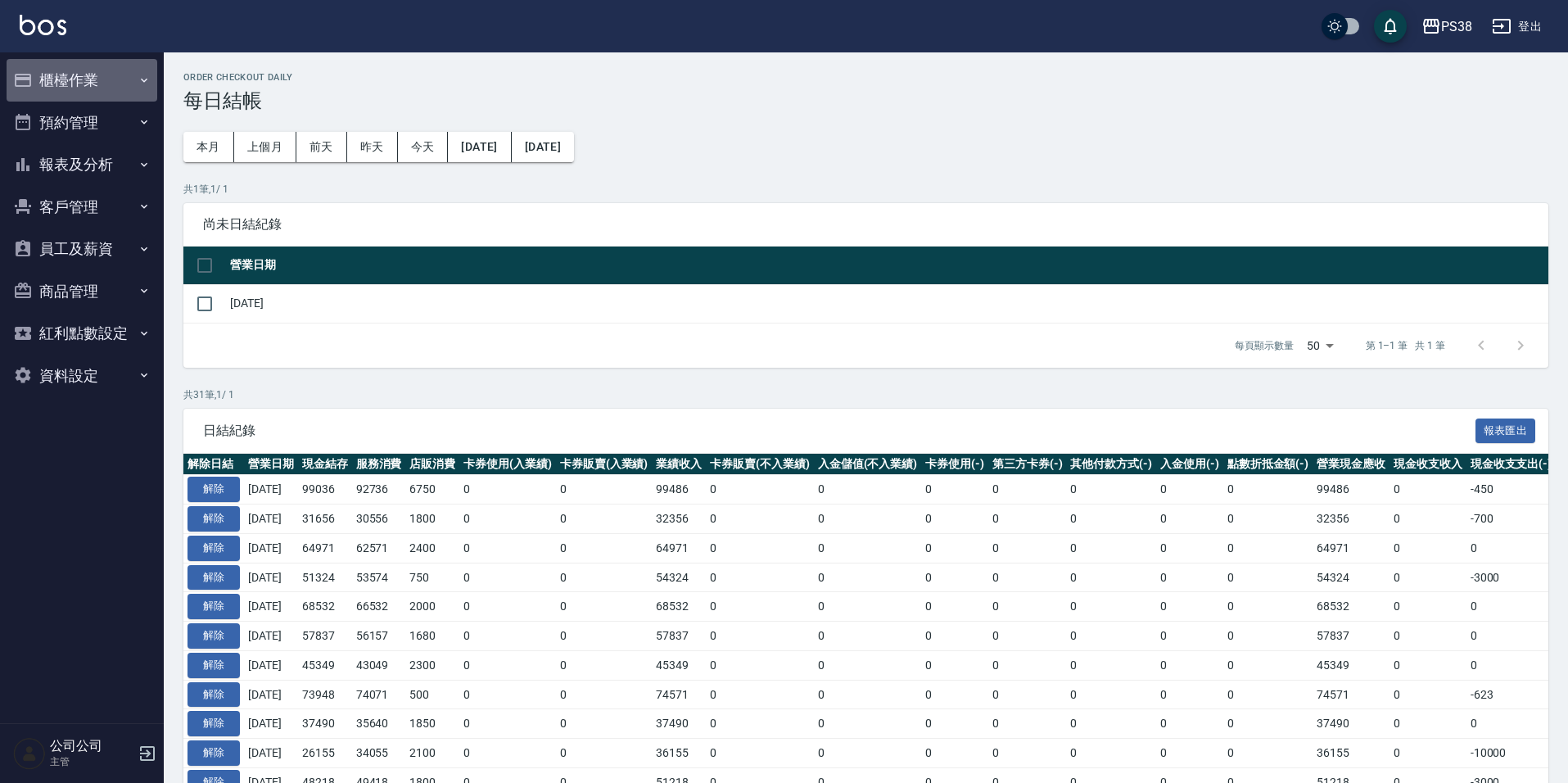
click at [70, 75] on button "櫃檯作業" at bounding box center [82, 80] width 150 height 43
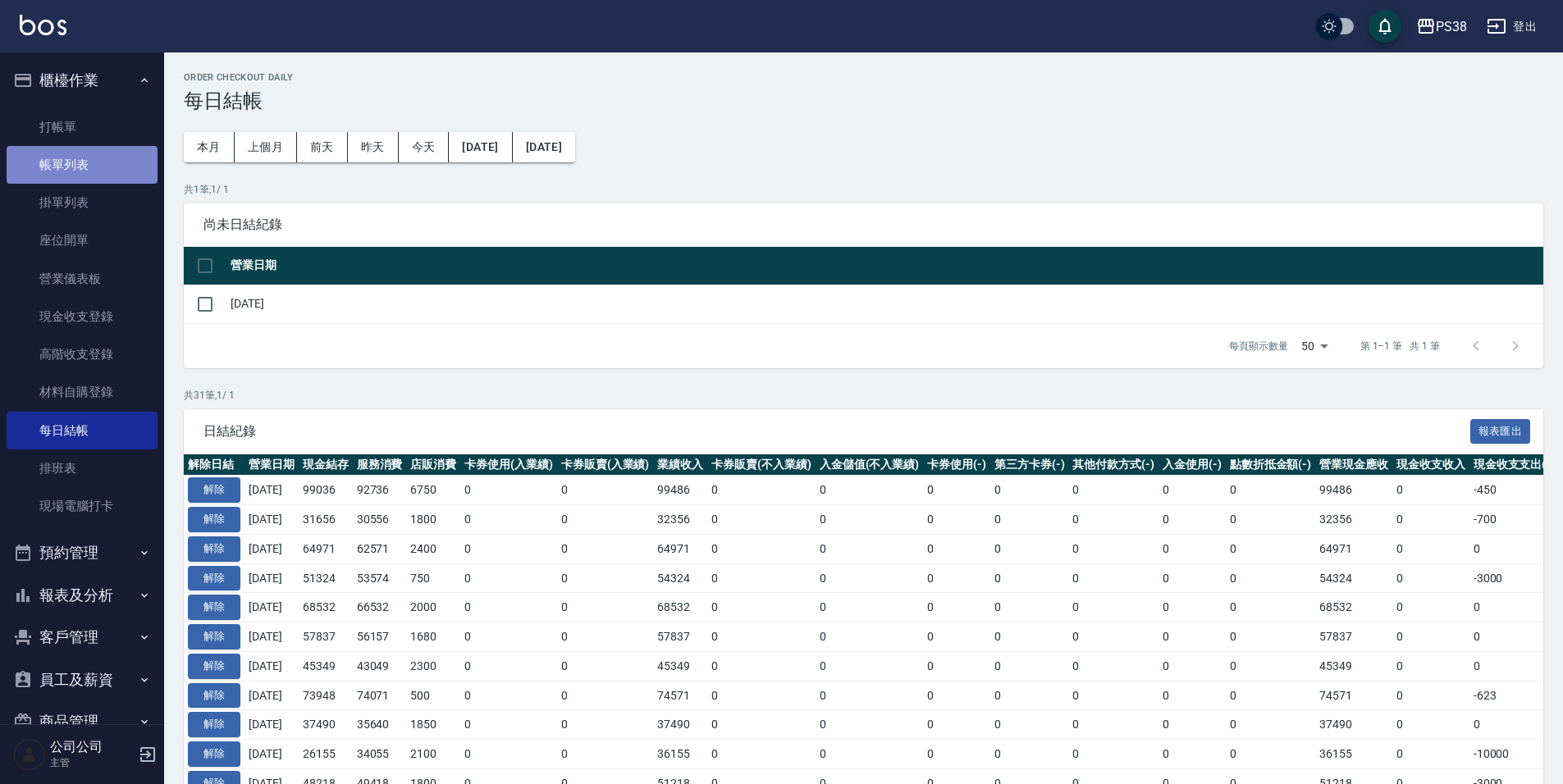
click at [88, 157] on link "帳單列表" at bounding box center [82, 164] width 151 height 38
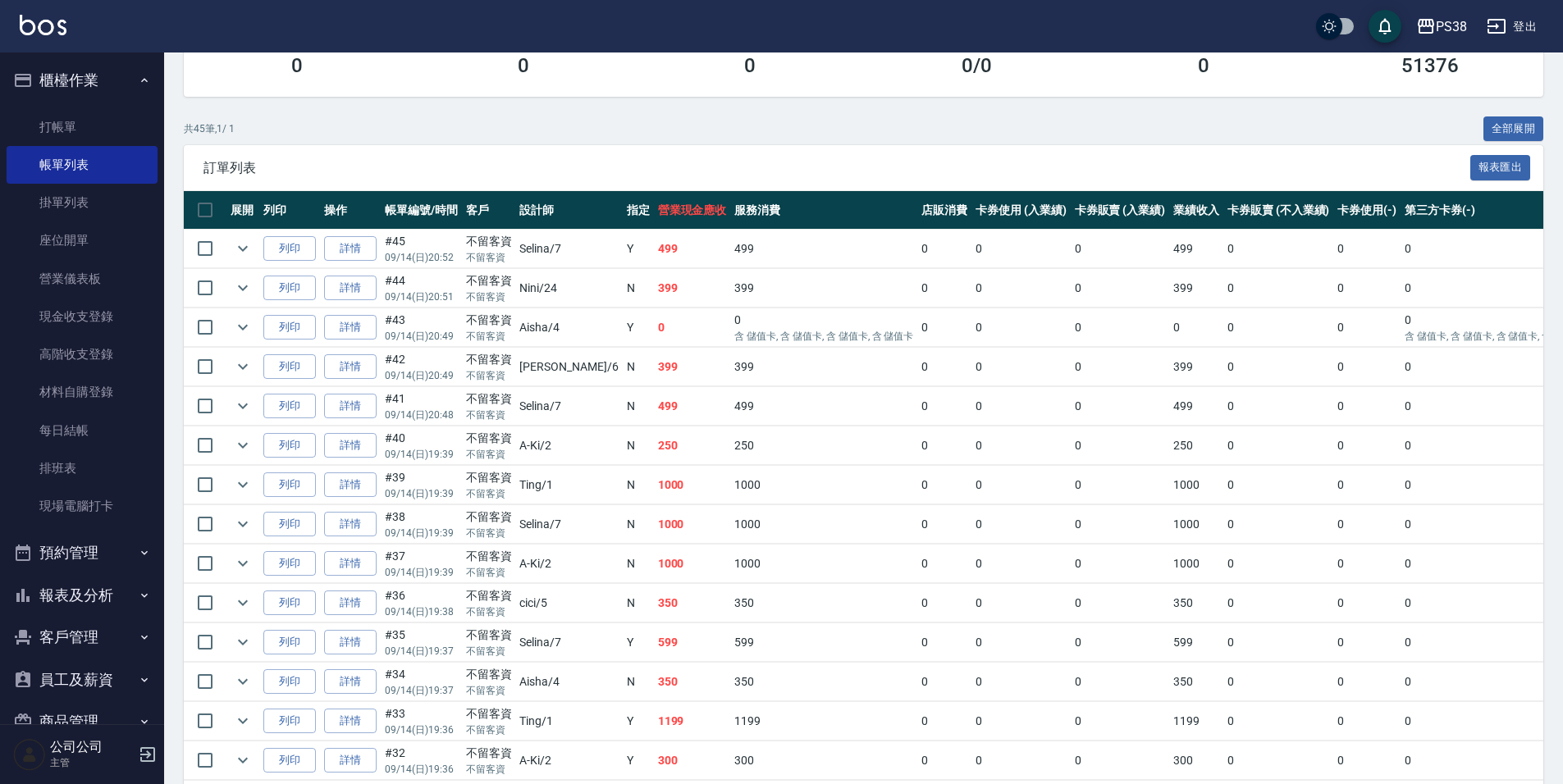
scroll to position [328, 0]
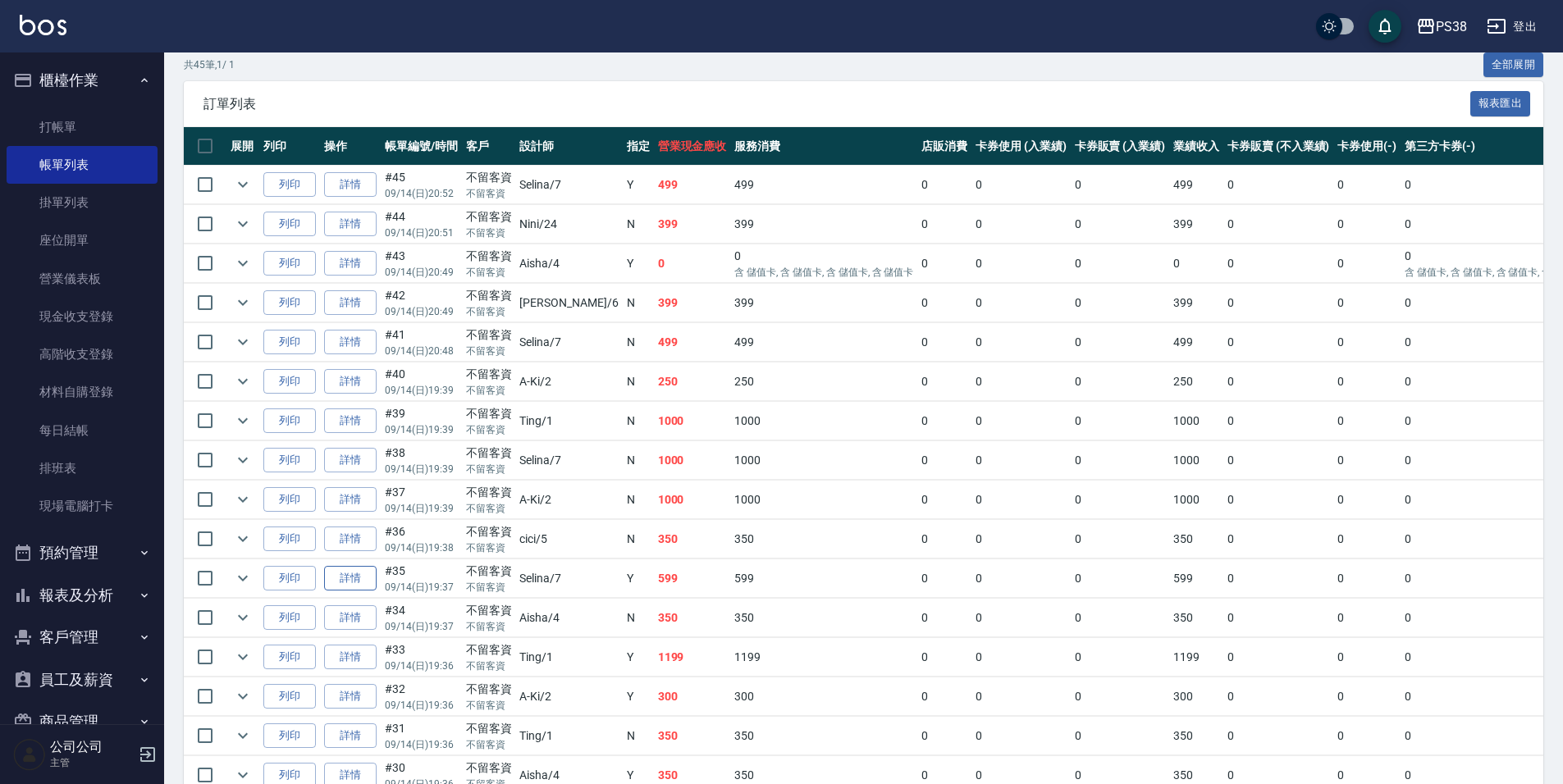
click at [349, 573] on link "詳情" at bounding box center [350, 579] width 53 height 26
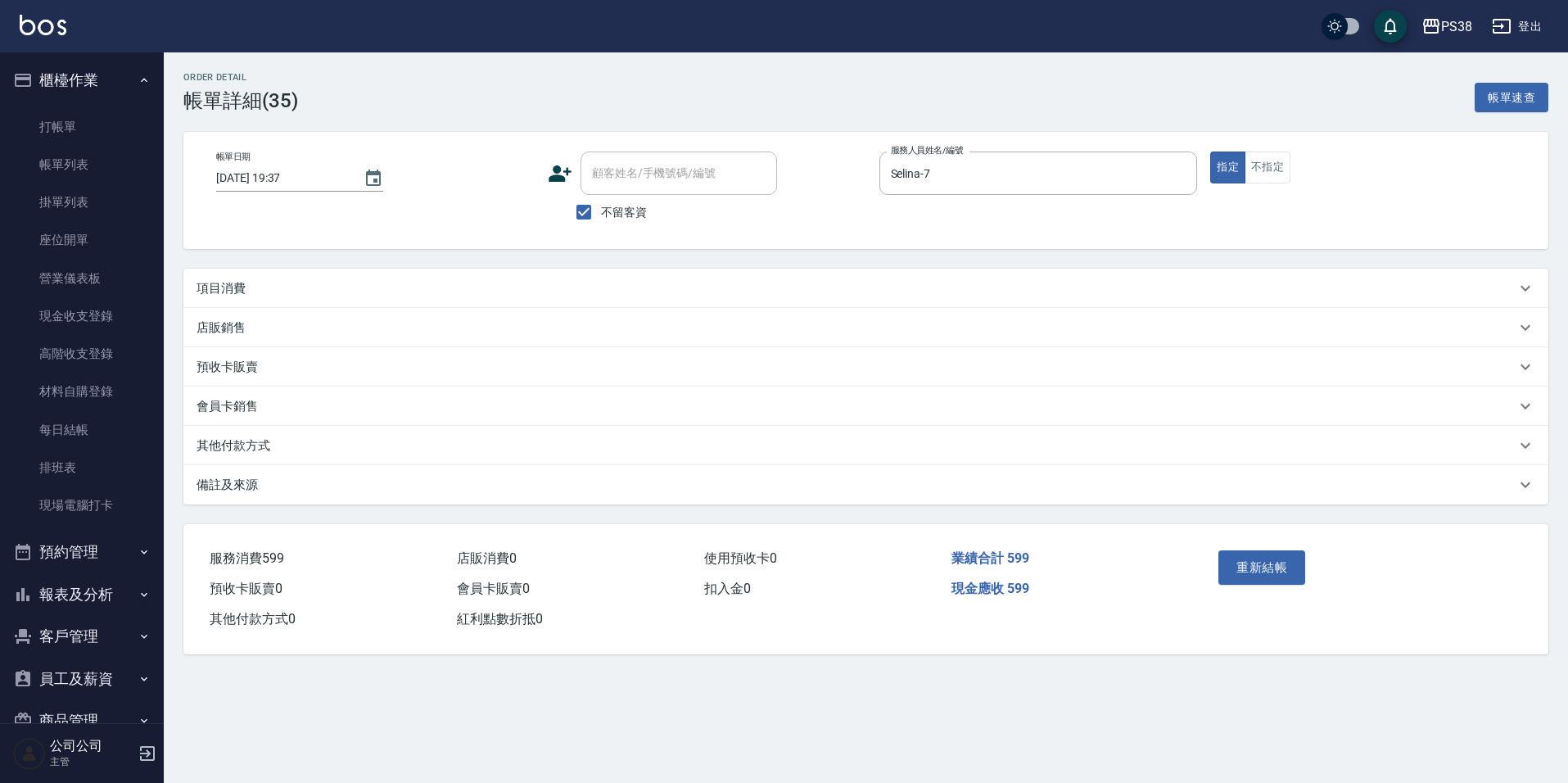
type input "[DATE] 19:37"
checkbox input "true"
type input "Selina-7"
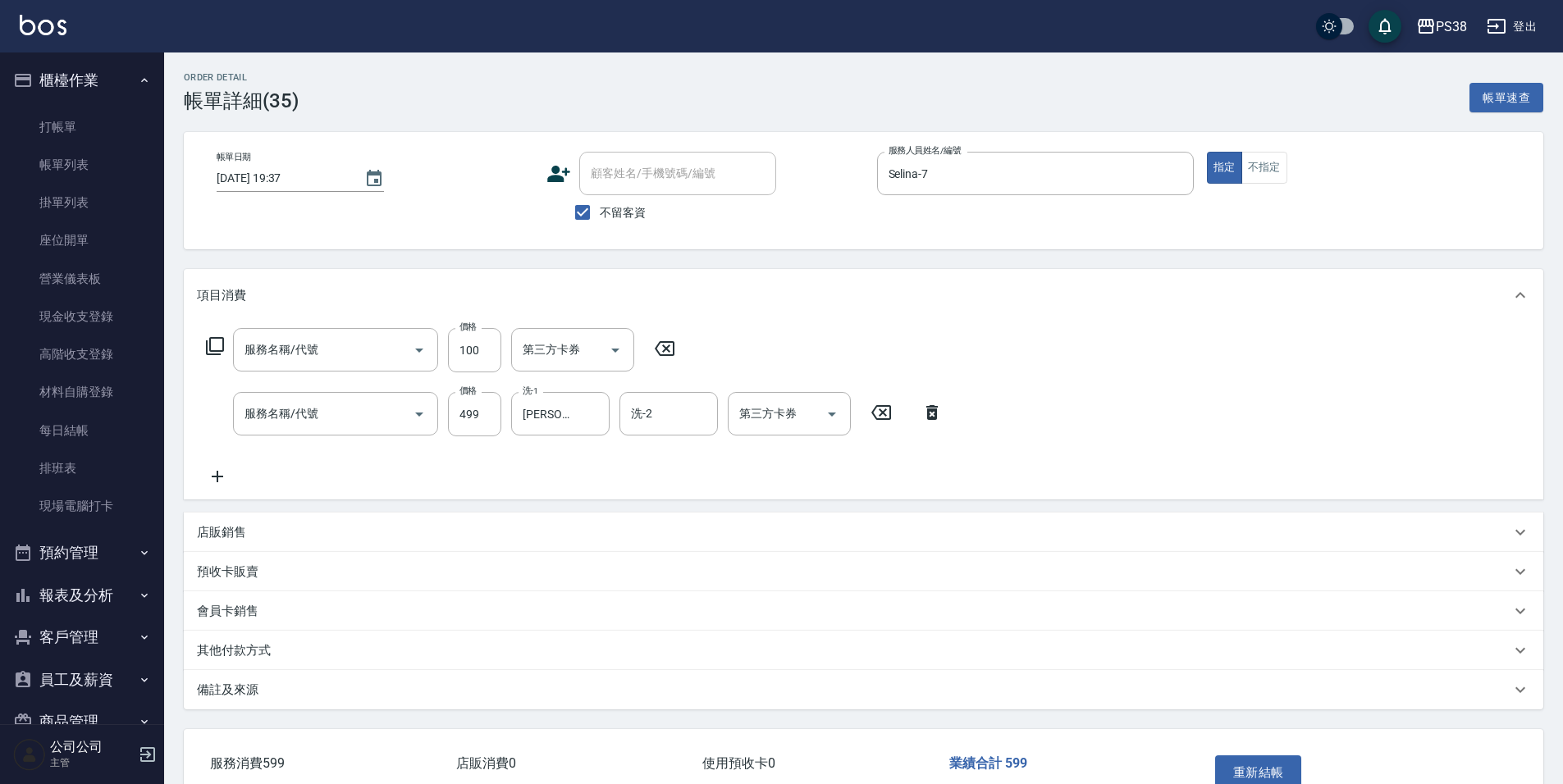
type input "剪髮與造型(任意金額)(2100)"
type input "spa499(0499)"
click at [490, 423] on input "499" at bounding box center [473, 413] width 53 height 44
type input "500"
click at [1253, 766] on button "重新結帳" at bounding box center [1258, 772] width 87 height 35
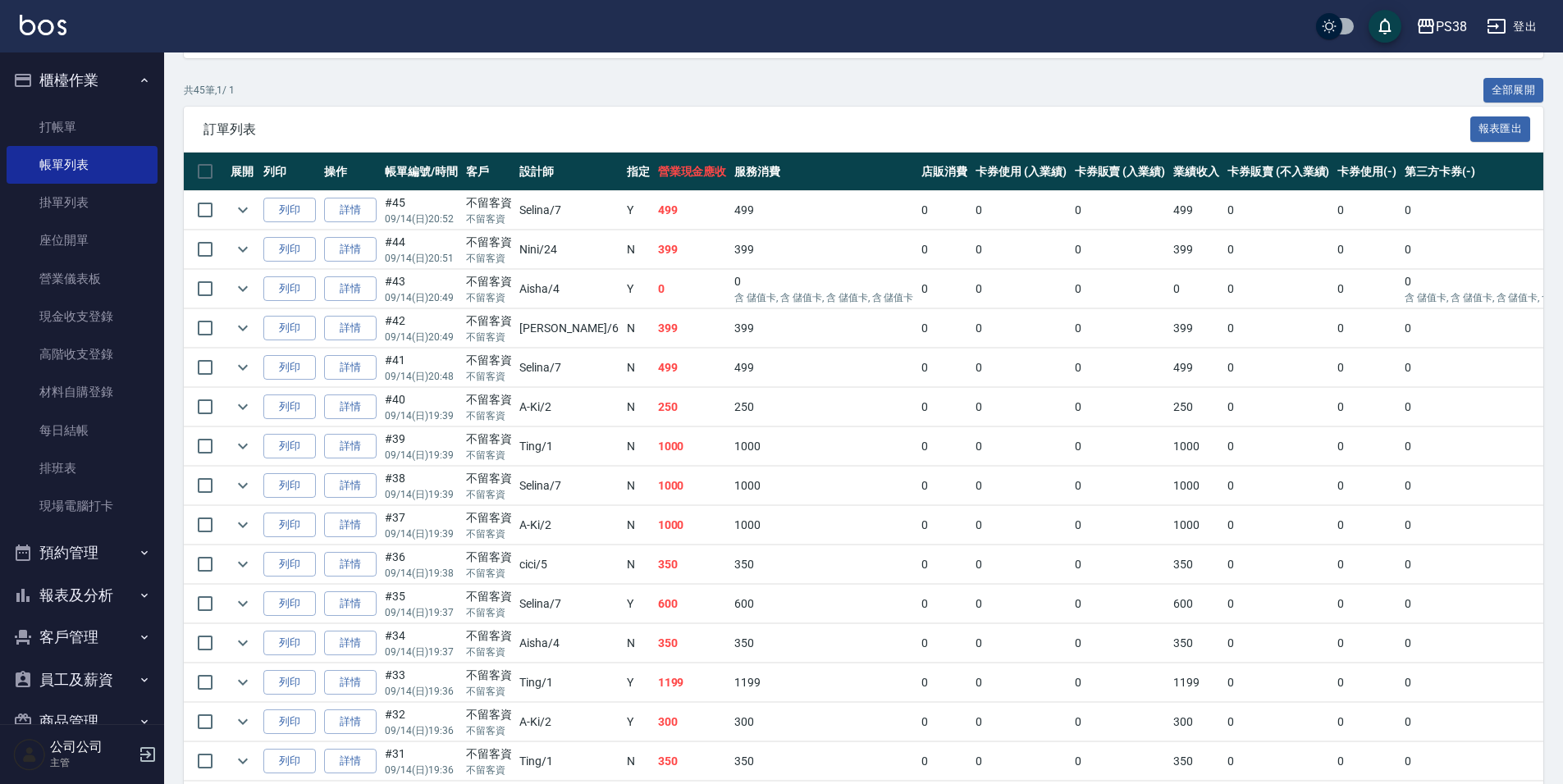
scroll to position [328, 0]
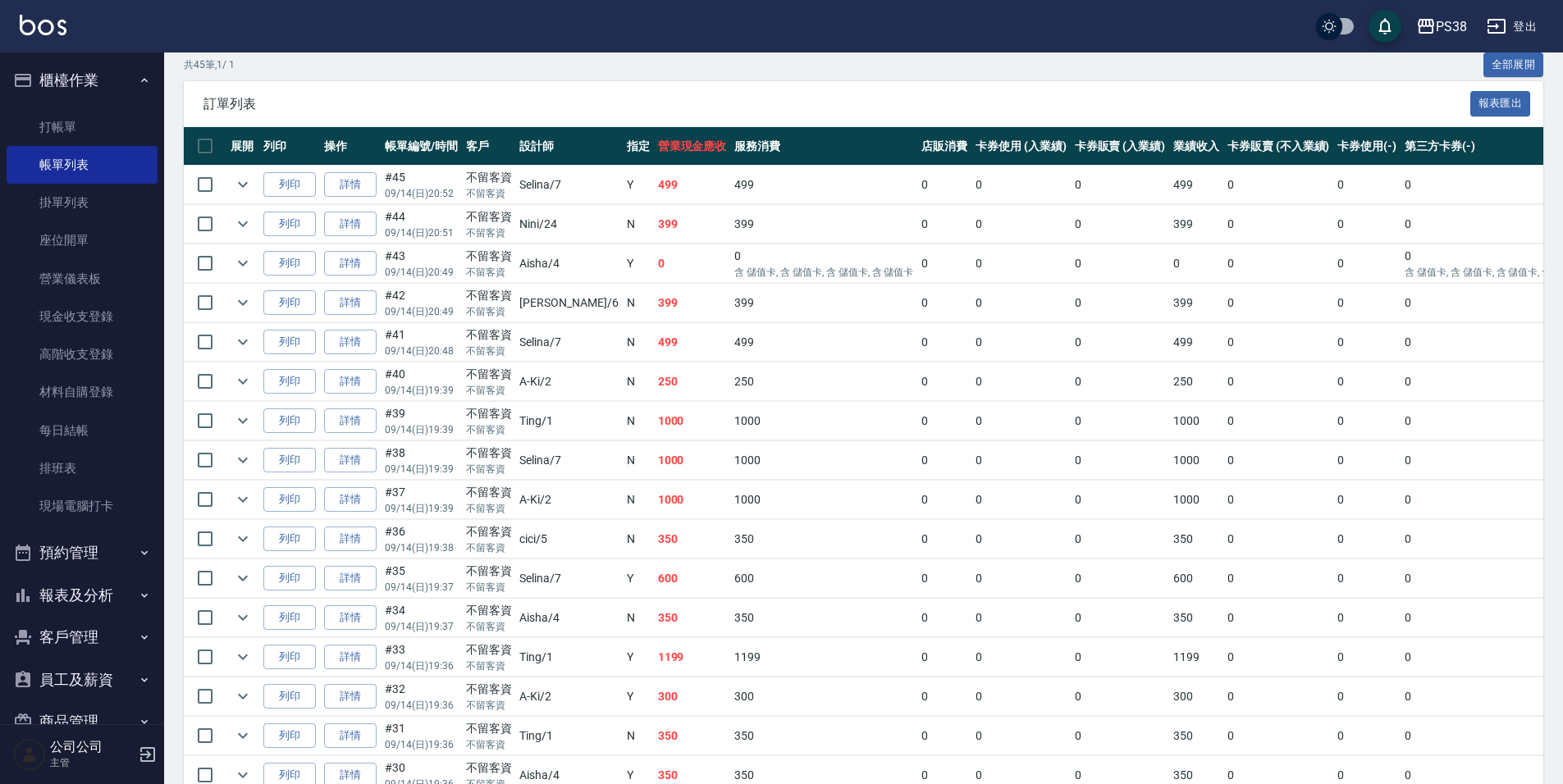
click at [654, 586] on td "600" at bounding box center [692, 578] width 77 height 39
click at [654, 535] on td "350" at bounding box center [692, 539] width 77 height 39
click at [654, 505] on td "1000" at bounding box center [692, 499] width 77 height 39
click at [654, 452] on td "1000" at bounding box center [692, 460] width 77 height 39
click at [654, 416] on td "1000" at bounding box center [692, 420] width 77 height 39
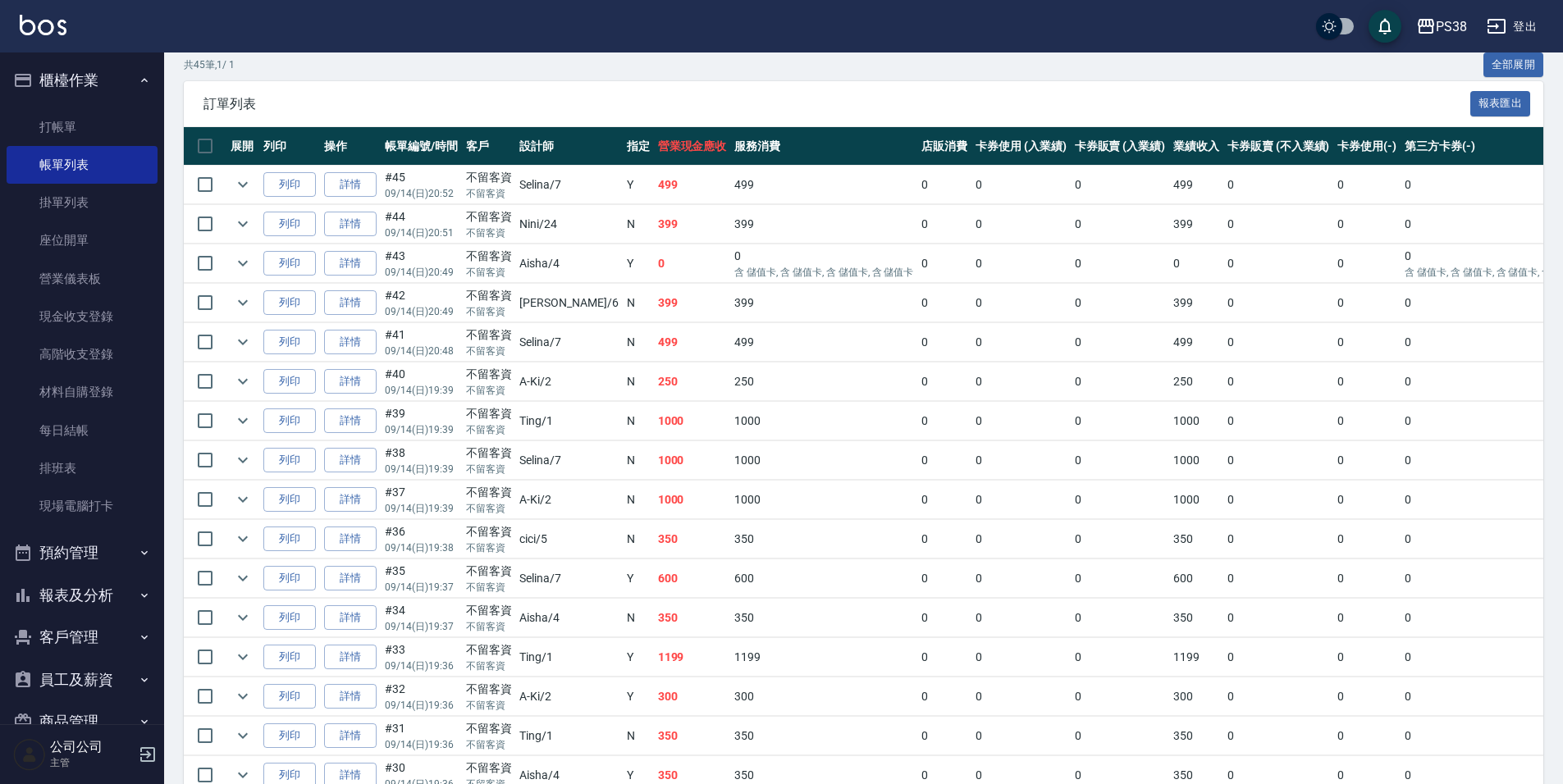
click at [654, 394] on td "250" at bounding box center [692, 382] width 77 height 39
click at [654, 350] on td "499" at bounding box center [692, 342] width 77 height 39
click at [362, 345] on link "詳情" at bounding box center [350, 343] width 53 height 26
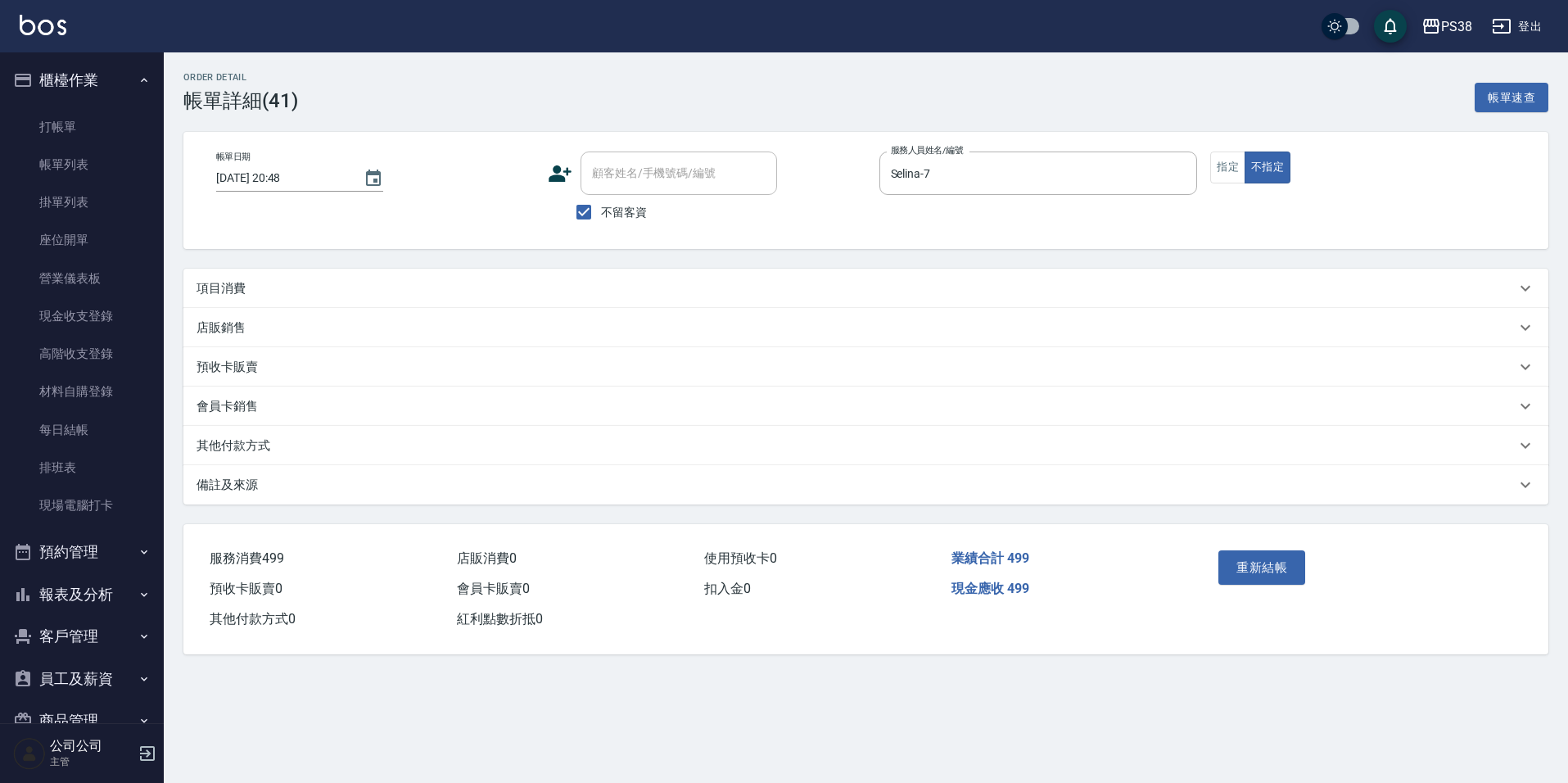
type input "[DATE] 20:48"
checkbox input "true"
type input "Selina-7"
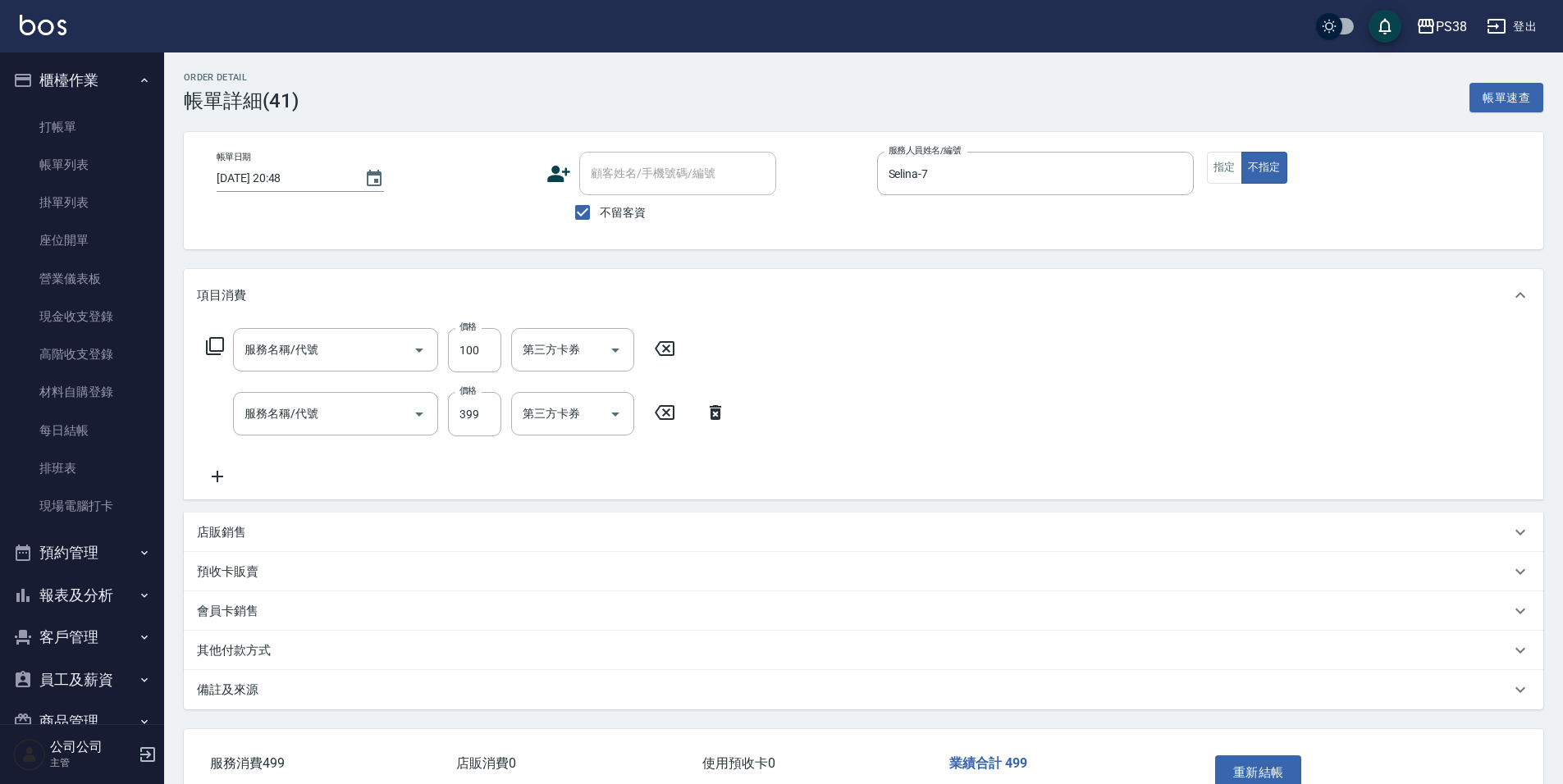
type input "剪髮與造型(任意金額)(2100)"
type input "海鹽399(ss399)"
click at [947, 421] on icon at bounding box center [931, 412] width 41 height 20
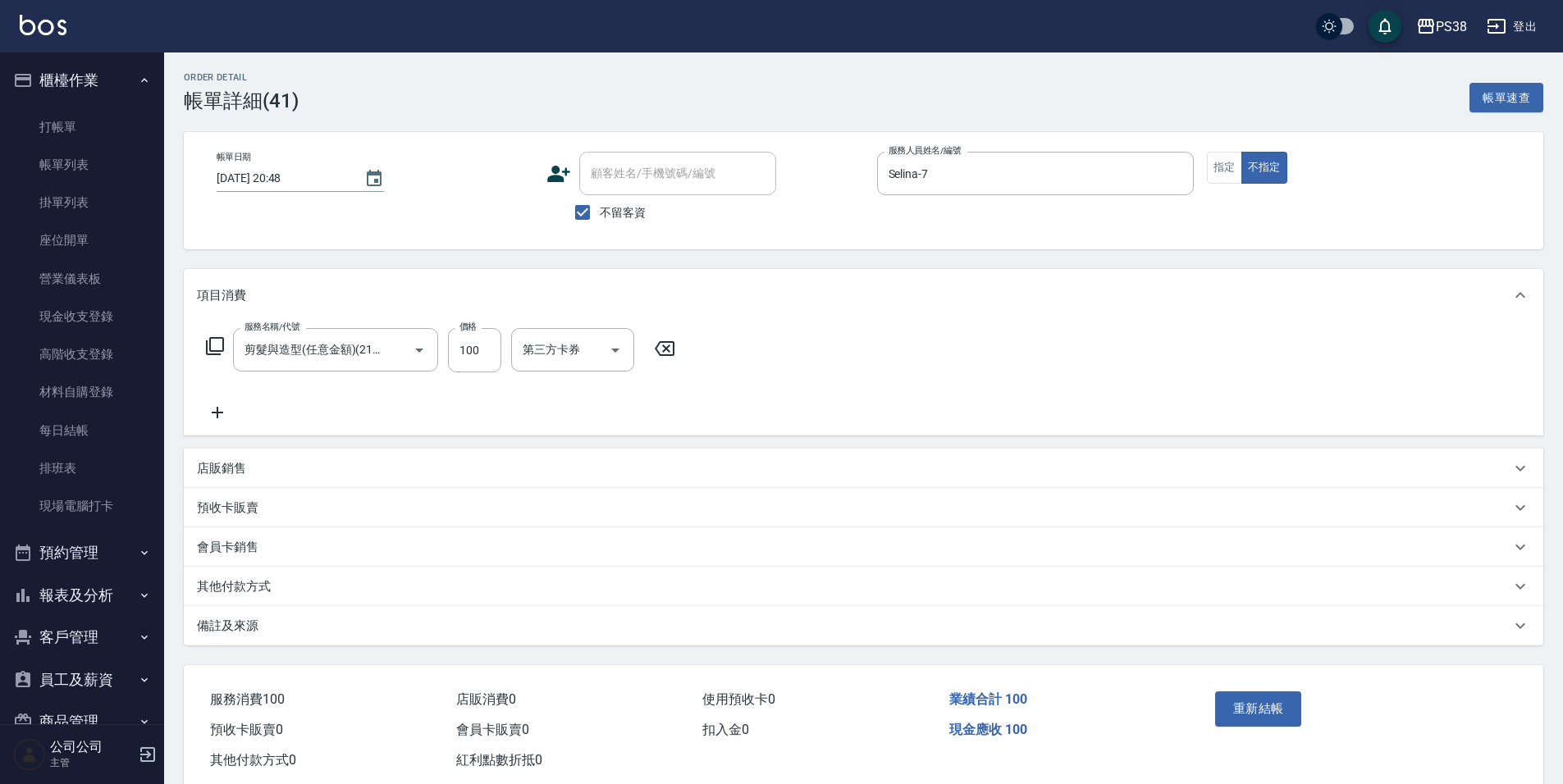
click at [212, 419] on icon at bounding box center [217, 412] width 41 height 20
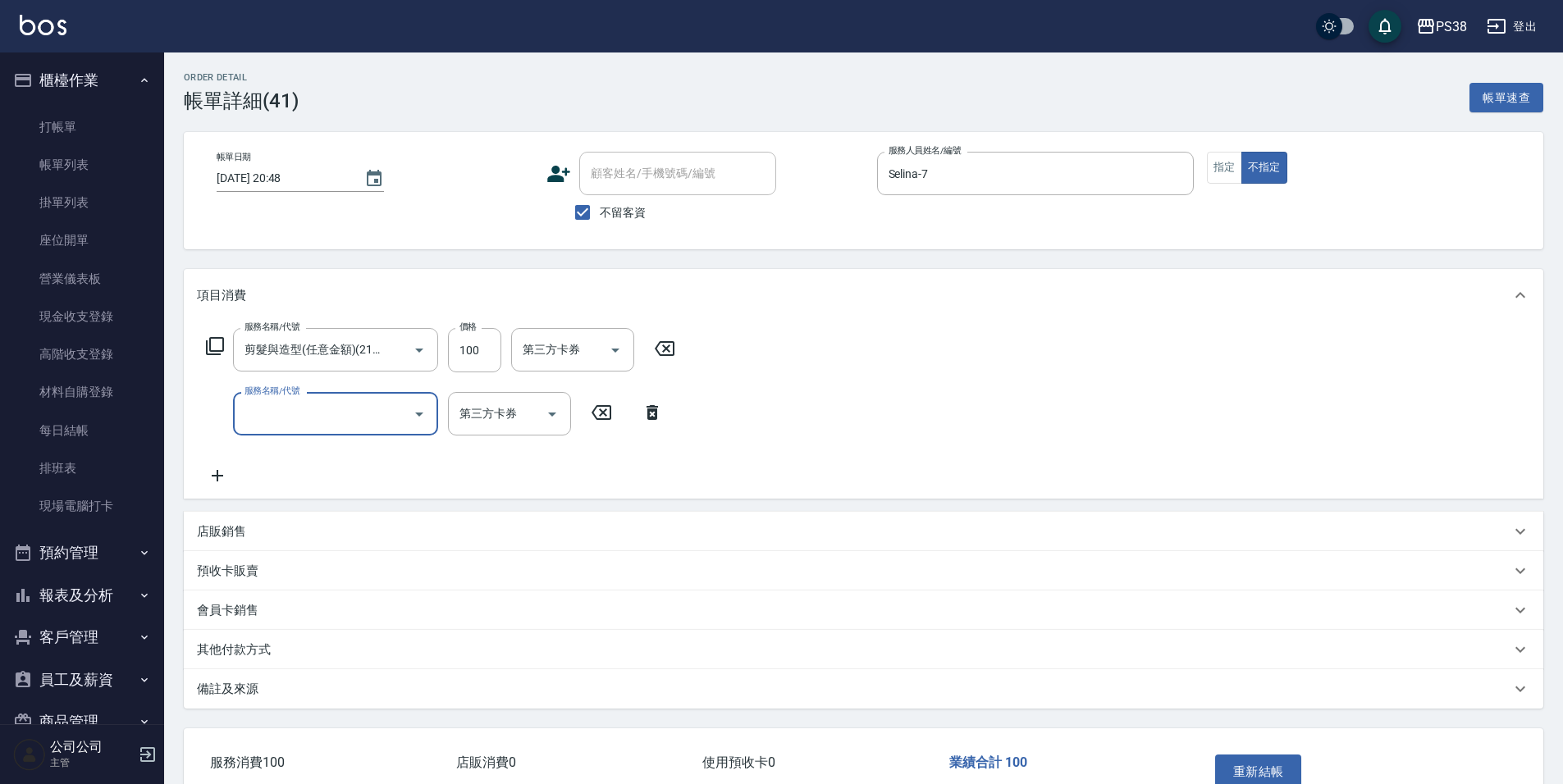
click at [304, 409] on input "服務名稱/代號" at bounding box center [323, 413] width 165 height 29
type input "spa699(0699)"
click at [557, 427] on input "洗-1" at bounding box center [560, 413] width 84 height 29
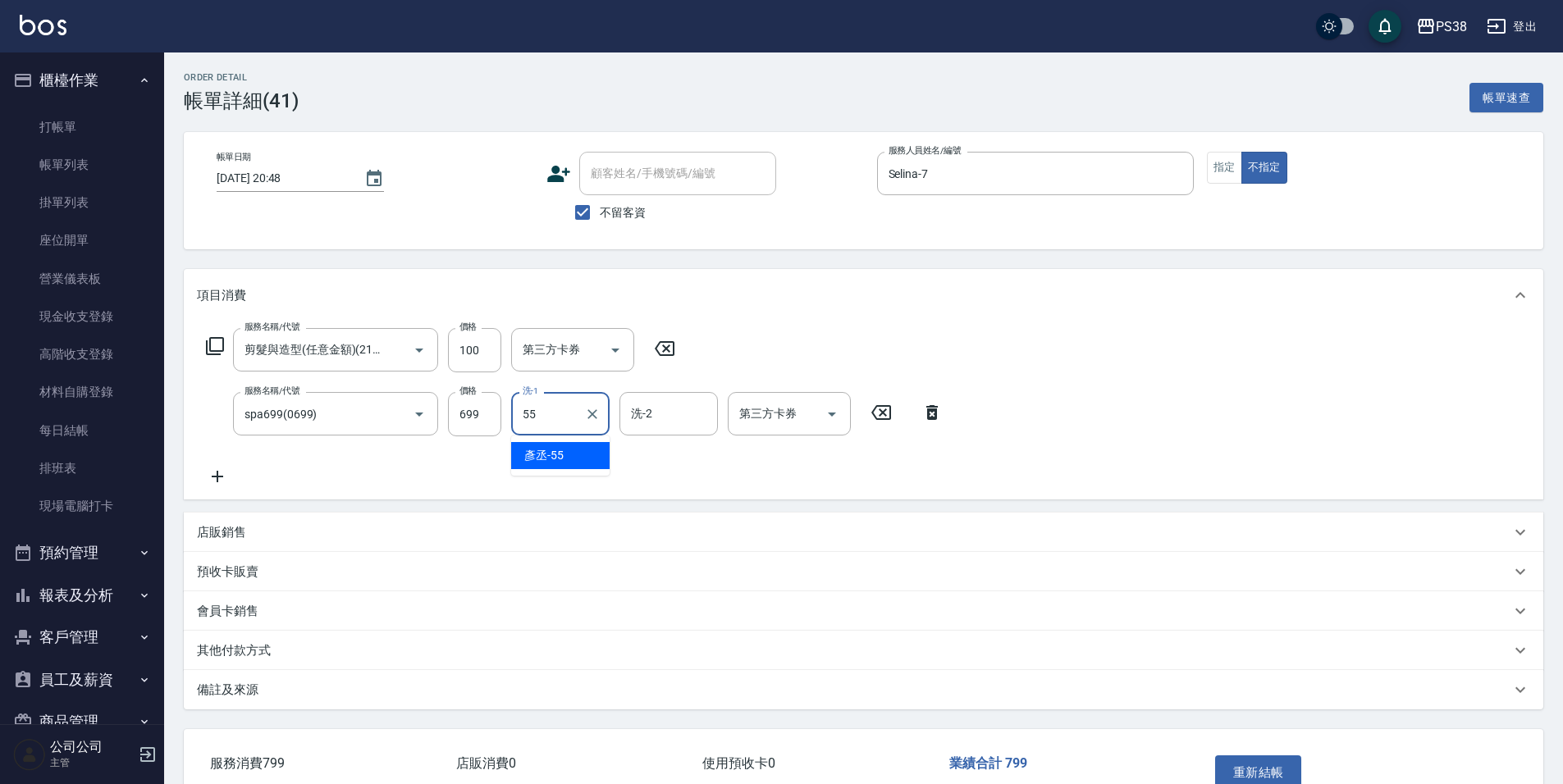
type input "[PERSON_NAME]-55"
click at [1064, 472] on div "服務名稱/代號 剪髮與造型(任意金額)(2100) 服務名稱/代號 價格 100 價格 第三方卡券 第三方卡券 服務名稱/代號 spa699(0699) 服務…" at bounding box center [863, 410] width 1360 height 178
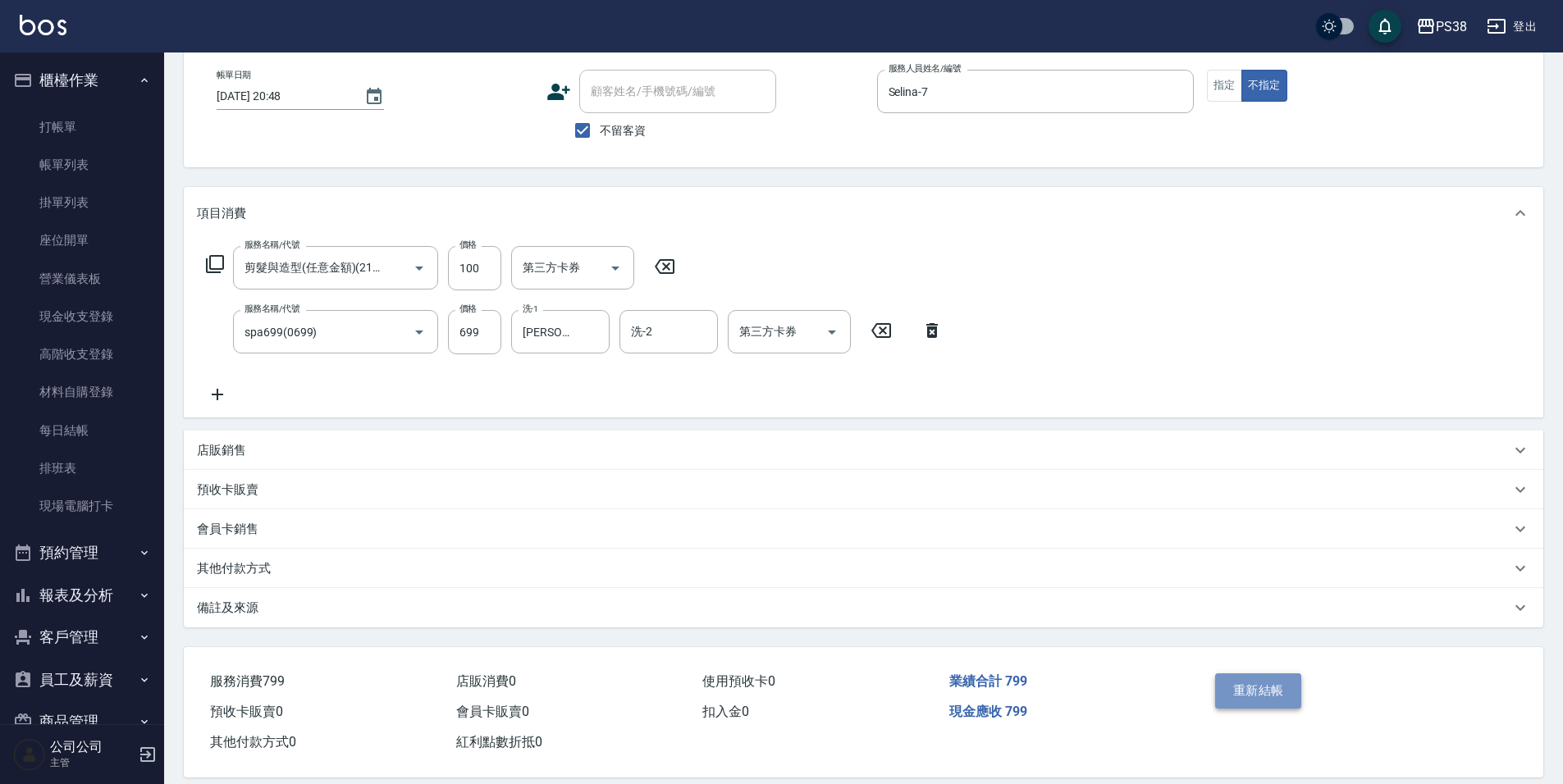
click at [1269, 685] on button "重新結帳" at bounding box center [1258, 690] width 87 height 35
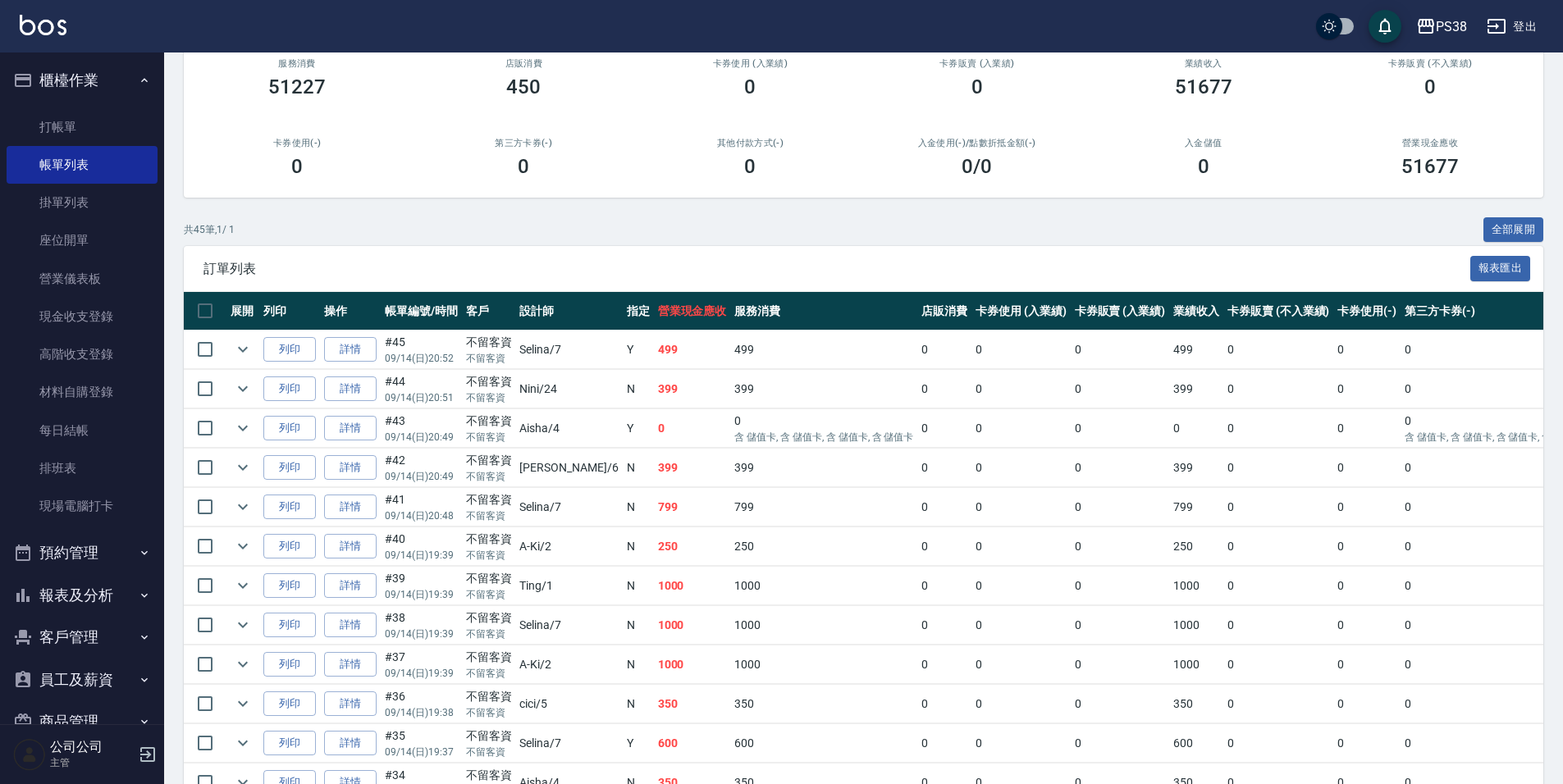
scroll to position [164, 0]
click at [730, 518] on td "799" at bounding box center [823, 506] width 187 height 39
click at [654, 474] on td "399" at bounding box center [692, 466] width 77 height 39
click at [654, 442] on td "0" at bounding box center [692, 427] width 77 height 39
click at [654, 394] on td "399" at bounding box center [692, 388] width 77 height 39
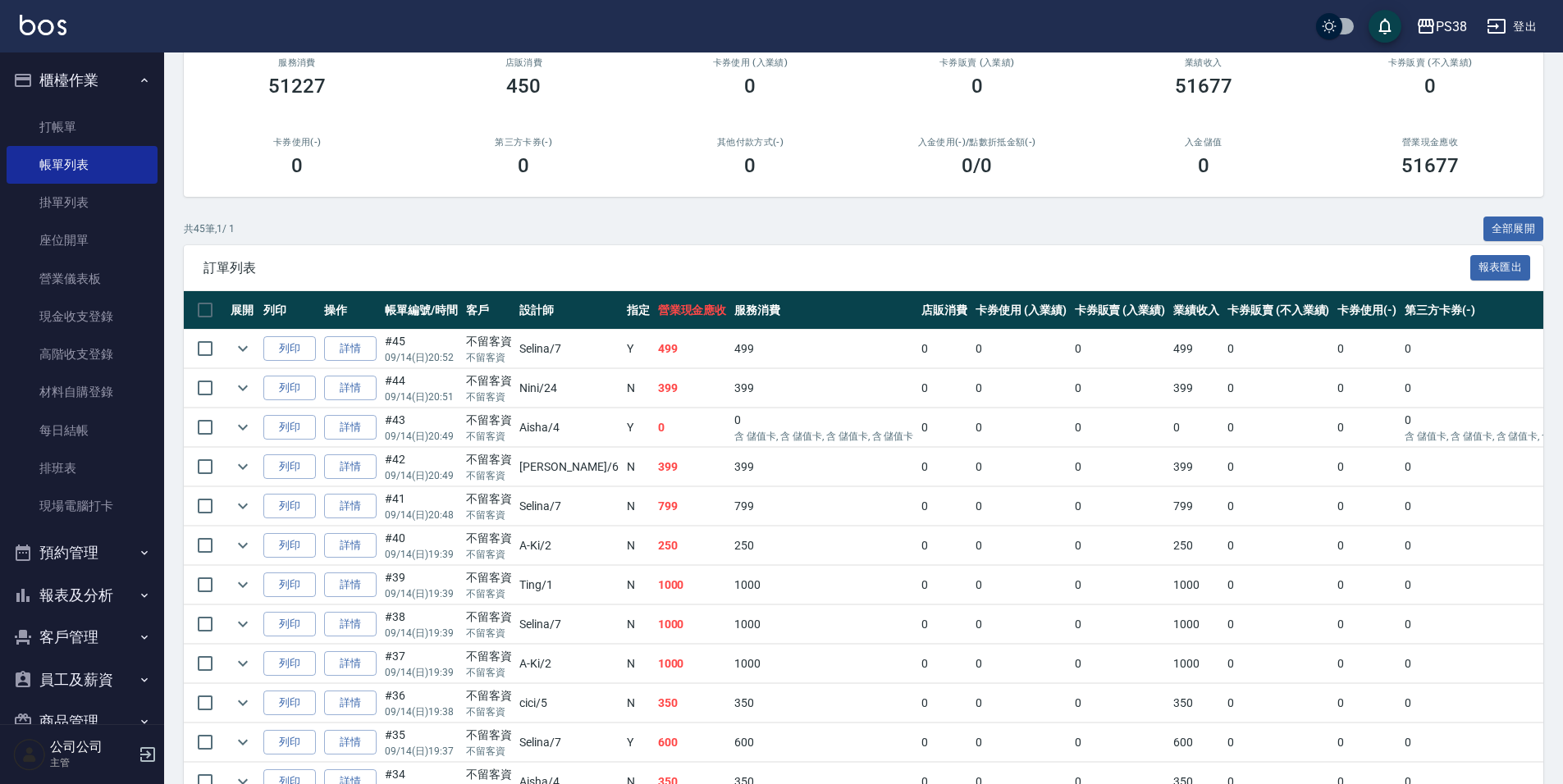
click at [654, 358] on td "499" at bounding box center [692, 349] width 77 height 39
click at [55, 429] on link "每日結帳" at bounding box center [82, 430] width 151 height 38
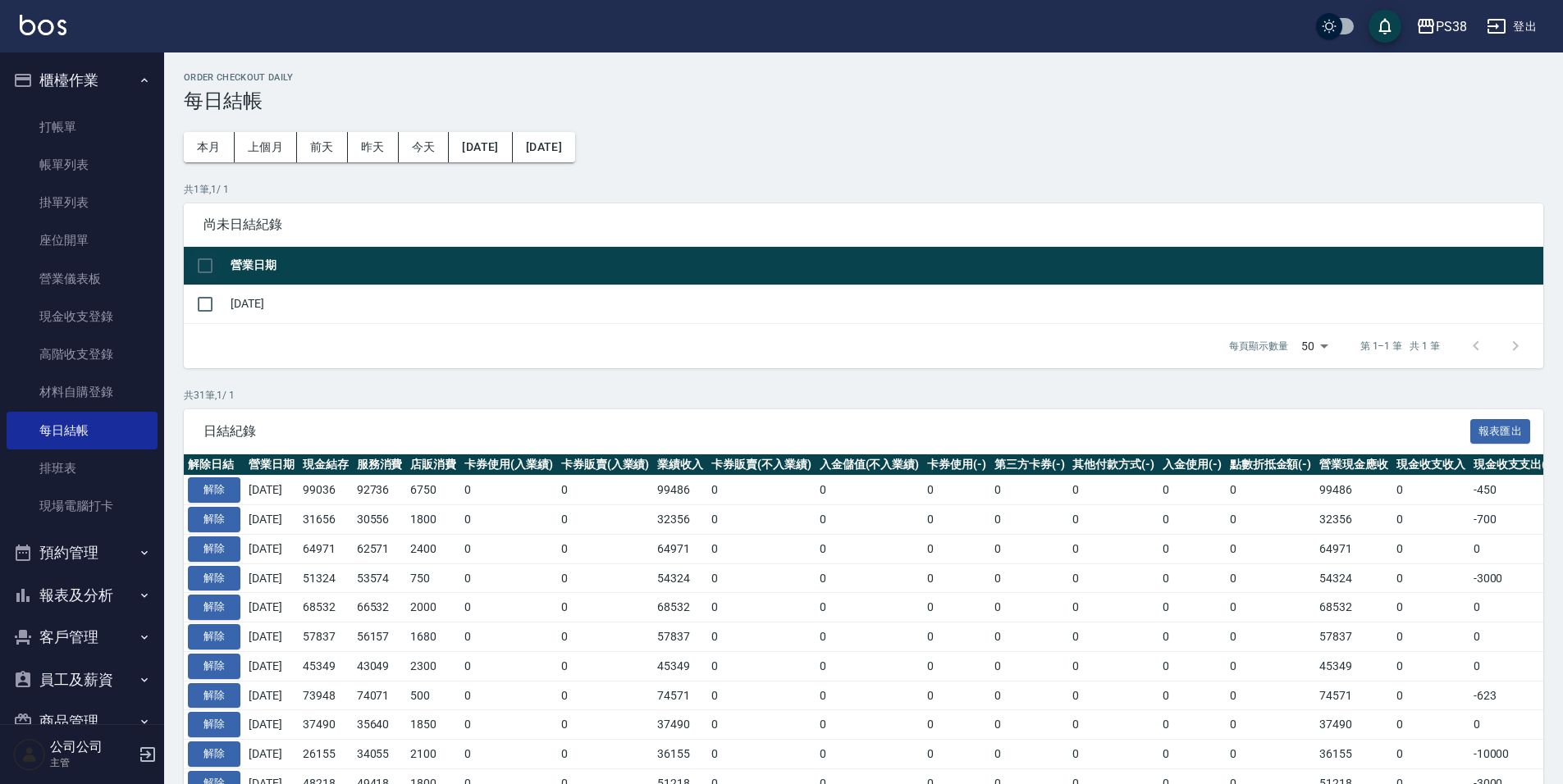
click at [215, 266] on input "checkbox" at bounding box center [204, 265] width 35 height 35
checkbox input "true"
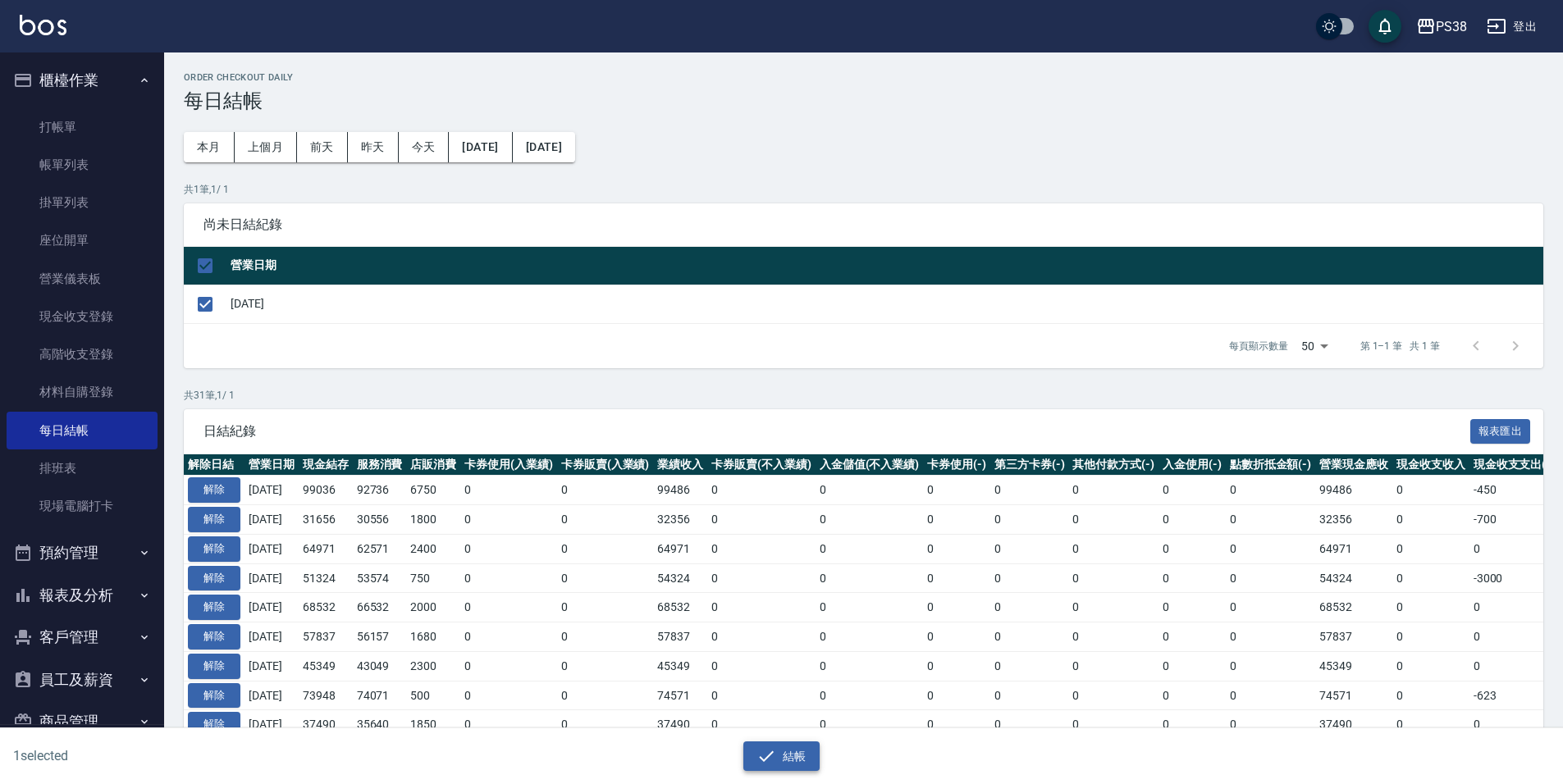
click at [764, 753] on icon "button" at bounding box center [767, 756] width 20 height 20
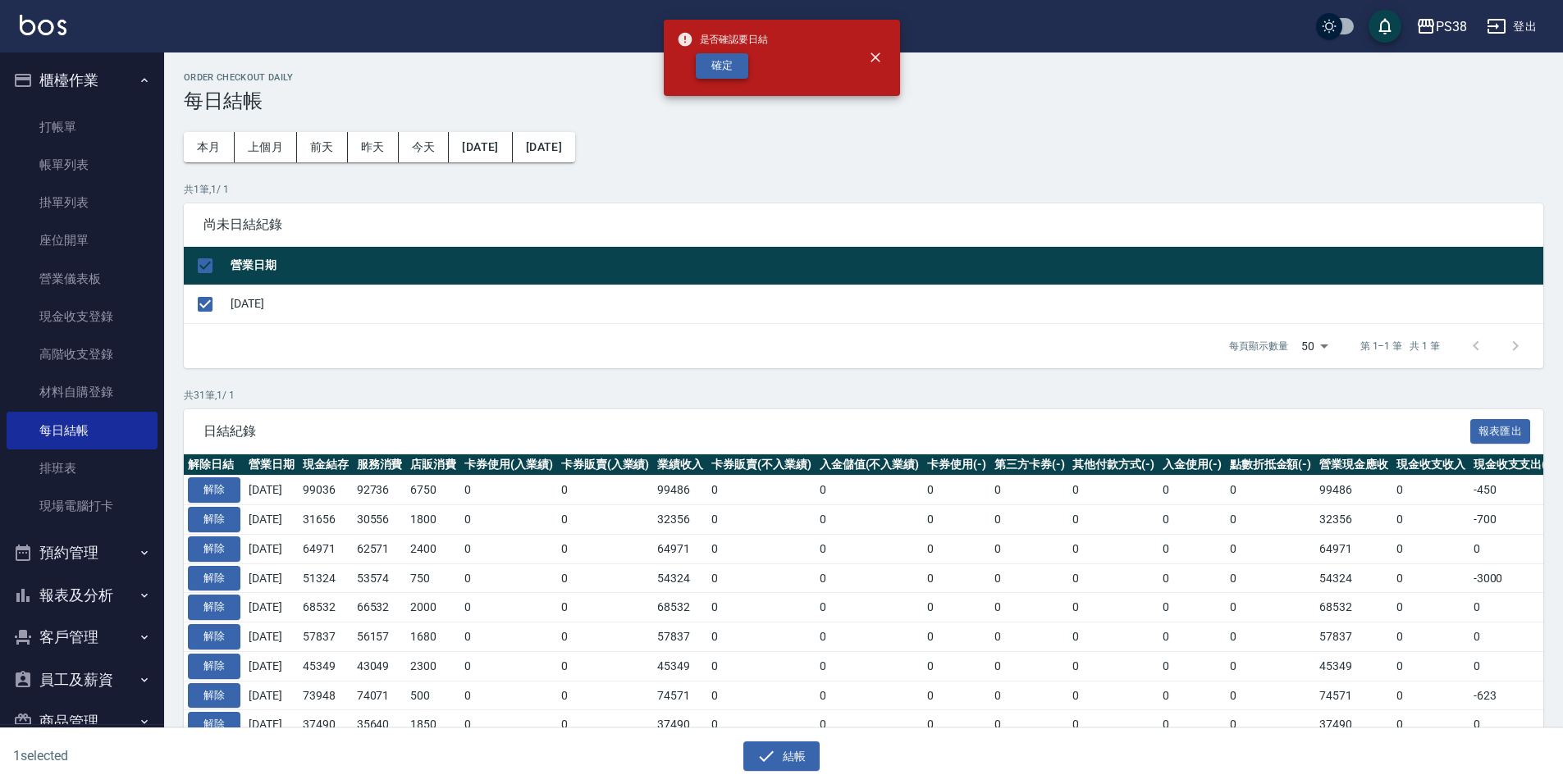
click at [721, 59] on button "確定" at bounding box center [722, 66] width 53 height 26
checkbox input "false"
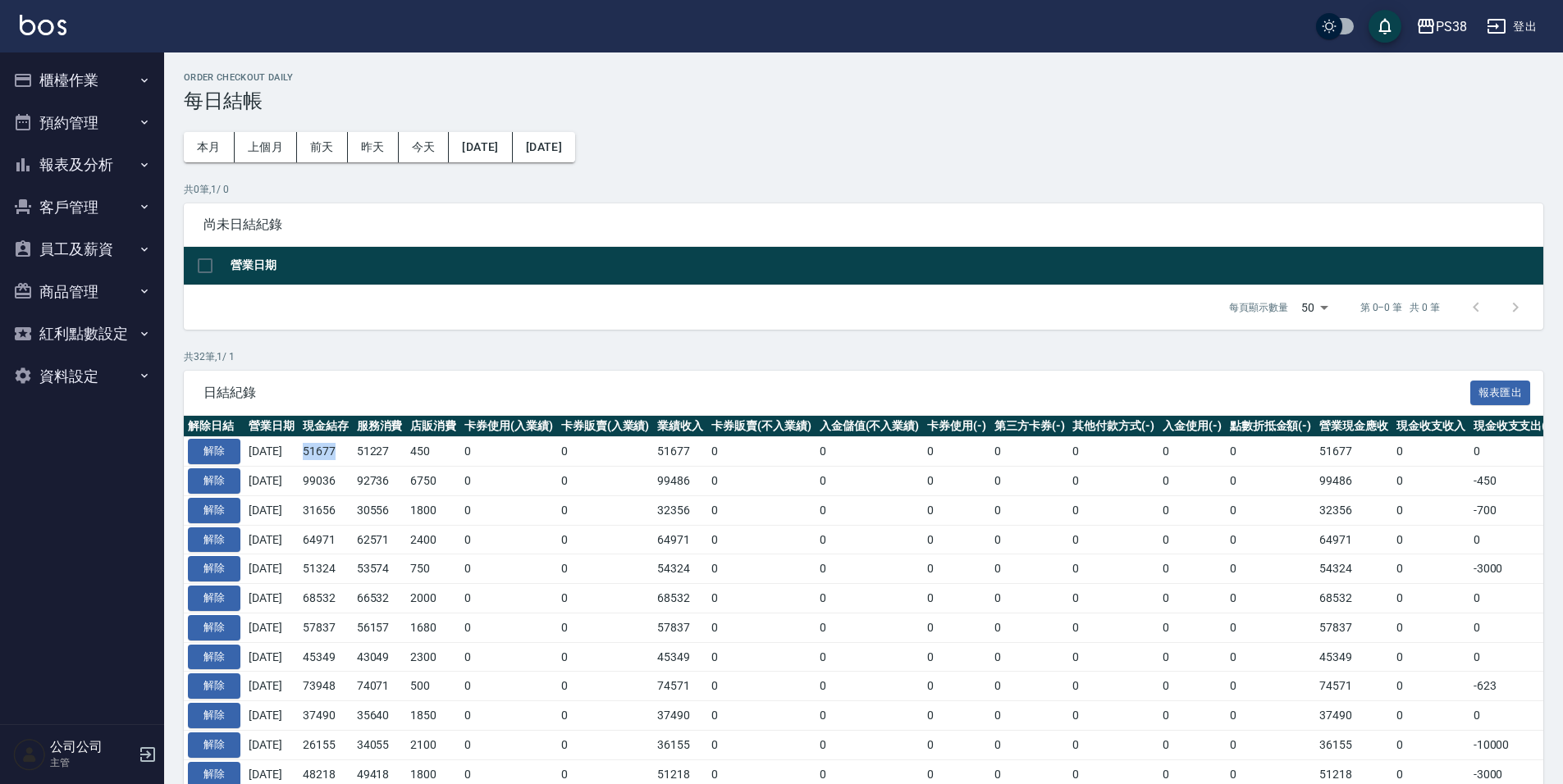
drag, startPoint x: 316, startPoint y: 454, endPoint x: 363, endPoint y: 459, distance: 47.3
click at [353, 459] on td "51677" at bounding box center [326, 452] width 54 height 30
click at [387, 485] on td "92736" at bounding box center [380, 481] width 54 height 30
drag, startPoint x: 315, startPoint y: 483, endPoint x: 377, endPoint y: 491, distance: 62.5
click at [377, 491] on tr "解除 2025/09/13 99036 92736 6750 0 0 99486 0 0 0 0 0 0 0 99486 0 -450 0 2025/09/13" at bounding box center [969, 481] width 1572 height 30
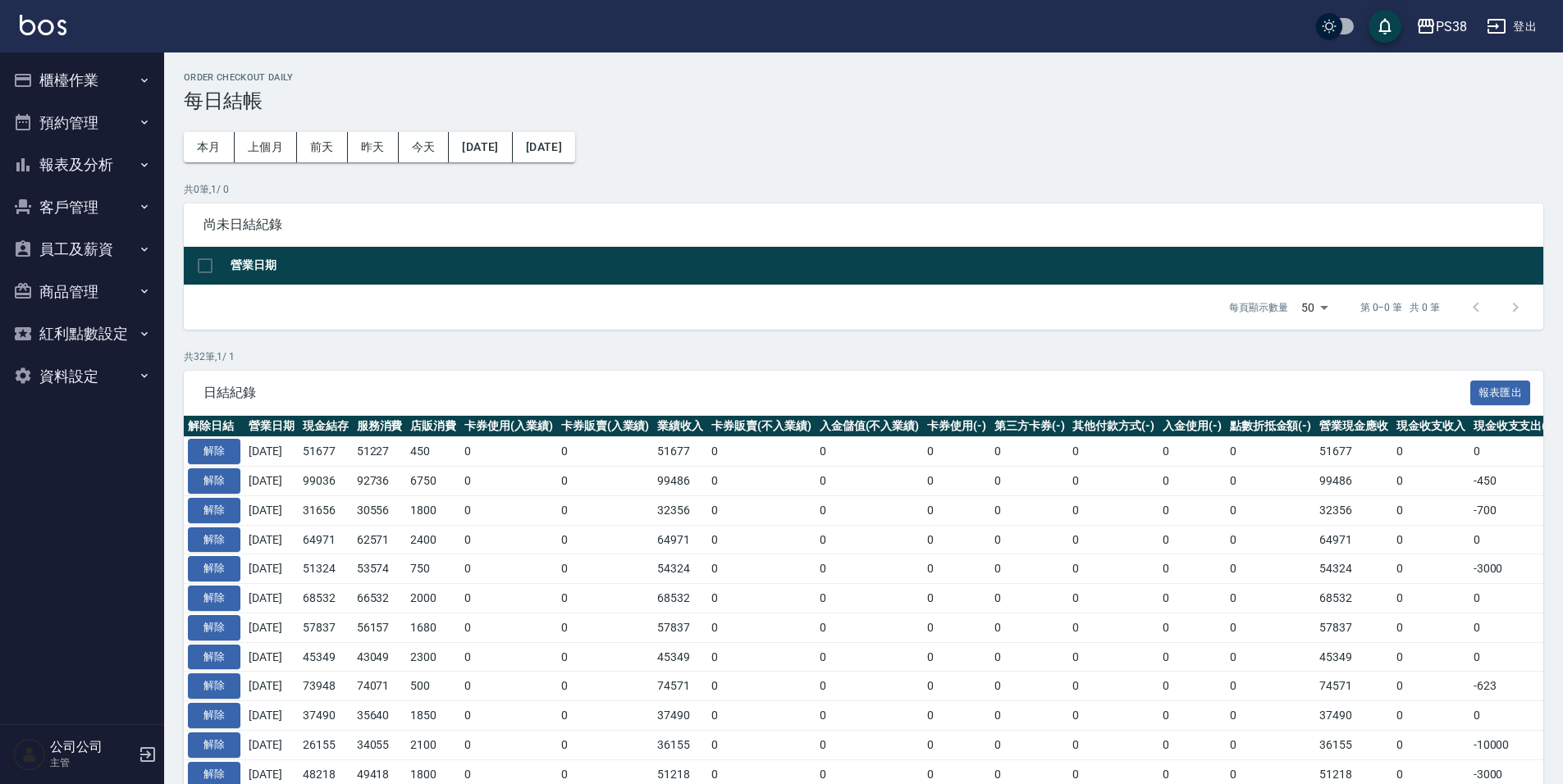
click at [406, 525] on td "62571" at bounding box center [380, 540] width 54 height 30
drag, startPoint x: 319, startPoint y: 453, endPoint x: 347, endPoint y: 451, distance: 28.1
click at [346, 451] on td "51677" at bounding box center [326, 452] width 54 height 30
click at [391, 493] on td "92736" at bounding box center [380, 481] width 54 height 30
click at [110, 86] on button "櫃檯作業" at bounding box center [82, 80] width 151 height 43
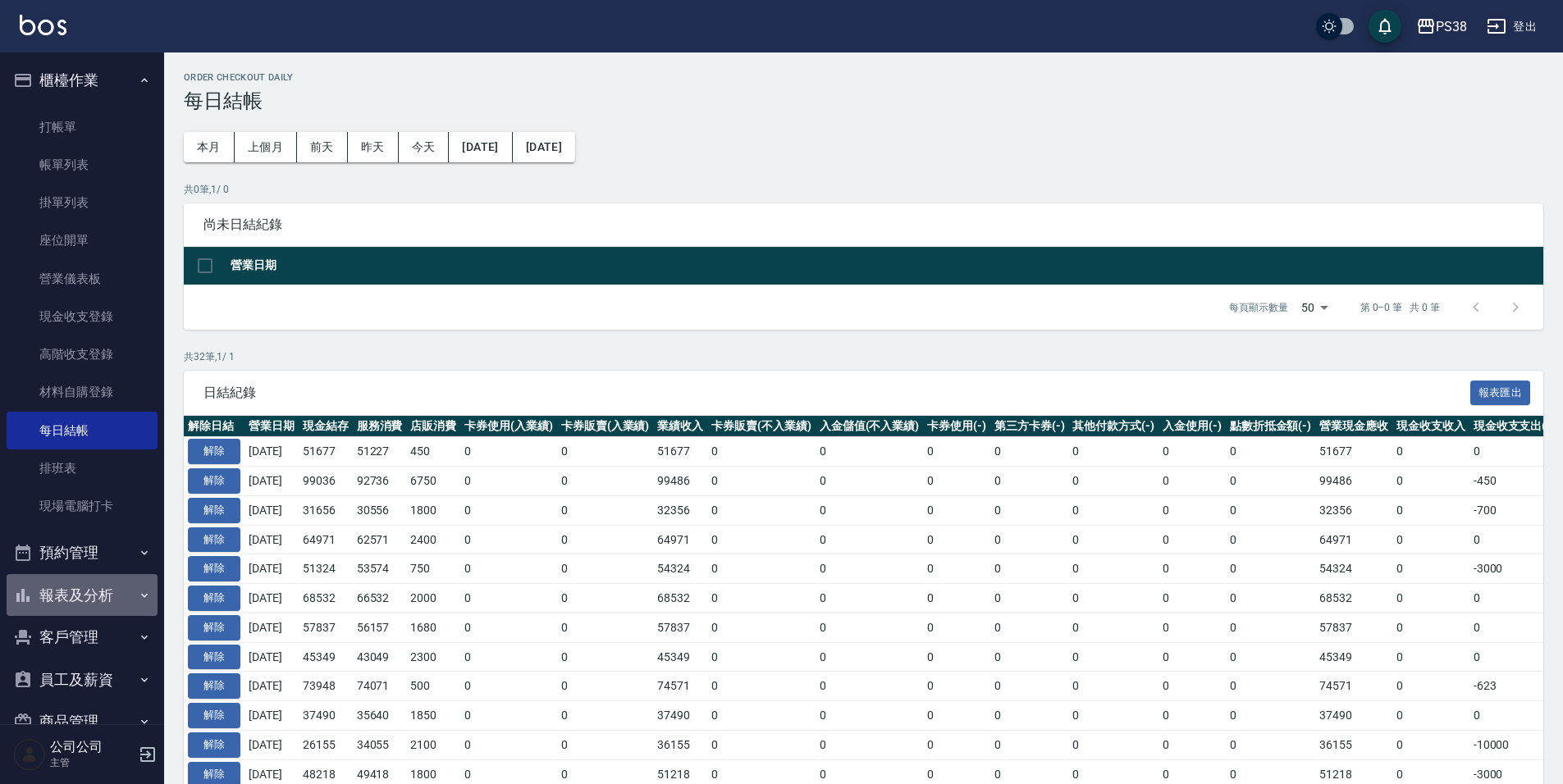
click at [120, 583] on button "報表及分析" at bounding box center [82, 595] width 151 height 43
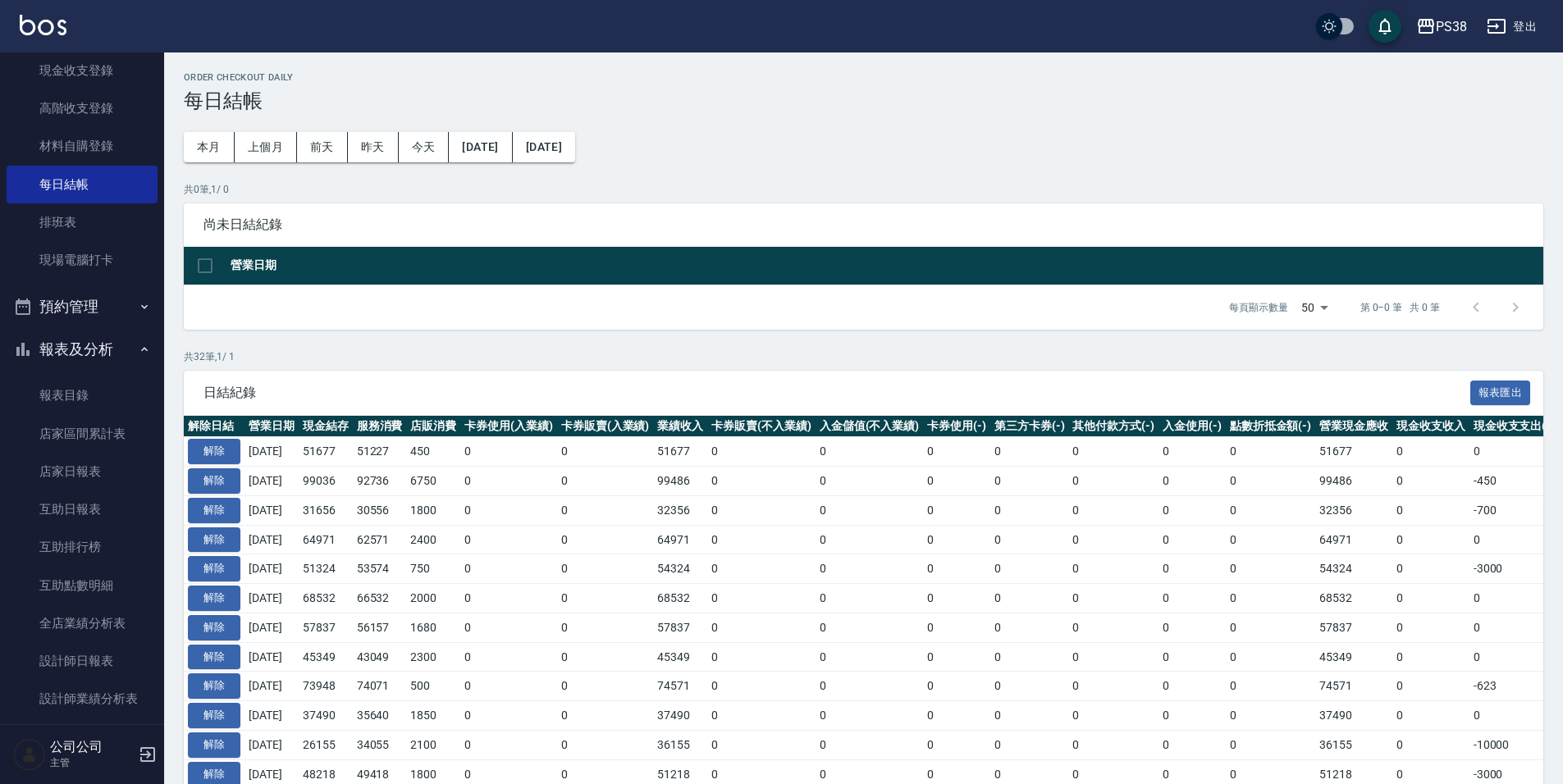
scroll to position [409, 0]
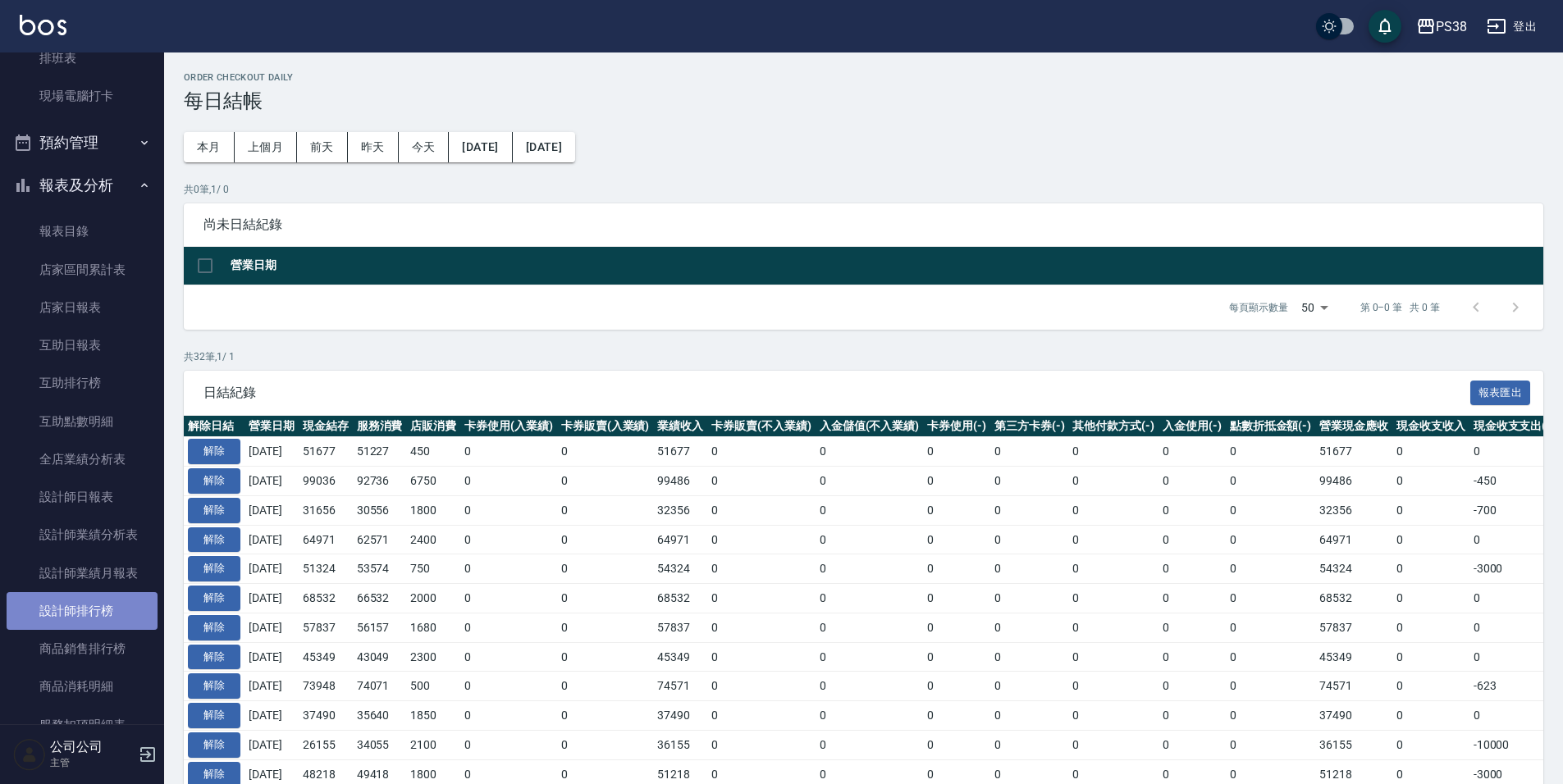
click at [112, 619] on link "設計師排行榜" at bounding box center [82, 611] width 151 height 38
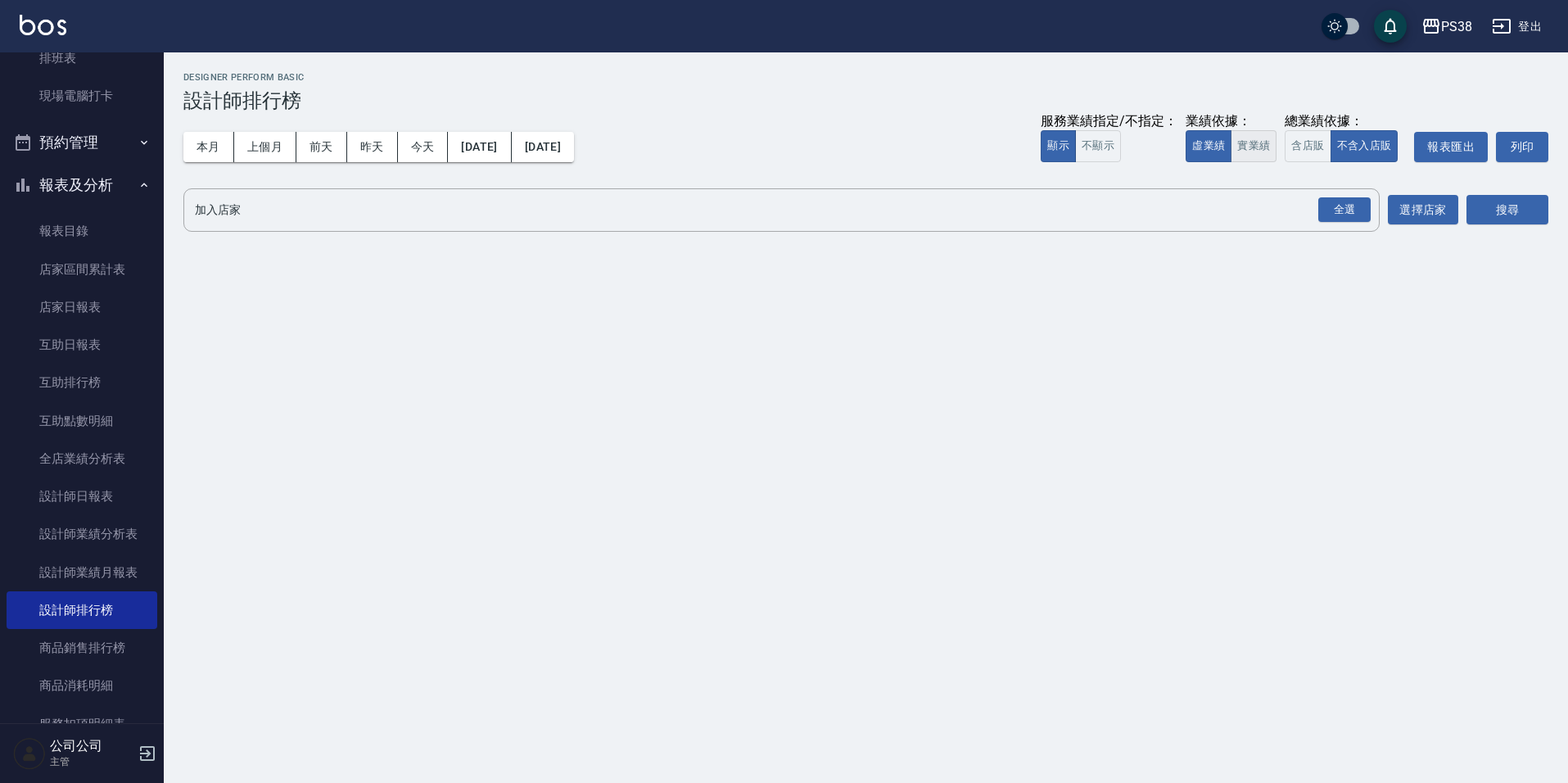
click at [1254, 149] on button "實業績" at bounding box center [1254, 146] width 46 height 32
click at [1331, 215] on div "全選" at bounding box center [1344, 210] width 53 height 26
click at [1531, 220] on button "搜尋" at bounding box center [1507, 211] width 82 height 30
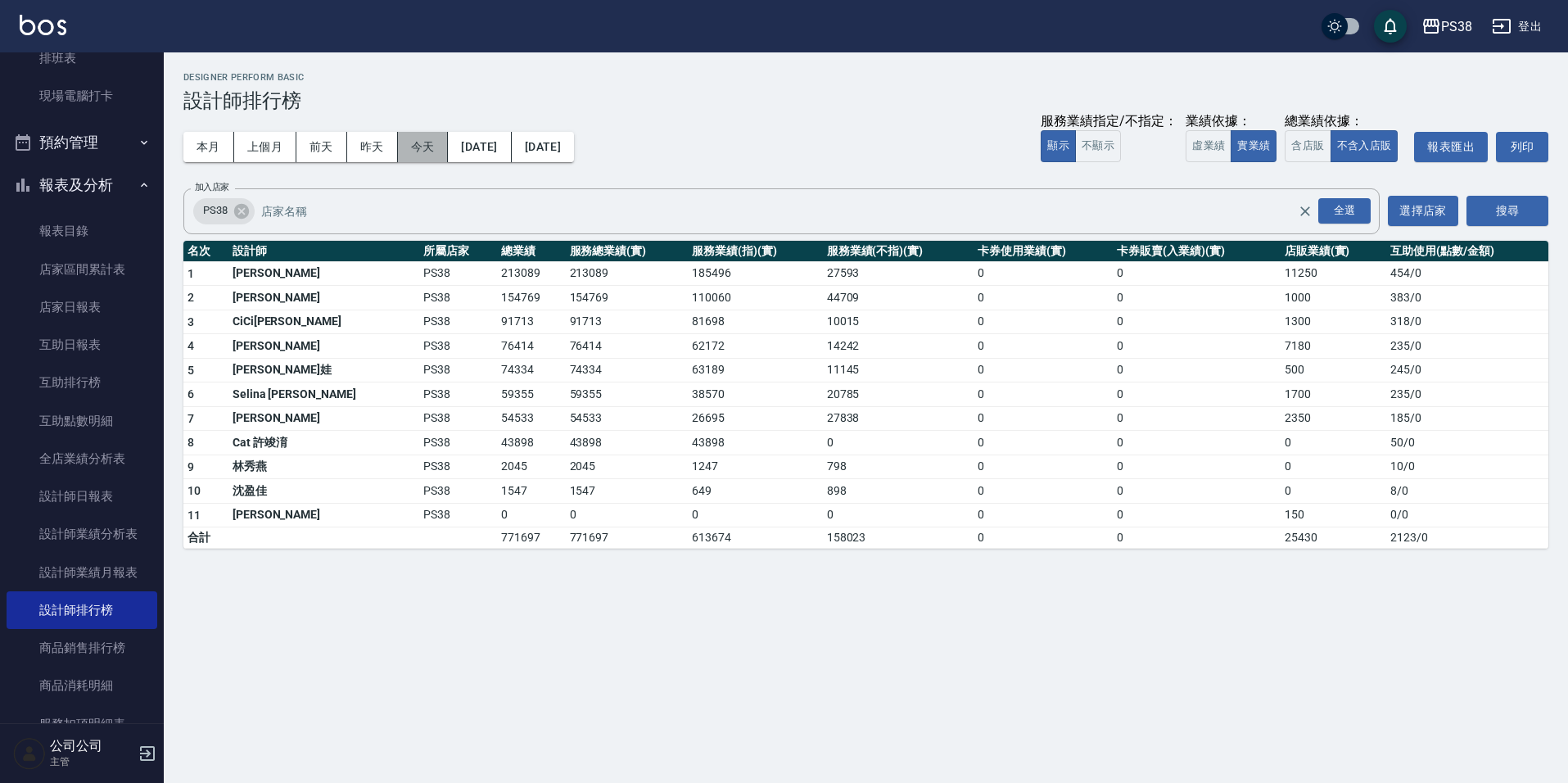
click at [438, 144] on button "今天" at bounding box center [423, 146] width 51 height 30
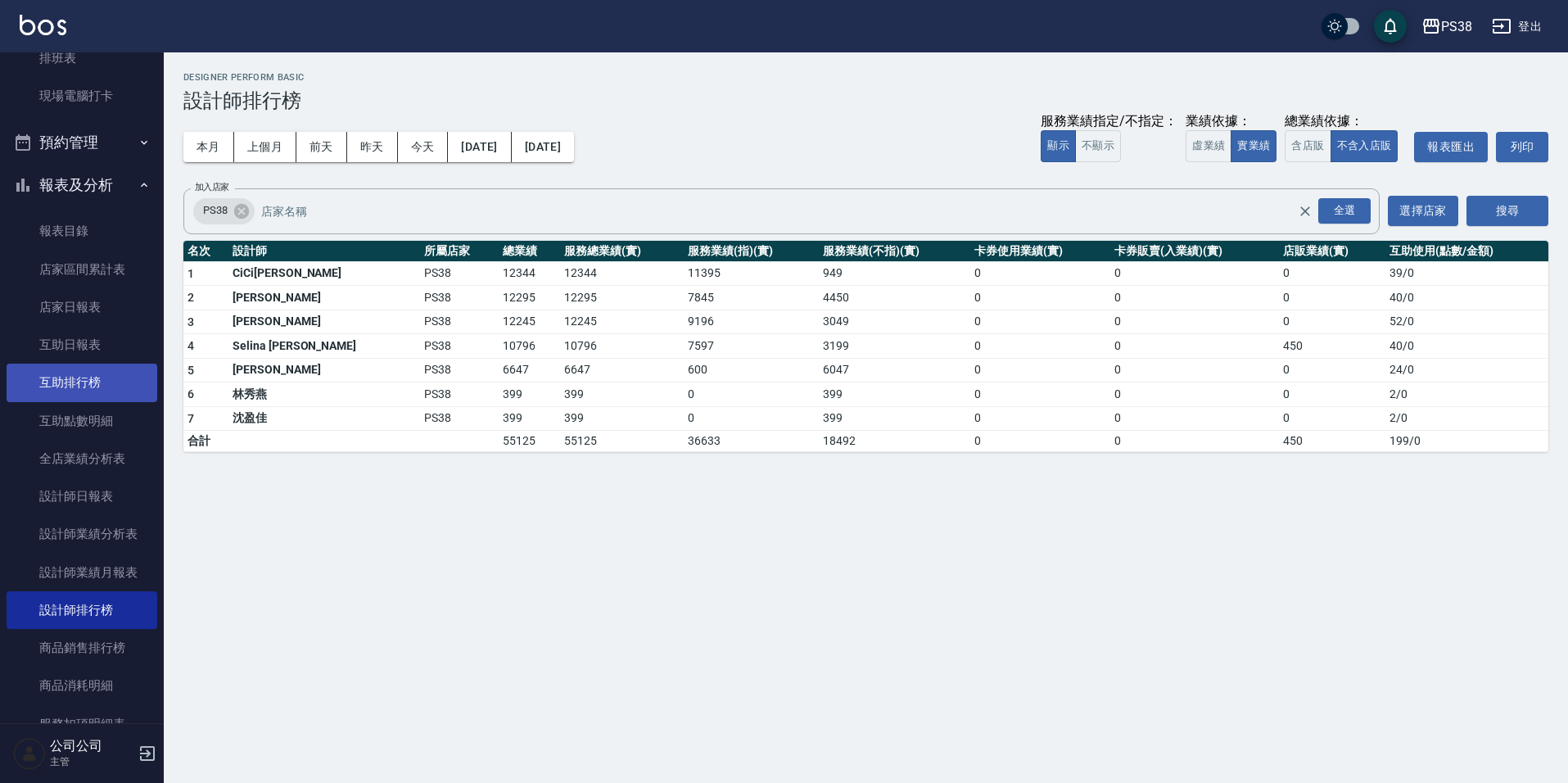
click at [129, 382] on link "互助排行榜" at bounding box center [82, 382] width 150 height 38
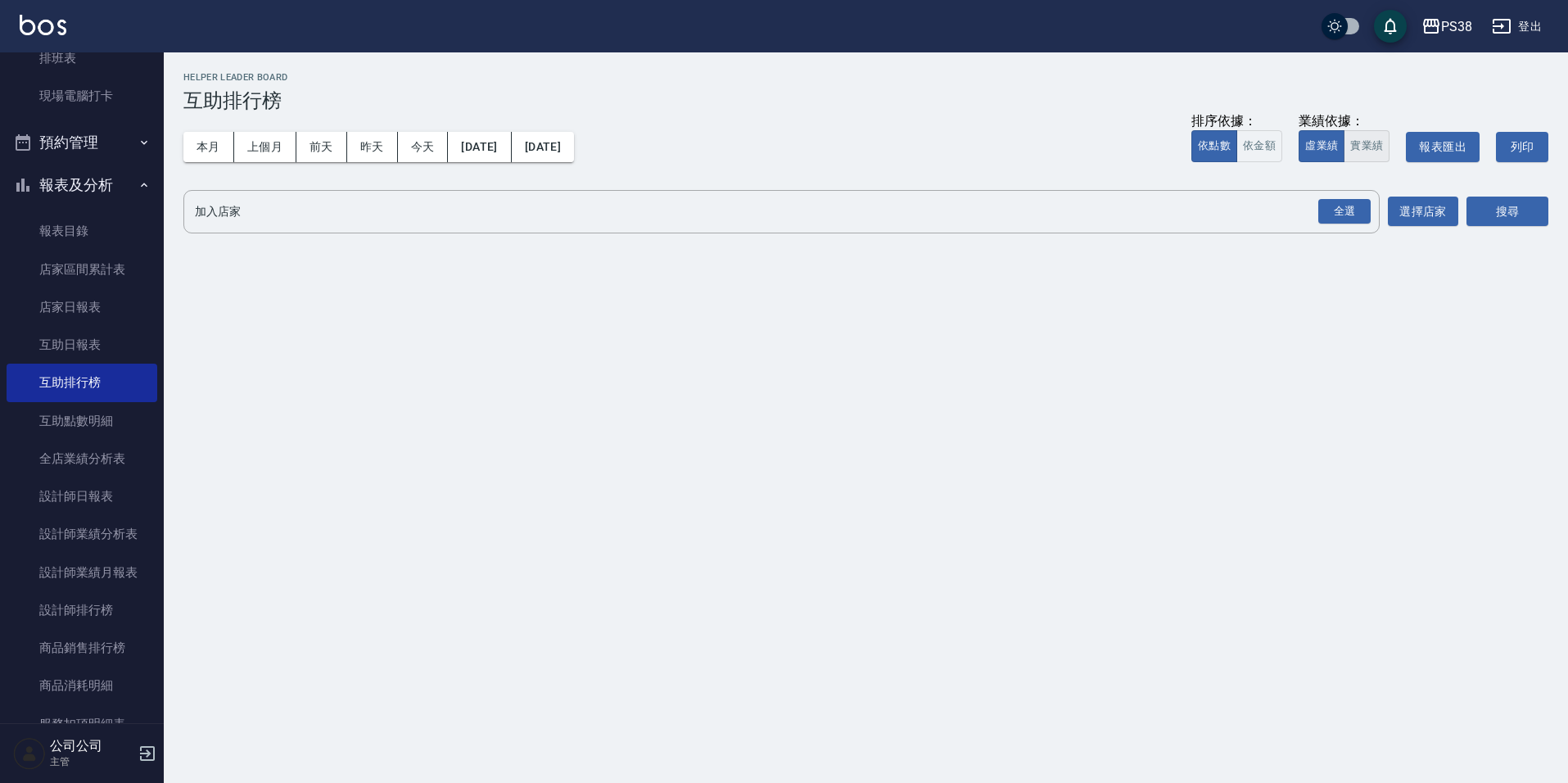
click at [1362, 143] on button "實業績" at bounding box center [1366, 146] width 46 height 32
click at [1340, 215] on div "全選" at bounding box center [1344, 212] width 53 height 26
click at [1500, 215] on button "搜尋" at bounding box center [1507, 212] width 82 height 30
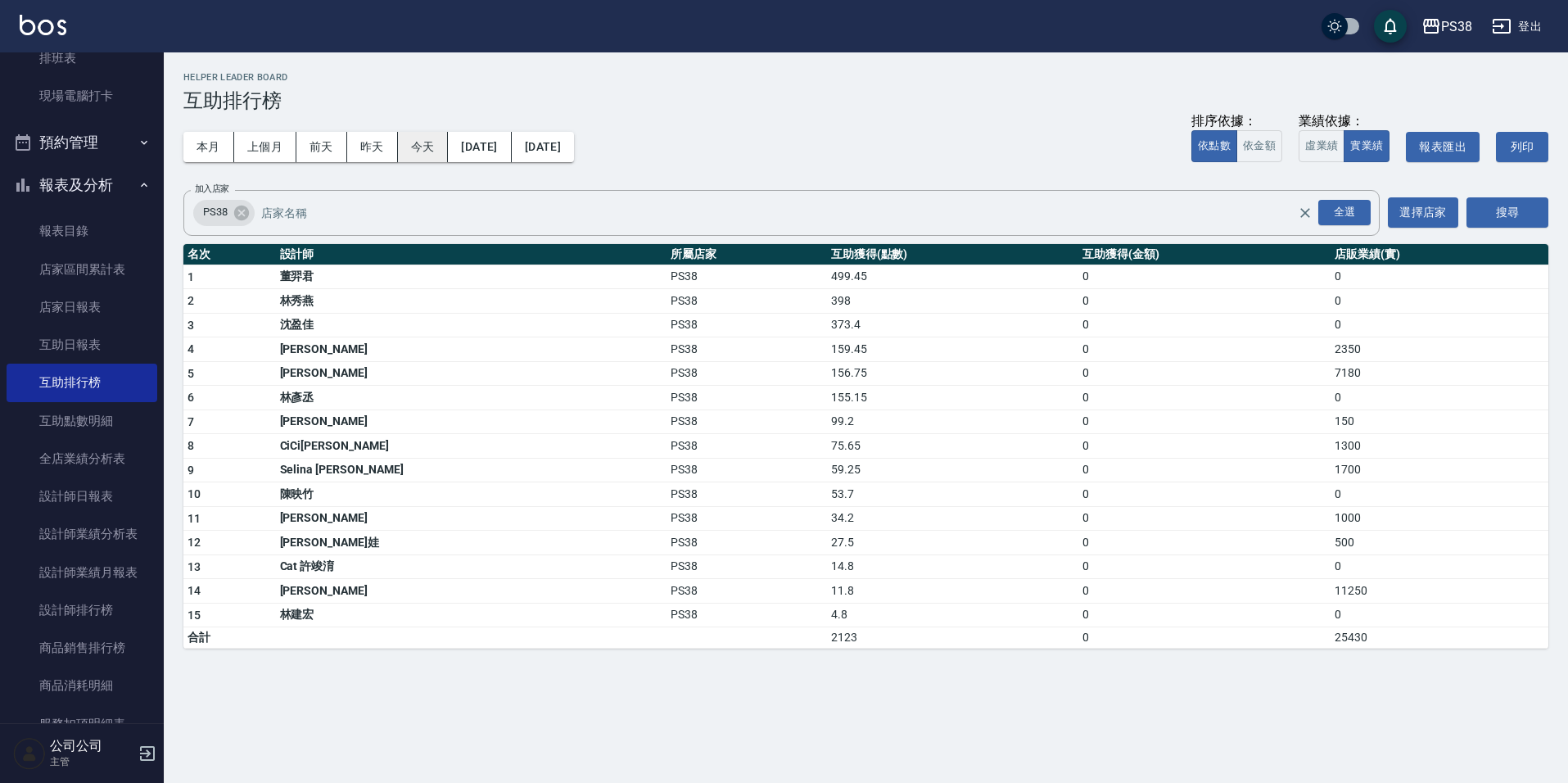
click at [427, 145] on button "今天" at bounding box center [423, 146] width 51 height 30
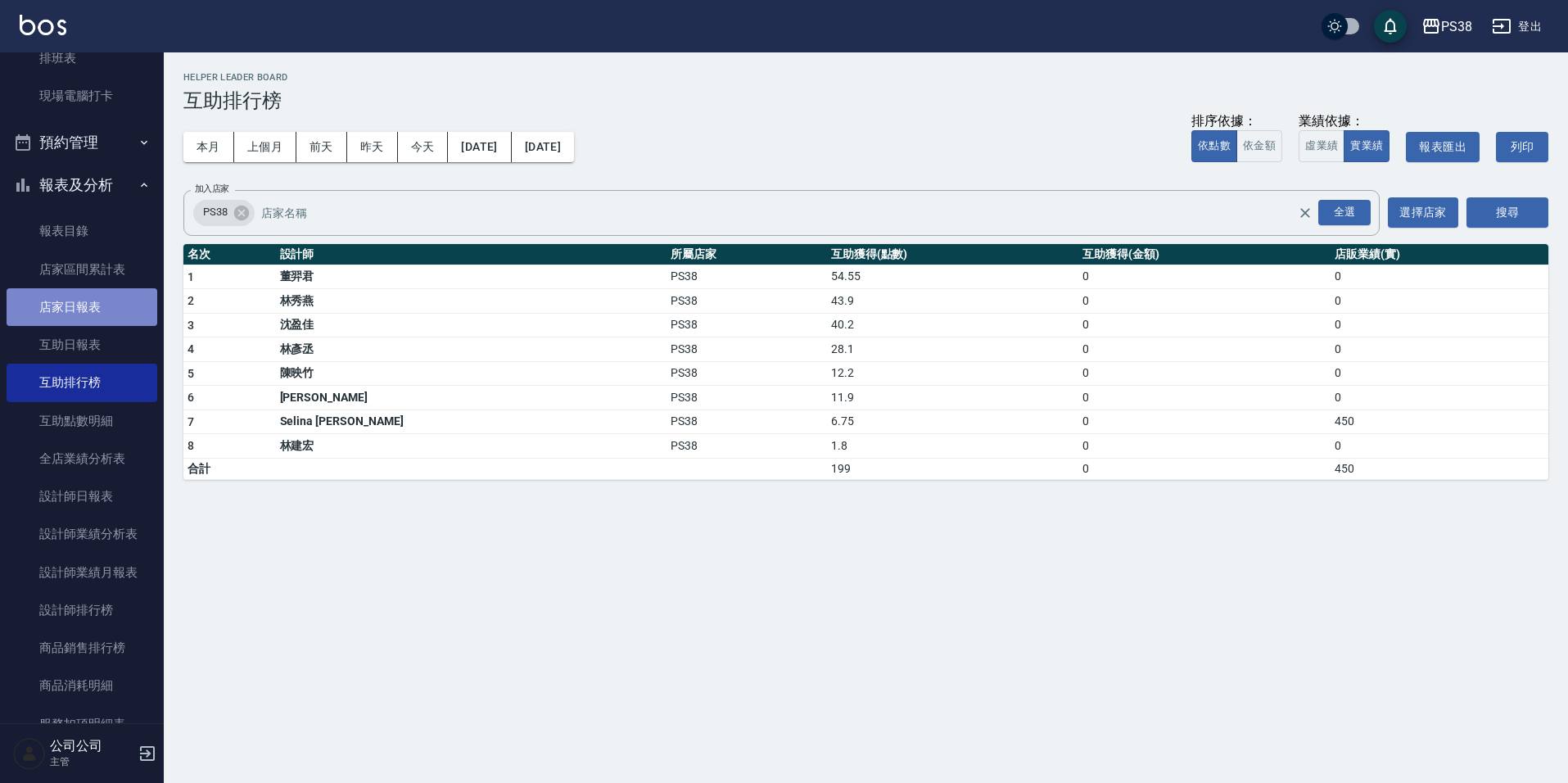
click at [116, 305] on link "店家日報表" at bounding box center [82, 307] width 150 height 38
